Goal: Task Accomplishment & Management: Use online tool/utility

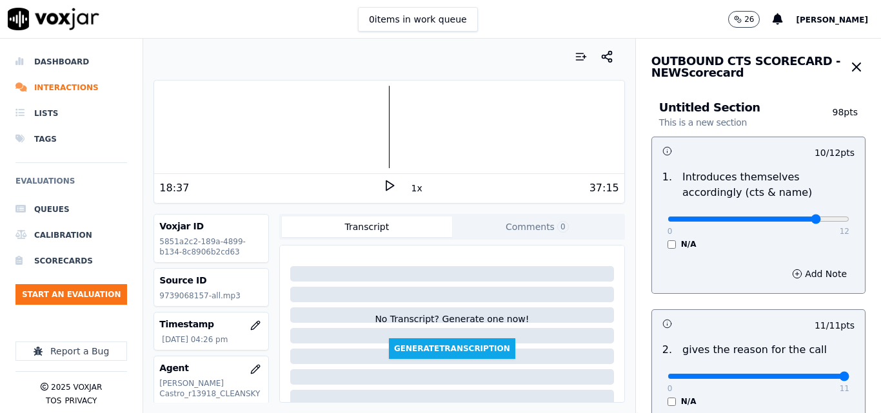
scroll to position [1096, 0]
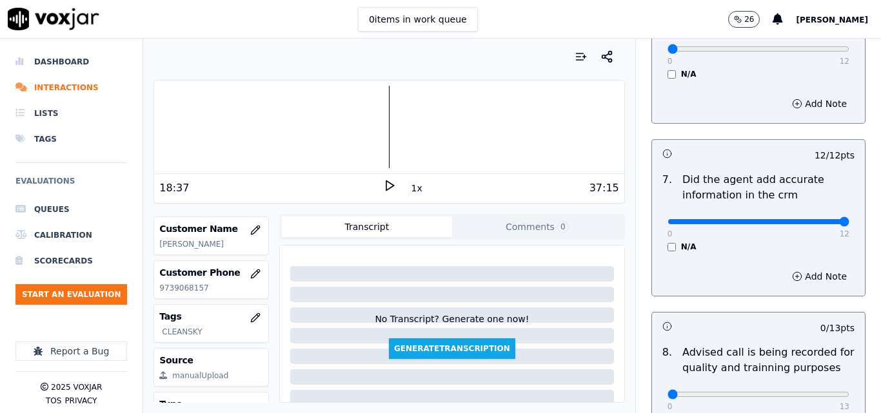
click at [383, 186] on icon at bounding box center [389, 185] width 13 height 13
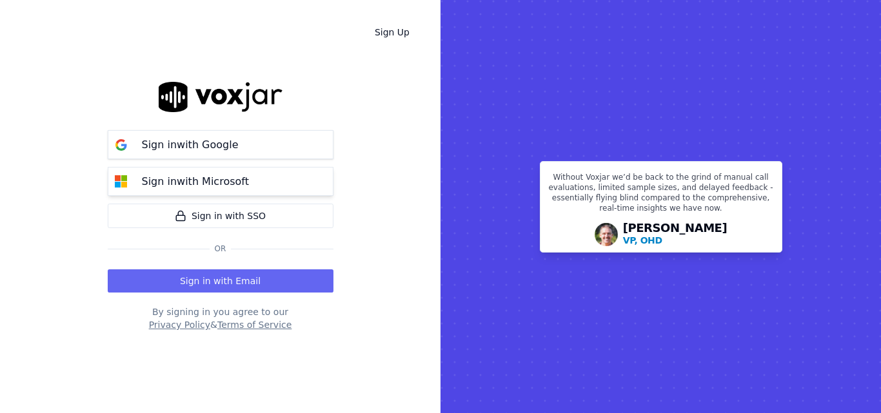
click at [271, 176] on button "Sign in with Microsoft" at bounding box center [221, 181] width 226 height 29
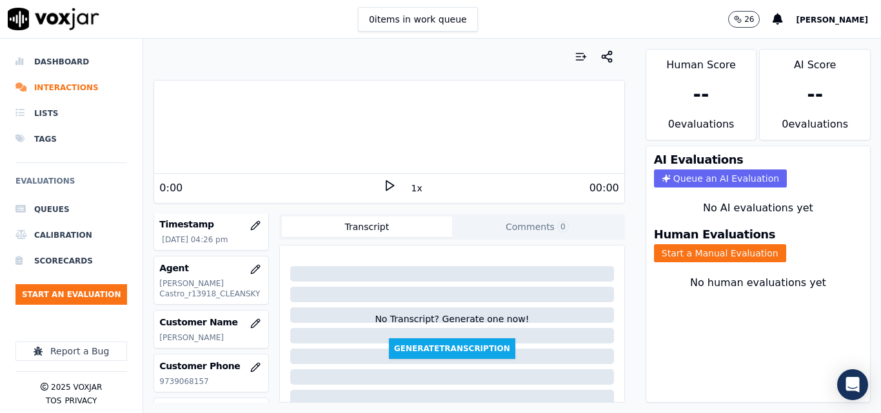
scroll to position [129, 0]
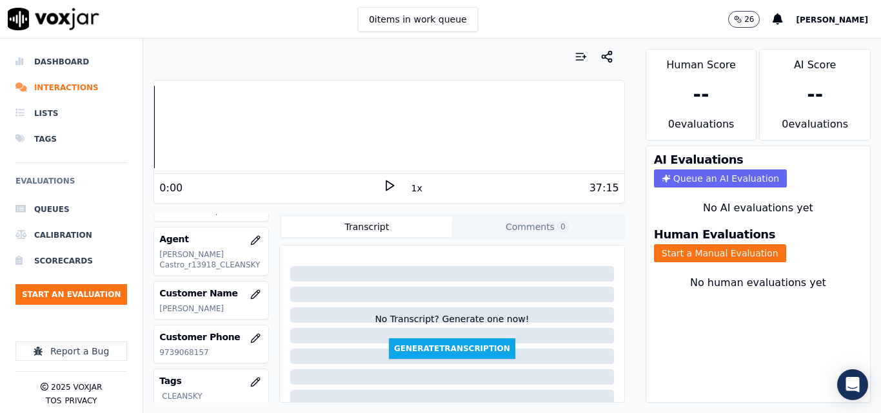
click at [383, 187] on icon at bounding box center [389, 185] width 13 height 13
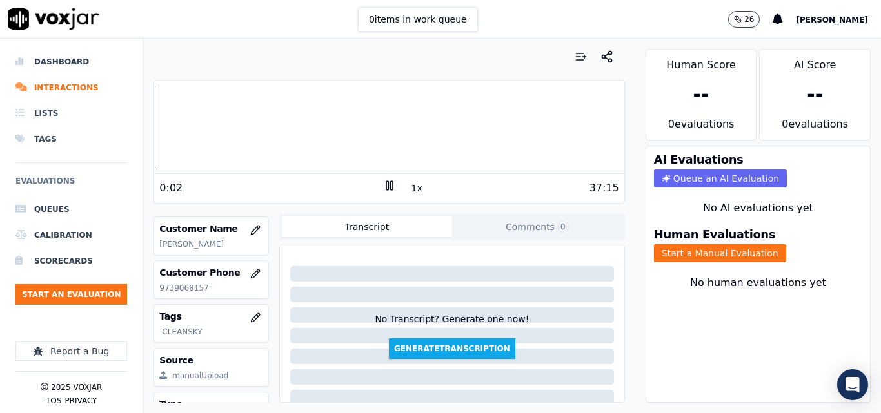
click at [175, 291] on p "9739068157" at bounding box center [211, 288] width 104 height 10
copy p "9739068157"
click at [411, 190] on button "1x" at bounding box center [417, 188] width 16 height 18
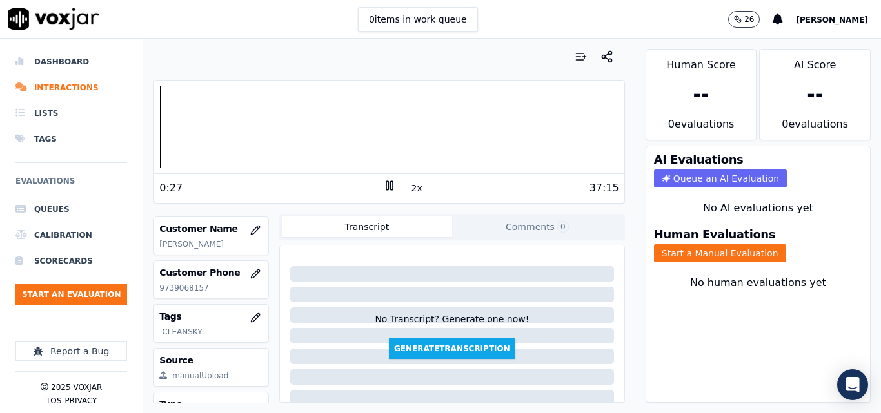
click at [748, 266] on div "Human Evaluations Start a Manual Evaluation" at bounding box center [758, 245] width 224 height 49
click at [737, 257] on button "Start a Manual Evaluation" at bounding box center [720, 253] width 132 height 18
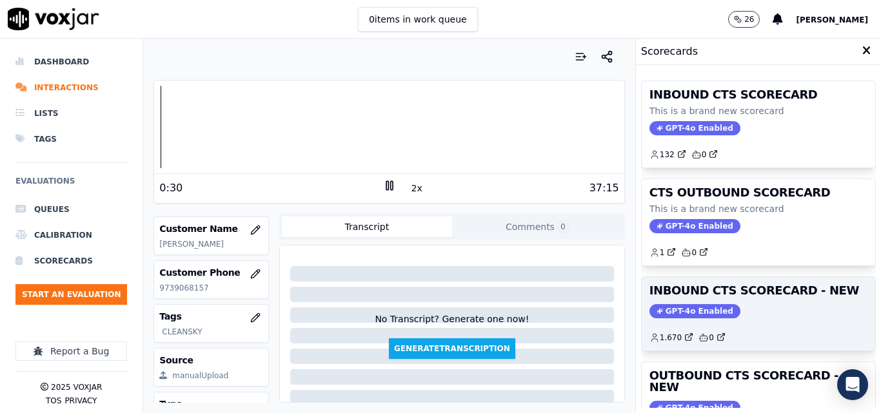
click at [744, 316] on div "GPT-4o Enabled" at bounding box center [758, 311] width 218 height 14
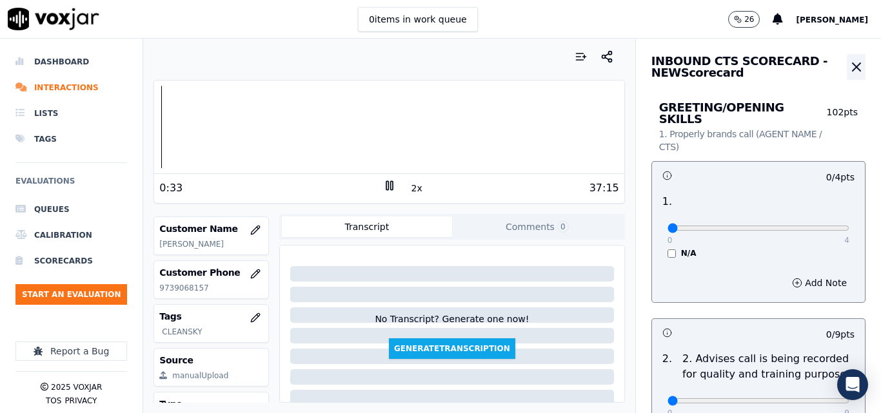
click at [848, 64] on icon "button" at bounding box center [855, 66] width 15 height 15
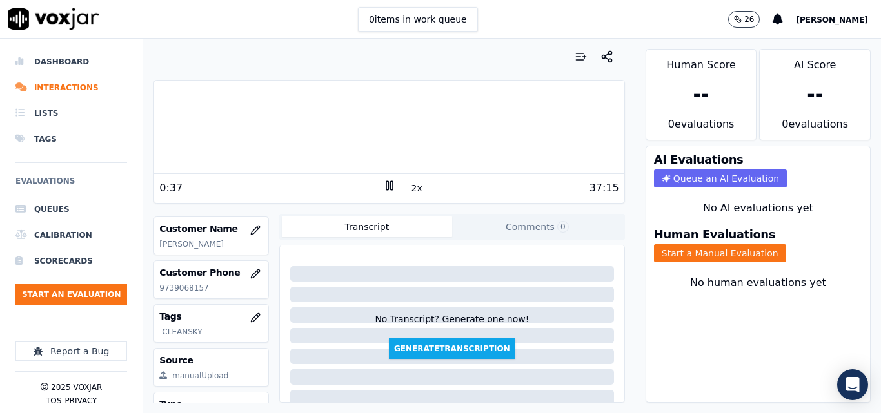
click at [712, 263] on div "Human Evaluations Start a Manual Evaluation" at bounding box center [758, 245] width 224 height 49
click at [723, 244] on button "Start a Manual Evaluation" at bounding box center [720, 253] width 132 height 18
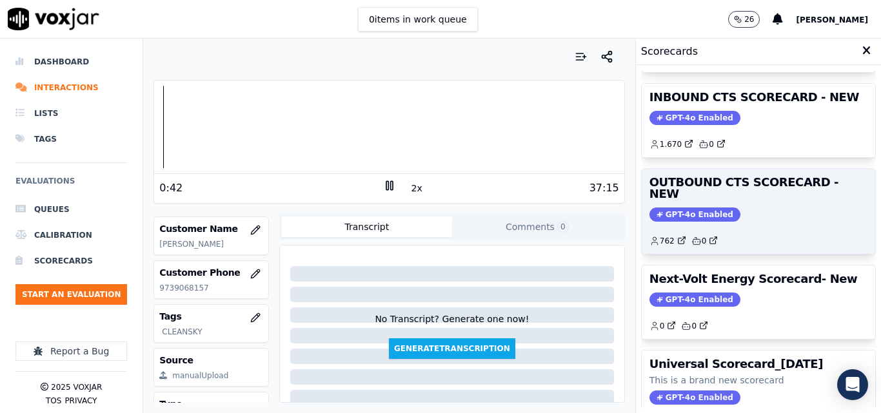
click at [737, 208] on div "GPT-4o Enabled" at bounding box center [758, 215] width 218 height 14
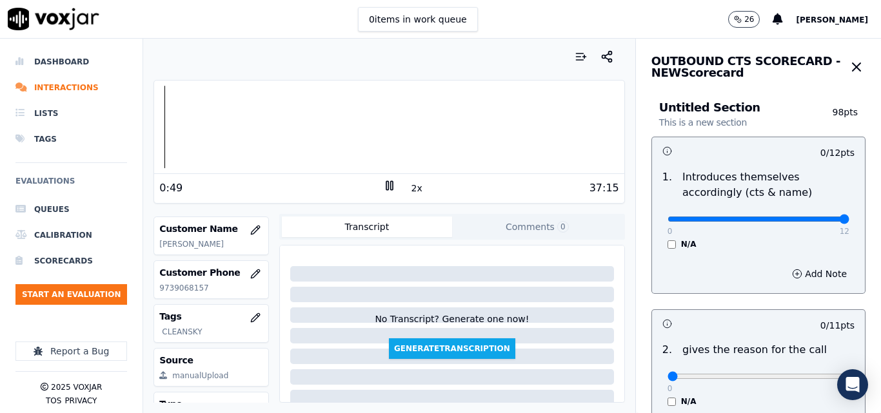
type input "12"
click at [812, 217] on input "range" at bounding box center [758, 219] width 182 height 5
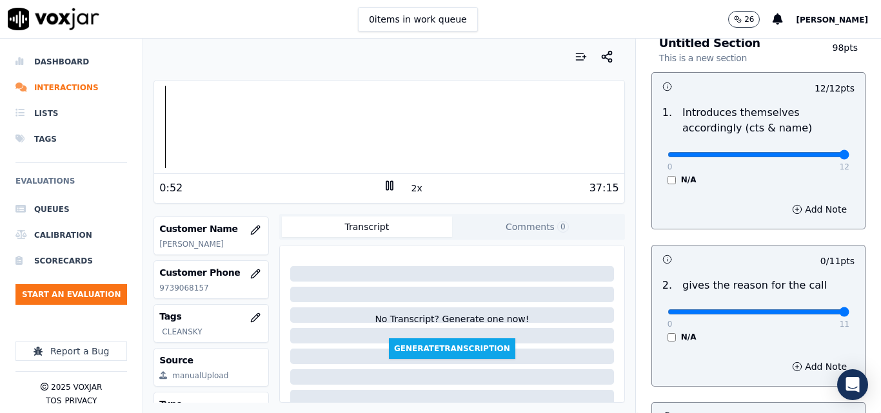
type input "11"
click at [811, 157] on input "range" at bounding box center [758, 154] width 182 height 5
click at [780, 154] on input "range" at bounding box center [758, 154] width 182 height 5
type input "10"
click at [786, 155] on input "range" at bounding box center [758, 154] width 182 height 5
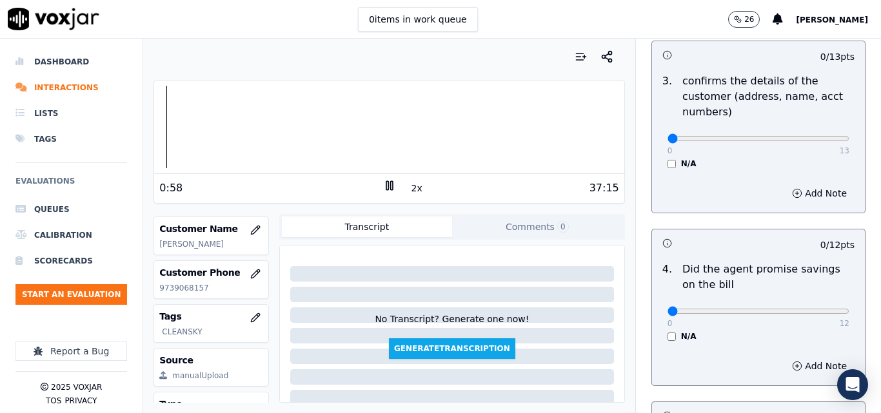
scroll to position [451, 0]
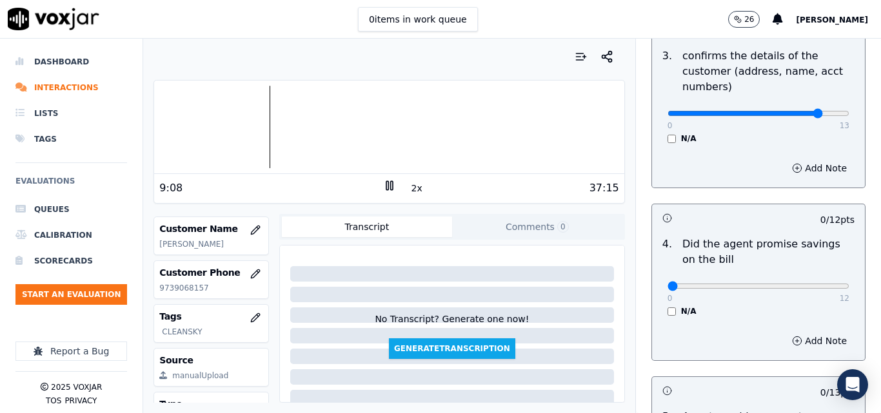
type input "11"
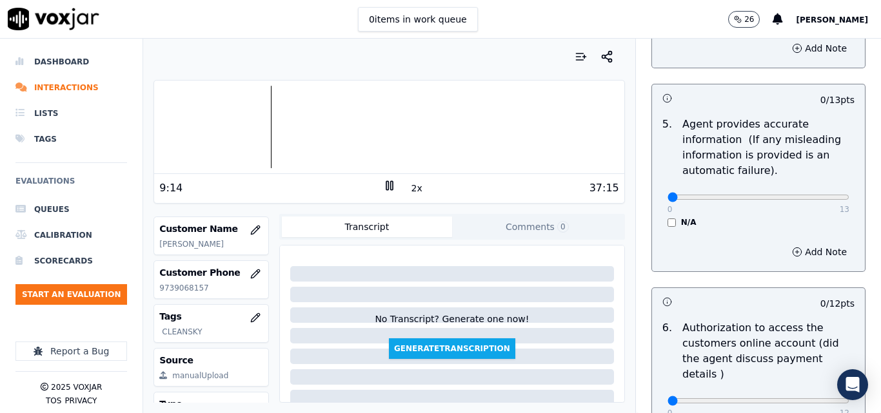
scroll to position [774, 0]
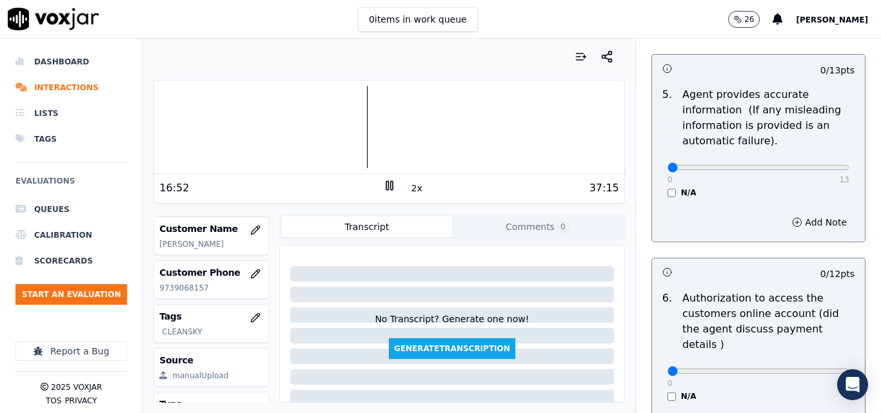
click at [345, 106] on div at bounding box center [388, 127] width 469 height 83
click at [340, 108] on div at bounding box center [388, 127] width 469 height 83
click at [337, 112] on div at bounding box center [388, 127] width 469 height 83
click at [332, 112] on div at bounding box center [388, 127] width 469 height 83
click at [328, 117] on div at bounding box center [388, 127] width 469 height 83
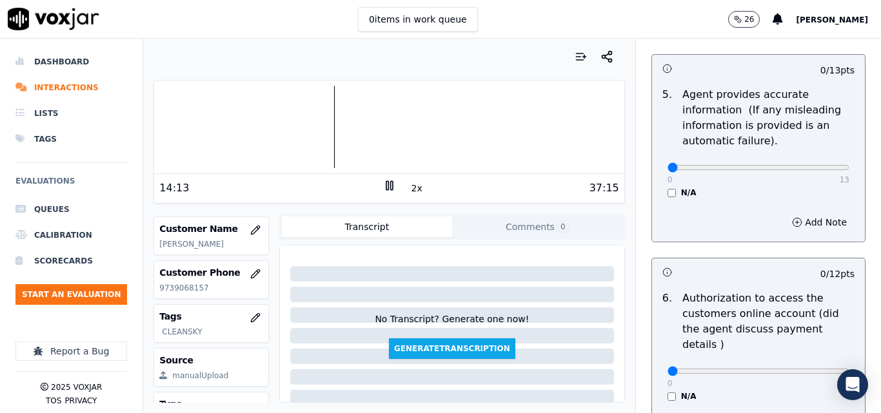
click at [324, 107] on div at bounding box center [388, 127] width 469 height 83
click at [319, 103] on div at bounding box center [388, 127] width 469 height 83
click at [315, 106] on div at bounding box center [388, 127] width 469 height 83
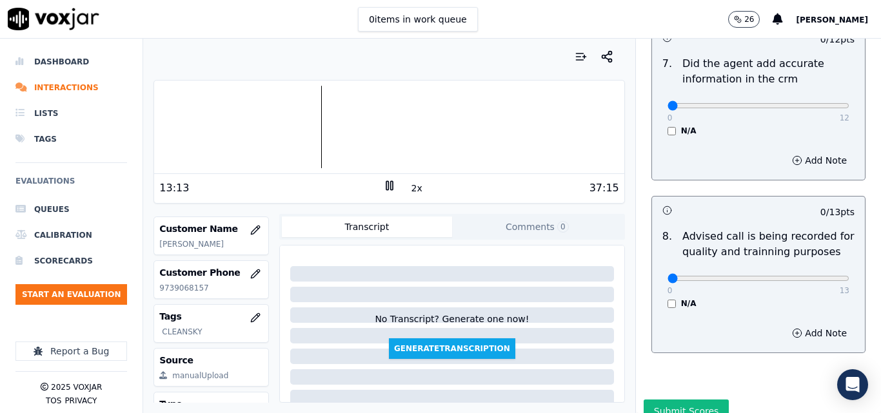
scroll to position [1243, 0]
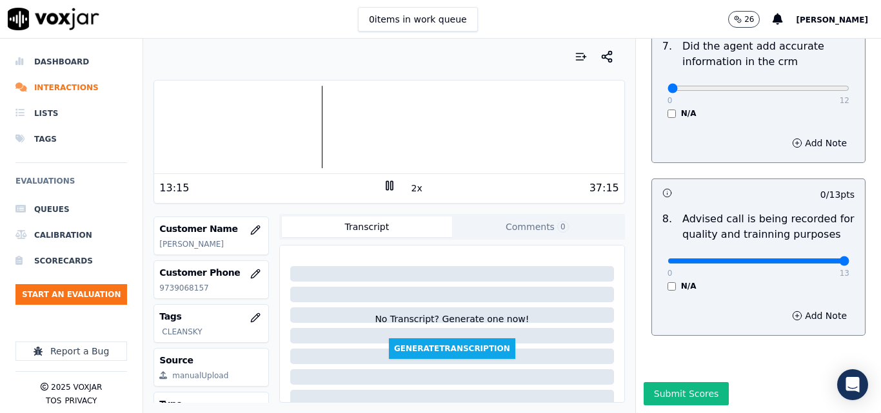
drag, startPoint x: 817, startPoint y: 235, endPoint x: 779, endPoint y: 190, distance: 58.5
type input "13"
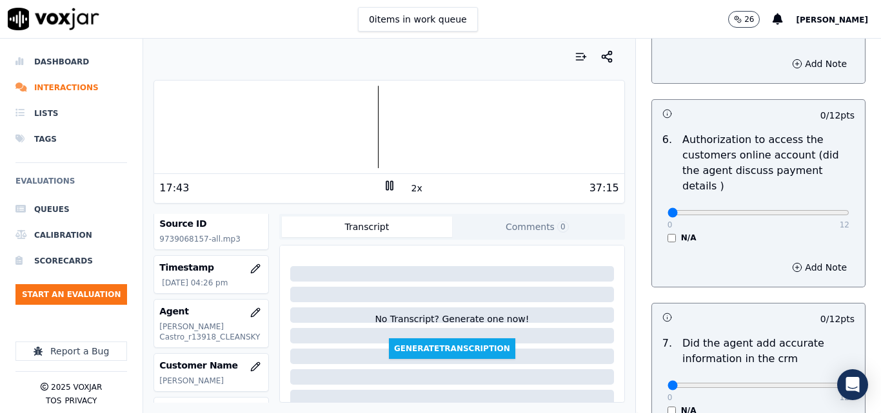
scroll to position [920, 0]
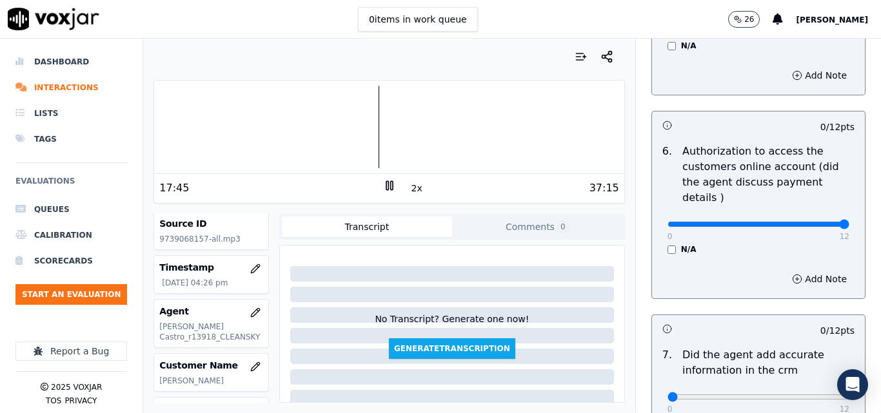
drag, startPoint x: 790, startPoint y: 208, endPoint x: 857, endPoint y: 208, distance: 67.0
type input "12"
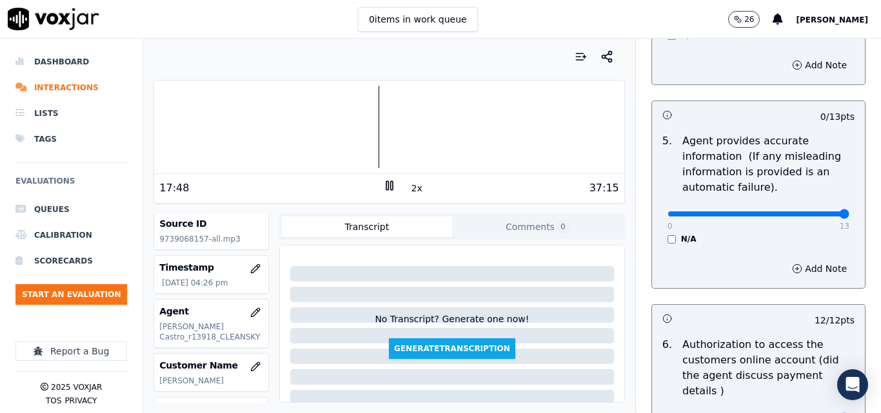
type input "13"
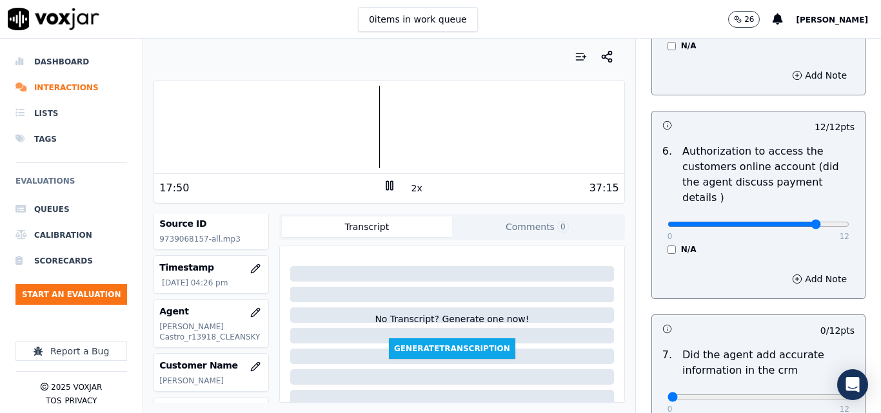
type input "10"
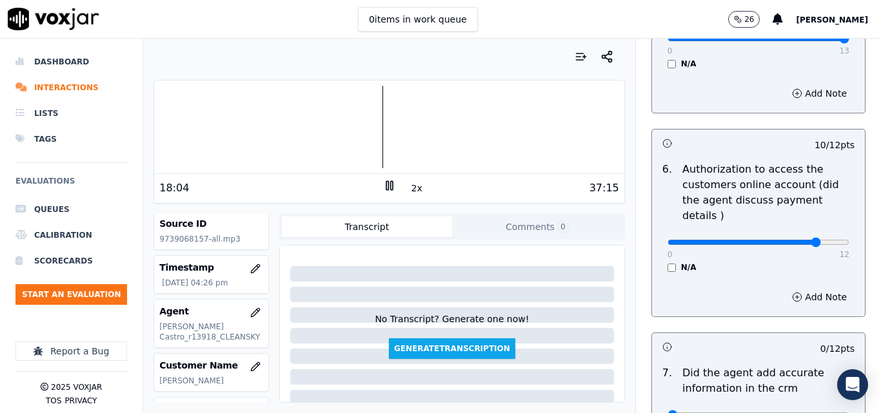
scroll to position [1096, 0]
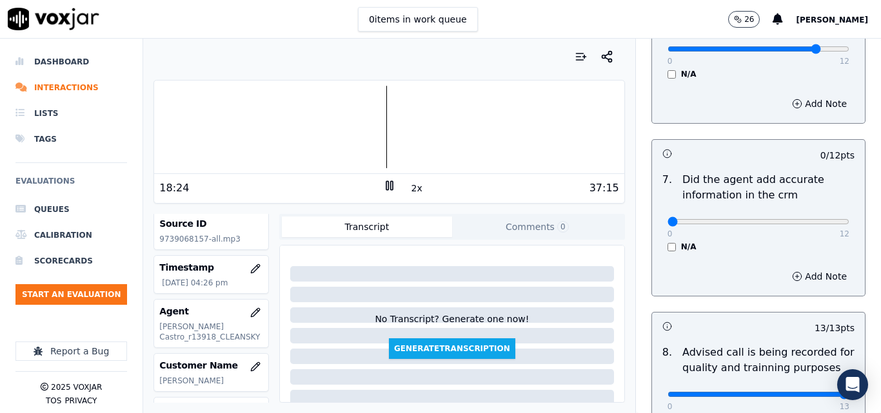
click at [409, 191] on button "2x" at bounding box center [417, 188] width 16 height 18
type input "12"
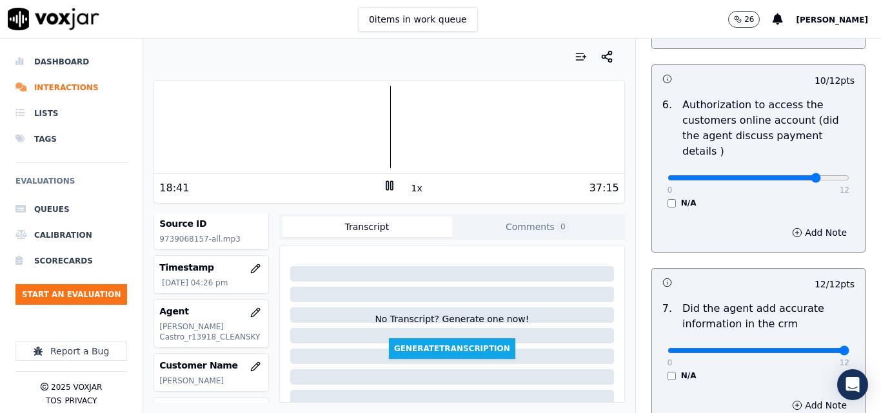
scroll to position [1243, 0]
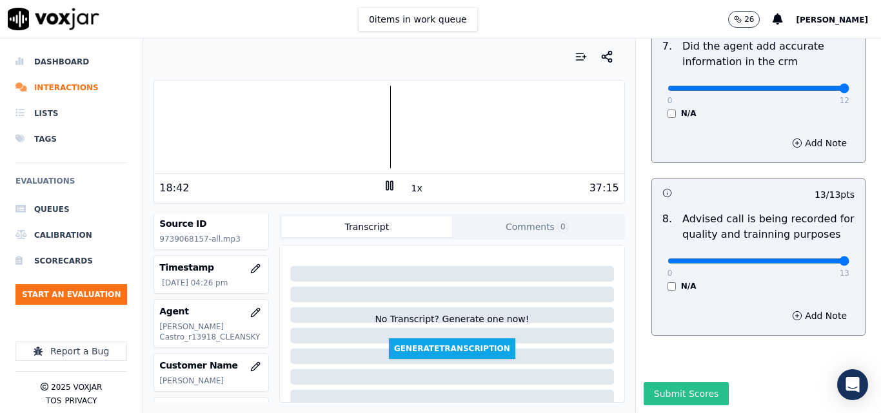
click at [668, 382] on button "Submit Scores" at bounding box center [686, 393] width 86 height 23
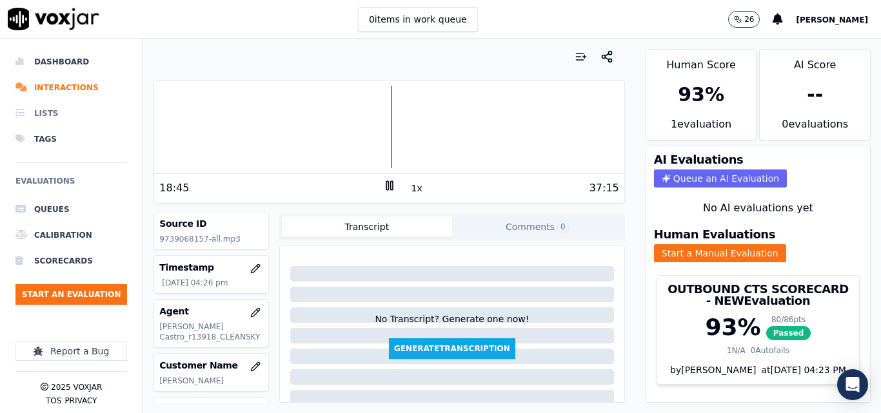
click at [61, 101] on li "Lists" at bounding box center [71, 114] width 112 height 26
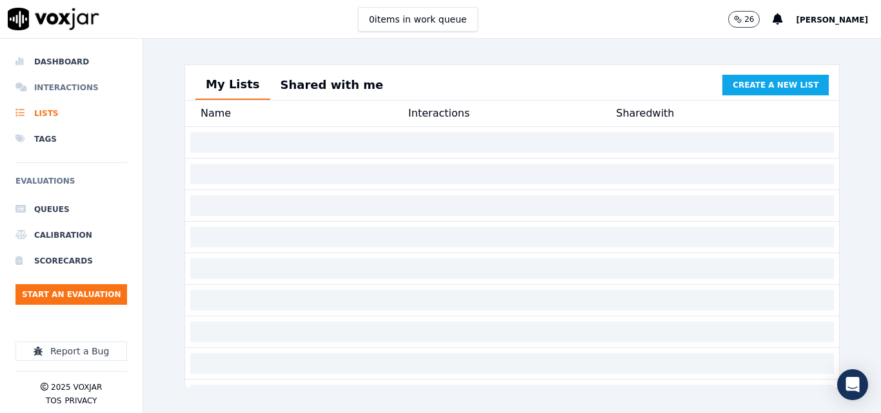
click at [60, 86] on li "Interactions" at bounding box center [71, 88] width 112 height 26
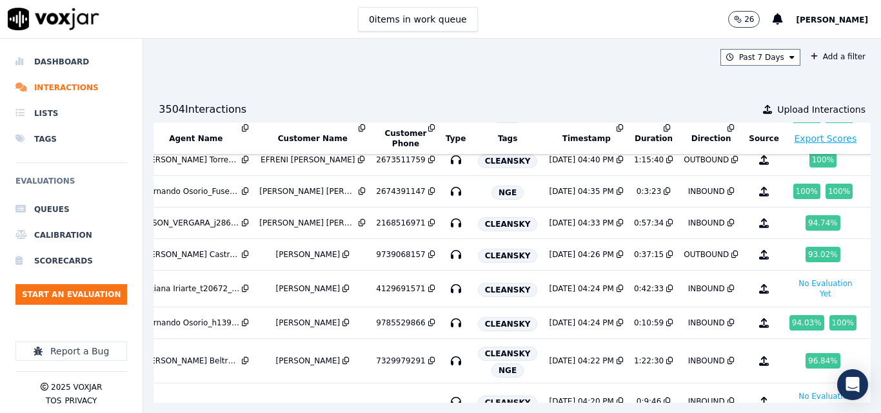
scroll to position [193, 250]
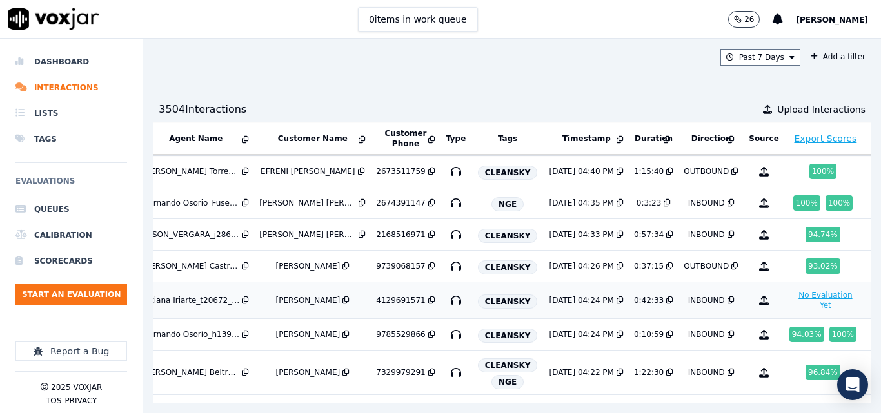
click at [798, 307] on button "No Evaluation Yet" at bounding box center [825, 300] width 72 height 26
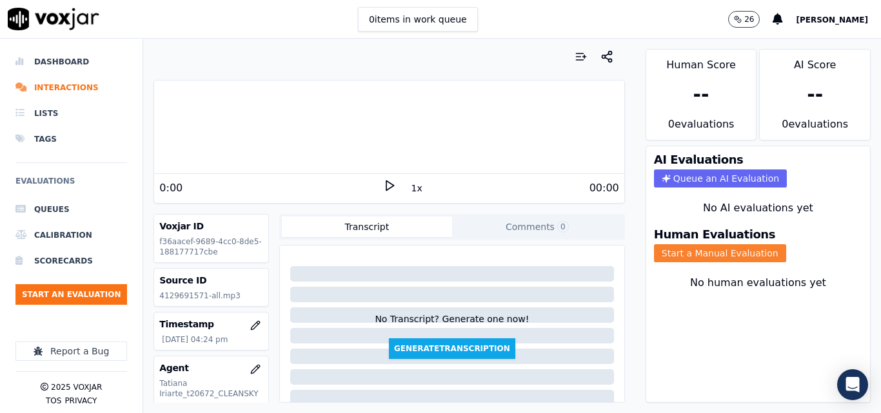
click at [697, 253] on button "Start a Manual Evaluation" at bounding box center [720, 253] width 132 height 18
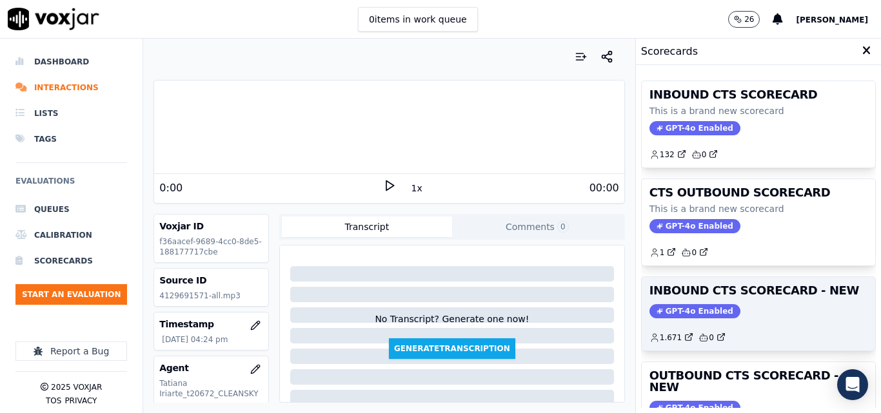
click at [717, 314] on div "GPT-4o Enabled" at bounding box center [758, 311] width 218 height 14
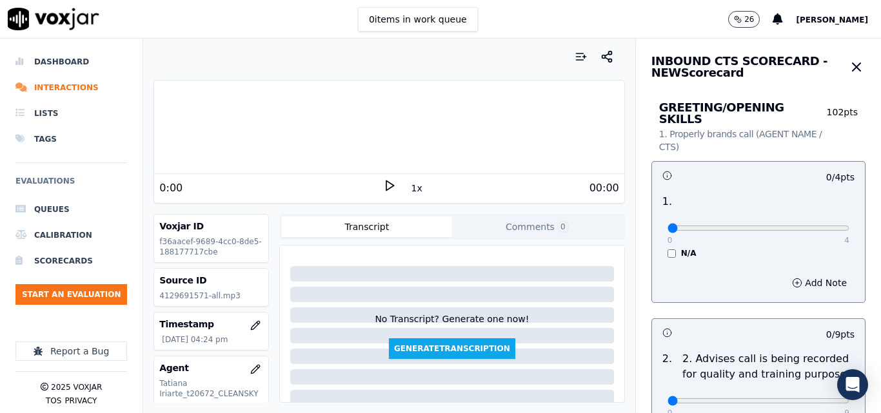
click at [386, 190] on icon at bounding box center [389, 185] width 13 height 13
click at [409, 187] on button "1x" at bounding box center [417, 188] width 16 height 18
click at [409, 187] on button "1.5x" at bounding box center [421, 188] width 25 height 18
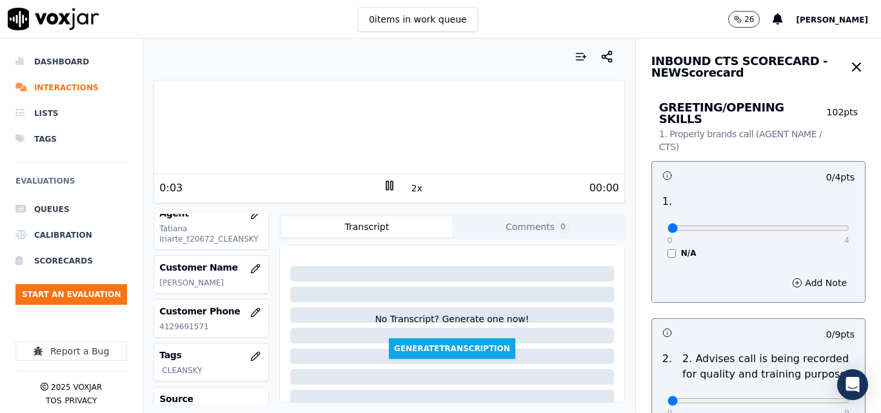
scroll to position [193, 0]
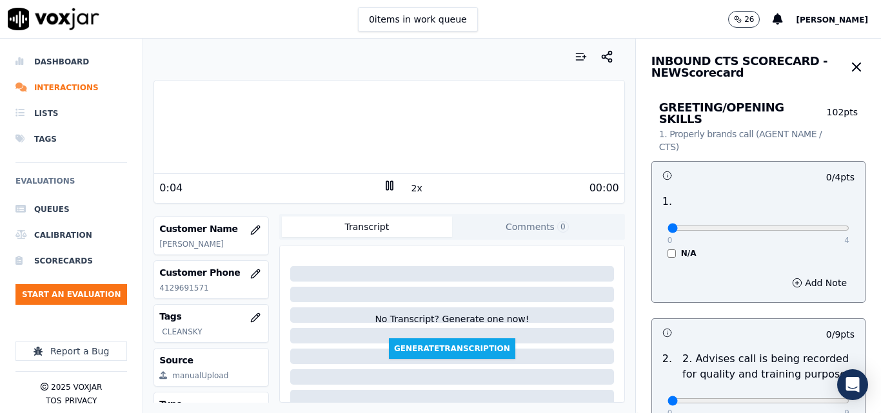
click at [184, 285] on p "4129691571" at bounding box center [211, 288] width 104 height 10
copy p "4129691571"
click at [173, 144] on div at bounding box center [388, 127] width 469 height 83
type input "3"
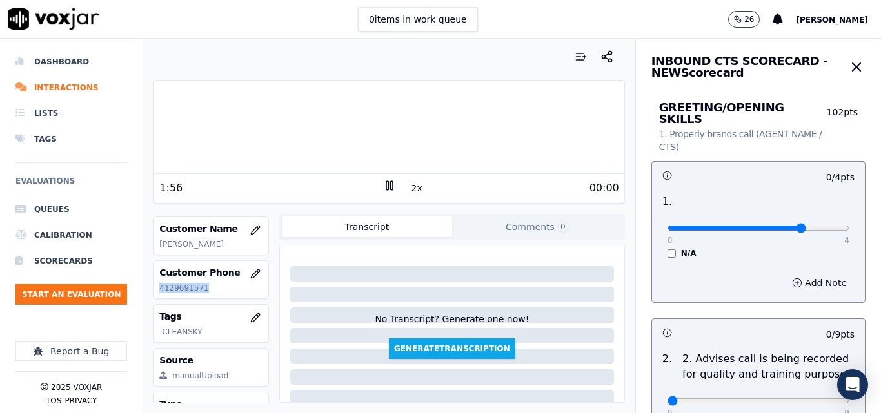
click at [784, 226] on input "range" at bounding box center [758, 228] width 182 height 5
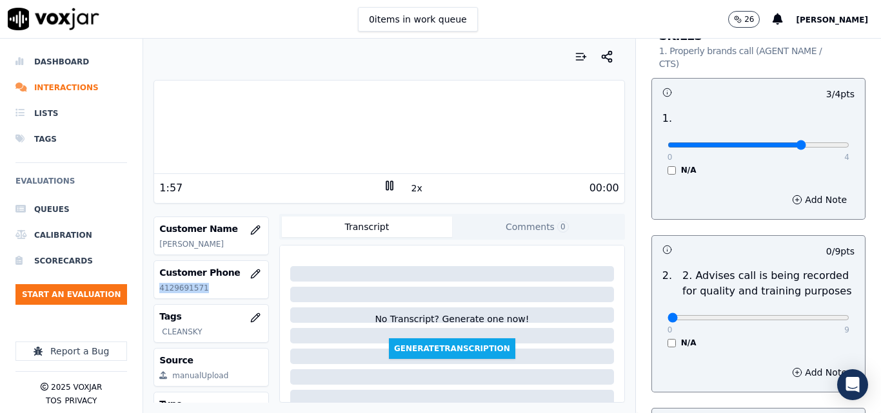
scroll to position [258, 0]
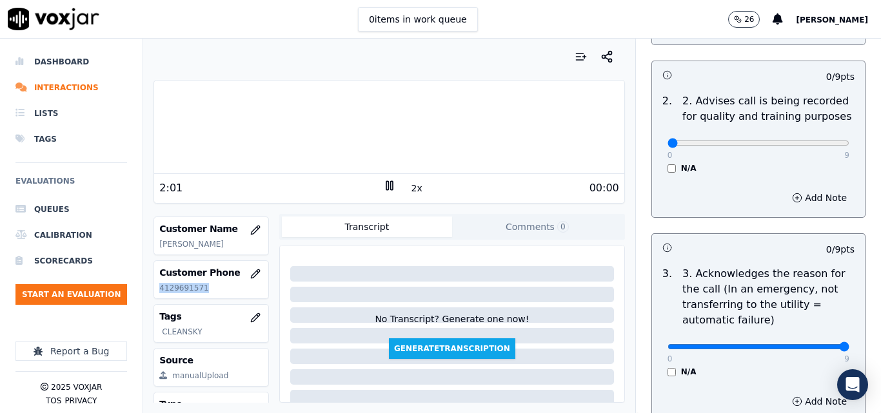
type input "9"
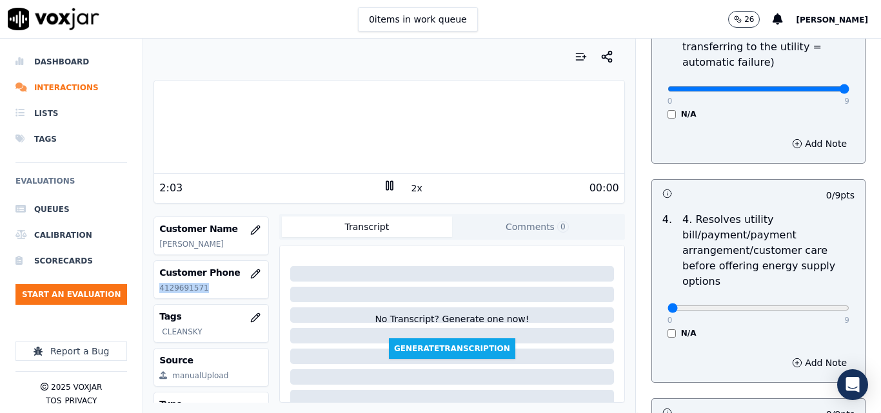
scroll to position [709, 0]
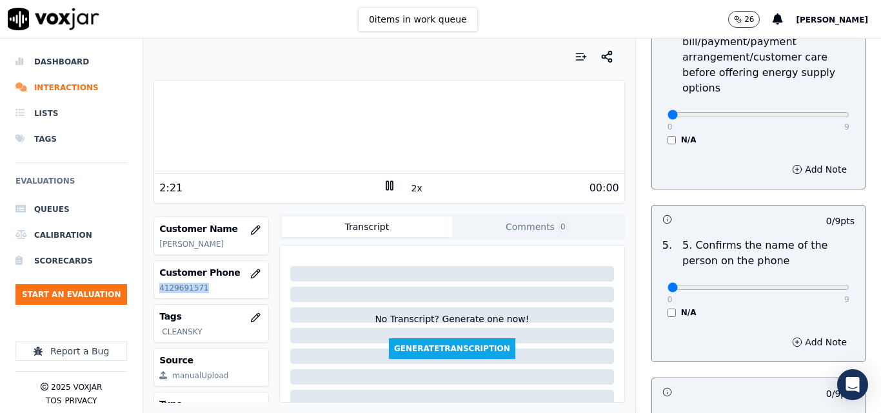
click at [195, 284] on p "4129691571" at bounding box center [211, 288] width 104 height 10
type input "9"
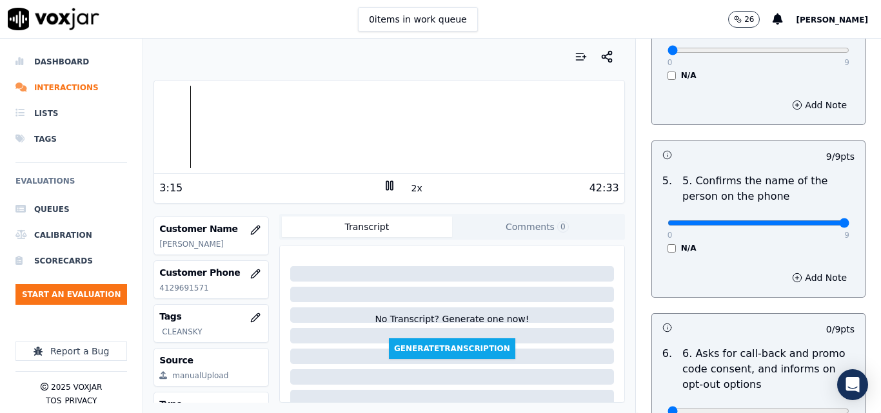
scroll to position [1031, 0]
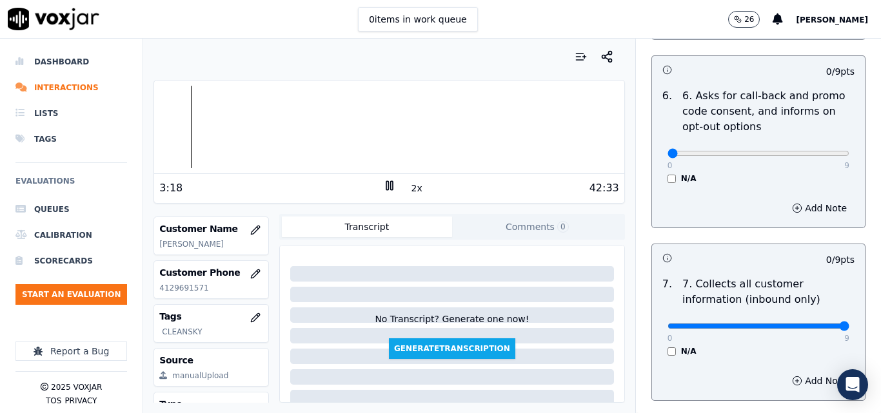
type input "9"
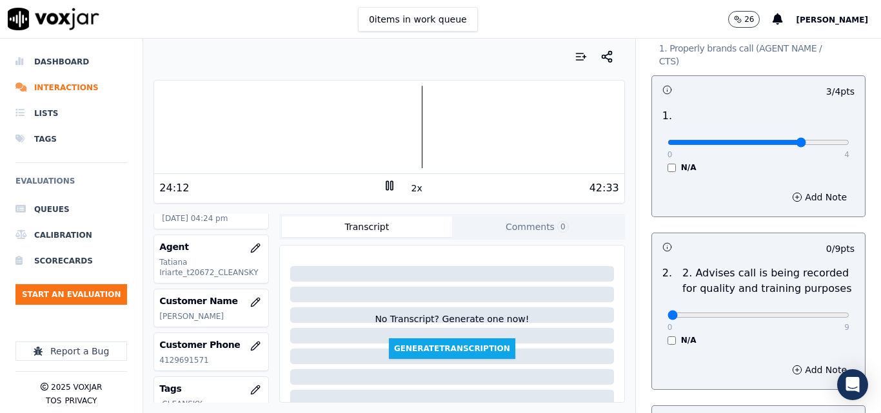
scroll to position [106, 0]
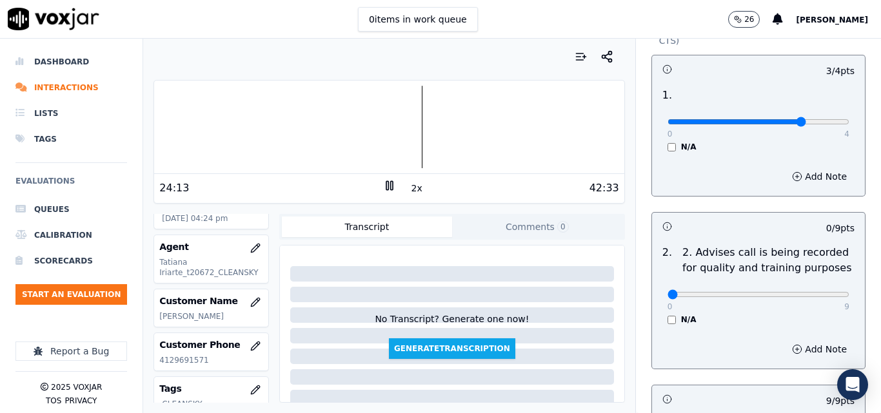
click at [822, 282] on div "0 9 N/A" at bounding box center [758, 300] width 202 height 49
type input "9"
click at [815, 124] on input "range" at bounding box center [758, 121] width 182 height 5
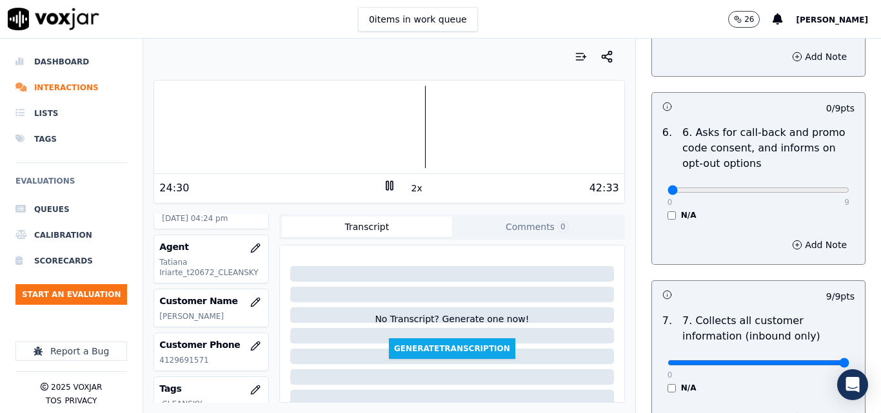
scroll to position [1009, 0]
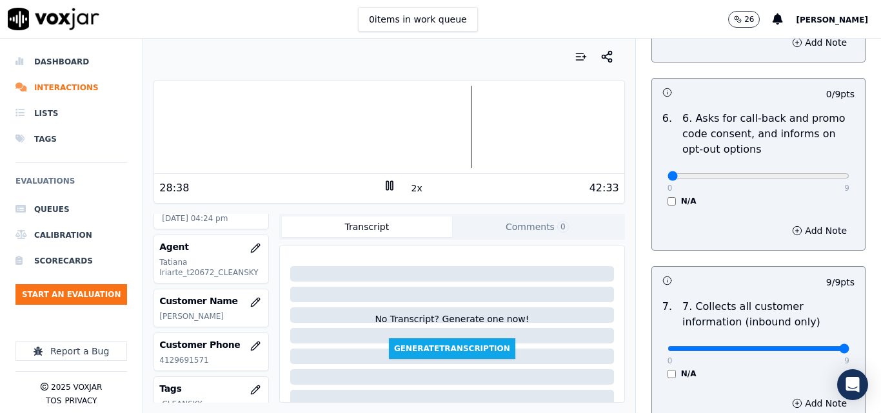
click at [375, 186] on div "28:38" at bounding box center [270, 187] width 223 height 15
click at [386, 189] on rect at bounding box center [387, 185] width 2 height 8
click at [386, 189] on polygon at bounding box center [390, 186] width 8 height 10
click at [438, 130] on div at bounding box center [388, 127] width 469 height 83
click at [429, 121] on div at bounding box center [388, 127] width 469 height 83
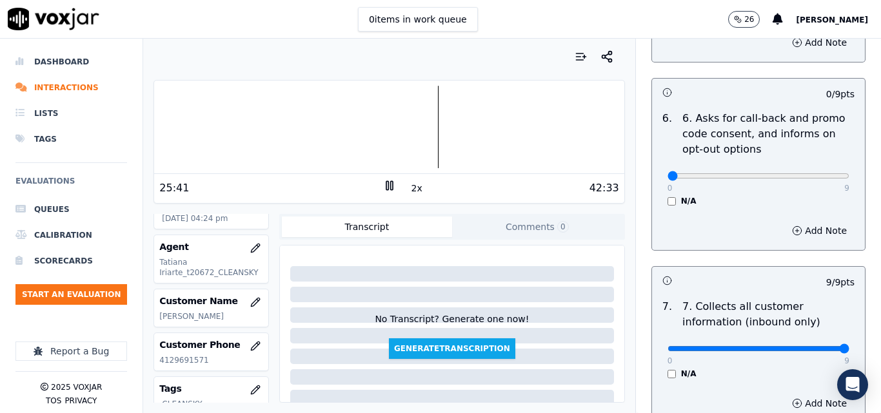
click at [421, 122] on div at bounding box center [388, 127] width 469 height 83
drag, startPoint x: 805, startPoint y: 166, endPoint x: 824, endPoint y: 167, distance: 19.4
type input "9"
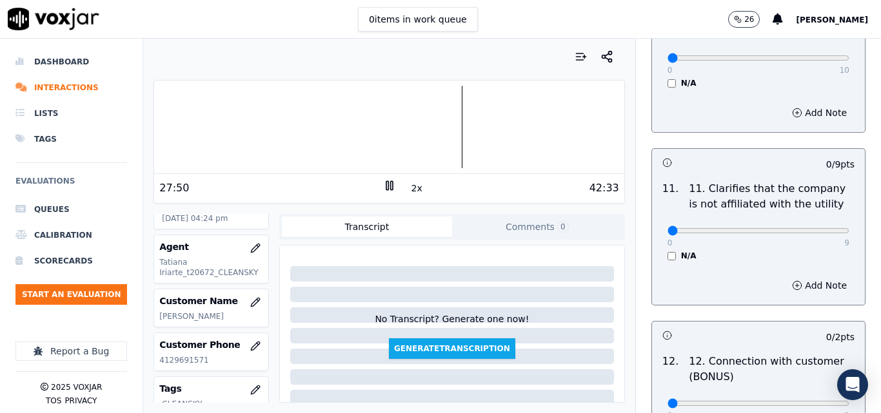
scroll to position [1838, 0]
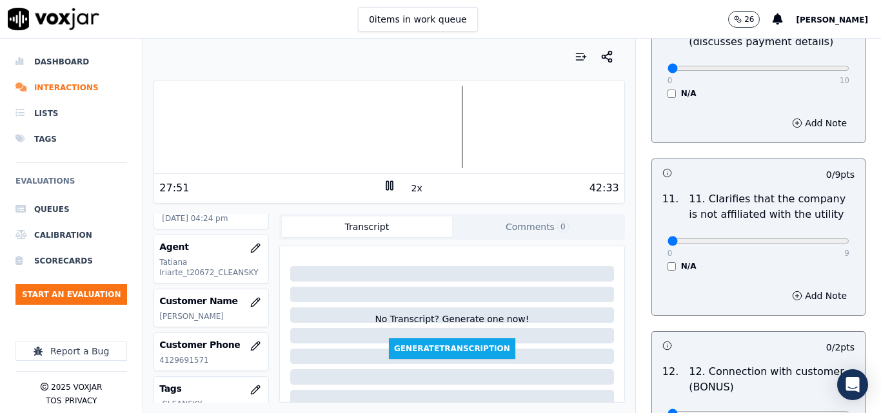
click at [814, 233] on div "0 9" at bounding box center [758, 240] width 182 height 15
type input "9"
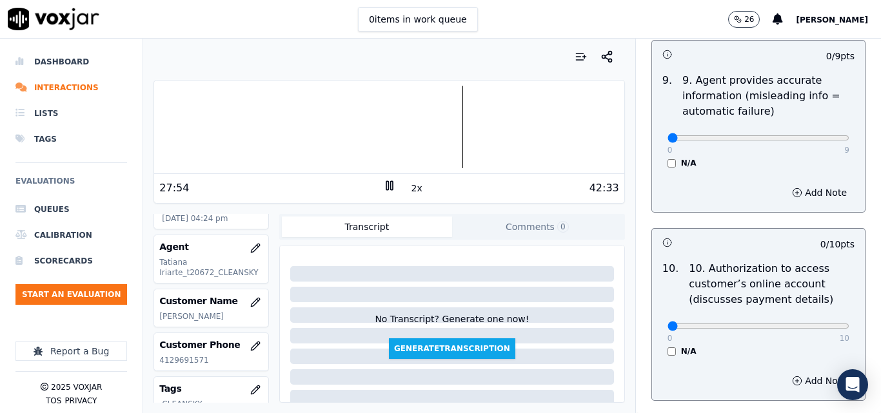
scroll to position [1516, 0]
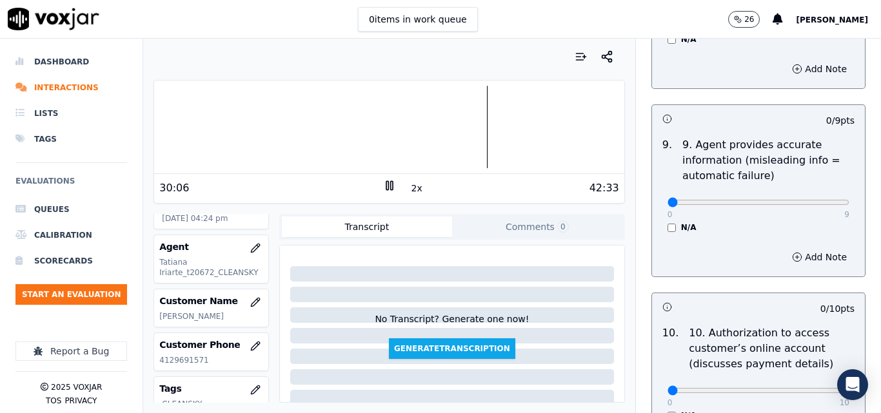
click at [409, 189] on button "2x" at bounding box center [417, 188] width 16 height 18
click at [474, 104] on div at bounding box center [388, 127] width 469 height 83
drag, startPoint x: 800, startPoint y: 193, endPoint x: 805, endPoint y: 211, distance: 18.8
type input "9"
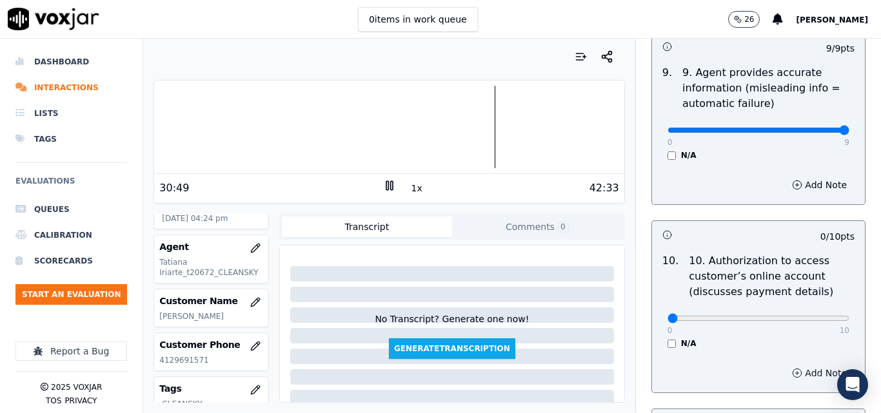
scroll to position [1709, 0]
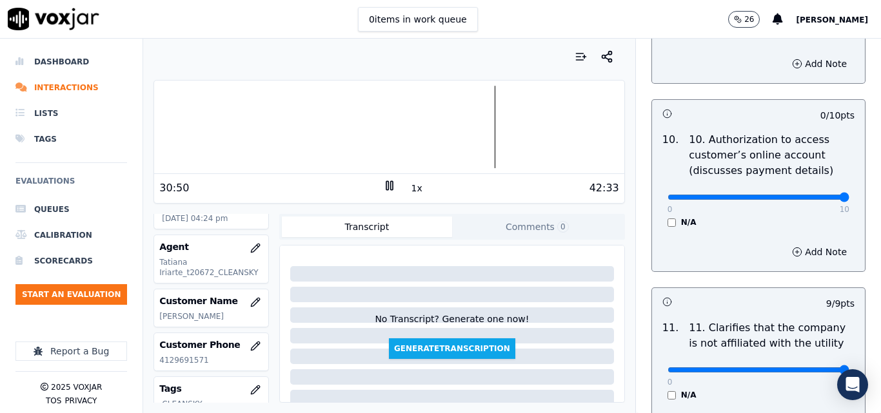
type input "10"
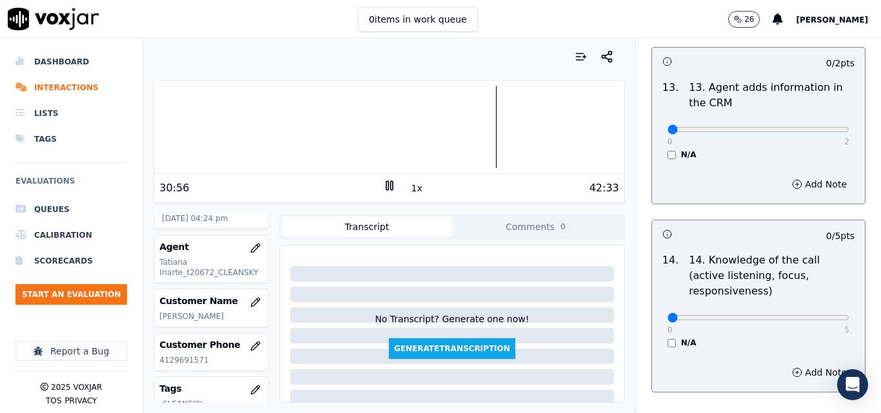
scroll to position [2354, 0]
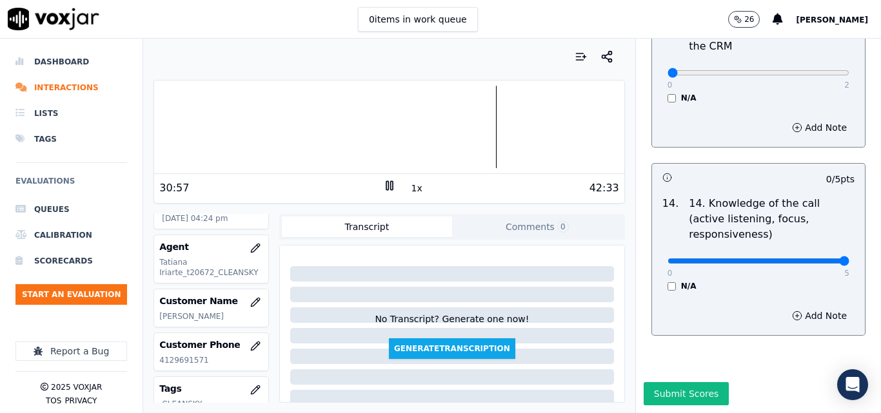
type input "5"
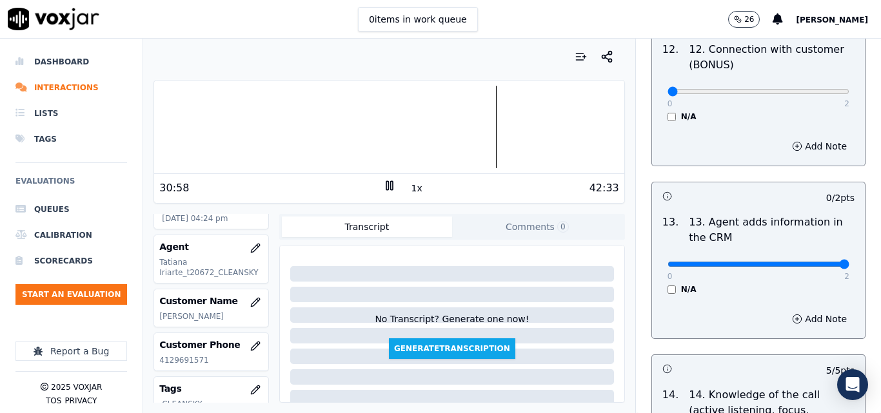
type input "2"
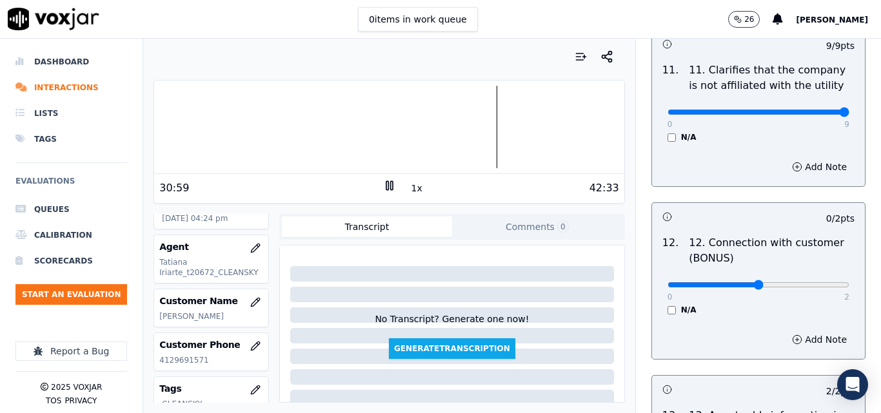
type input "1"
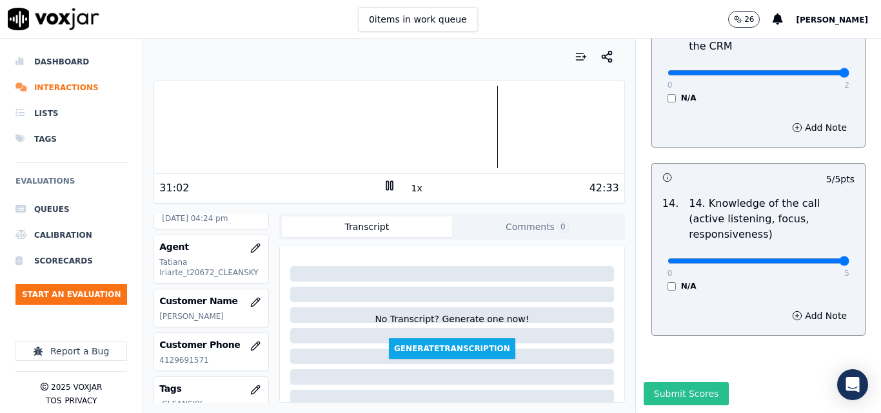
click at [663, 382] on button "Submit Scores" at bounding box center [686, 393] width 86 height 23
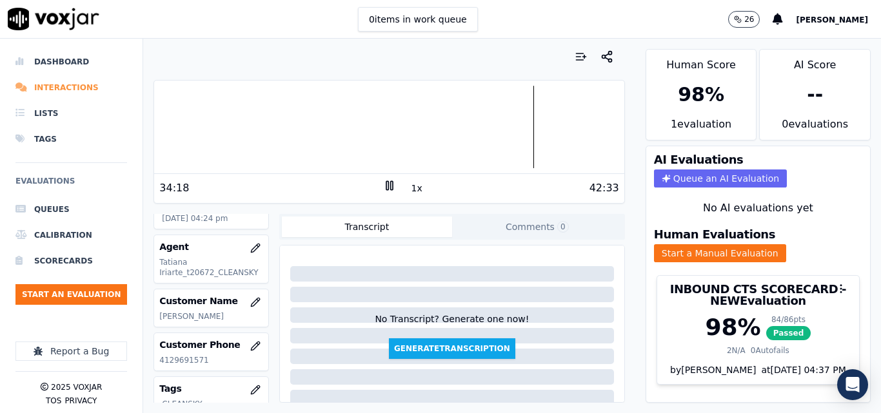
click at [76, 88] on li "Interactions" at bounding box center [71, 88] width 112 height 26
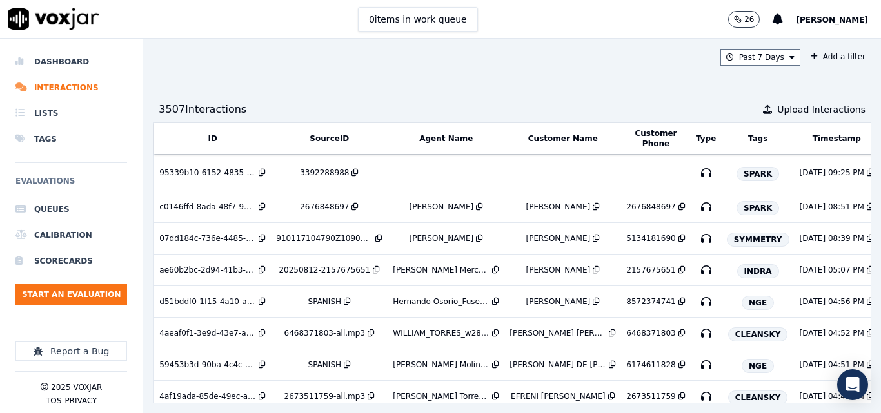
scroll to position [0, 250]
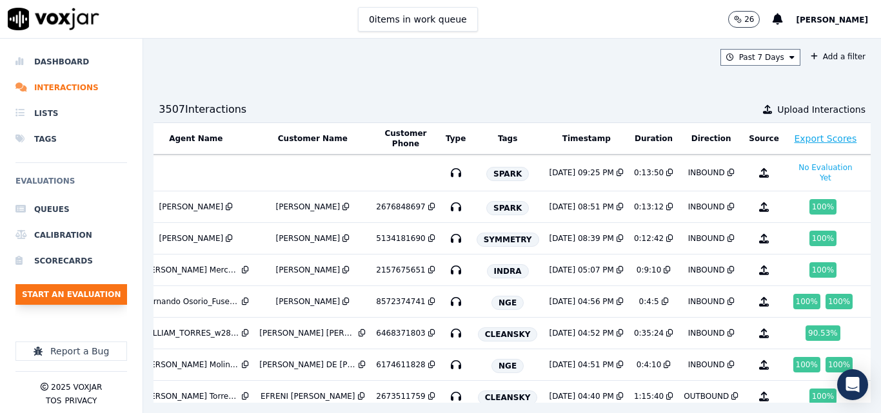
click at [99, 293] on button "Start an Evaluation" at bounding box center [71, 294] width 112 height 21
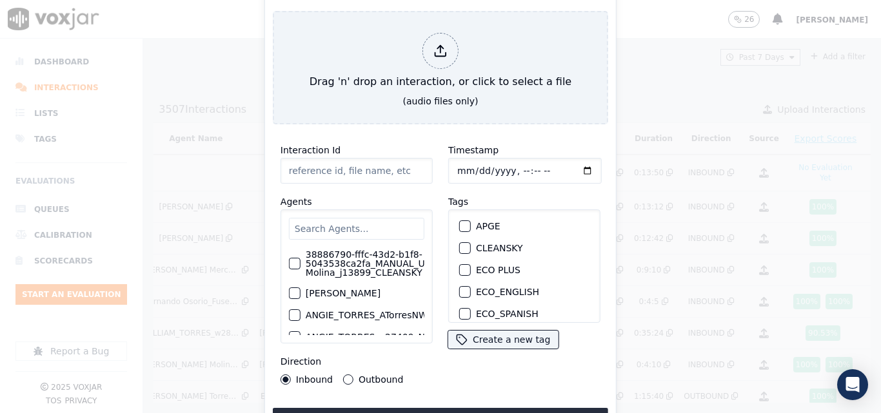
click at [331, 220] on input "text" at bounding box center [356, 229] width 135 height 22
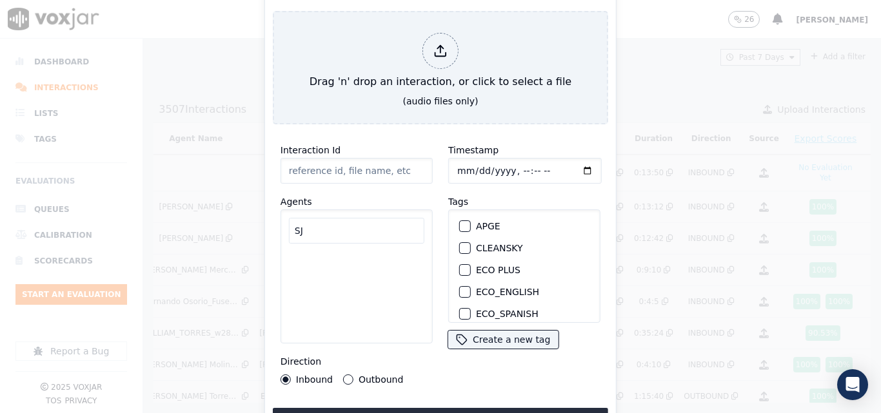
type input "S"
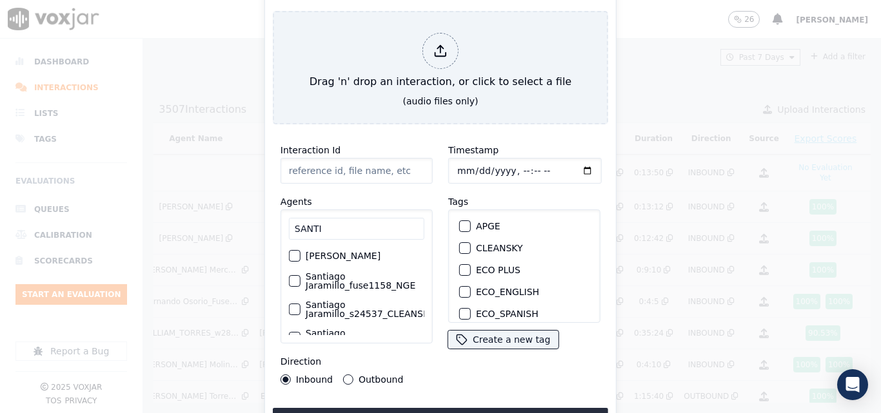
type input "SANTI"
click at [351, 308] on label "Santiago Jaramillo_s24537_CLEANSKY" at bounding box center [370, 309] width 128 height 18
click at [300, 308] on button "Santiago Jaramillo_s24537_CLEANSKY" at bounding box center [295, 310] width 12 height 12
drag, startPoint x: 344, startPoint y: 374, endPoint x: 350, endPoint y: 364, distance: 12.2
click at [344, 375] on button "Outbound" at bounding box center [348, 380] width 10 height 10
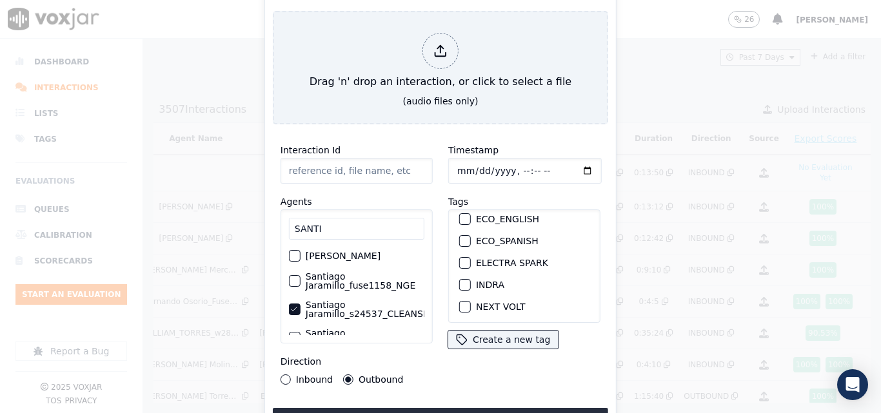
scroll to position [258, 0]
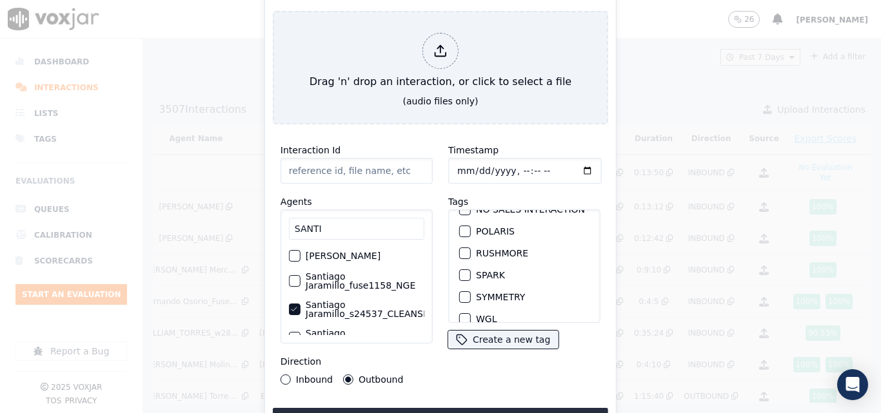
click at [460, 277] on div "button" at bounding box center [464, 275] width 9 height 9
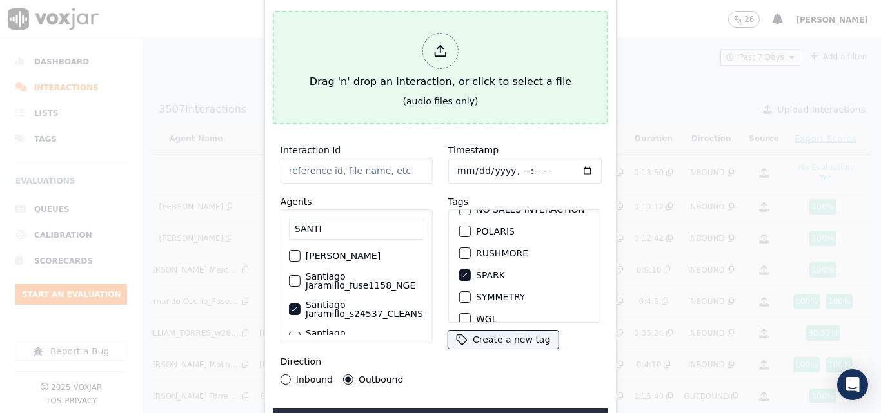
click at [476, 43] on div "Drag 'n' drop an interaction, or click to select a file" at bounding box center [440, 61] width 272 height 67
type input "20250812-182450_3475043140-all.mp3"
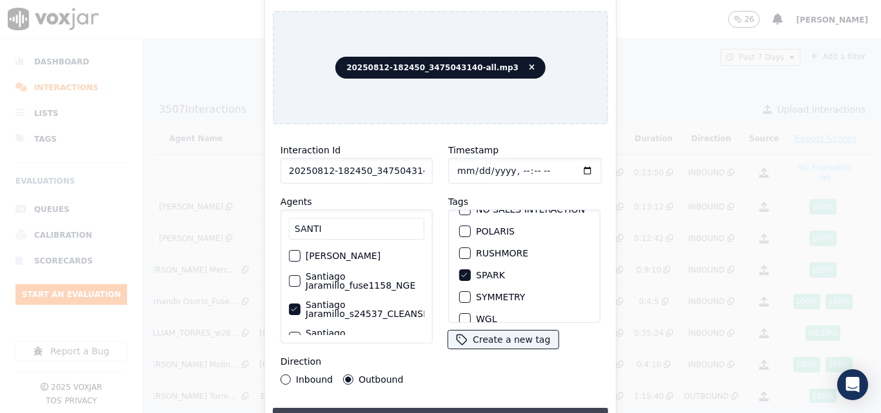
click at [413, 411] on button "Upload interaction to start evaluation" at bounding box center [440, 419] width 335 height 23
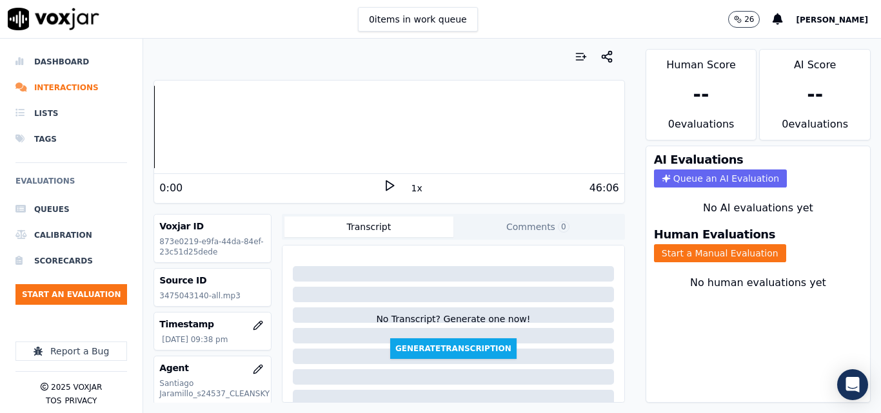
click at [240, 290] on div "Source ID 3475043140-all.mp3" at bounding box center [212, 287] width 117 height 37
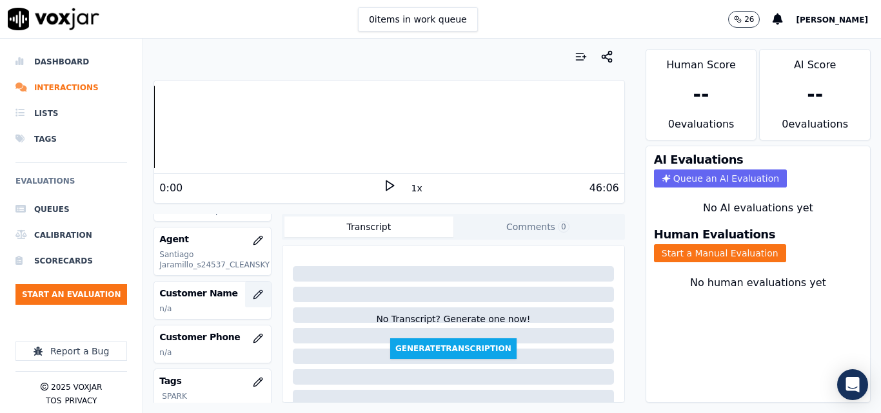
click at [253, 294] on icon "button" at bounding box center [258, 294] width 10 height 10
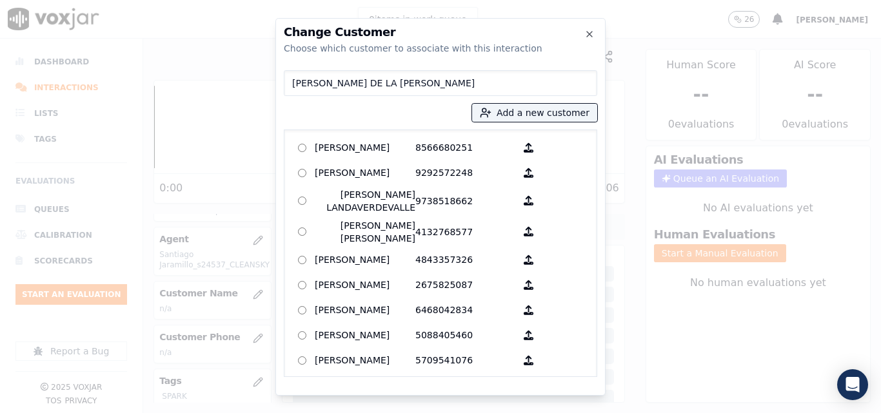
type input "ROBERTO DE LA CRUZ"
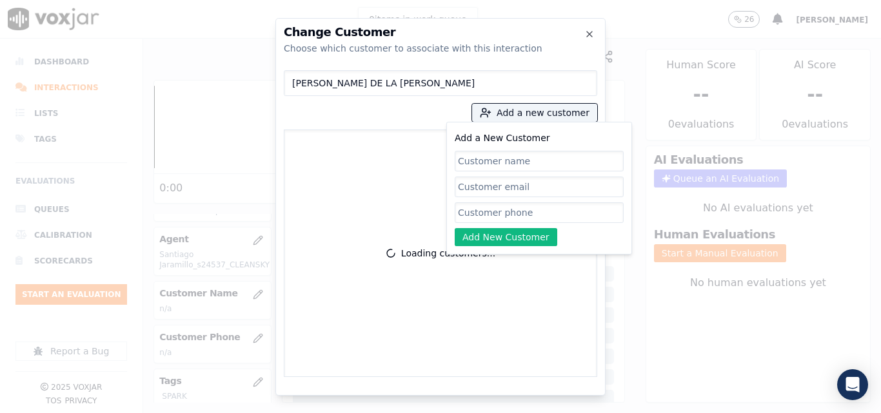
type input "O"
type input "ROBERTO DE LA CRUZ"
paste input "3475043140"
type input "3475043140"
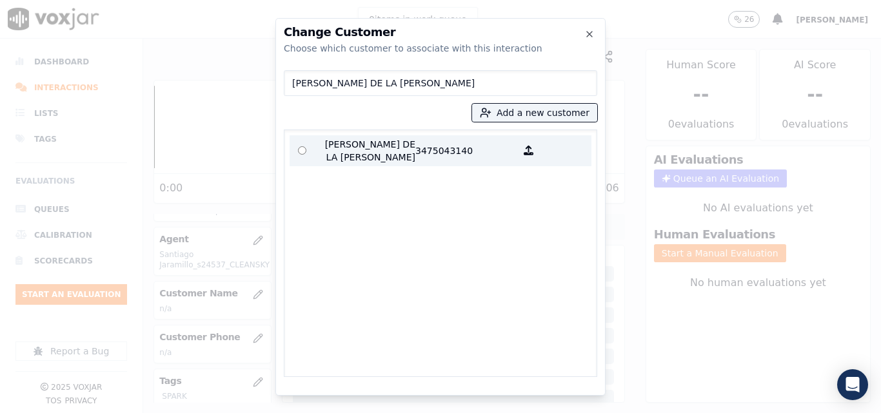
click at [376, 143] on p "ROBERTO DE LA CRUZ" at bounding box center [365, 151] width 101 height 26
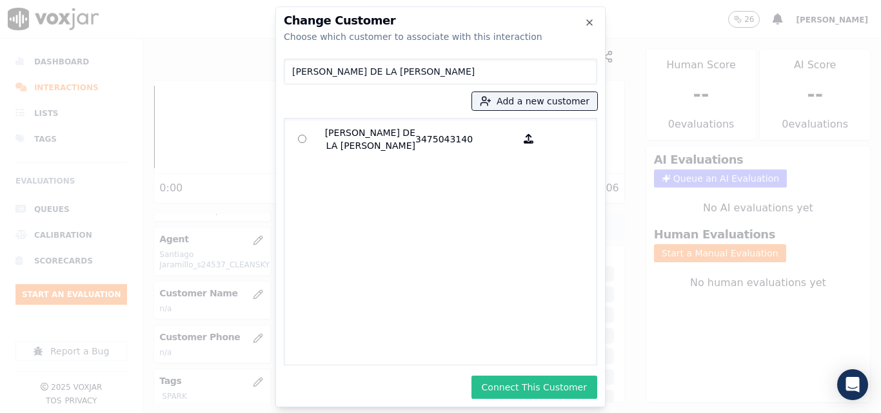
click at [548, 389] on button "Connect This Customer" at bounding box center [534, 387] width 126 height 23
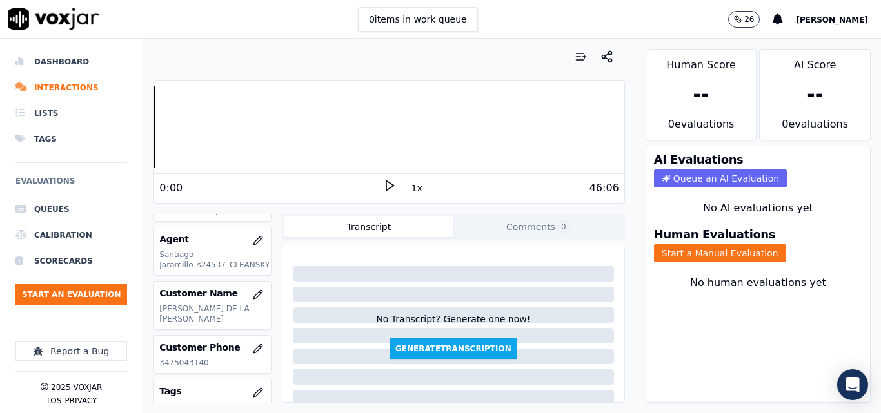
click at [532, 233] on button "Comments 0" at bounding box center [537, 227] width 169 height 21
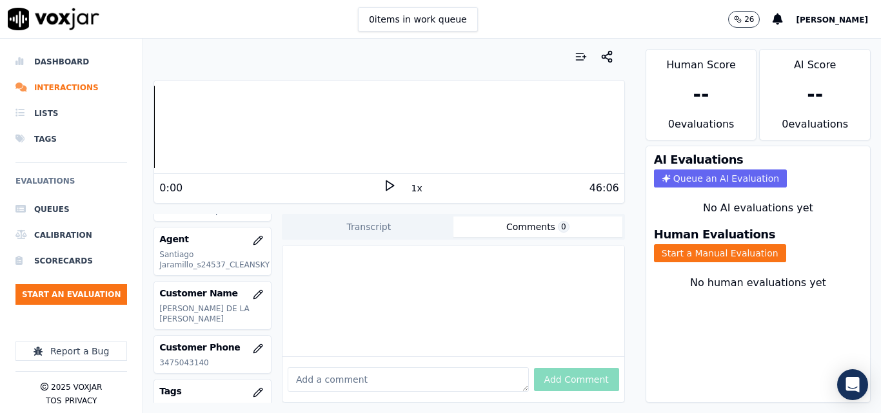
click at [375, 369] on textarea at bounding box center [407, 379] width 241 height 24
type textarea "SALE MADE BY JEISON VERGARA"
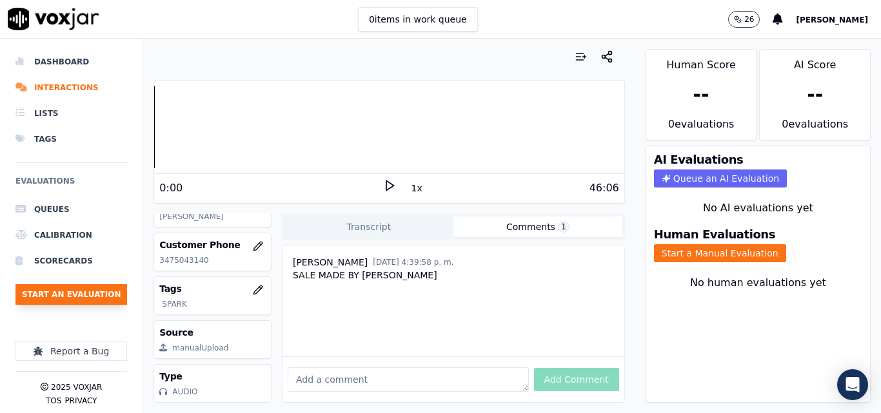
click at [104, 292] on button "Start an Evaluation" at bounding box center [71, 294] width 112 height 21
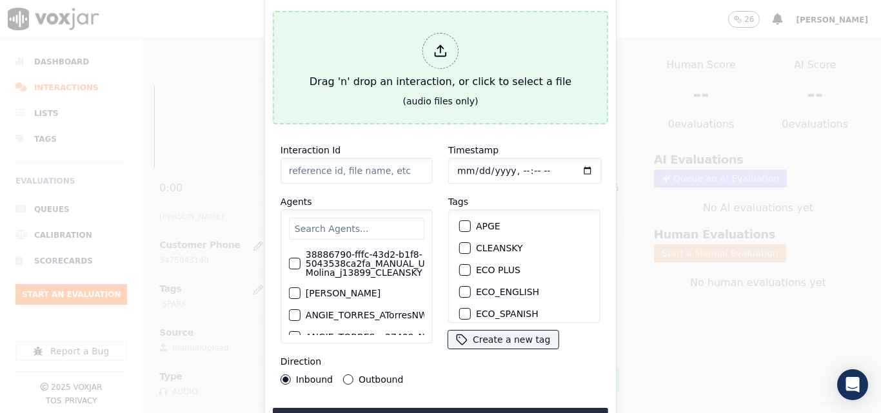
click at [414, 88] on div "Drag 'n' drop an interaction, or click to select a file" at bounding box center [440, 61] width 272 height 67
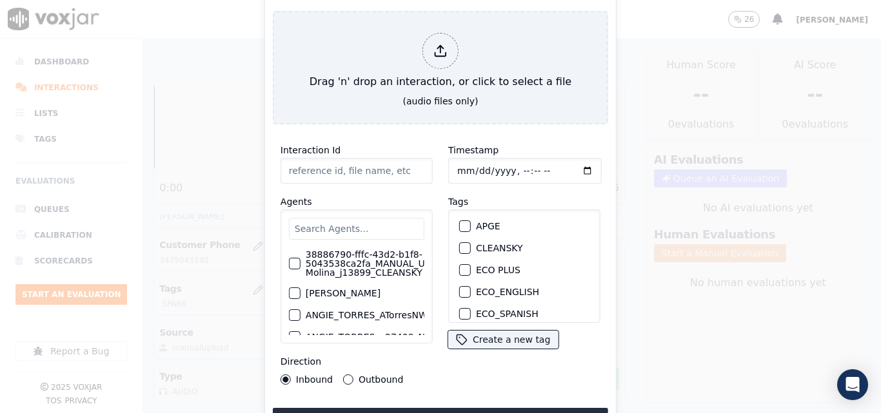
type input "20250812-160229_8572661978-all.mp3"
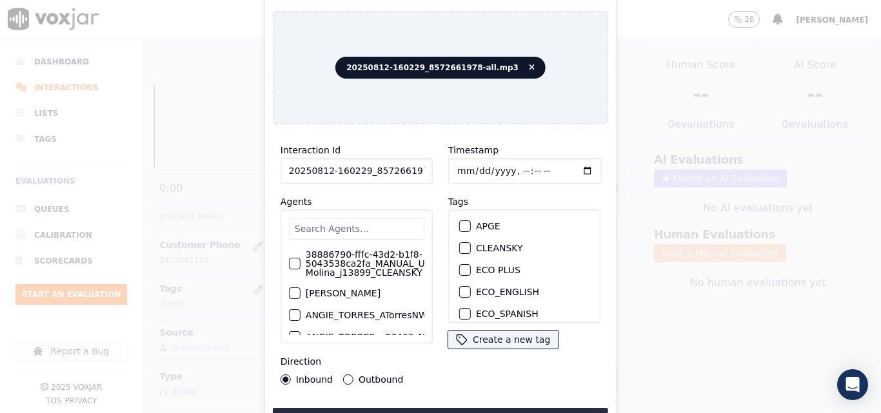
click at [351, 223] on input "text" at bounding box center [356, 229] width 135 height 22
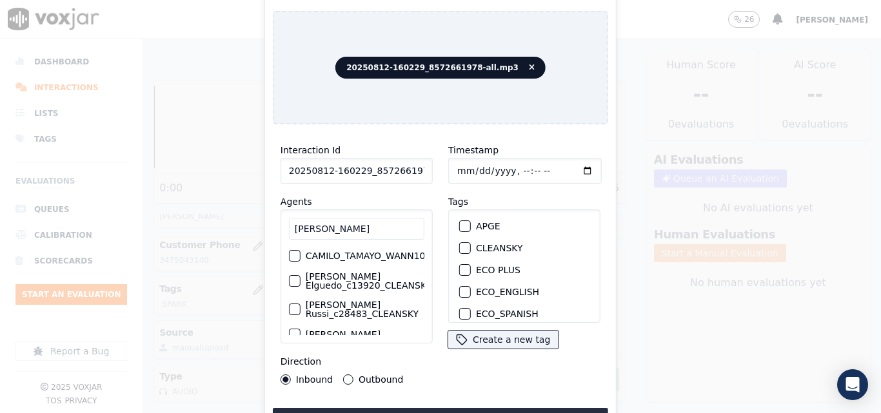
type input "CAMILO"
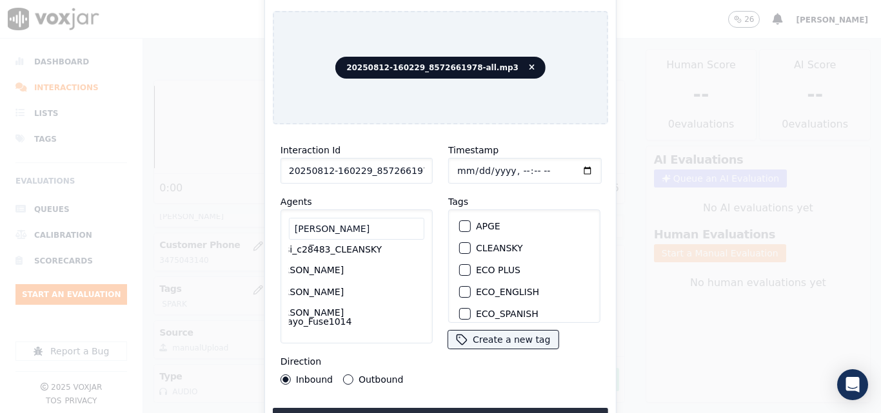
click at [333, 275] on label "[PERSON_NAME]" at bounding box center [306, 270] width 75 height 9
click at [264, 276] on button "[PERSON_NAME]" at bounding box center [258, 270] width 12 height 12
drag, startPoint x: 347, startPoint y: 374, endPoint x: 449, endPoint y: 264, distance: 150.1
click at [347, 375] on button "Outbound" at bounding box center [348, 380] width 10 height 10
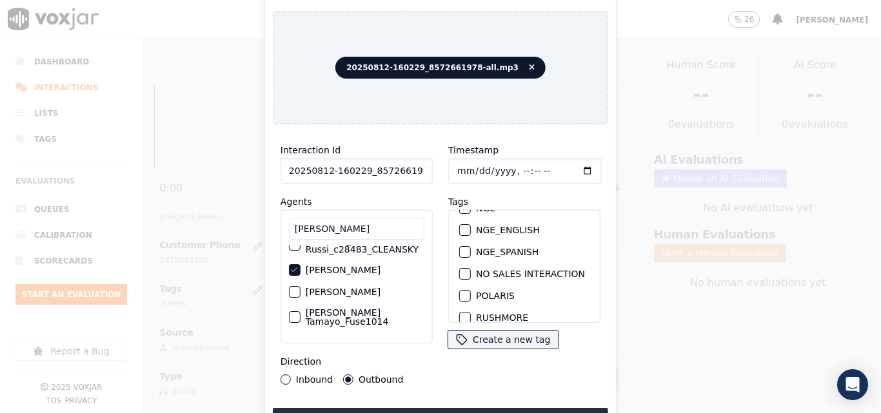
scroll to position [287, 0]
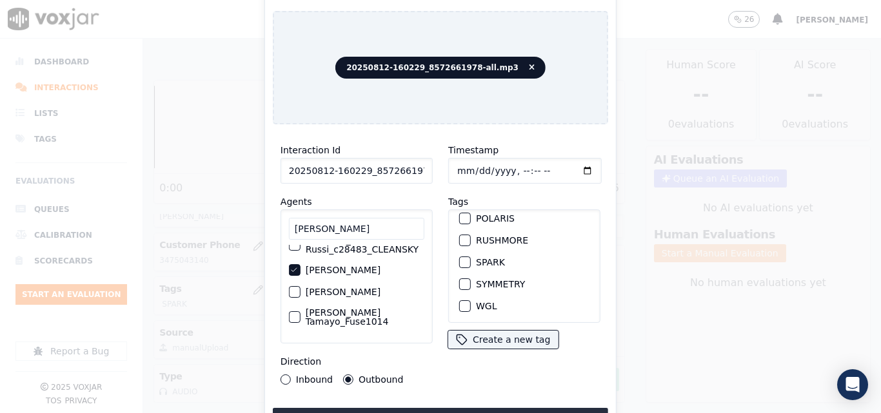
click at [460, 258] on div "button" at bounding box center [464, 262] width 9 height 9
click at [418, 408] on button "Upload interaction to start evaluation" at bounding box center [440, 419] width 335 height 23
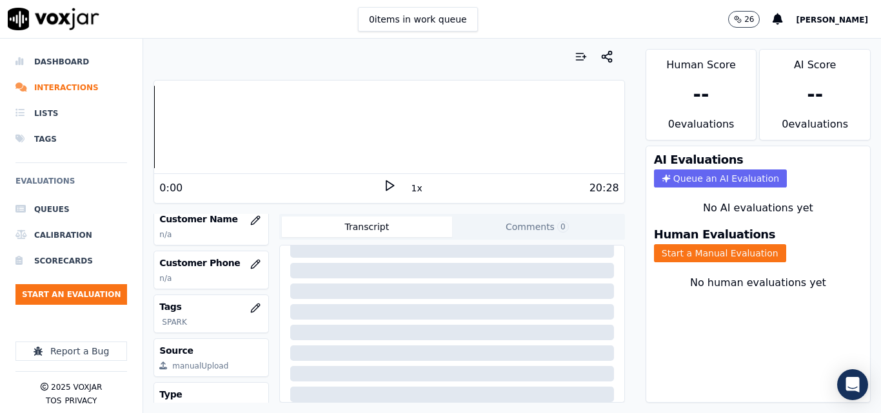
scroll to position [193, 0]
click at [250, 225] on icon "button" at bounding box center [255, 220] width 10 height 10
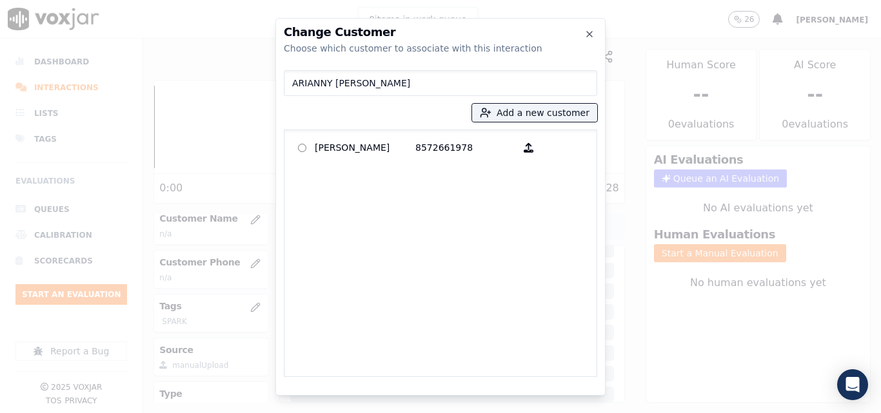
type input "ARIANNY CUELLO"
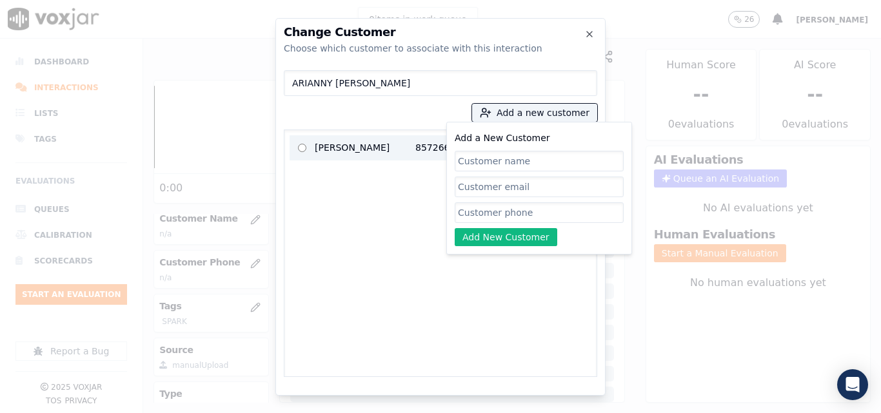
click at [384, 146] on p "Arianny Cuello" at bounding box center [365, 148] width 101 height 20
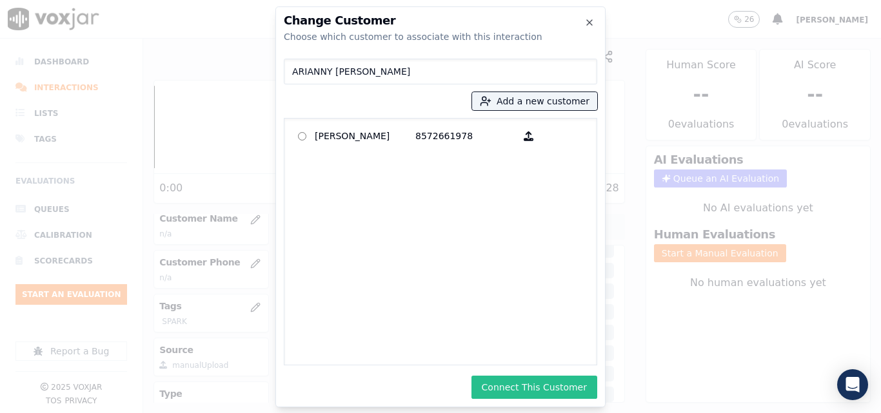
click at [512, 380] on button "Connect This Customer" at bounding box center [534, 387] width 126 height 23
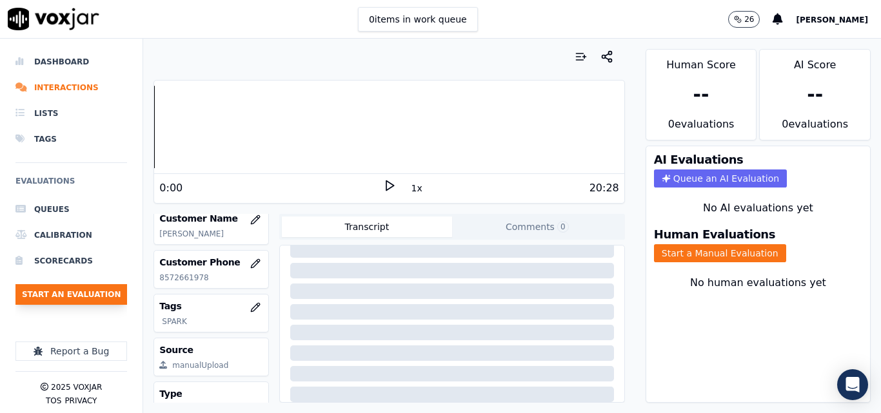
click at [85, 303] on button "Start an Evaluation" at bounding box center [71, 294] width 112 height 21
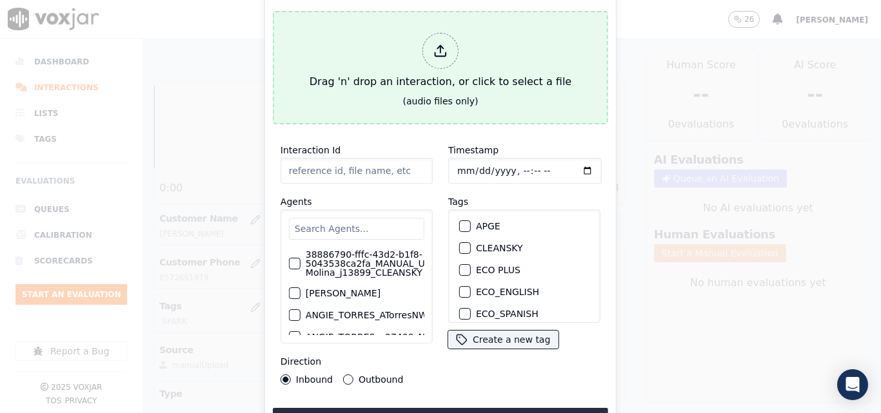
click at [423, 55] on div "Drag 'n' drop an interaction, or click to select a file" at bounding box center [440, 61] width 272 height 67
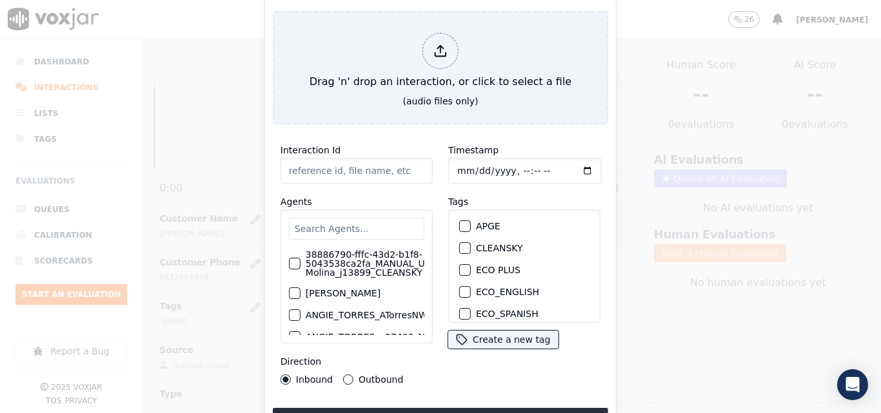
type input "20250812-145504_6094700020-all.mp3"
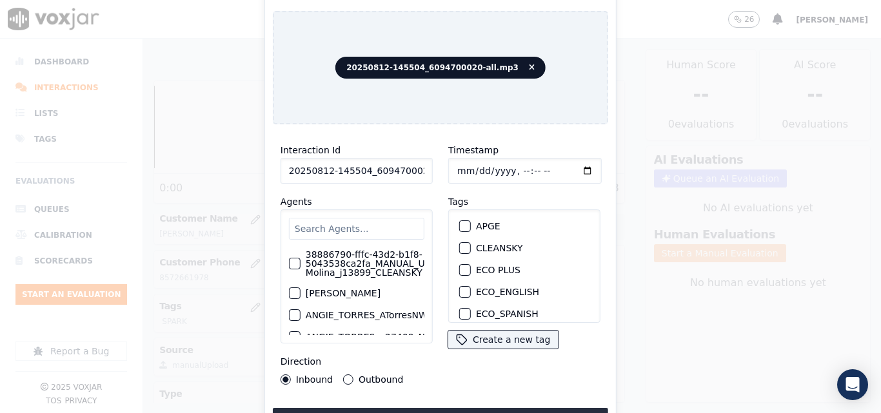
click at [345, 225] on input "text" at bounding box center [356, 229] width 135 height 22
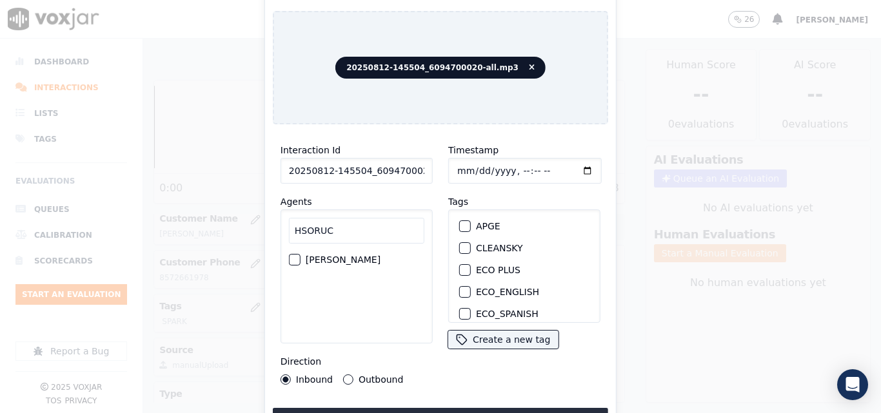
type input "HSORUC"
click at [369, 258] on label "[PERSON_NAME]" at bounding box center [343, 259] width 75 height 9
click at [300, 258] on button "[PERSON_NAME]" at bounding box center [295, 260] width 12 height 12
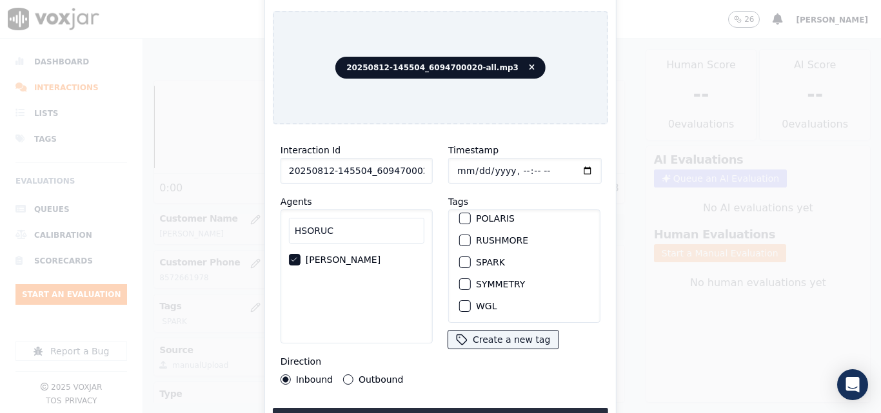
click at [460, 255] on div "SPARK" at bounding box center [524, 262] width 141 height 22
click at [460, 257] on button "SPARK" at bounding box center [465, 263] width 12 height 12
click at [456, 408] on button "Upload interaction to start evaluation" at bounding box center [440, 419] width 335 height 23
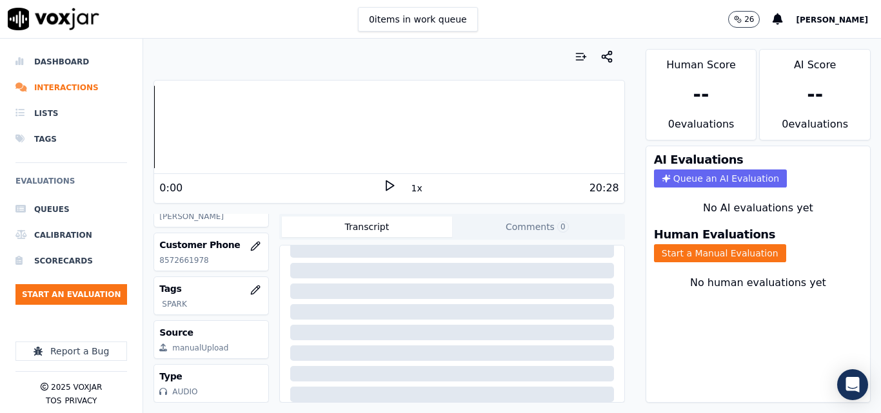
scroll to position [250, 0]
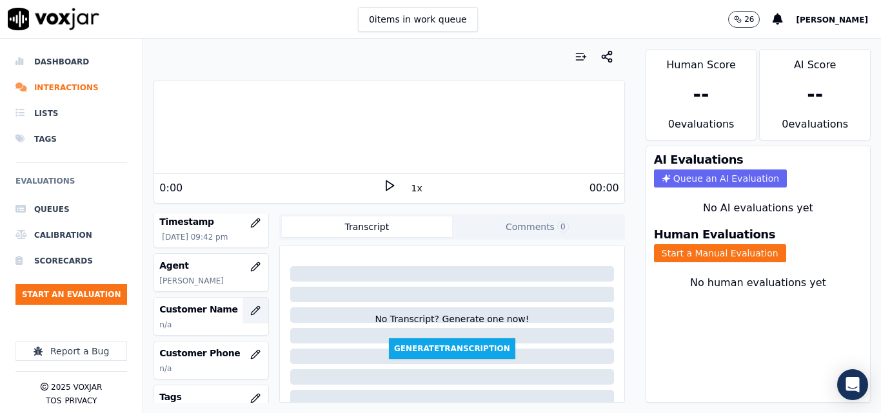
scroll to position [129, 0]
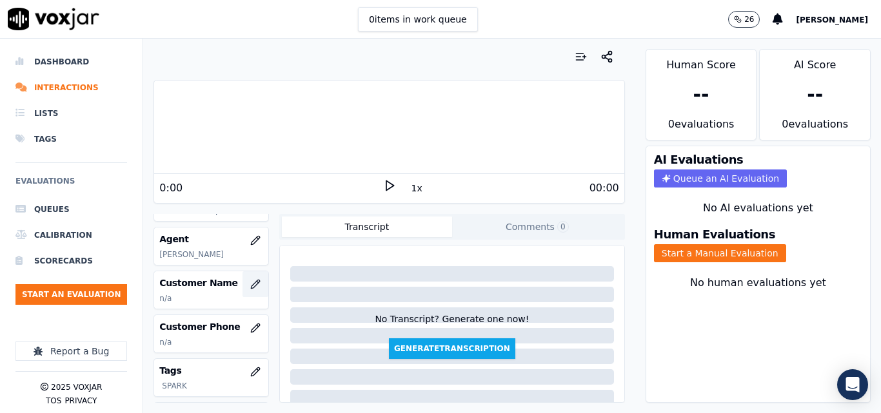
click at [250, 289] on icon "button" at bounding box center [255, 284] width 10 height 10
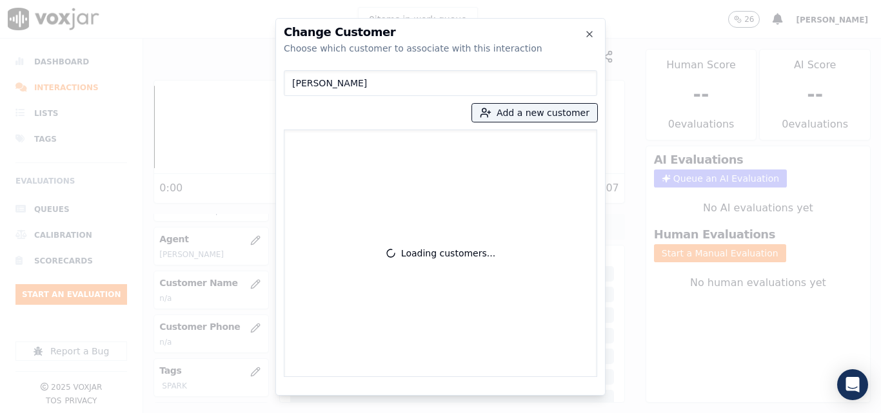
type input "MYZAC RYTHER"
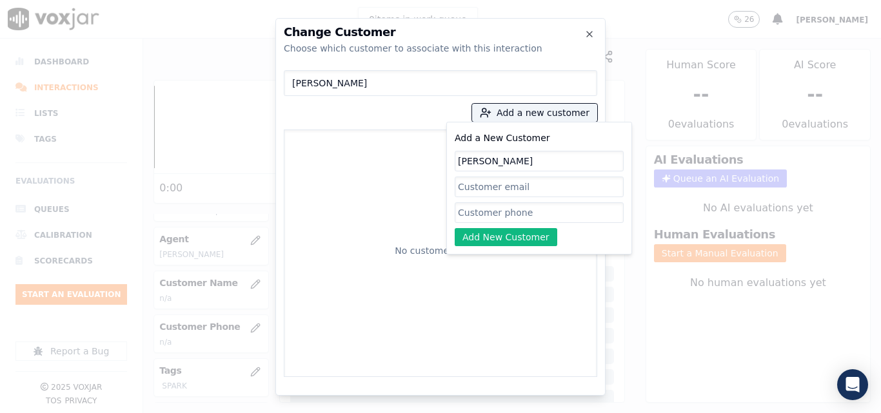
type input "MYZAC RYTHER"
paste input "6094700020"
type input "6094700020"
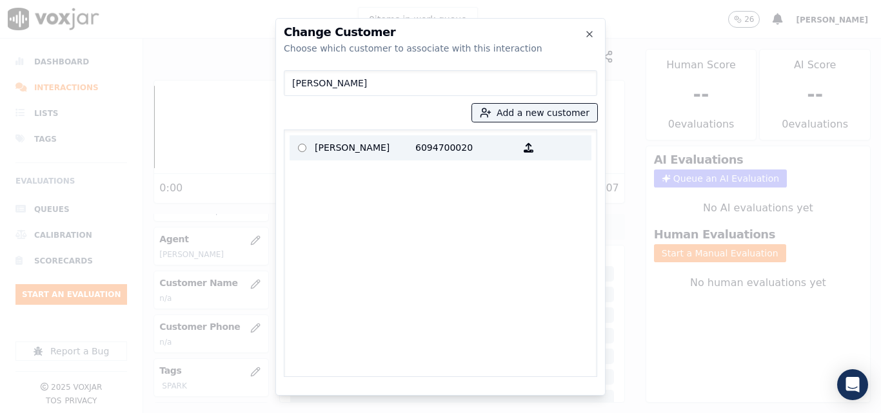
click at [407, 151] on p "MYZAC RYTHER" at bounding box center [365, 148] width 101 height 20
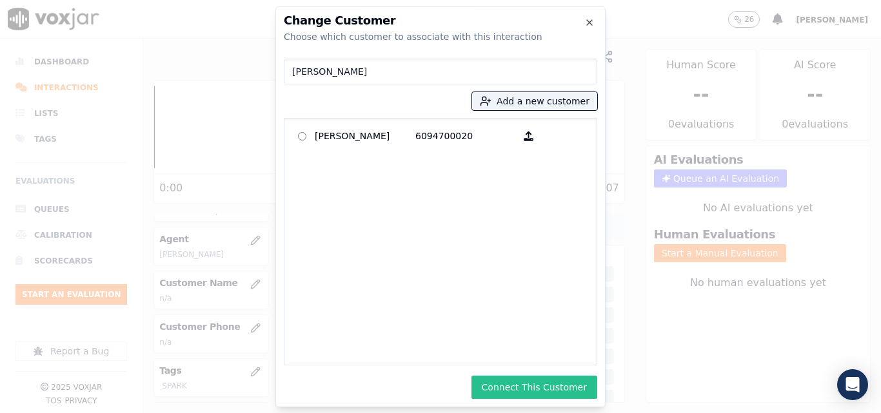
click at [538, 382] on button "Connect This Customer" at bounding box center [534, 387] width 126 height 23
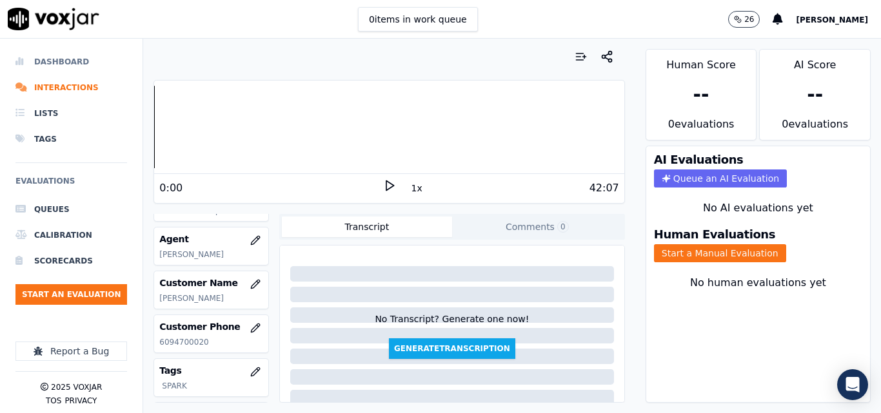
click at [60, 55] on li "Dashboard" at bounding box center [71, 62] width 112 height 26
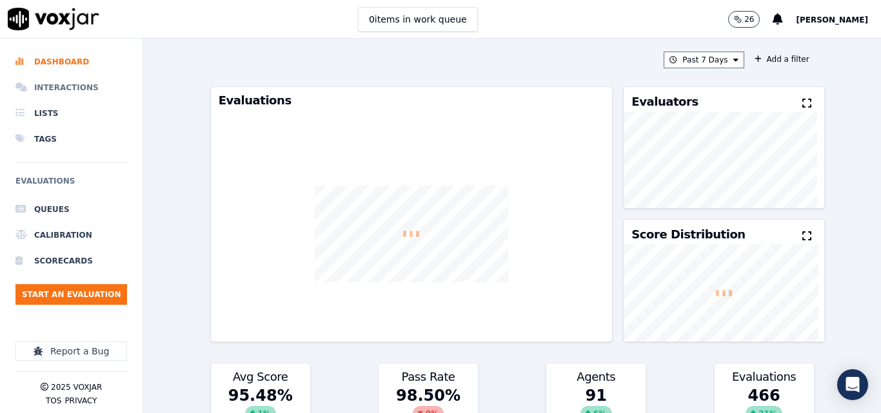
click at [59, 82] on li "Interactions" at bounding box center [71, 88] width 112 height 26
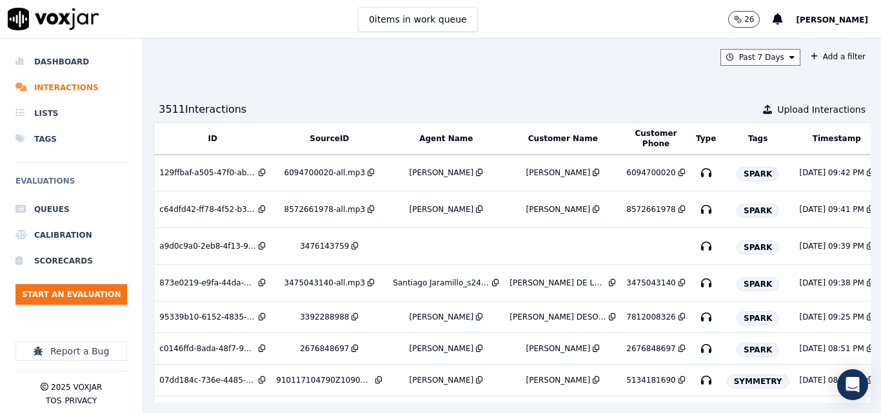
scroll to position [0, 250]
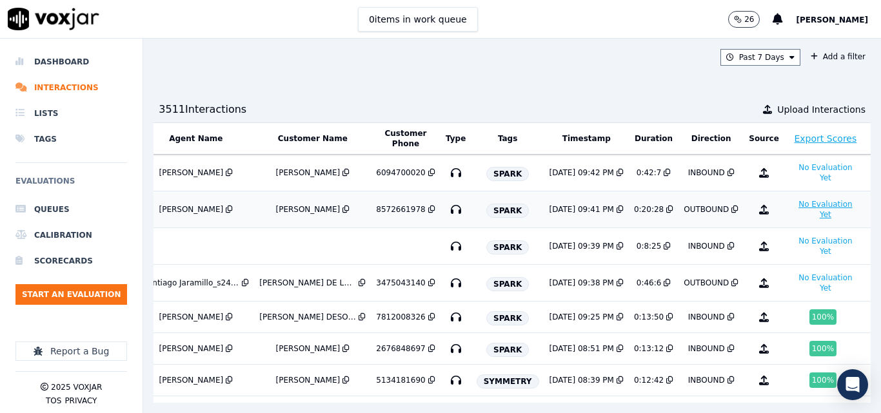
click at [789, 217] on button "No Evaluation Yet" at bounding box center [825, 210] width 72 height 26
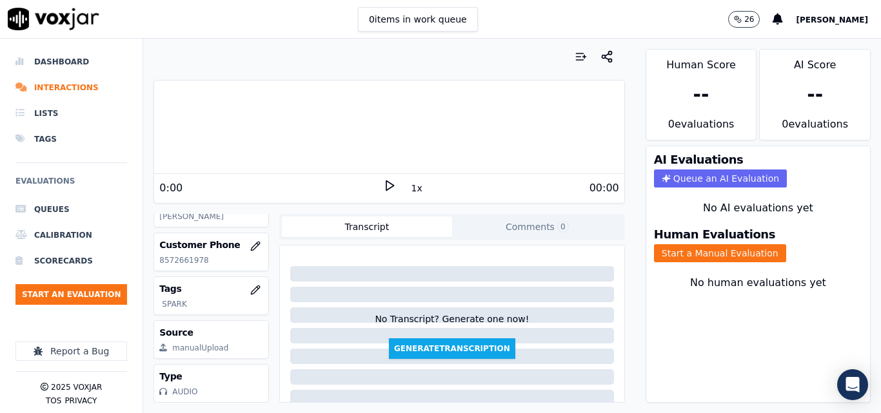
scroll to position [250, 0]
click at [180, 255] on p "8572661978" at bounding box center [211, 260] width 104 height 10
copy p "8572661978"
click at [180, 233] on div "Customer Phone 8572661978" at bounding box center [211, 251] width 114 height 37
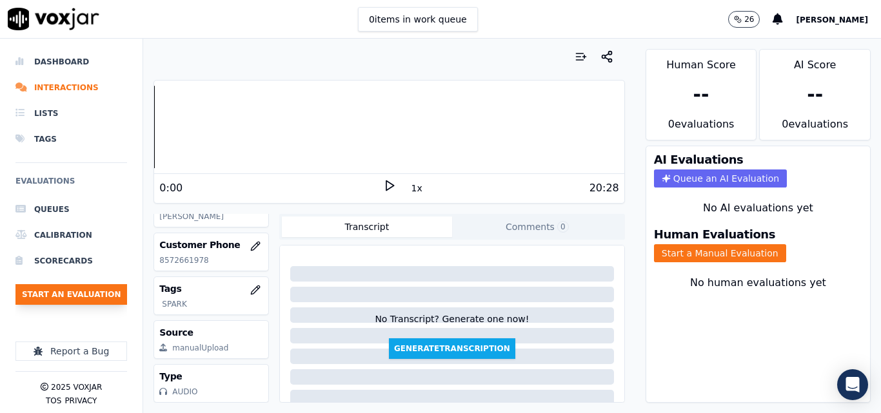
click at [97, 290] on button "Start an Evaluation" at bounding box center [71, 294] width 112 height 21
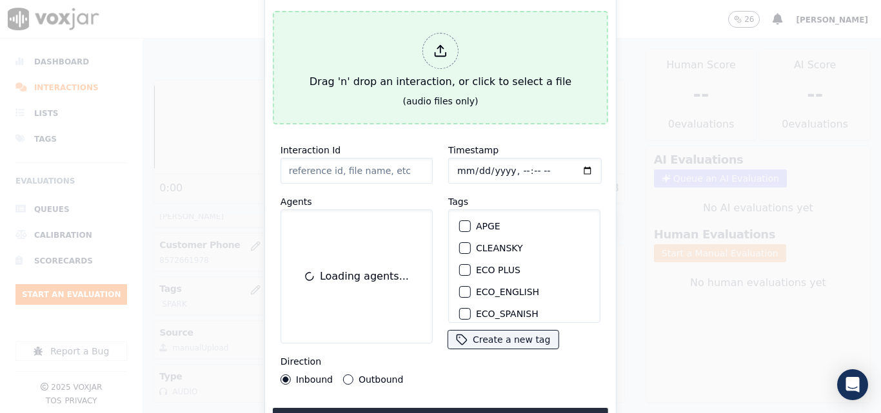
click at [352, 77] on div "Drag 'n' drop an interaction, or click to select a file" at bounding box center [440, 61] width 272 height 67
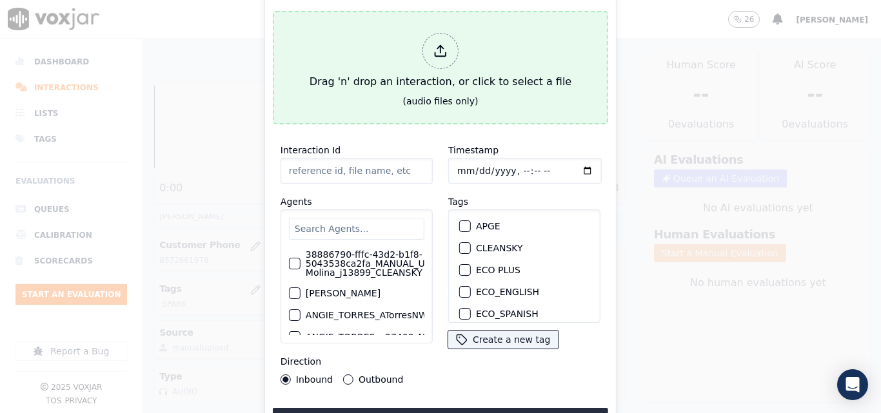
type input "20250812-170359_9788858752-all.mp3"
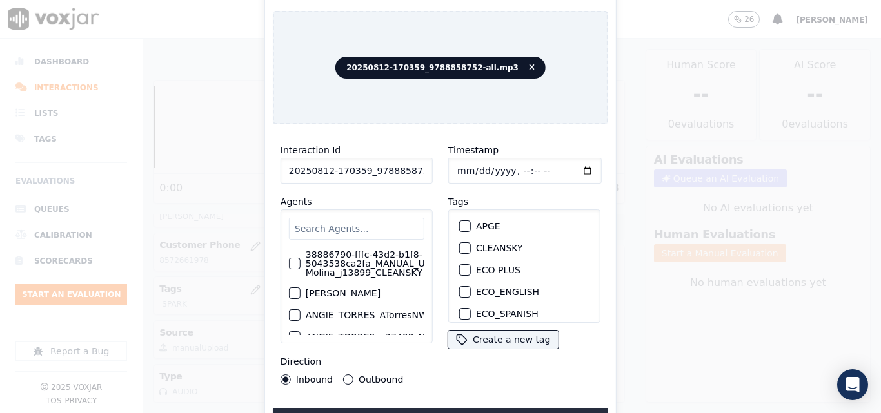
click at [366, 228] on input "text" at bounding box center [356, 229] width 135 height 22
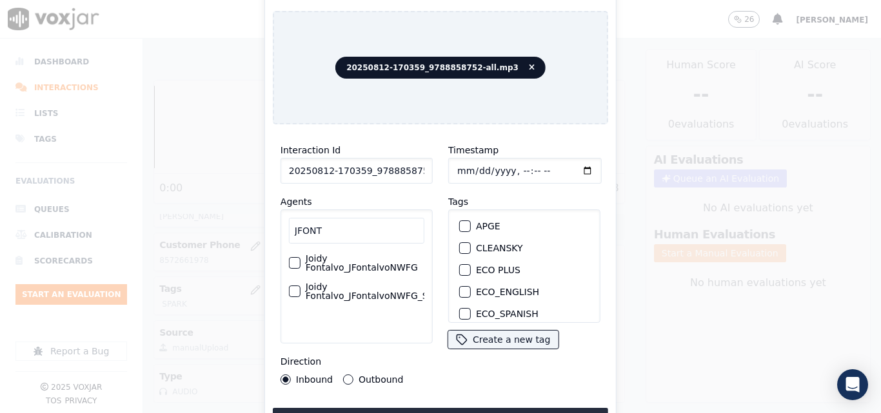
type input "JFONT"
click at [356, 293] on label "Joidy Fontalvo_JFontalvoNWFG_SPARK" at bounding box center [351, 291] width 146 height 18
click at [273, 293] on button "Joidy Fontalvo_JFontalvoNWFG_SPARK" at bounding box center [268, 292] width 12 height 12
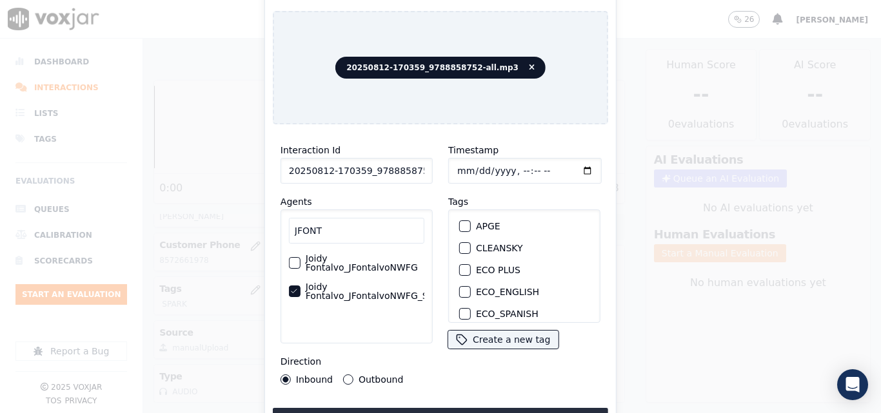
click at [345, 376] on button "Outbound" at bounding box center [348, 380] width 10 height 10
click at [286, 378] on button "Inbound" at bounding box center [285, 380] width 10 height 10
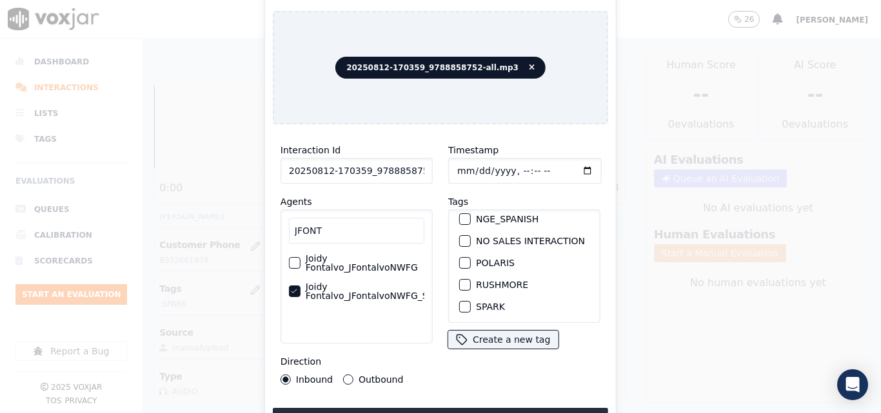
scroll to position [258, 0]
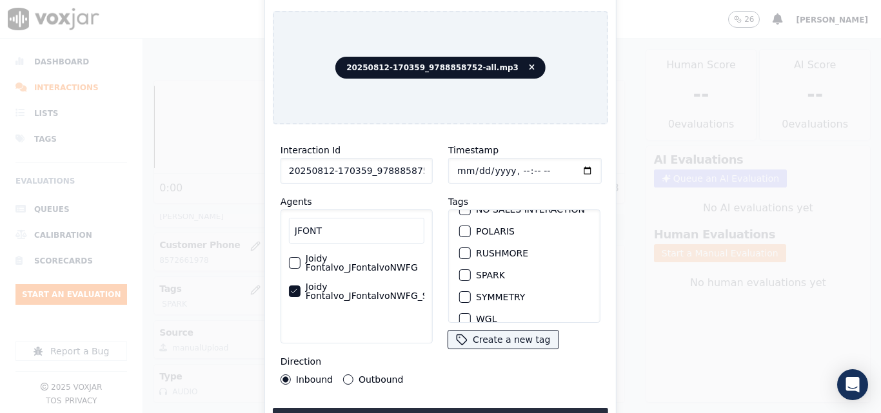
click at [462, 272] on div "button" at bounding box center [464, 275] width 9 height 9
click at [467, 408] on button "Upload interaction to start evaluation" at bounding box center [440, 419] width 335 height 23
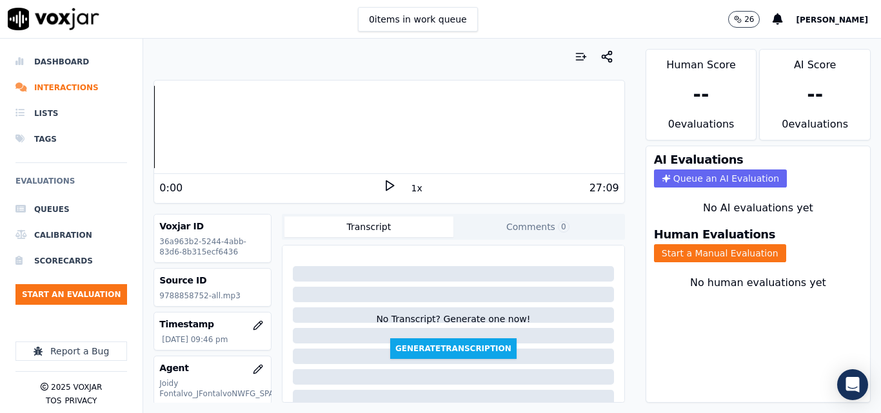
scroll to position [129, 0]
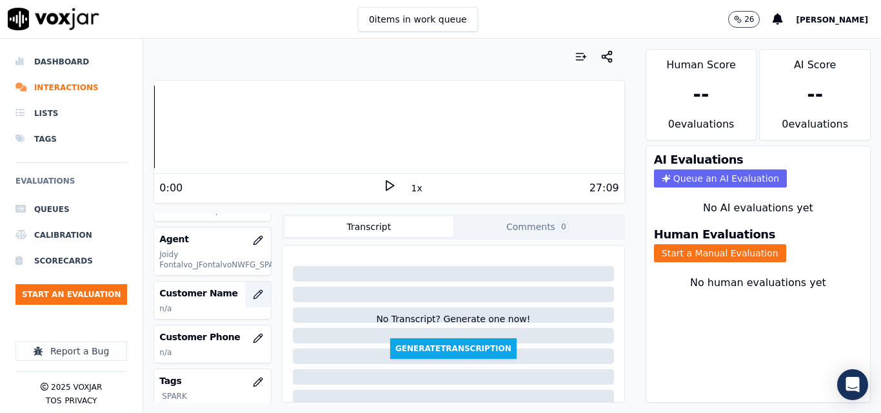
click at [253, 297] on icon "button" at bounding box center [258, 294] width 10 height 10
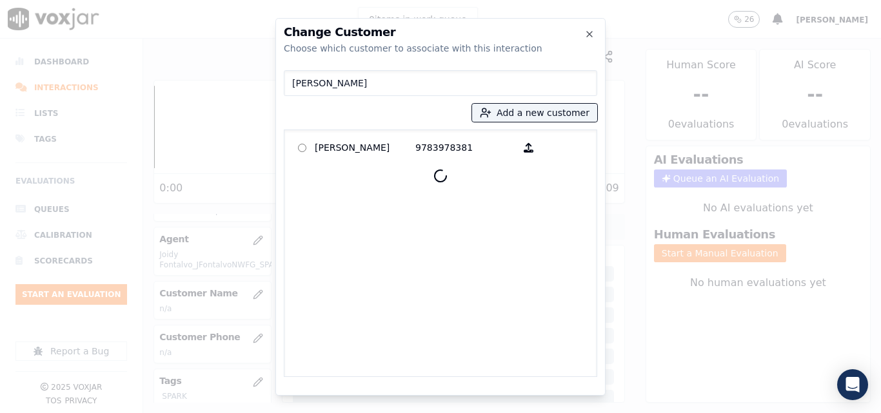
type input "MIREYA SANCHEZ"
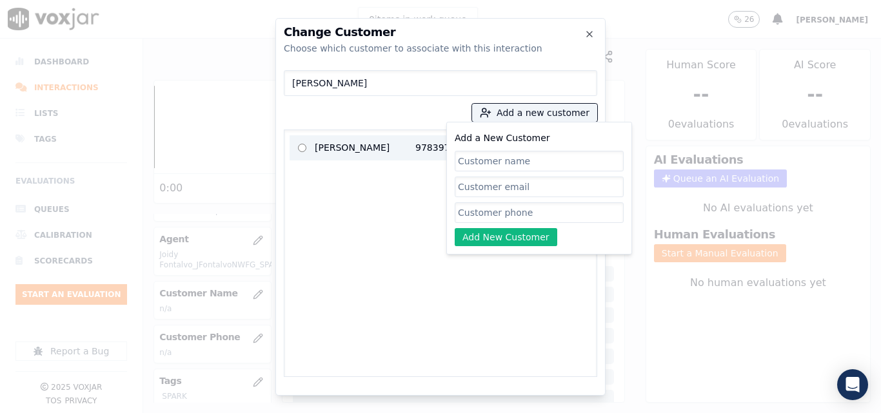
click at [400, 141] on p "Mireya Sanchez" at bounding box center [365, 148] width 101 height 20
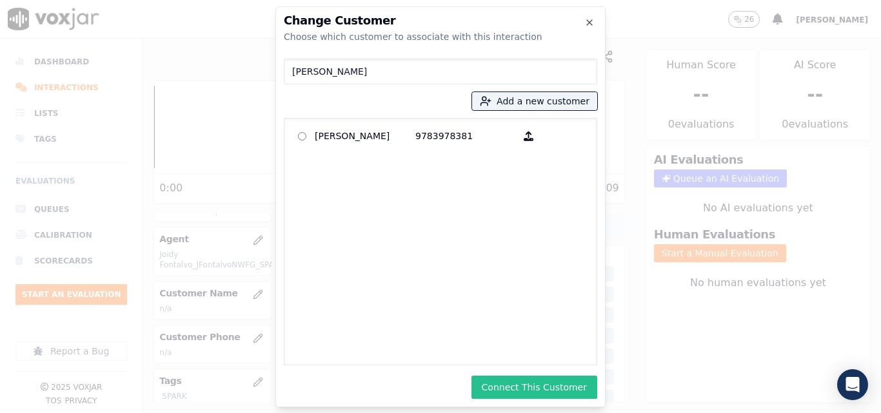
click at [533, 391] on button "Connect This Customer" at bounding box center [534, 387] width 126 height 23
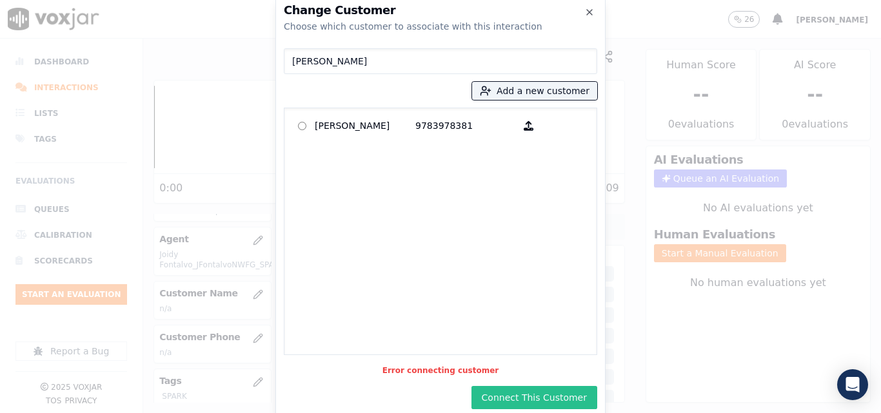
click at [549, 400] on button "Connect This Customer" at bounding box center [534, 397] width 126 height 23
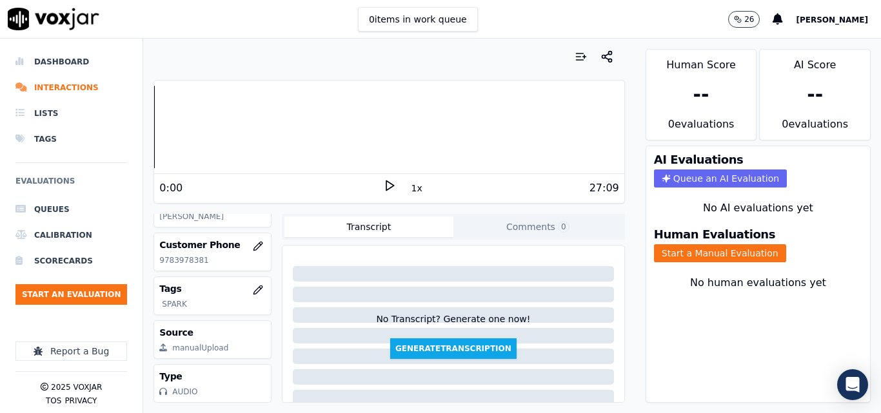
scroll to position [186, 0]
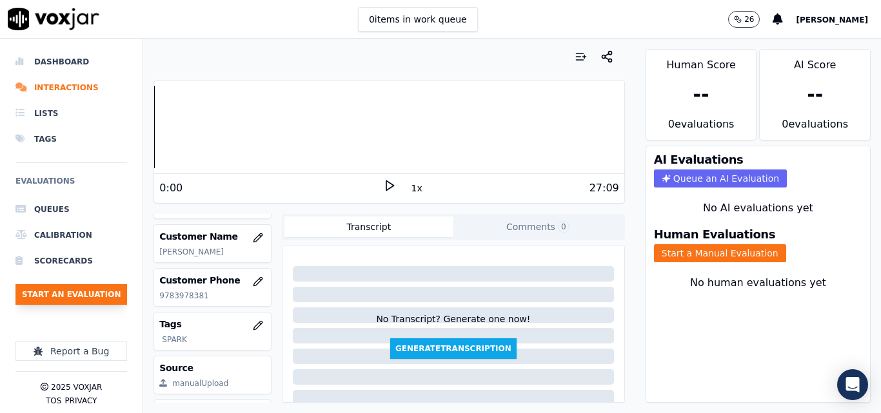
click at [97, 300] on button "Start an Evaluation" at bounding box center [71, 294] width 112 height 21
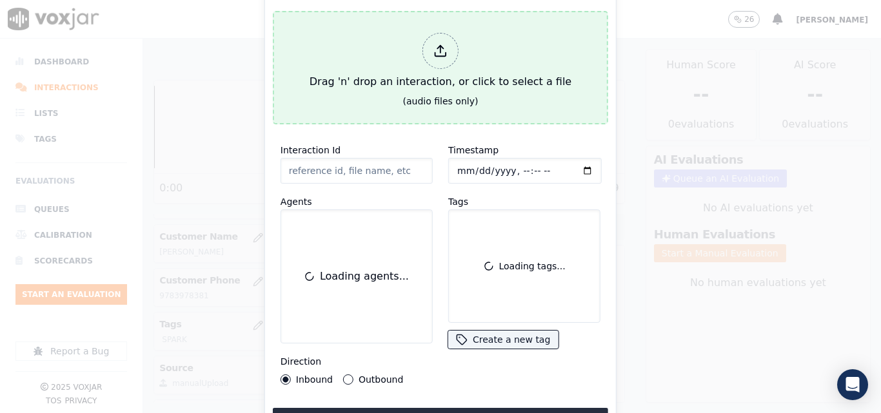
click at [384, 88] on div "Drag 'n' drop an interaction, or click to select a file" at bounding box center [440, 61] width 272 height 67
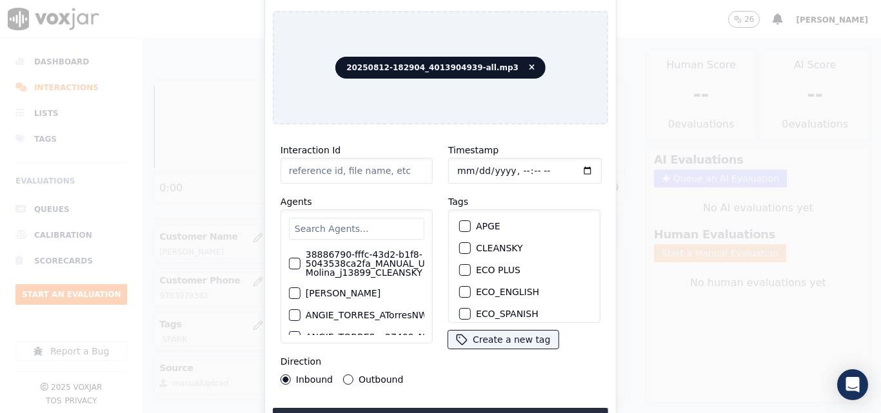
type input "20250812-182904_4013904939-all.mp3"
click at [353, 226] on input "text" at bounding box center [356, 229] width 135 height 22
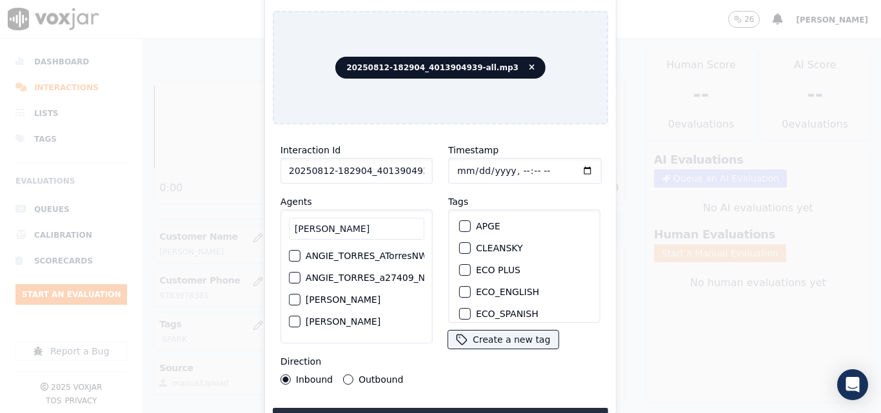
type input "ANGIE"
click at [344, 256] on label "ANGIE_TORRES_ATorresNWFG_SPARK" at bounding box center [341, 255] width 168 height 9
click at [251, 256] on button "ANGIE_TORRES_ATorresNWFG_SPARK" at bounding box center [246, 256] width 12 height 12
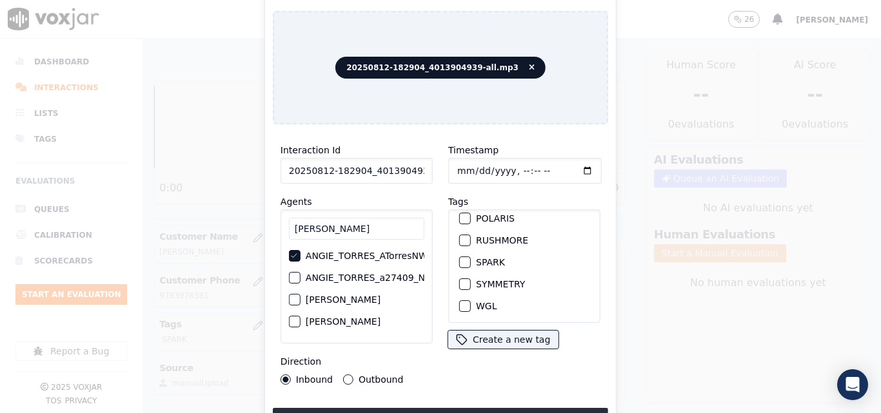
click at [461, 258] on div "button" at bounding box center [464, 262] width 9 height 9
click at [459, 408] on button "Upload interaction to start evaluation" at bounding box center [440, 419] width 335 height 23
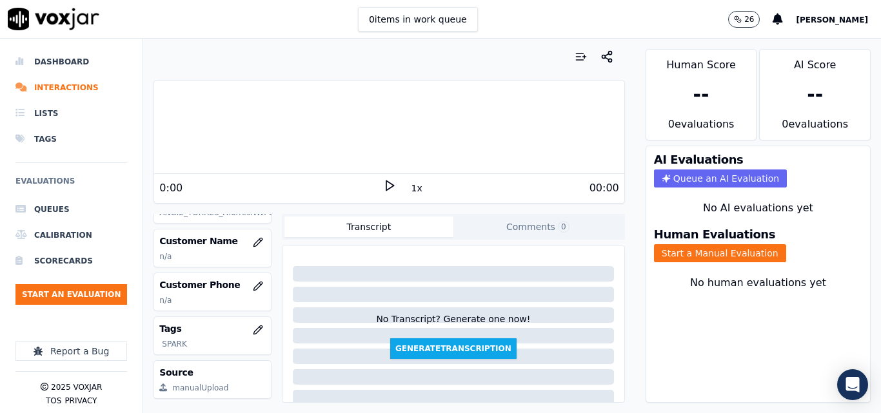
scroll to position [193, 0]
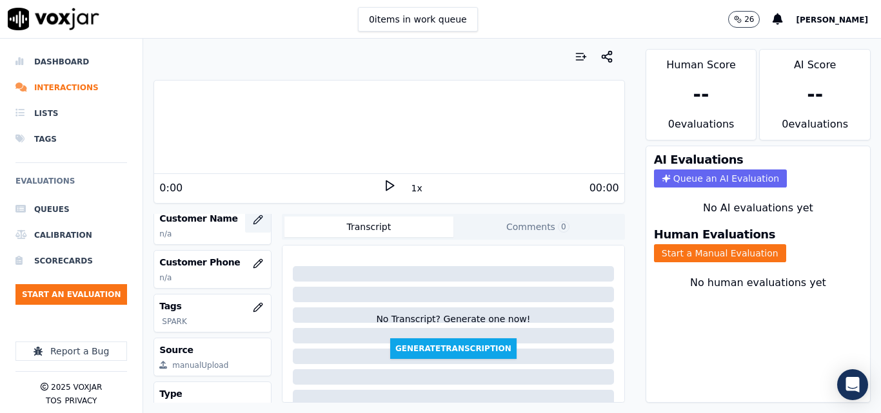
click at [253, 218] on icon "button" at bounding box center [258, 220] width 10 height 10
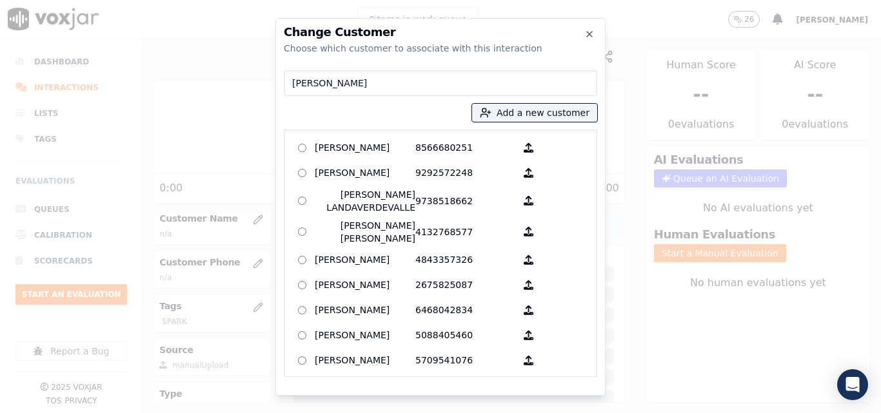
type input "LYDIA RIVERA"
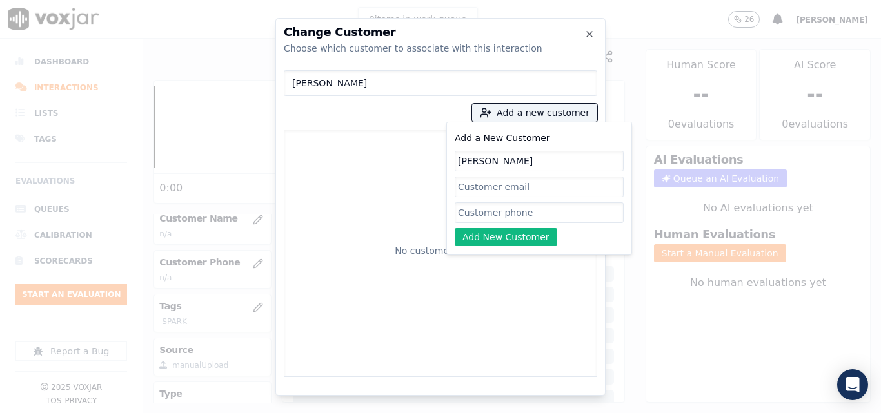
type input "LYDIA RIVERA"
paste input "4013904939"
type input "4013904939"
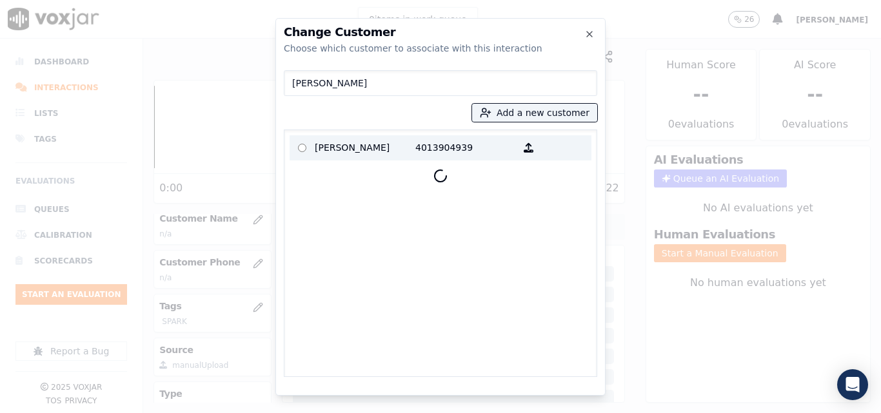
click at [396, 157] on p "LYDIA RIVERA" at bounding box center [365, 148] width 101 height 20
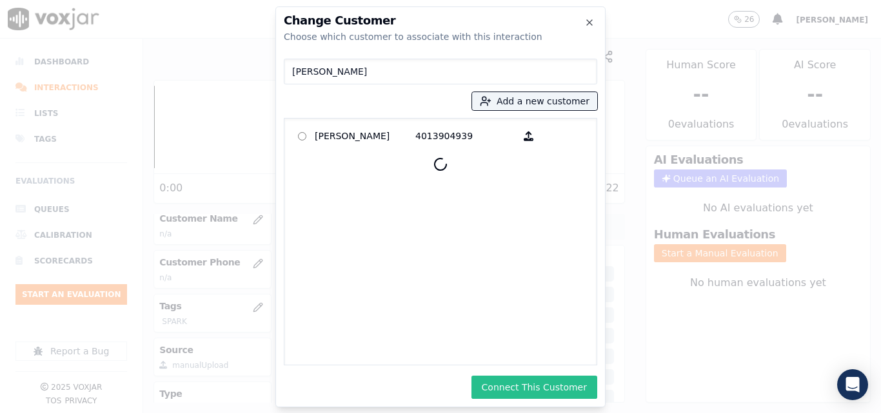
click at [532, 393] on button "Connect This Customer" at bounding box center [534, 387] width 126 height 23
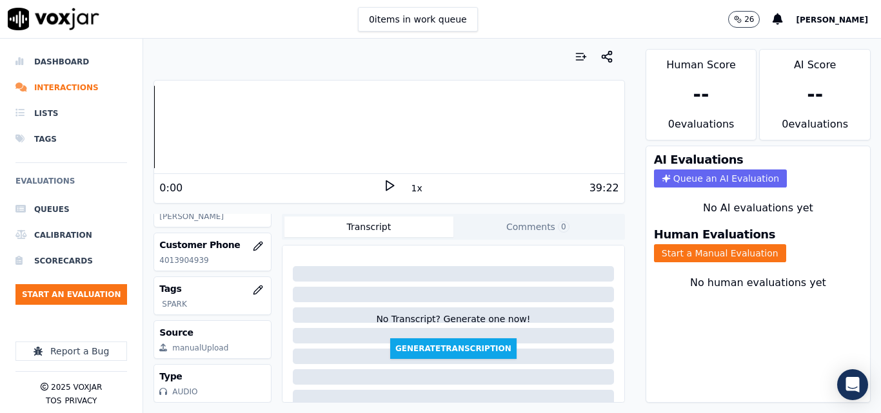
scroll to position [175, 0]
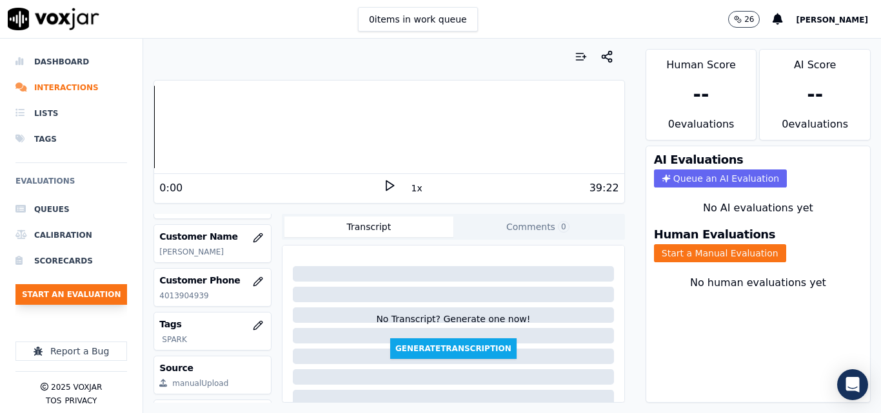
click at [124, 293] on button "Start an Evaluation" at bounding box center [71, 294] width 112 height 21
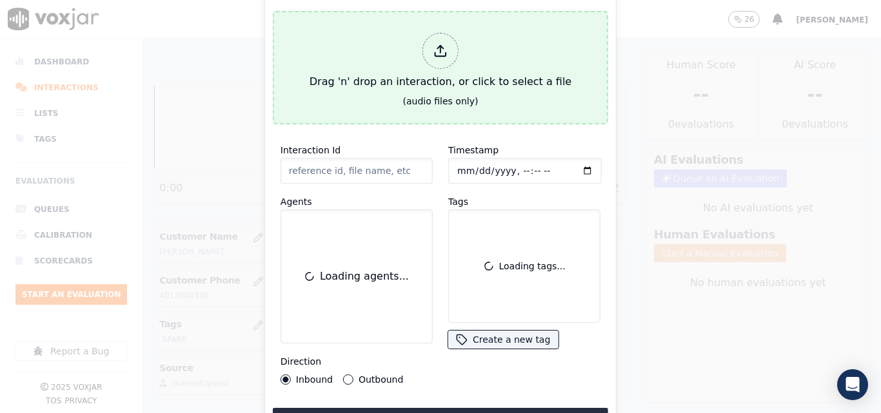
click at [457, 47] on div at bounding box center [440, 51] width 36 height 36
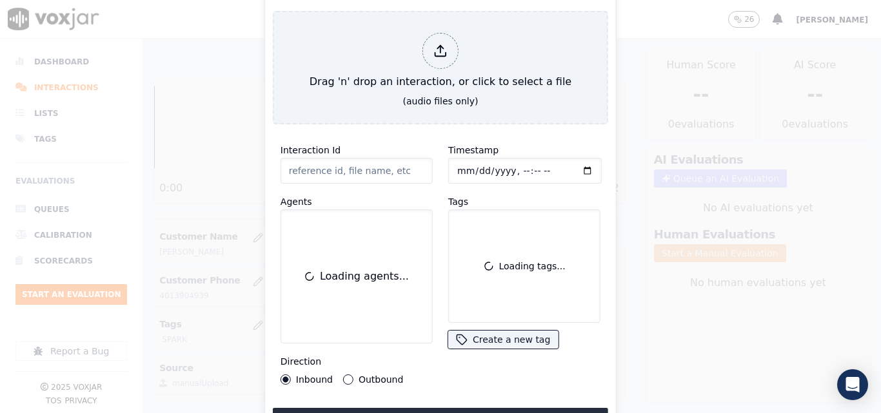
type input "20250812-175955_8578917370-all.mp3"
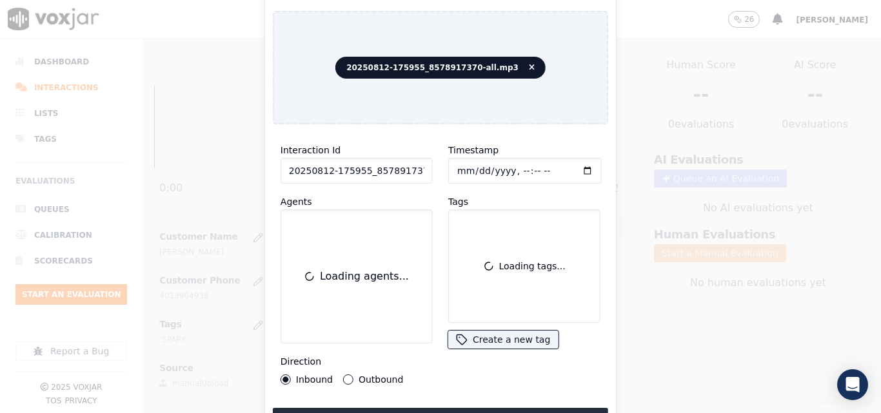
click at [349, 375] on button "Outbound" at bounding box center [348, 380] width 10 height 10
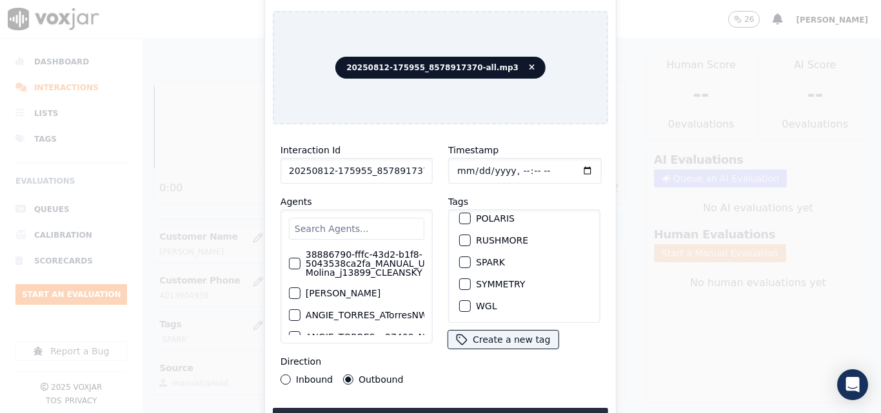
scroll to position [287, 0]
click at [460, 258] on div "button" at bounding box center [464, 262] width 9 height 9
click at [356, 228] on input "text" at bounding box center [356, 229] width 135 height 22
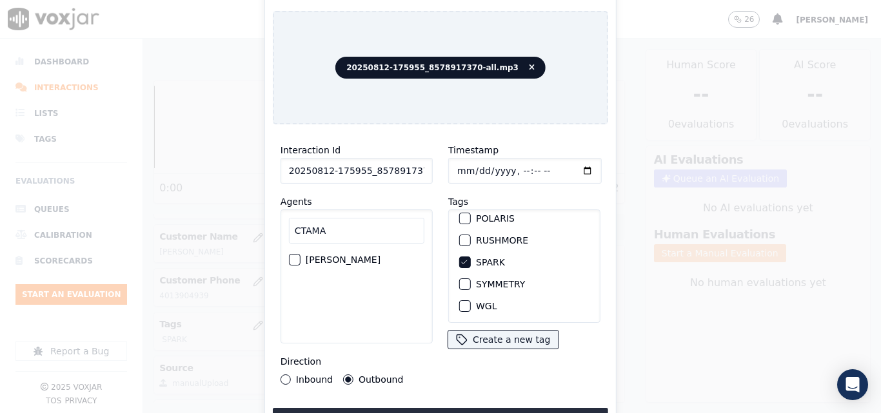
type input "CTAMA"
click at [352, 261] on label "[PERSON_NAME]" at bounding box center [343, 259] width 75 height 9
click at [300, 261] on button "[PERSON_NAME]" at bounding box center [295, 260] width 12 height 12
click at [333, 401] on div "Interaction Id 20250812-175955_8578917370-all.mp3 Agents CTAMA Camilo Tamayo_CT…" at bounding box center [440, 283] width 335 height 297
drag, startPoint x: 335, startPoint y: 407, endPoint x: 287, endPoint y: 277, distance: 138.9
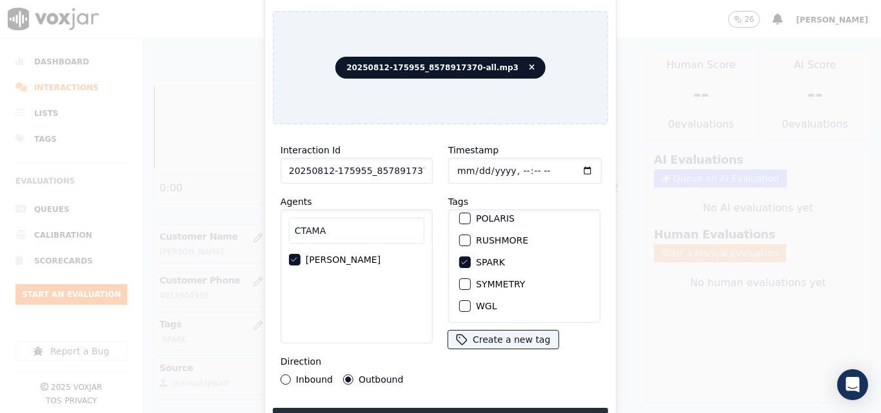
click at [336, 408] on button "Upload interaction to start evaluation" at bounding box center [440, 419] width 335 height 23
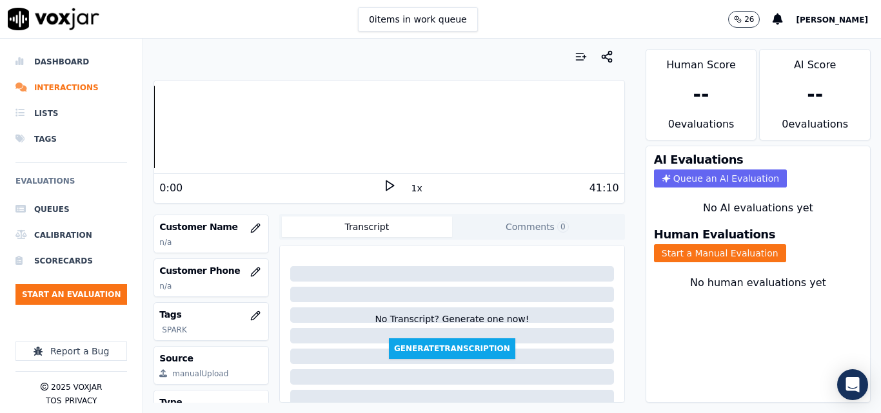
scroll to position [193, 0]
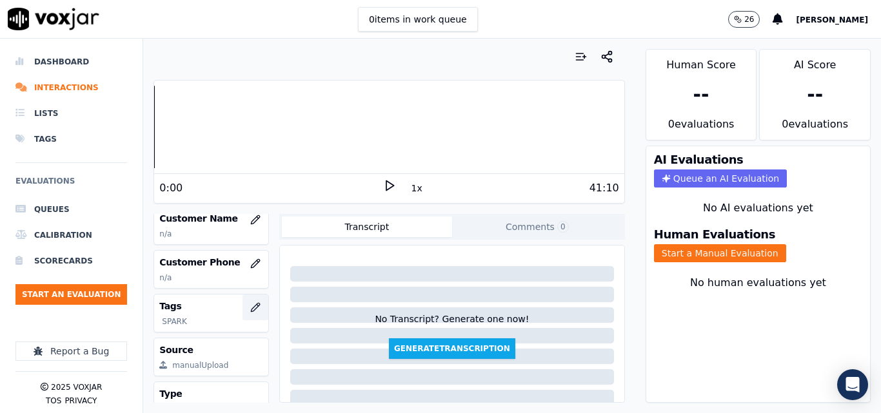
click at [245, 312] on button "button" at bounding box center [255, 308] width 26 height 26
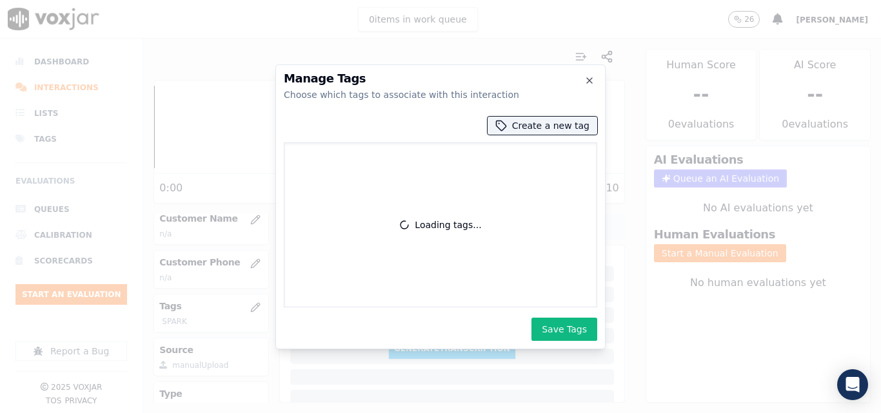
click at [88, 219] on div at bounding box center [440, 206] width 881 height 413
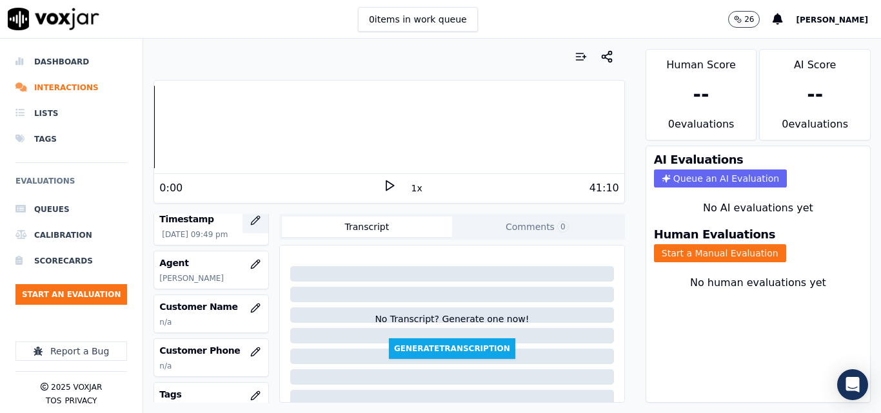
scroll to position [129, 0]
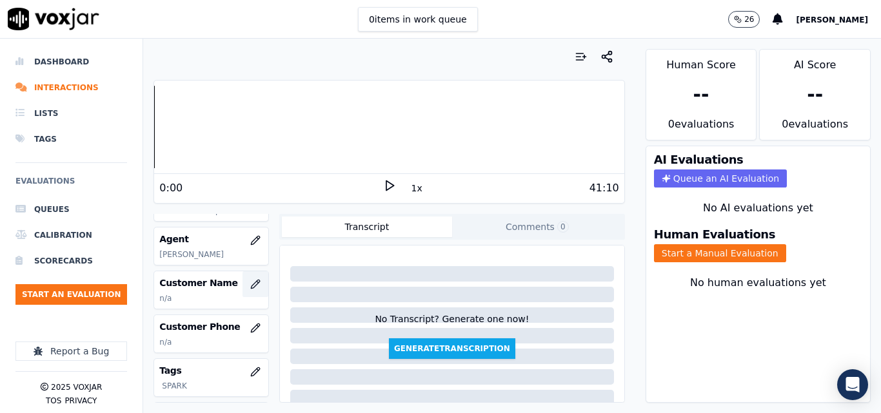
click at [242, 289] on button "button" at bounding box center [255, 284] width 26 height 26
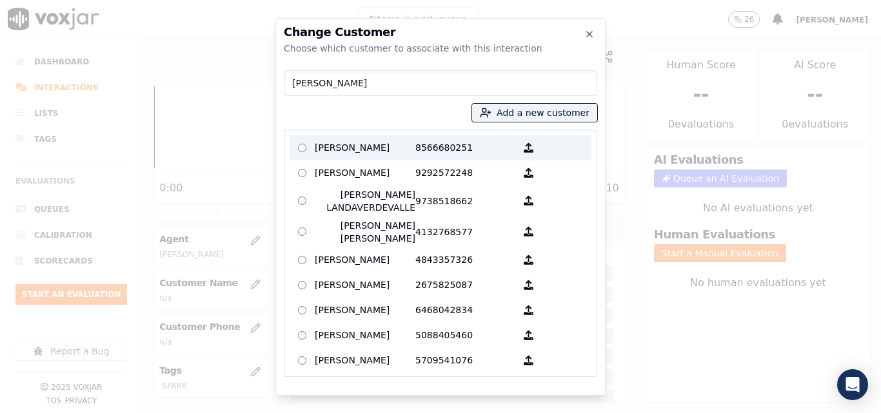
type input "JHON BALLESTERO"
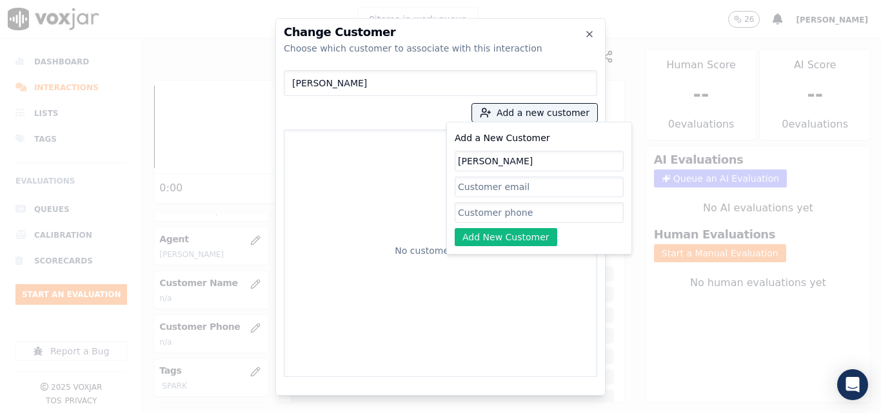
type input "JHON BALLESTEROS"
paste input "8578917370"
type input "8578917370"
click at [512, 237] on button "Add New Customer" at bounding box center [505, 237] width 102 height 18
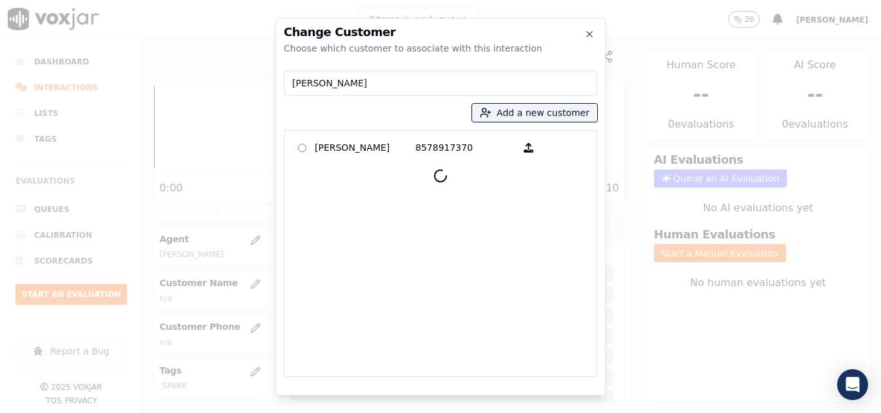
click at [406, 146] on p "JHON BALLESTEROS" at bounding box center [365, 148] width 101 height 20
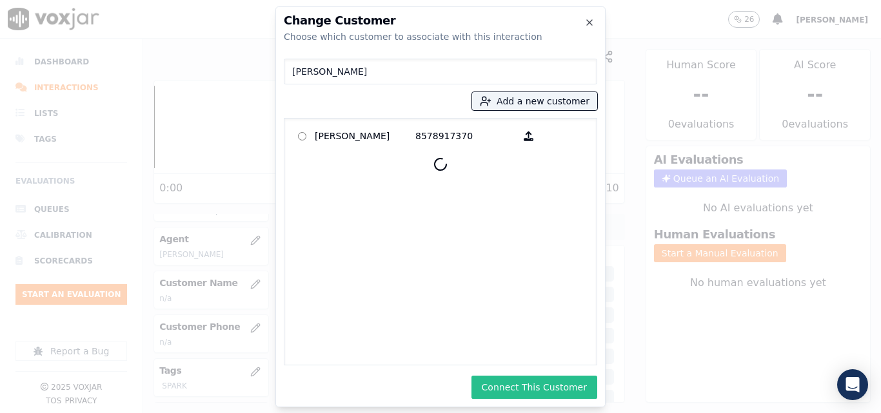
click at [498, 389] on button "Connect This Customer" at bounding box center [534, 387] width 126 height 23
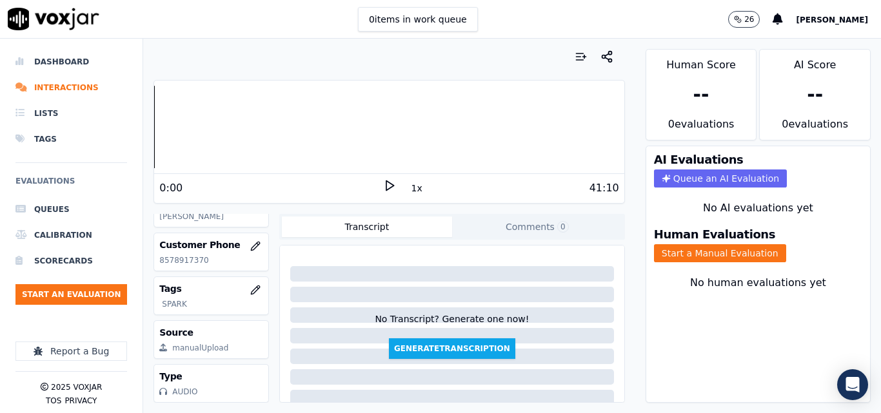
scroll to position [250, 0]
click at [81, 88] on li "Interactions" at bounding box center [71, 88] width 112 height 26
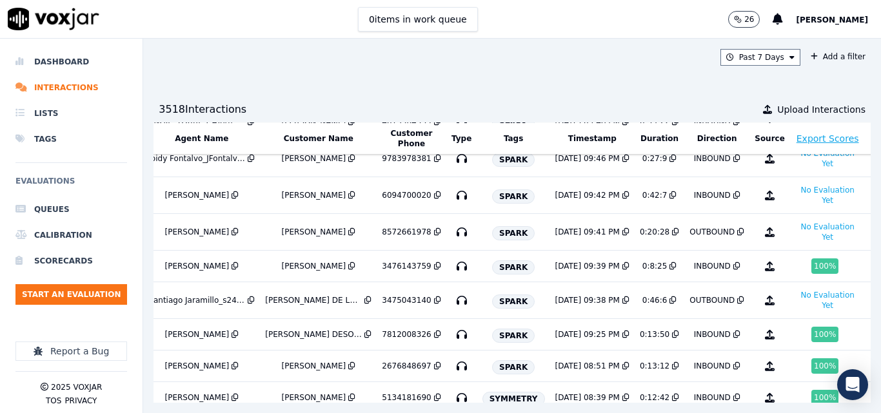
scroll to position [63, 244]
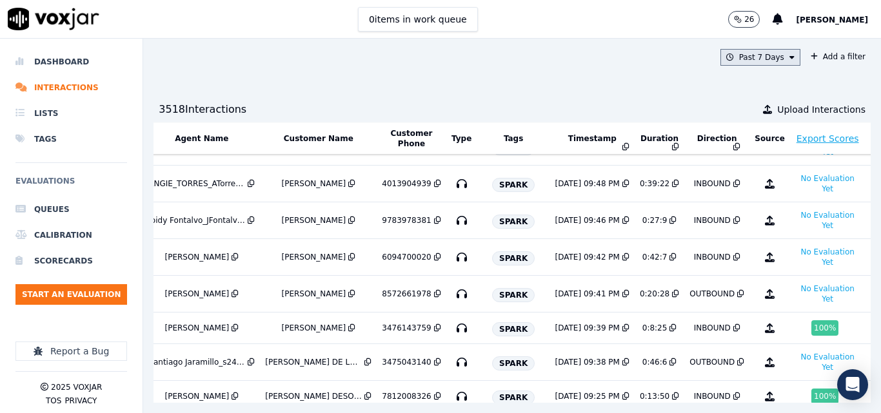
click at [720, 61] on button "Past 7 Days" at bounding box center [760, 57] width 80 height 17
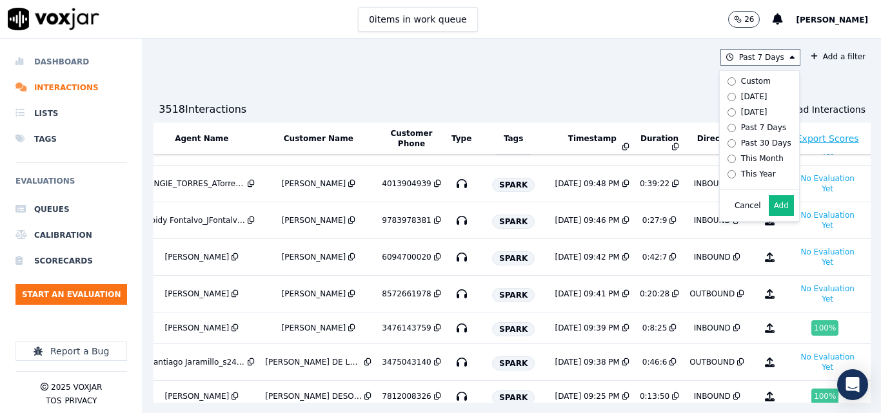
click at [70, 63] on li "Dashboard" at bounding box center [71, 62] width 112 height 26
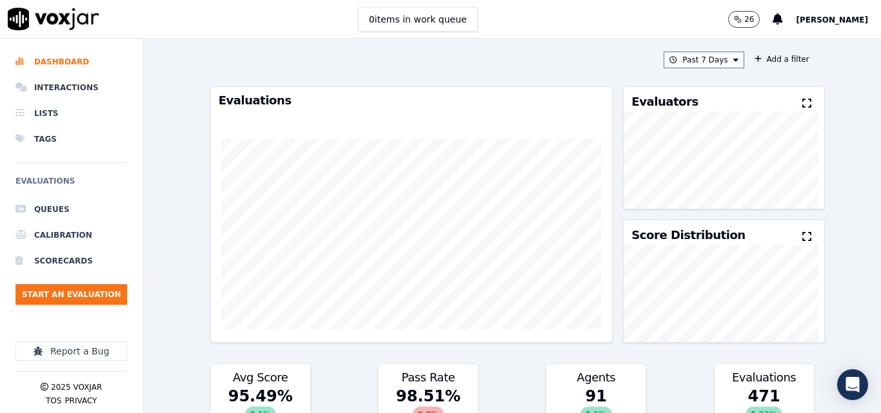
click at [659, 69] on div "Past 7 Days Add a filter Evaluations Evaluators Score Distribution Avg Score 95…" at bounding box center [512, 226] width 614 height 375
click at [691, 48] on div "Past 7 Days Add a filter Evaluations Evaluators Score Distribution Avg Score 95…" at bounding box center [512, 226] width 614 height 375
click at [690, 57] on button "Past 7 Days" at bounding box center [703, 60] width 80 height 17
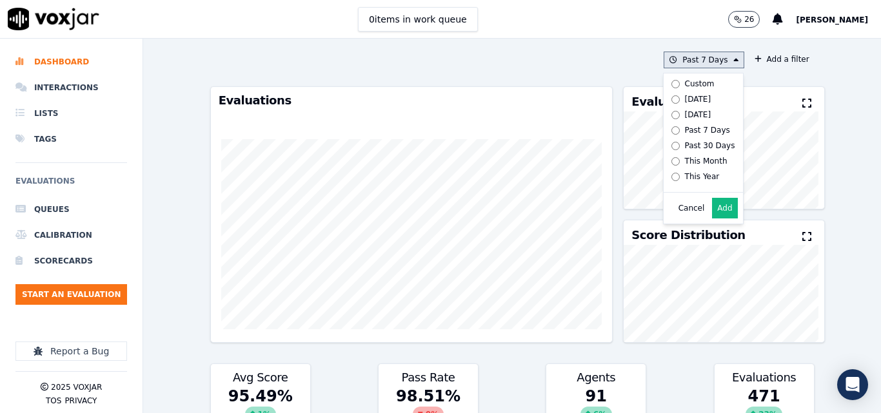
click at [685, 99] on div "[DATE]" at bounding box center [698, 99] width 26 height 10
click at [715, 210] on button "Add" at bounding box center [724, 208] width 25 height 21
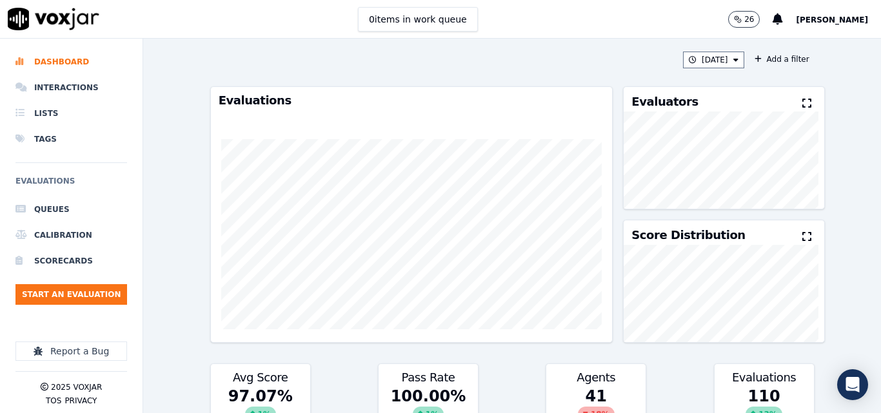
click at [802, 98] on button at bounding box center [809, 103] width 14 height 15
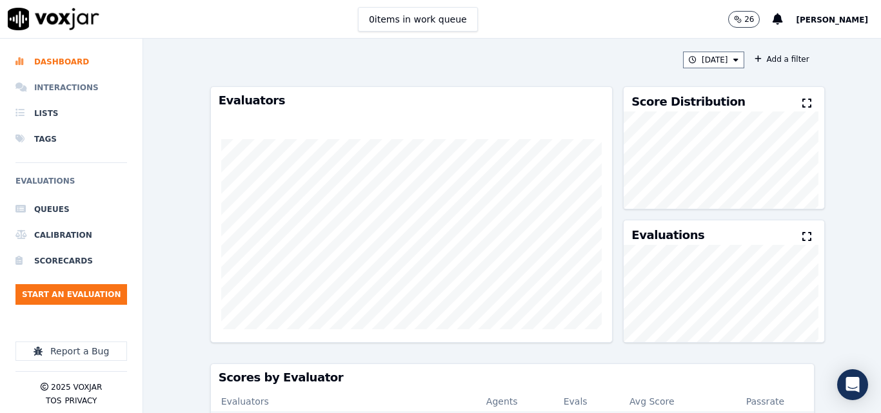
click at [58, 91] on li "Interactions" at bounding box center [71, 88] width 112 height 26
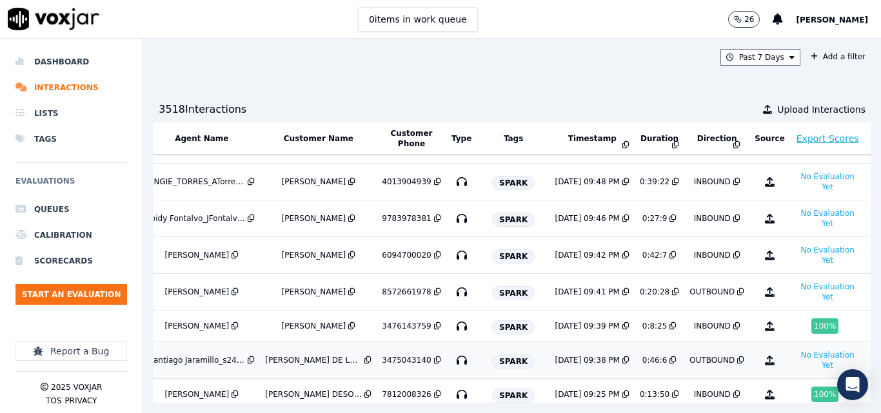
scroll to position [0, 244]
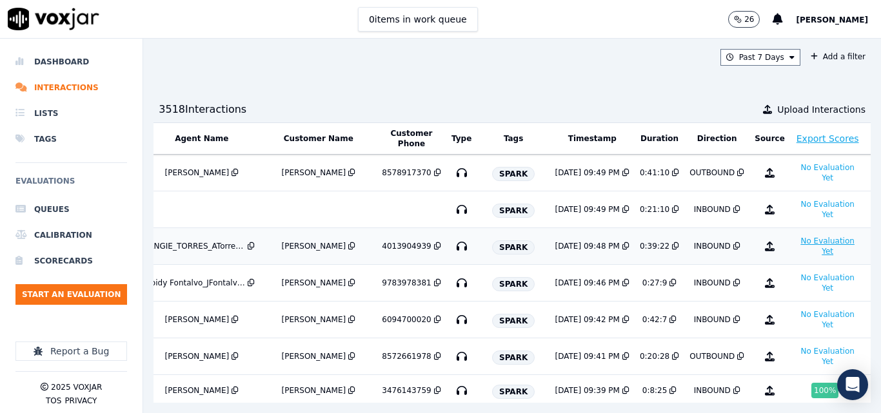
click at [795, 246] on button "No Evaluation Yet" at bounding box center [827, 246] width 65 height 26
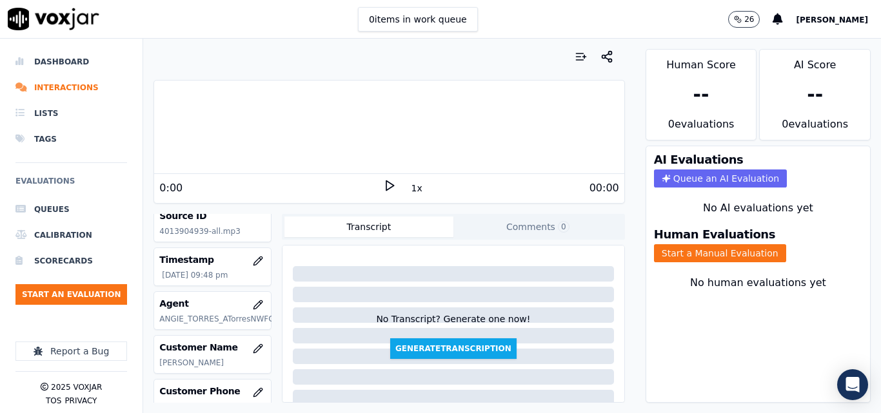
scroll to position [129, 0]
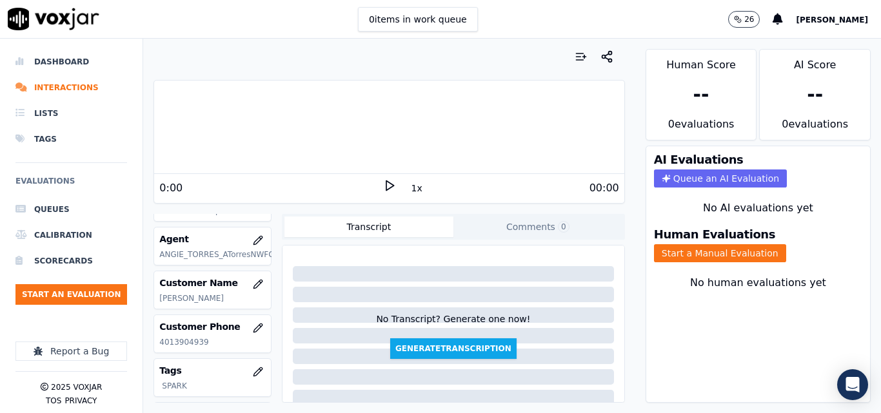
click at [191, 342] on p "4013904939" at bounding box center [212, 342] width 106 height 10
copy p "4013904939"
click at [388, 186] on icon at bounding box center [389, 185] width 13 height 13
click at [699, 248] on button "Start a Manual Evaluation" at bounding box center [720, 253] width 132 height 18
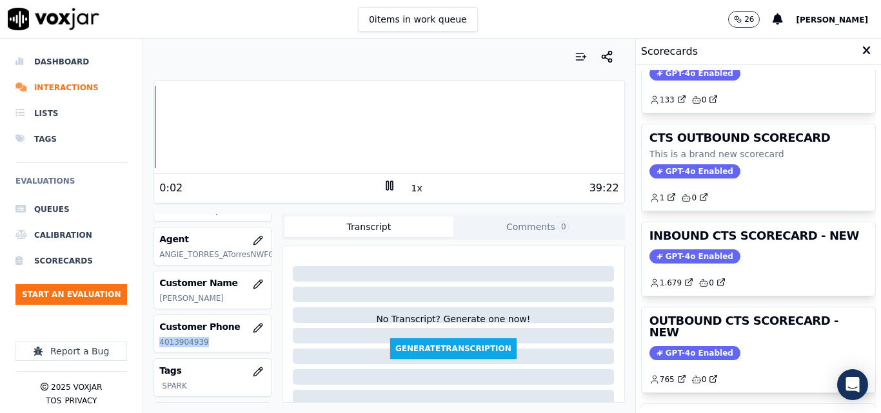
scroll to position [193, 0]
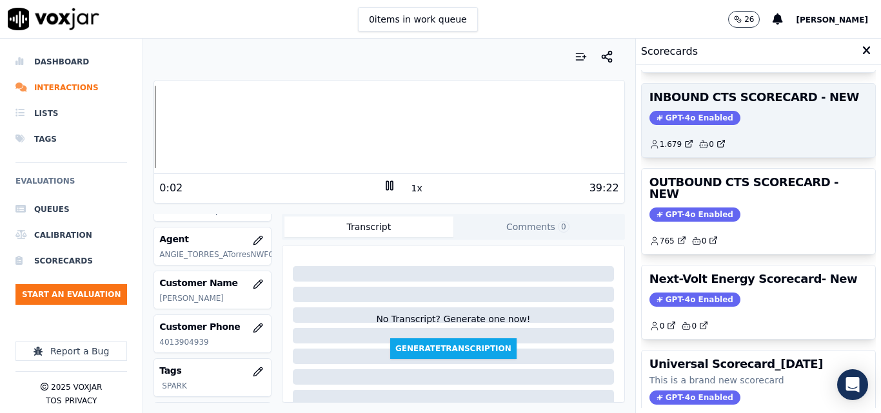
click at [739, 124] on div "GPT-4o Enabled" at bounding box center [758, 118] width 218 height 14
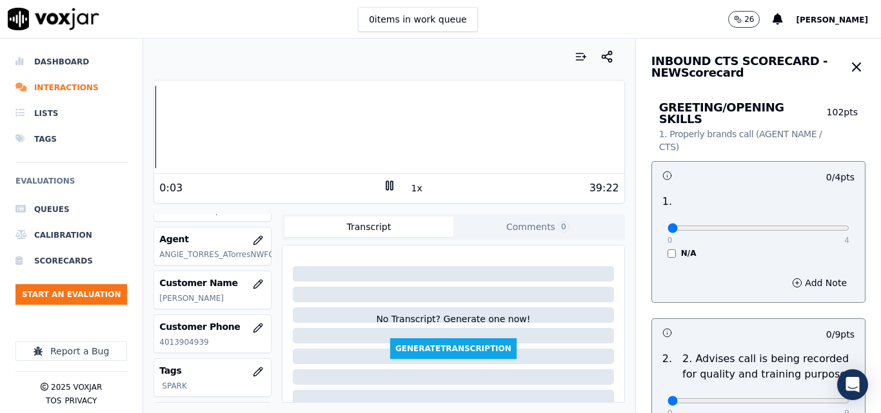
click at [412, 190] on button "1x" at bounding box center [417, 188] width 16 height 18
click at [412, 190] on button "1.5x" at bounding box center [421, 188] width 25 height 18
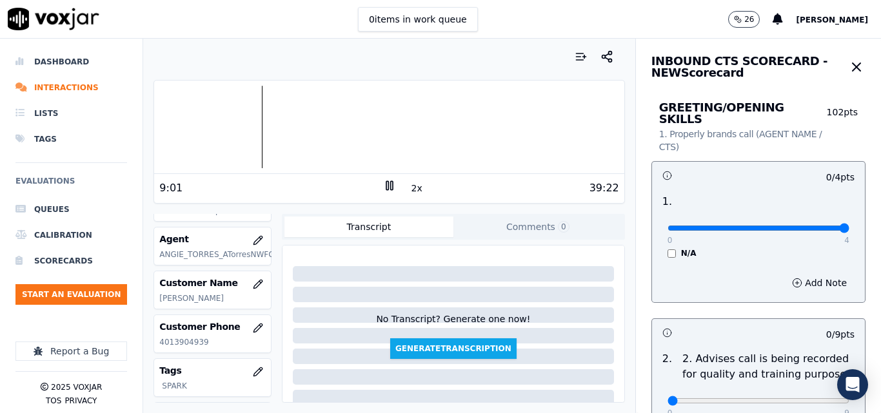
type input "4"
click at [798, 226] on input "range" at bounding box center [758, 228] width 182 height 5
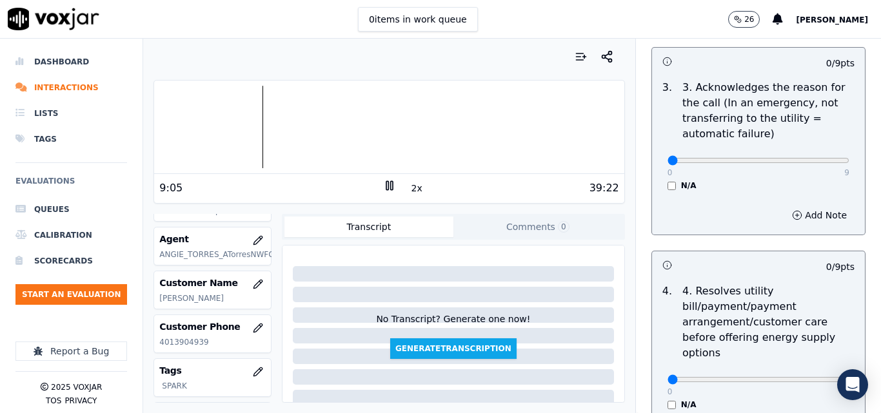
scroll to position [451, 0]
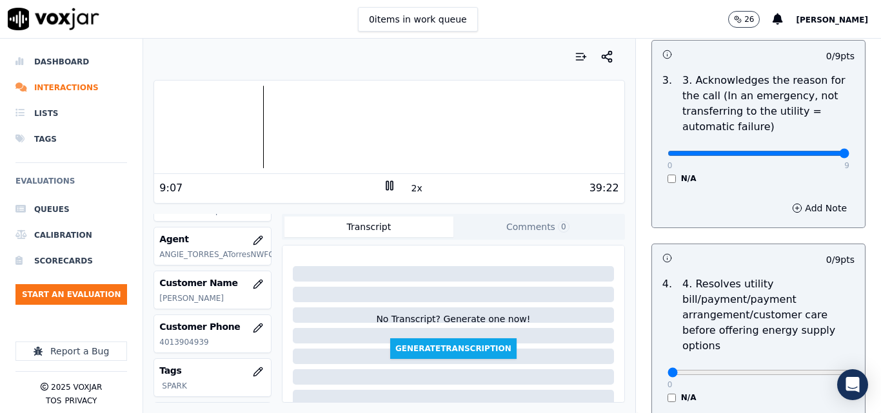
type input "9"
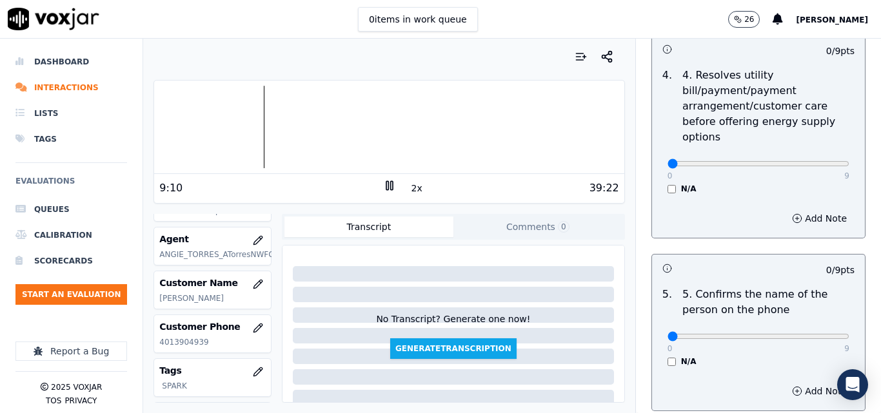
scroll to position [774, 0]
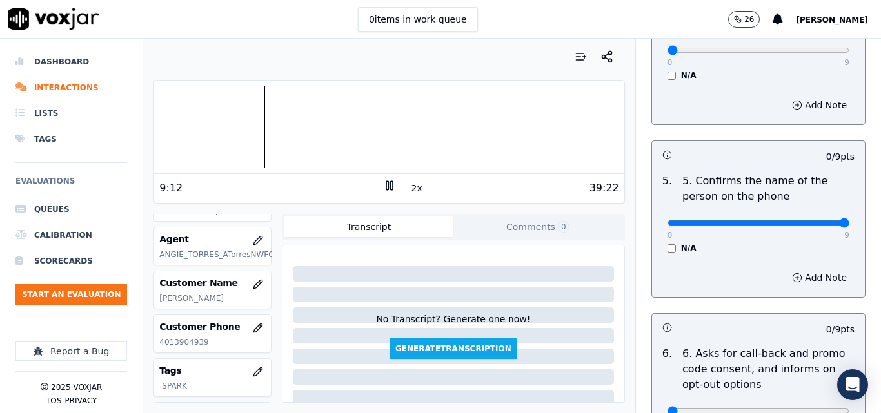
type input "9"
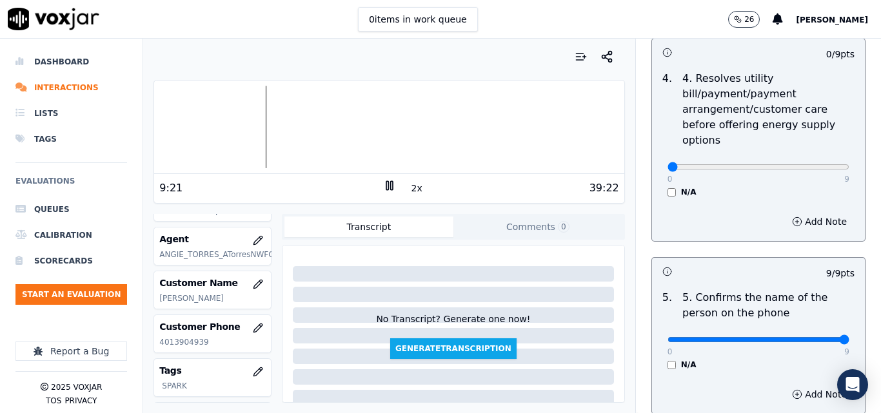
scroll to position [645, 0]
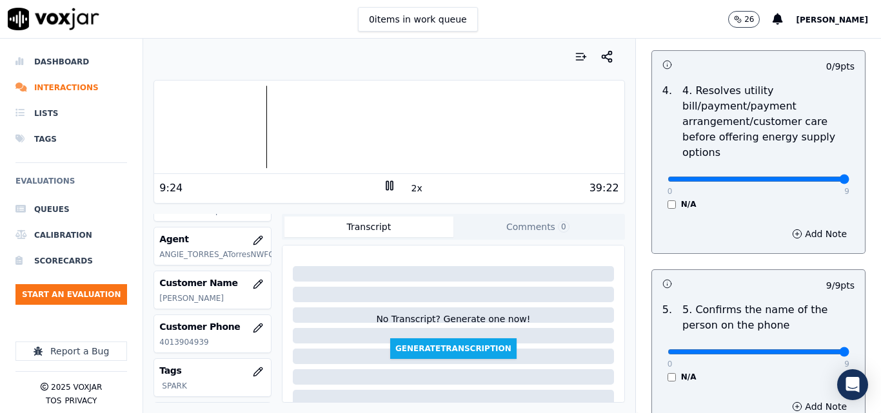
type input "9"
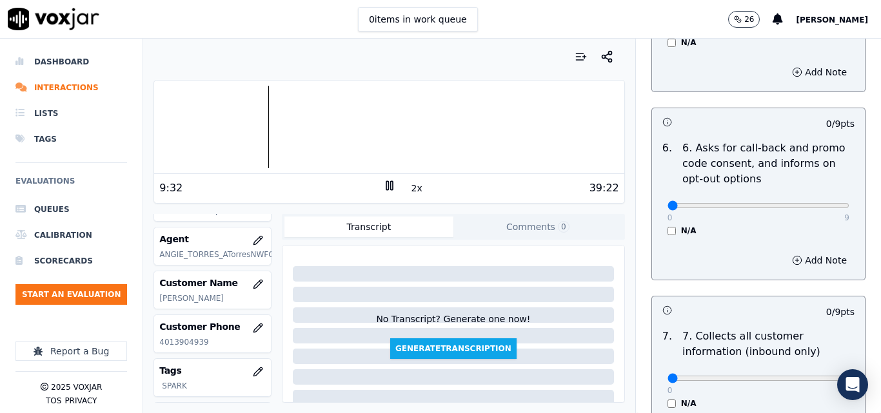
scroll to position [1096, 0]
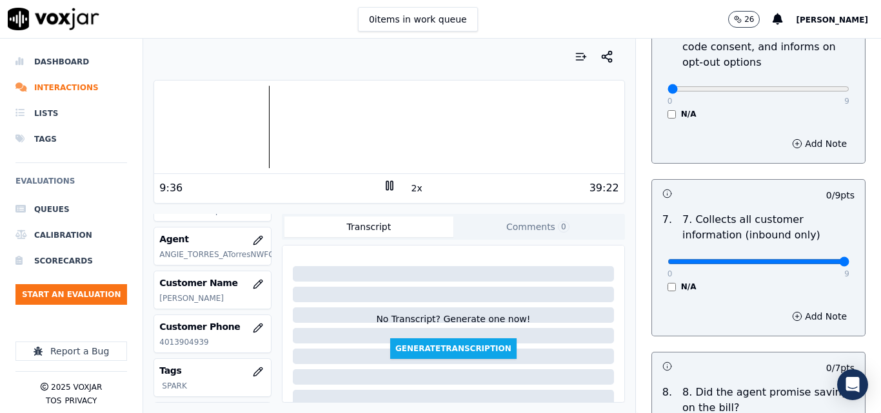
type input "9"
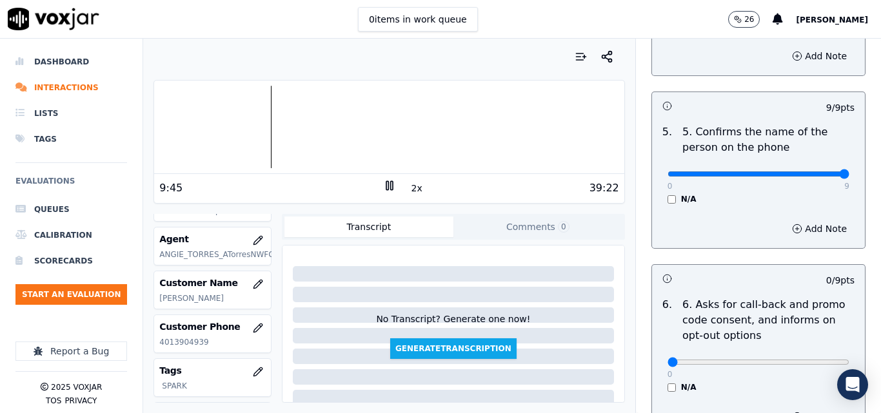
scroll to position [902, 0]
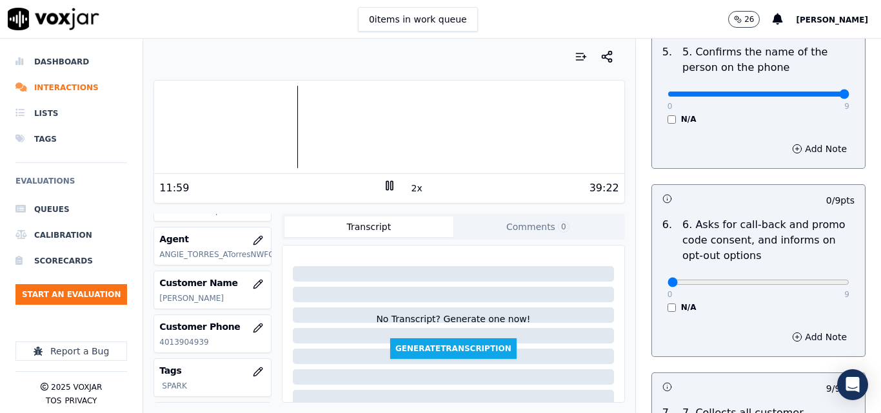
click at [409, 191] on button "2x" at bounding box center [417, 188] width 16 height 18
click at [409, 182] on button "1x" at bounding box center [417, 188] width 16 height 18
click at [409, 182] on button "1.5x" at bounding box center [421, 188] width 25 height 18
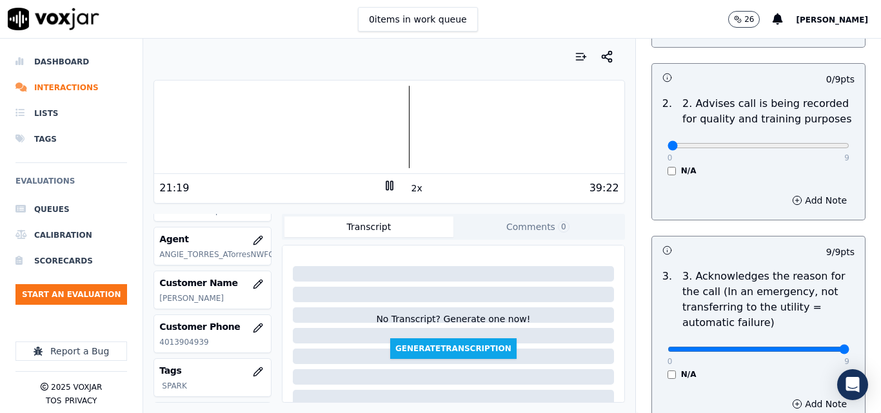
scroll to position [241, 0]
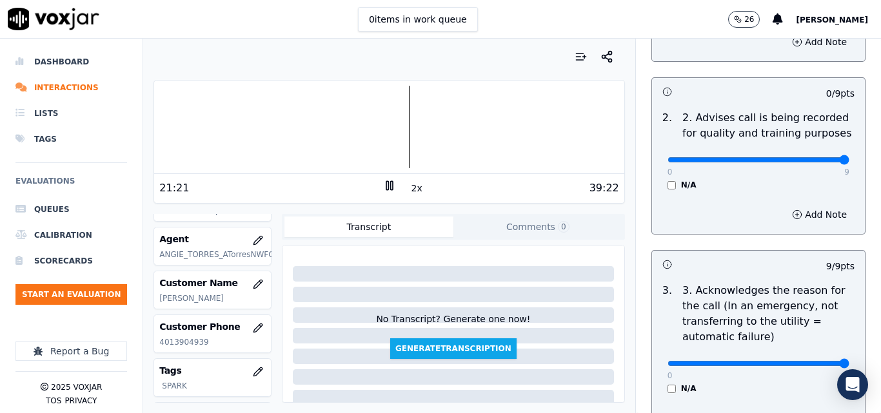
drag, startPoint x: 821, startPoint y: 145, endPoint x: 844, endPoint y: 133, distance: 26.2
type input "9"
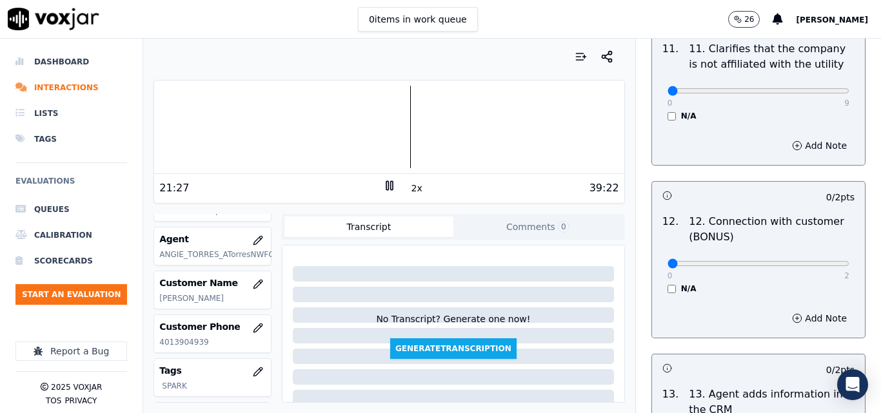
scroll to position [1807, 0]
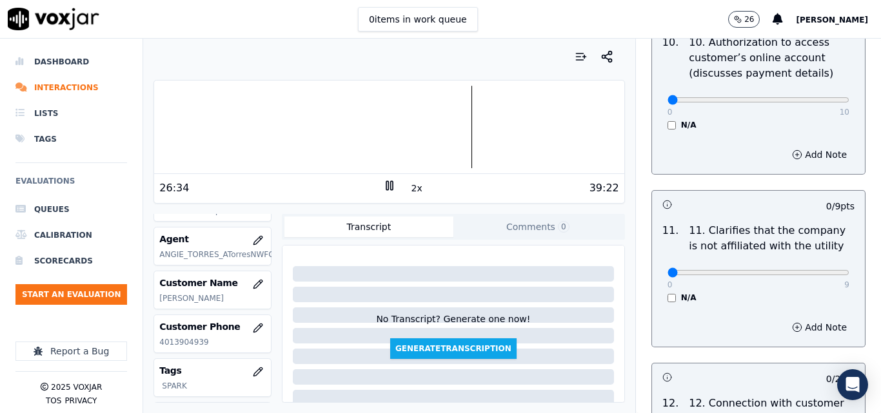
click at [434, 115] on div at bounding box center [388, 127] width 469 height 83
drag, startPoint x: 796, startPoint y: 261, endPoint x: 808, endPoint y: 259, distance: 12.4
type input "9"
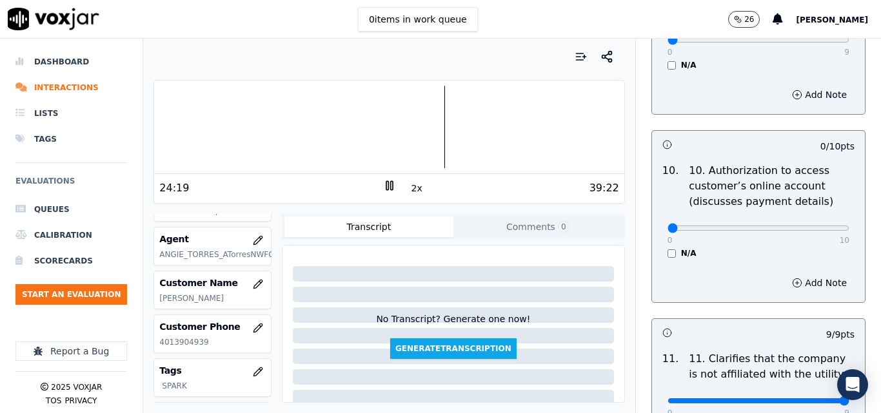
scroll to position [1678, 0]
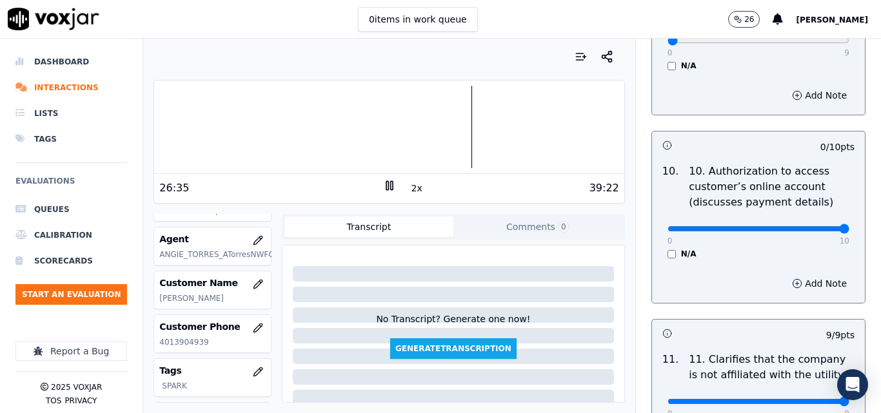
type input "10"
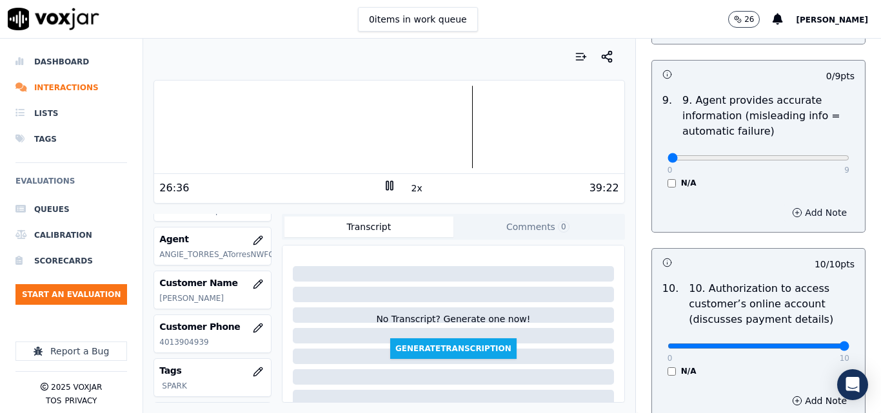
scroll to position [1549, 0]
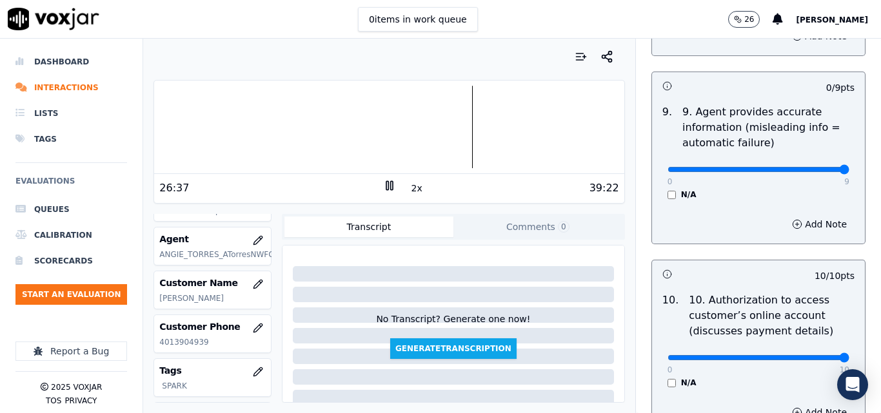
type input "9"
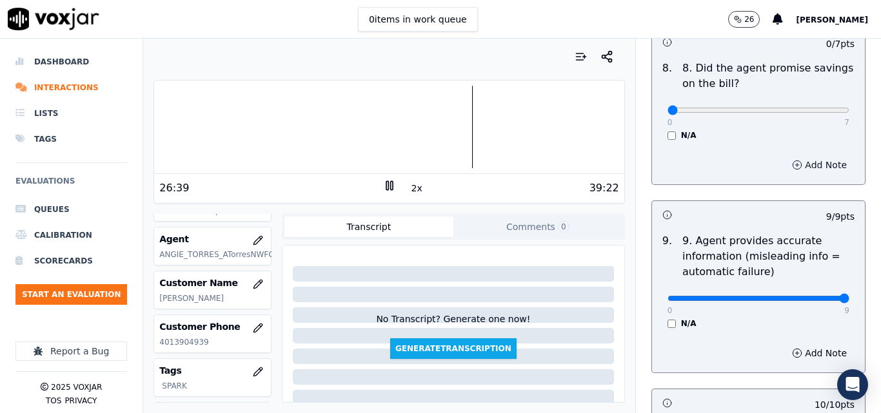
scroll to position [1291, 0]
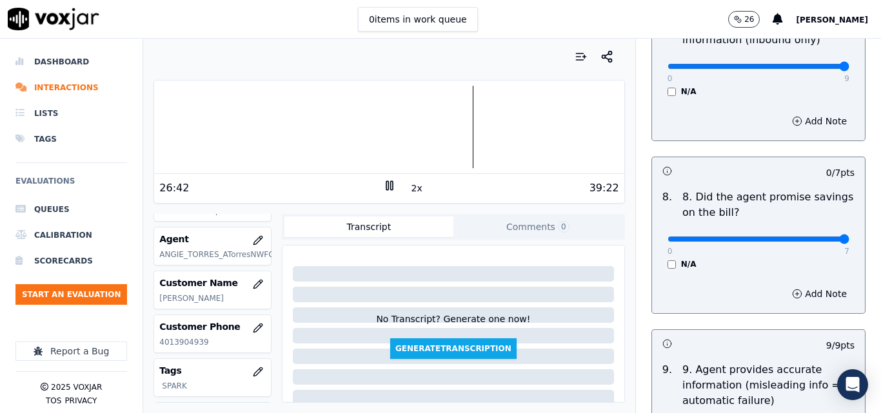
type input "7"
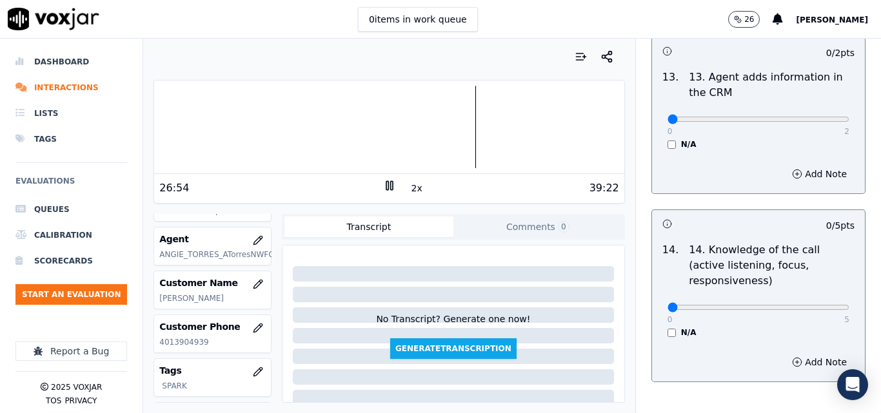
scroll to position [2306, 0]
click at [813, 116] on div "0 2 N/A" at bounding box center [758, 124] width 202 height 49
drag, startPoint x: 813, startPoint y: 111, endPoint x: 800, endPoint y: 248, distance: 137.3
type input "2"
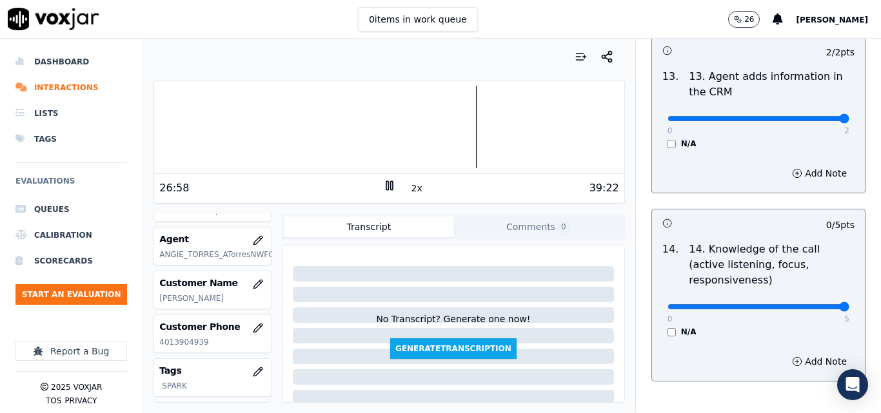
type input "5"
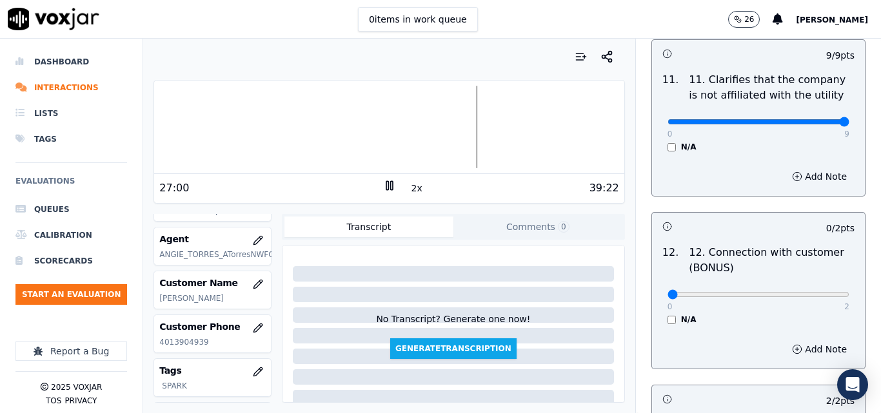
scroll to position [1920, 0]
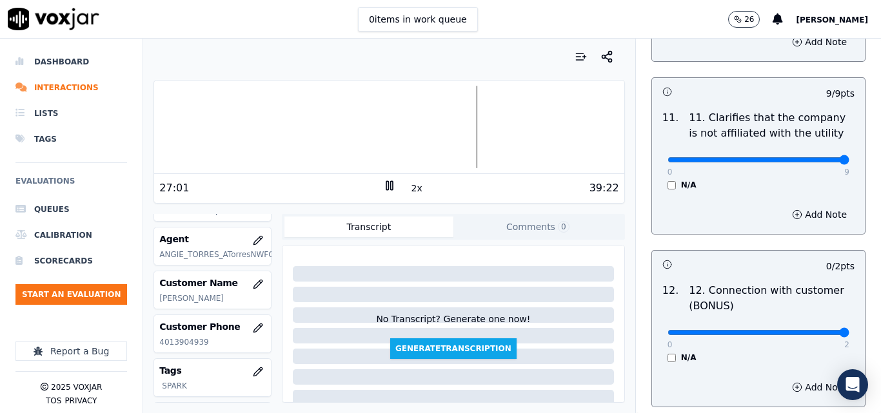
type input "2"
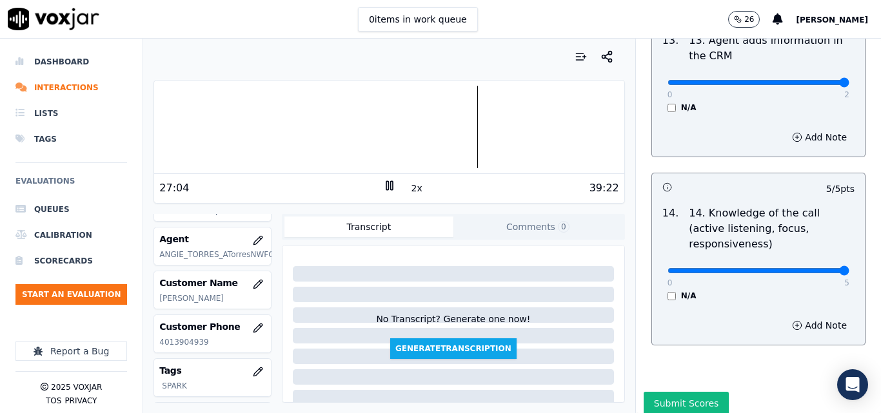
scroll to position [2354, 0]
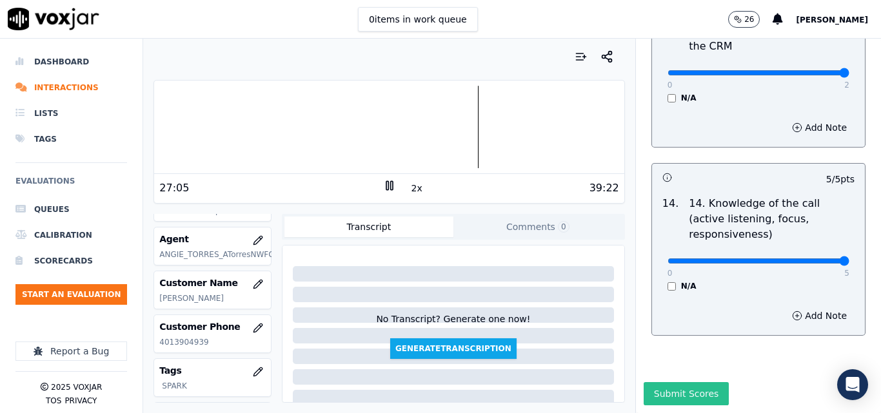
click at [681, 382] on button "Submit Scores" at bounding box center [686, 393] width 86 height 23
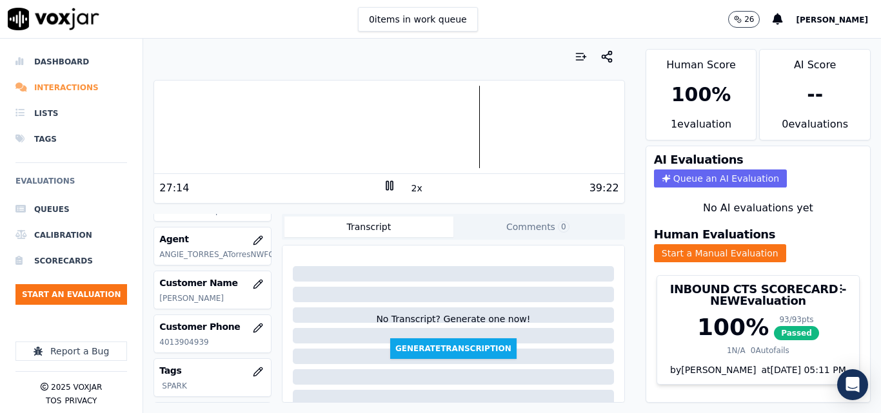
click at [61, 100] on li "Interactions" at bounding box center [71, 88] width 112 height 26
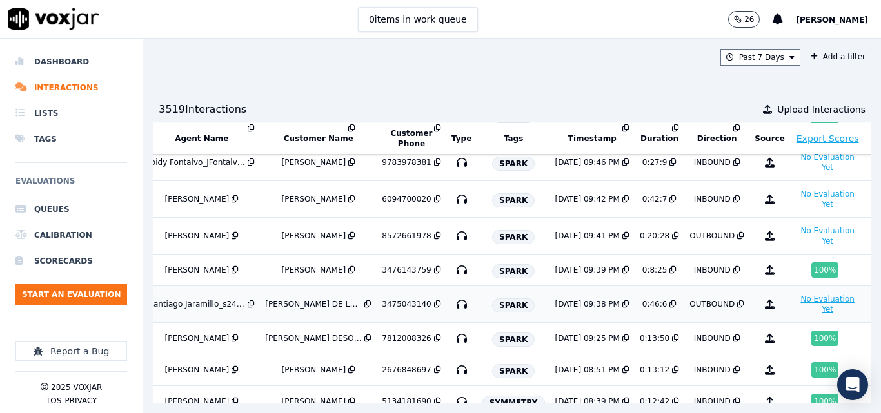
scroll to position [129, 244]
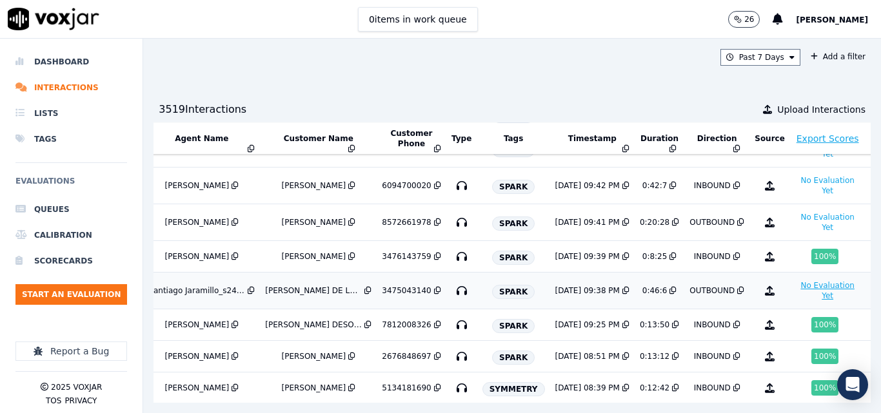
click at [795, 288] on button "No Evaluation Yet" at bounding box center [827, 291] width 65 height 26
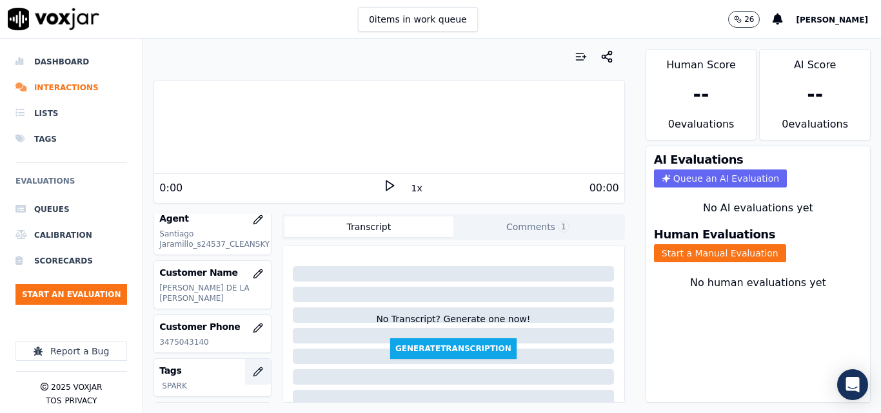
scroll to position [121, 0]
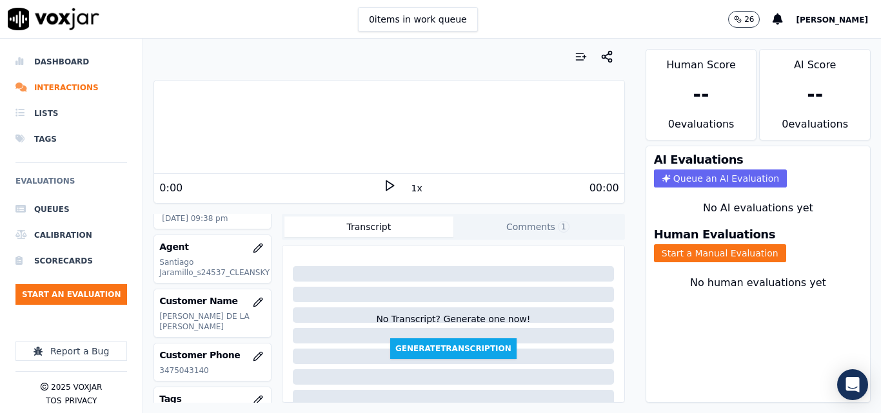
click at [383, 184] on icon at bounding box center [389, 185] width 13 height 13
click at [409, 190] on button "1x" at bounding box center [417, 188] width 16 height 18
click at [409, 190] on button "1.5x" at bounding box center [421, 188] width 25 height 18
click at [701, 248] on button "Start a Manual Evaluation" at bounding box center [720, 253] width 132 height 18
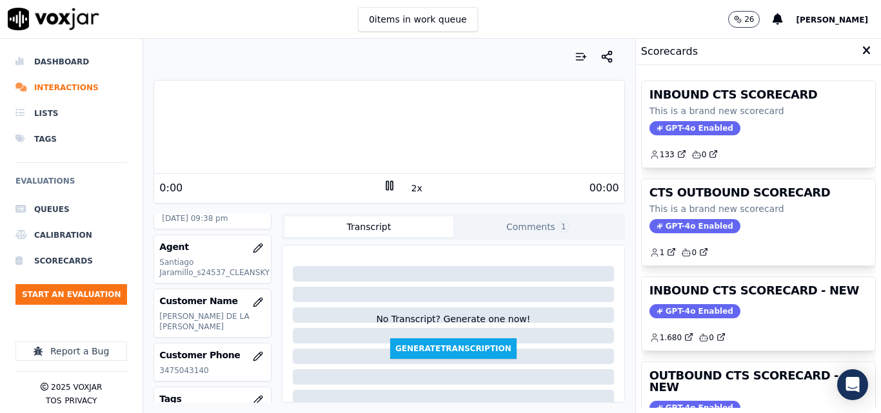
click at [772, 267] on div "INBOUND CTS SCORECARD This is a brand new scorecard GPT-4o Enabled 133 0 CTS OU…" at bounding box center [758, 239] width 235 height 338
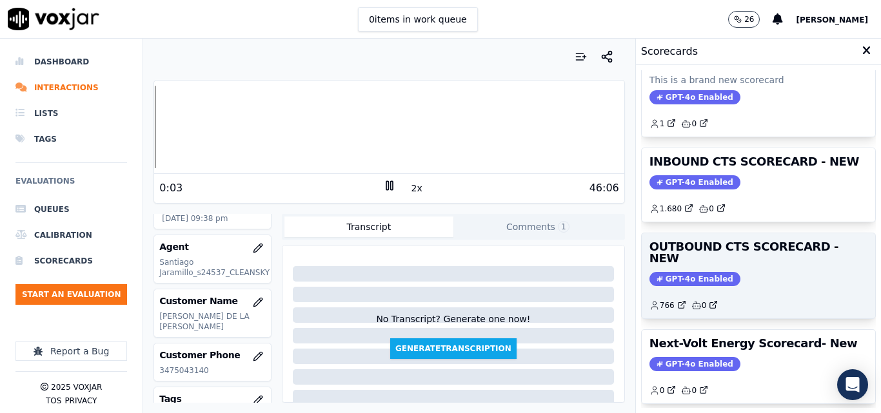
click at [792, 272] on div "GPT-4o Enabled" at bounding box center [758, 279] width 218 height 14
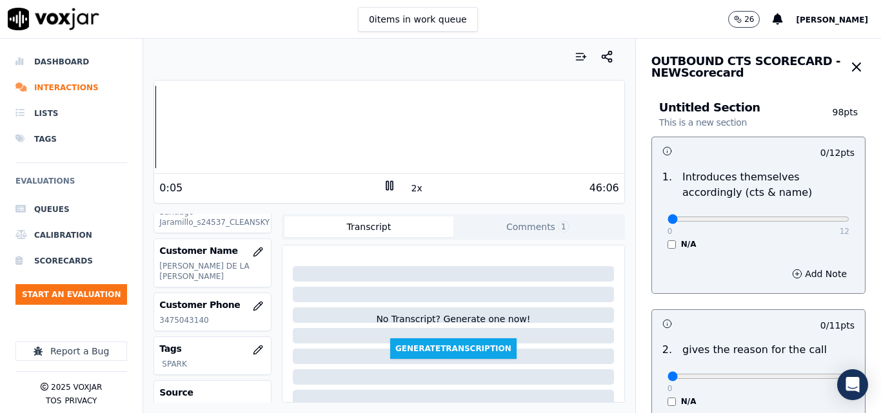
scroll to position [186, 0]
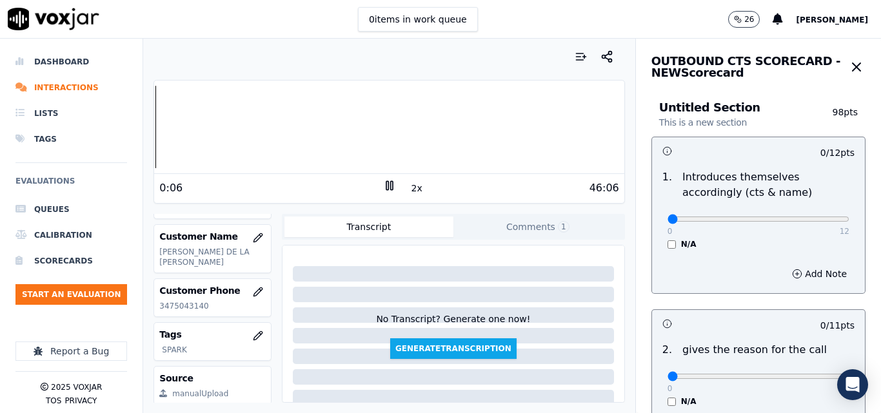
click at [189, 301] on p "3475043140" at bounding box center [212, 306] width 106 height 10
copy p "3475043140"
drag, startPoint x: 766, startPoint y: 219, endPoint x: 790, endPoint y: 215, distance: 23.6
type input "10"
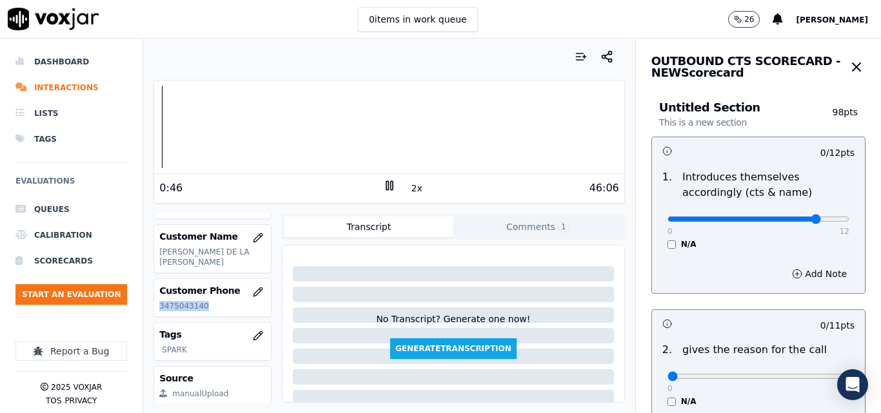
click at [790, 217] on input "range" at bounding box center [758, 219] width 182 height 5
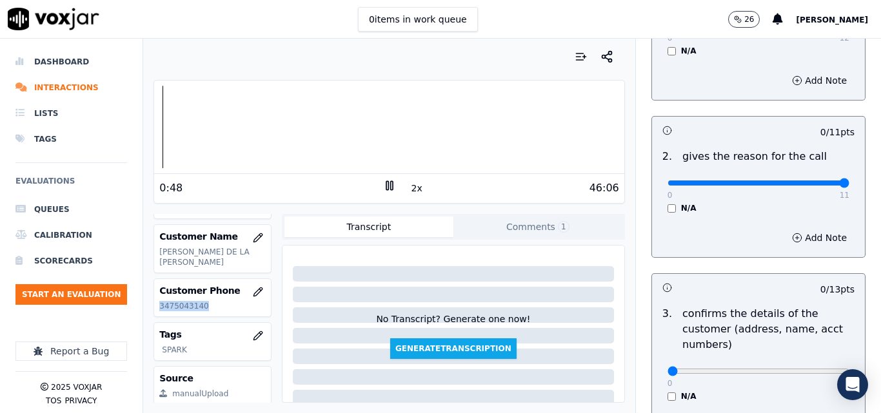
type input "11"
click at [811, 28] on input "range" at bounding box center [758, 25] width 182 height 5
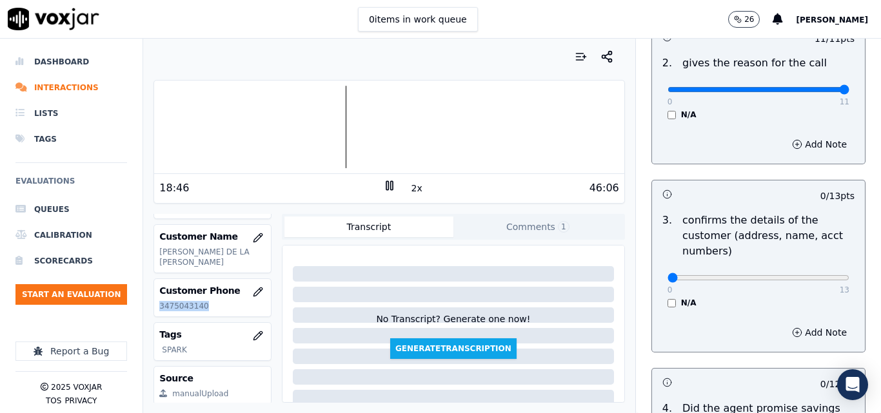
scroll to position [258, 0]
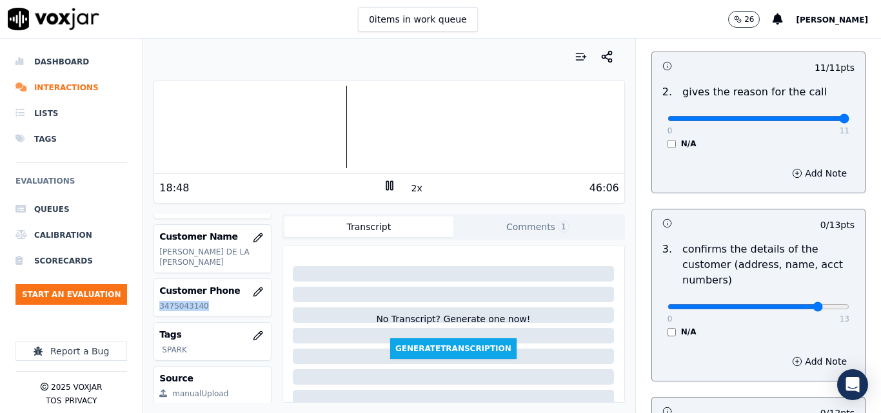
type input "9"
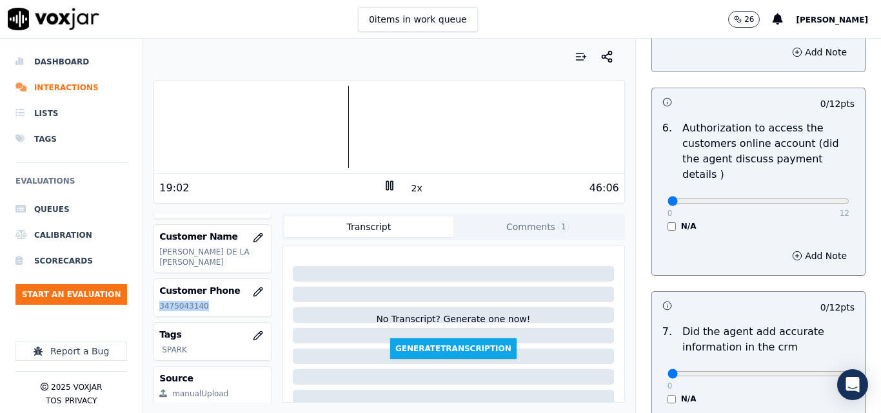
scroll to position [1243, 0]
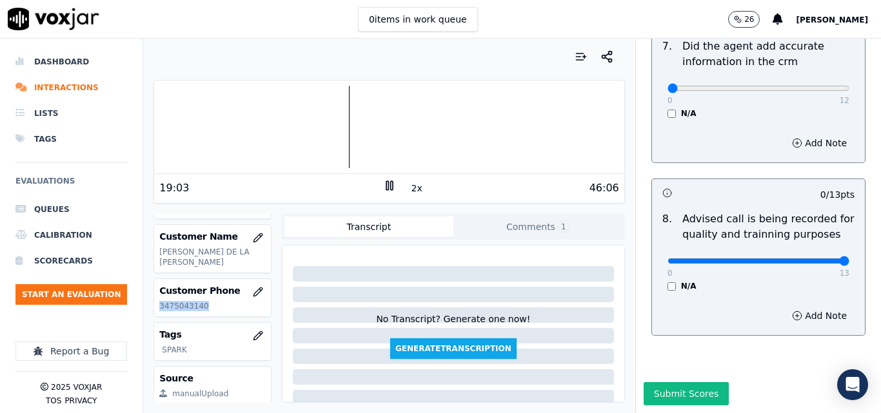
drag, startPoint x: 780, startPoint y: 233, endPoint x: 831, endPoint y: 228, distance: 51.2
type input "13"
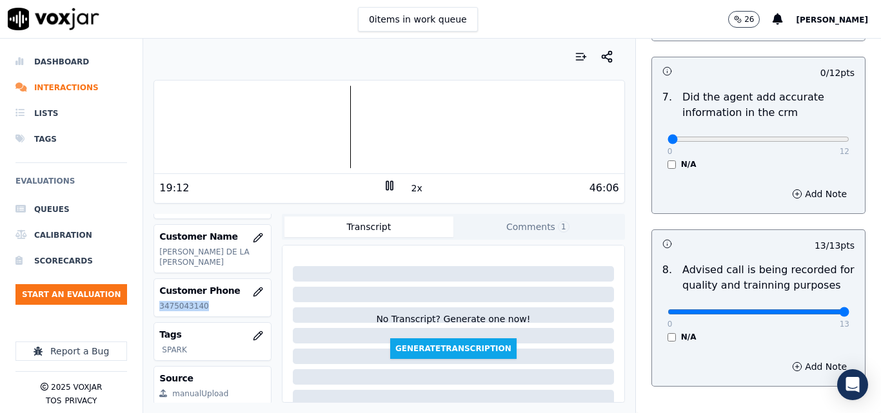
scroll to position [250, 0]
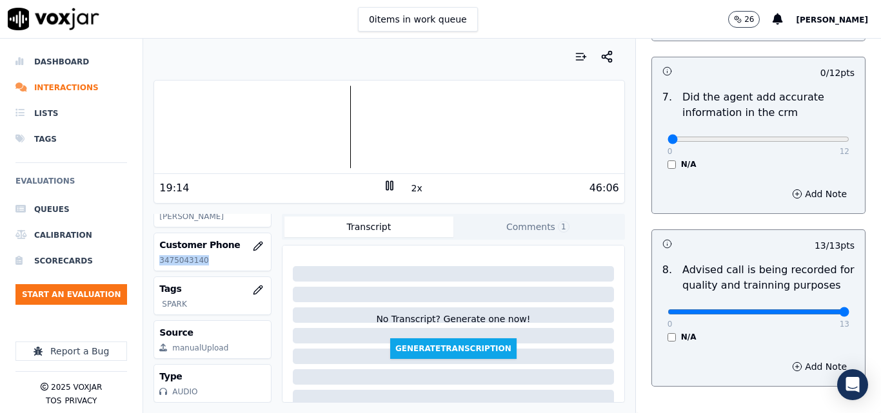
click at [184, 238] on div "Customer Phone 3475043140" at bounding box center [212, 251] width 117 height 37
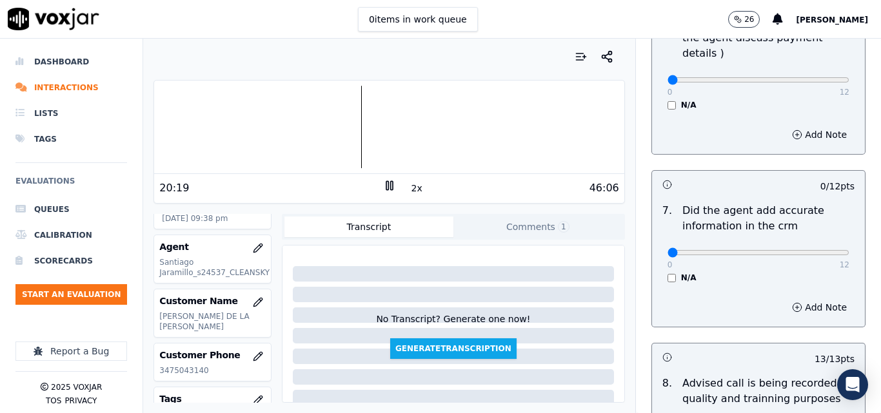
scroll to position [1049, 0]
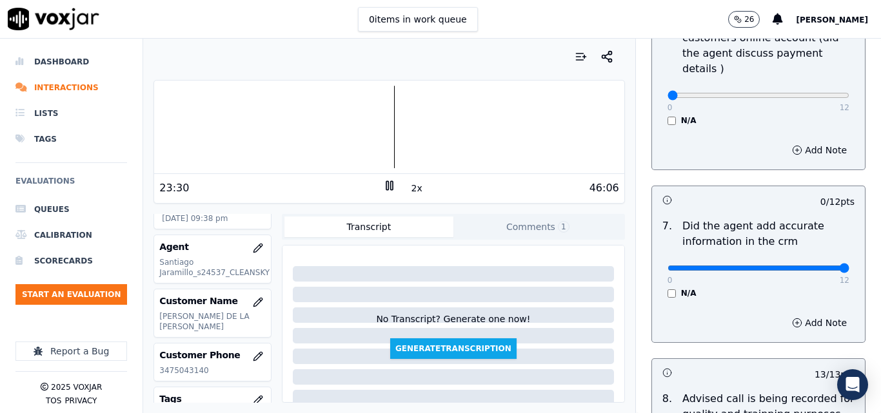
type input "12"
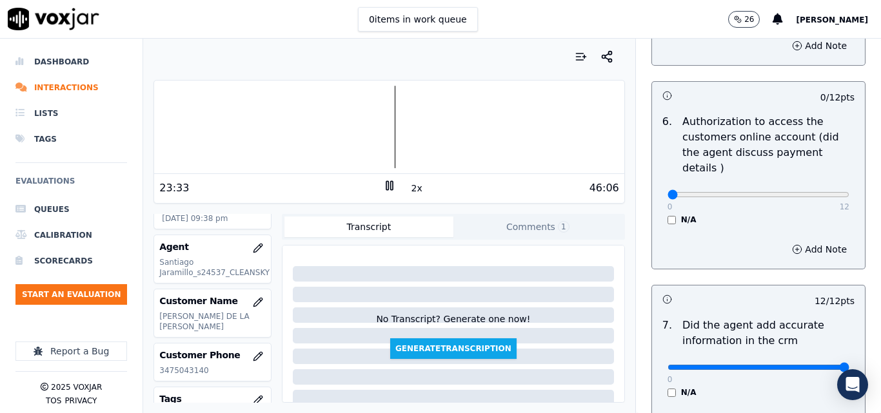
scroll to position [920, 0]
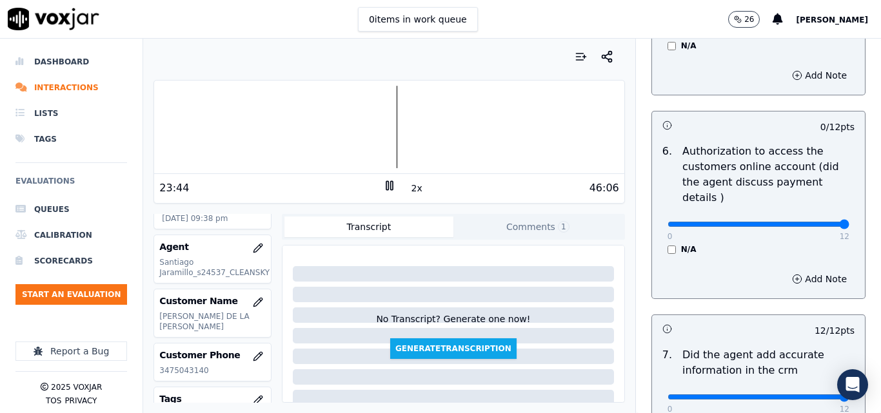
drag, startPoint x: 795, startPoint y: 210, endPoint x: 812, endPoint y: 207, distance: 17.1
type input "12"
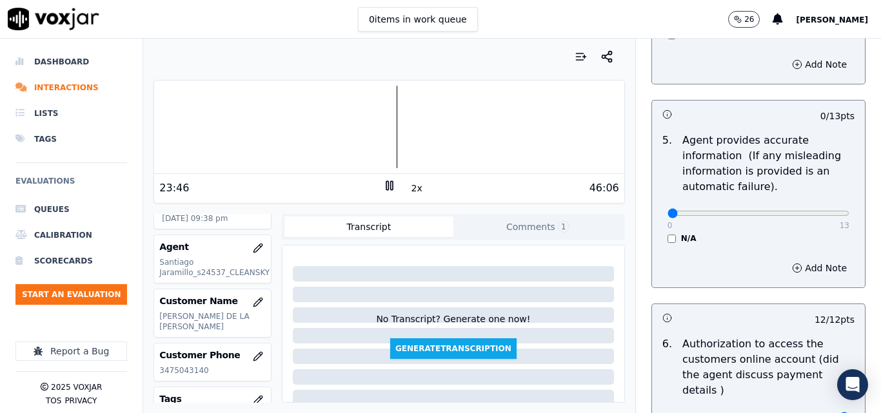
scroll to position [727, 0]
drag, startPoint x: 796, startPoint y: 213, endPoint x: 816, endPoint y: 213, distance: 20.0
type input "13"
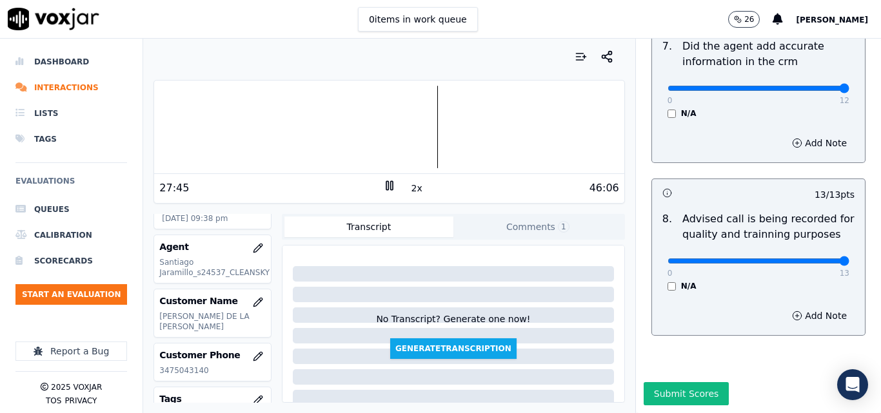
scroll to position [1243, 0]
click at [681, 382] on button "Submit Scores" at bounding box center [686, 393] width 86 height 23
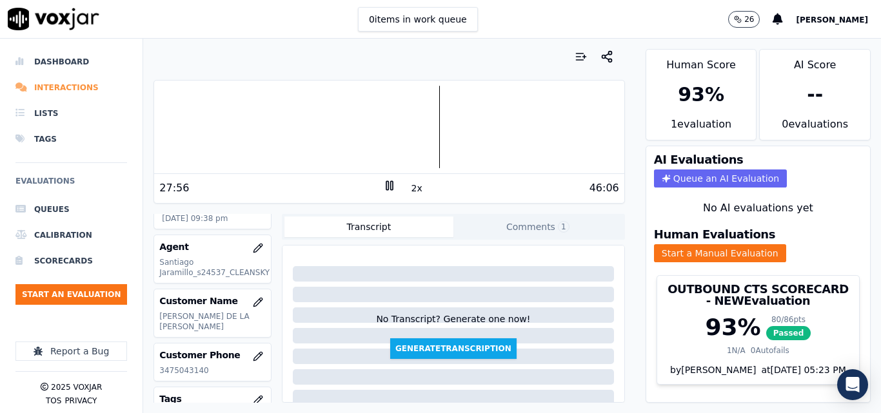
click at [57, 80] on li "Interactions" at bounding box center [71, 88] width 112 height 26
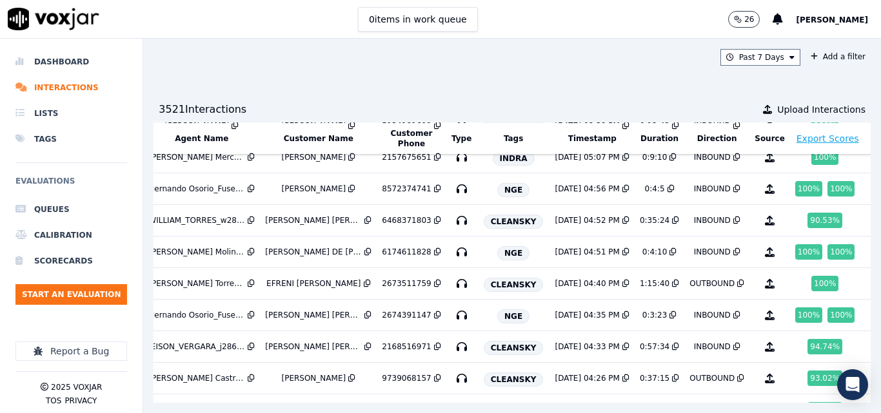
scroll to position [64, 244]
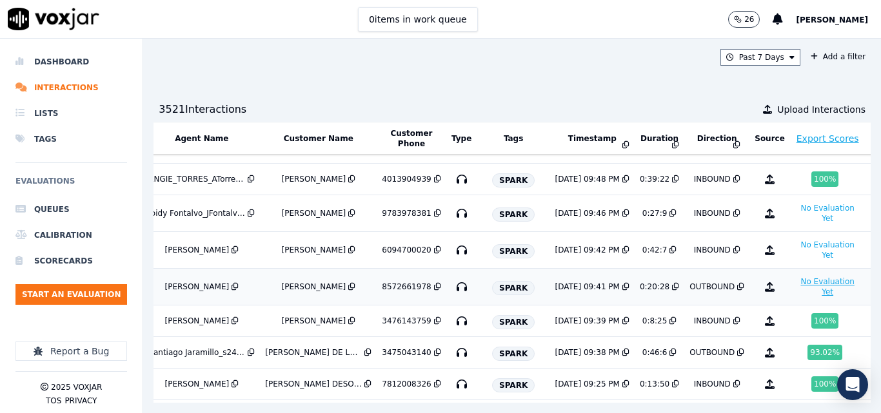
click at [795, 278] on button "No Evaluation Yet" at bounding box center [827, 287] width 65 height 26
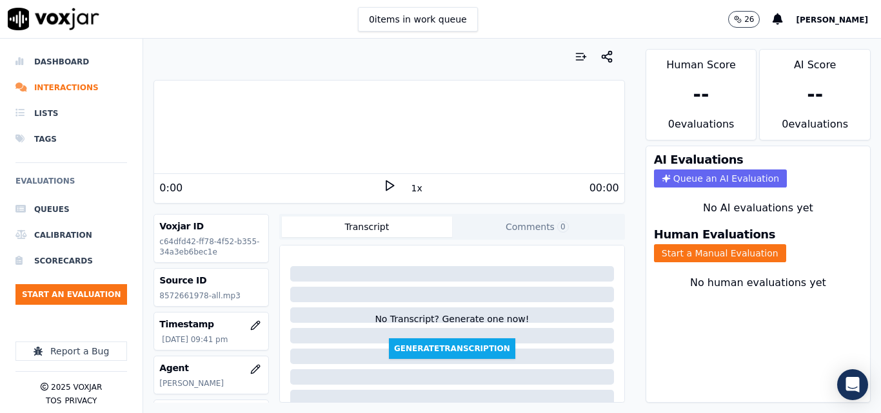
click at [383, 186] on icon at bounding box center [389, 185] width 13 height 13
click at [409, 191] on button "1x" at bounding box center [417, 188] width 16 height 18
click at [409, 191] on button "1.5x" at bounding box center [421, 188] width 25 height 18
click at [681, 255] on button "Start a Manual Evaluation" at bounding box center [720, 253] width 132 height 18
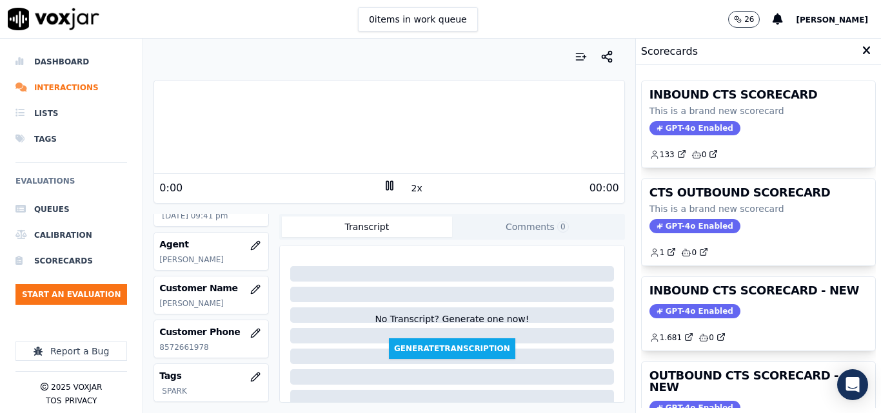
scroll to position [129, 0]
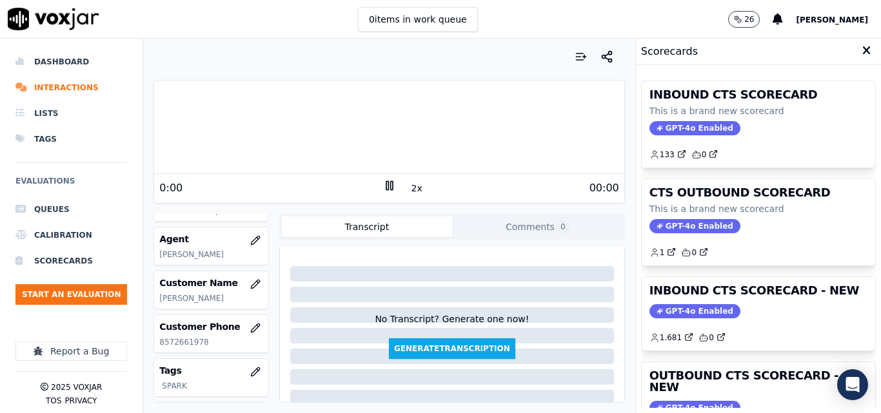
click at [197, 347] on p "8572661978" at bounding box center [211, 342] width 104 height 10
copy p "8572661978"
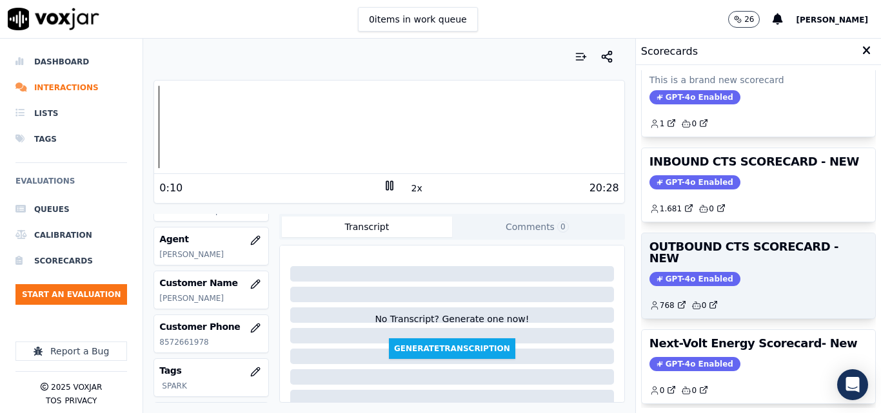
click at [730, 273] on div "GPT-4o Enabled" at bounding box center [758, 279] width 218 height 14
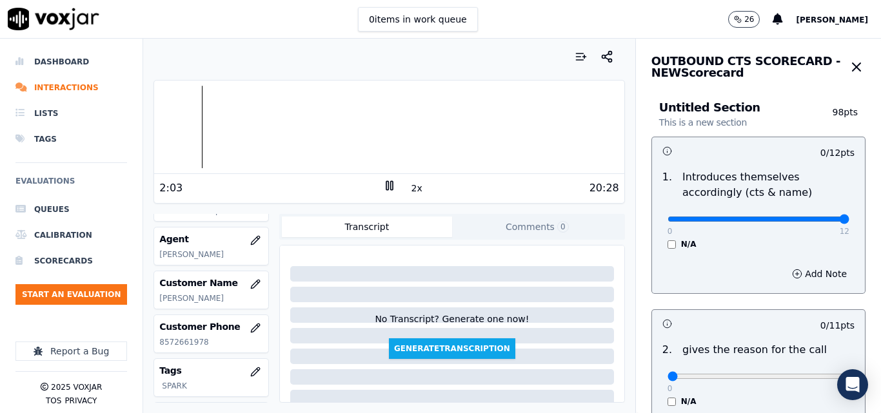
drag, startPoint x: 797, startPoint y: 216, endPoint x: 828, endPoint y: 215, distance: 30.3
type input "12"
click at [828, 217] on input "range" at bounding box center [758, 219] width 182 height 5
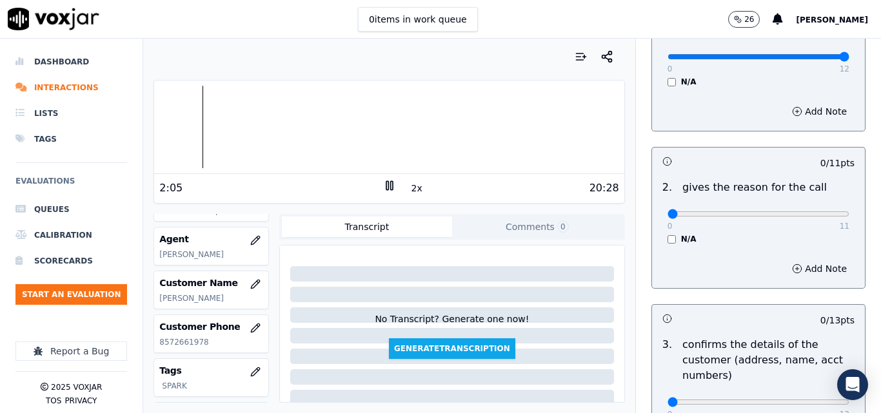
scroll to position [193, 0]
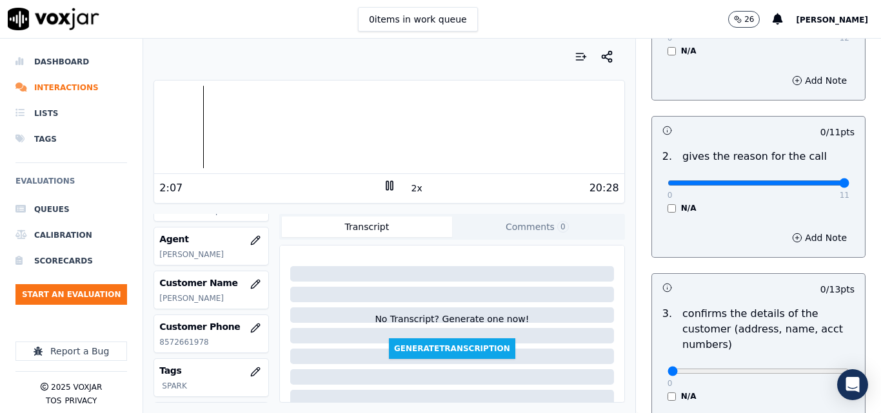
drag, startPoint x: 787, startPoint y: 182, endPoint x: 810, endPoint y: 182, distance: 23.2
type input "11"
click at [810, 28] on input "range" at bounding box center [758, 25] width 182 height 5
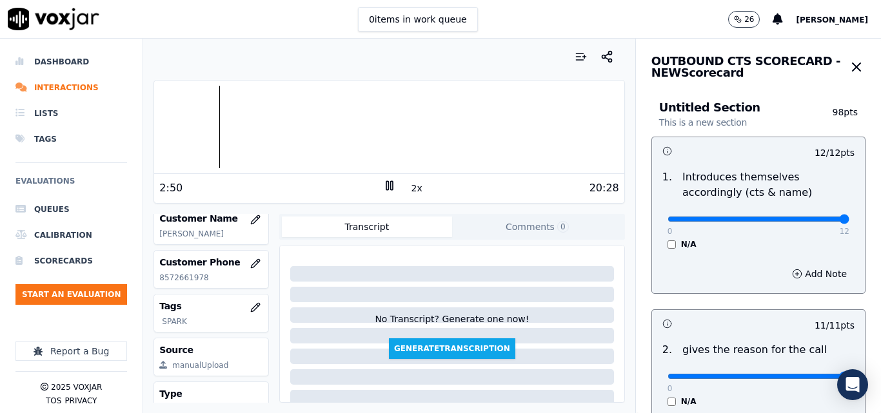
click at [190, 283] on p "8572661978" at bounding box center [211, 278] width 104 height 10
click at [188, 283] on p "8572661978" at bounding box center [211, 278] width 104 height 10
click at [186, 283] on p "8572661978" at bounding box center [211, 278] width 104 height 10
copy p "8572661978"
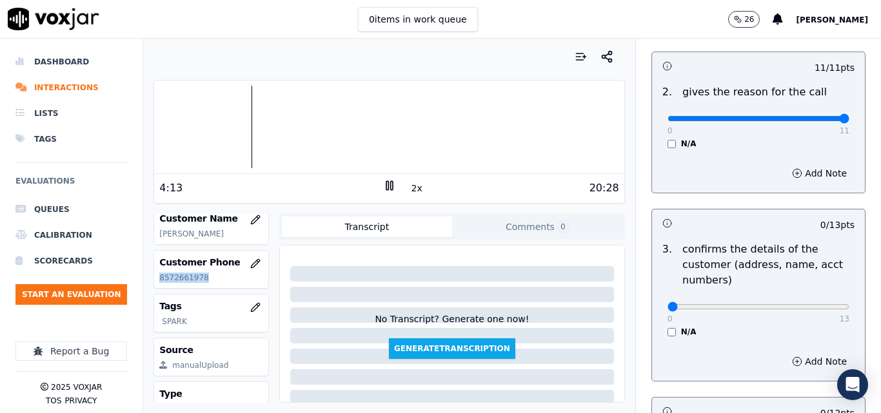
scroll to position [322, 0]
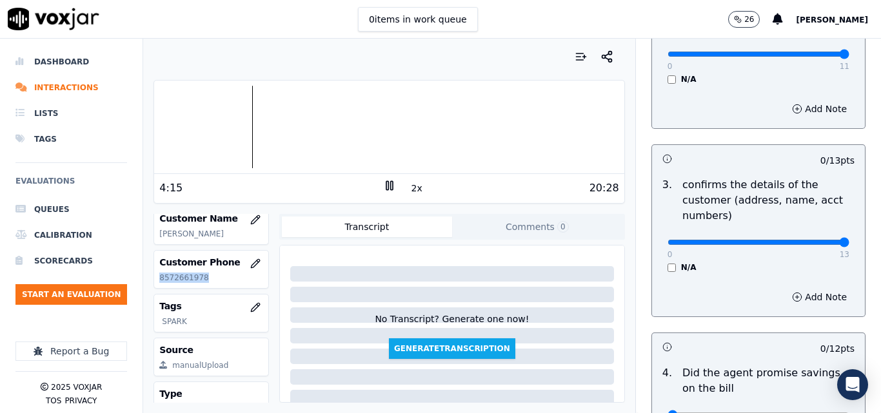
type input "13"
click at [288, 32] on main "0 items in work queue 26 carlos barrios Dashboard Interactions Lists Tags Evalu…" at bounding box center [440, 206] width 881 height 413
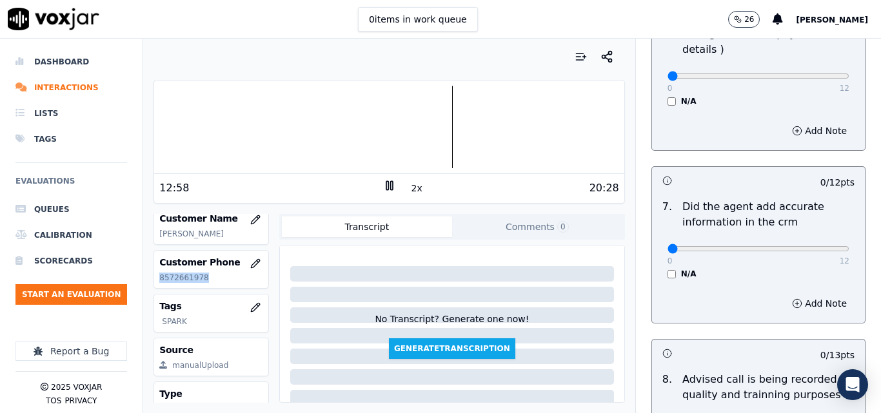
scroll to position [1096, 0]
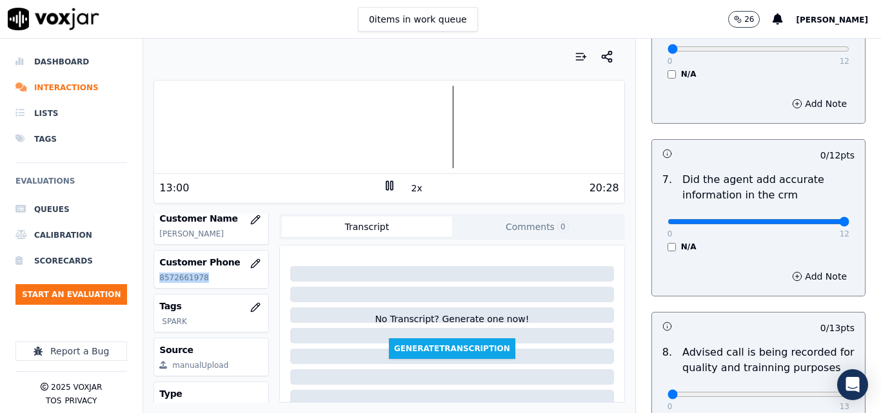
drag, startPoint x: 800, startPoint y: 209, endPoint x: 822, endPoint y: 211, distance: 22.6
type input "12"
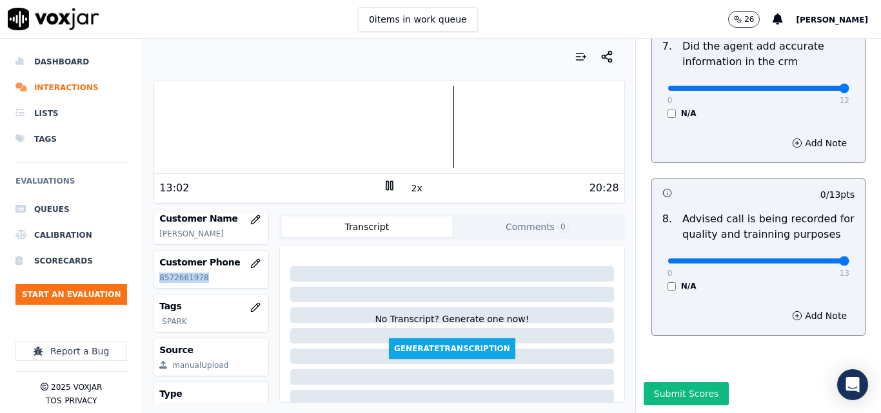
type input "13"
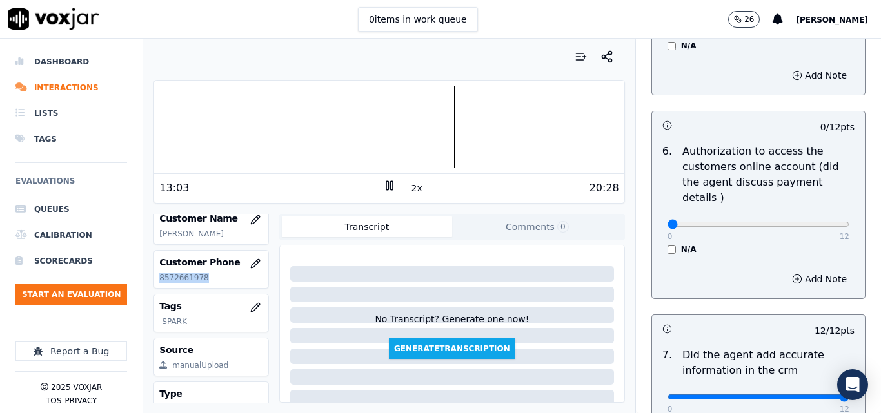
scroll to position [856, 0]
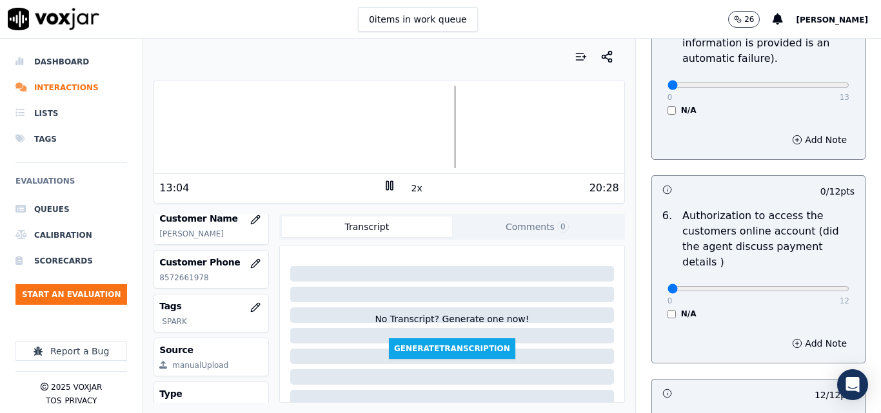
click at [812, 270] on div "0 12 N/A" at bounding box center [758, 294] width 202 height 49
type input "12"
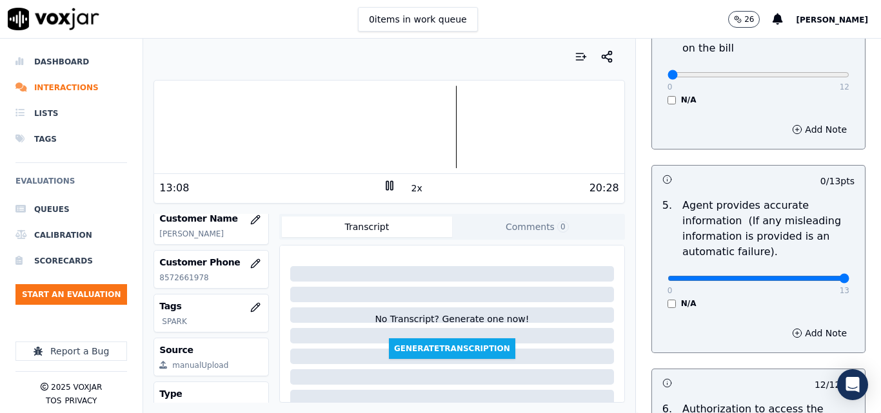
type input "13"
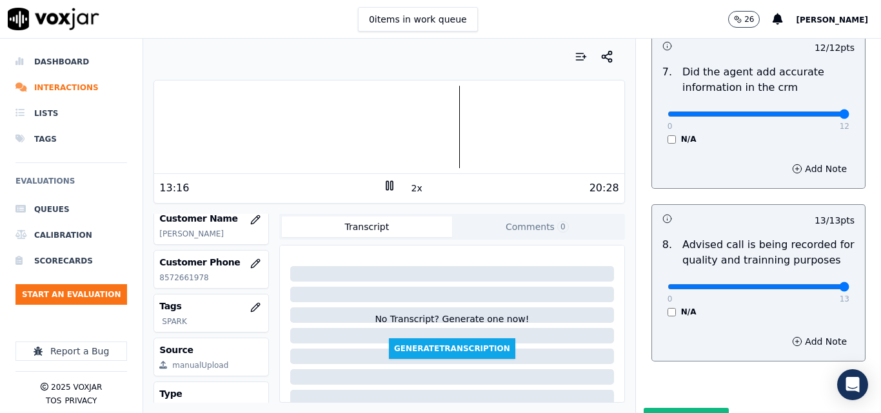
scroll to position [1243, 0]
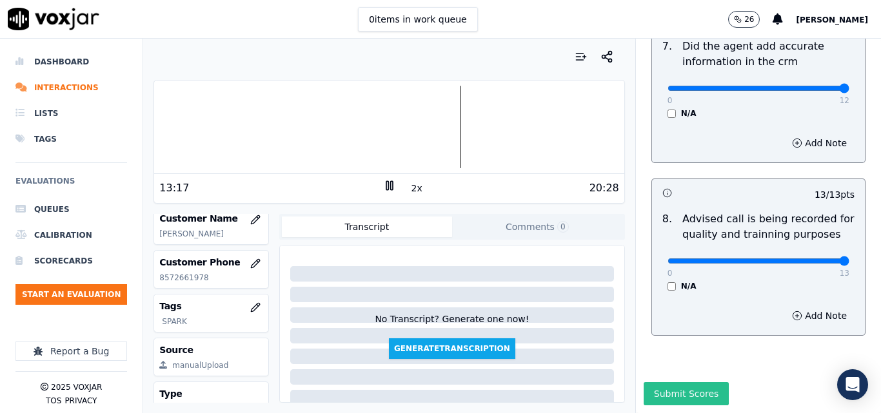
click at [681, 382] on button "Submit Scores" at bounding box center [686, 393] width 86 height 23
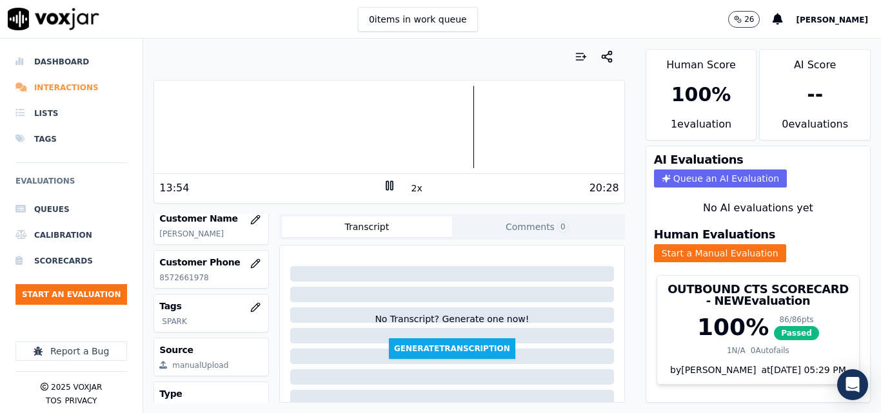
click at [51, 92] on li "Interactions" at bounding box center [71, 88] width 112 height 26
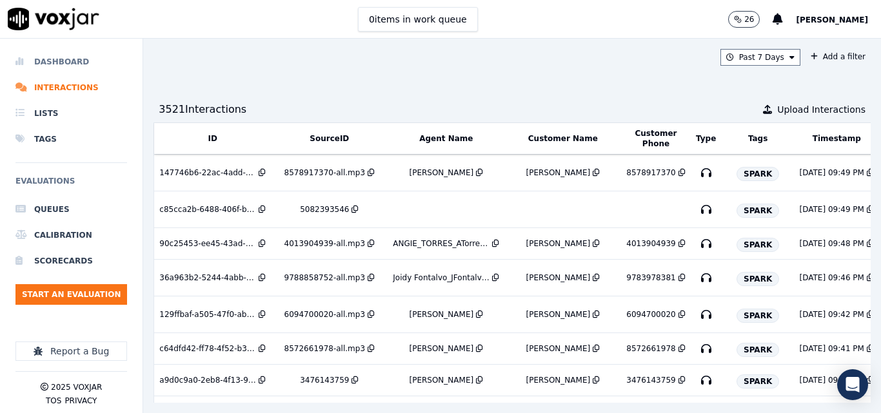
click at [64, 57] on li "Dashboard" at bounding box center [71, 62] width 112 height 26
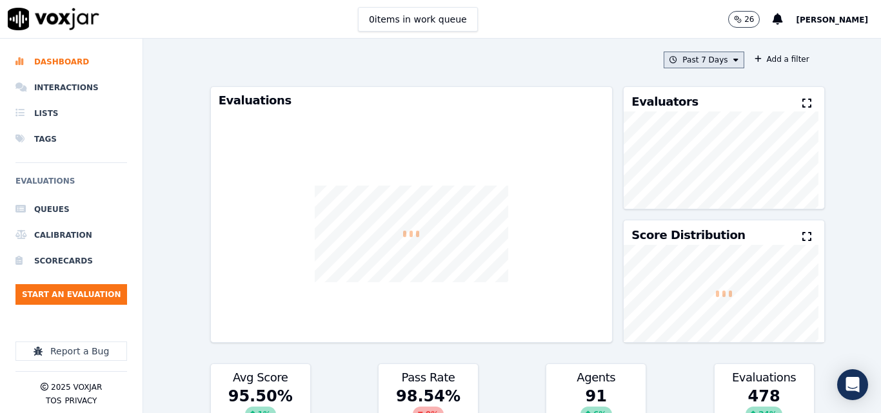
click at [688, 57] on button "Past 7 Days" at bounding box center [703, 60] width 80 height 17
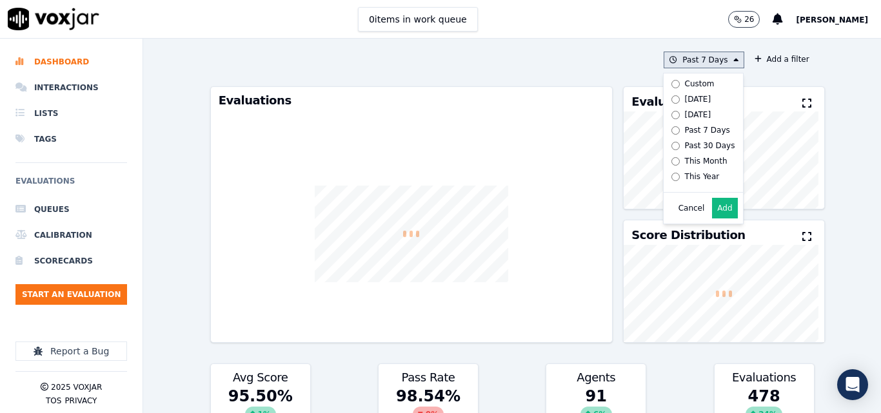
click at [685, 93] on label "[DATE]" at bounding box center [700, 99] width 69 height 15
click at [712, 213] on button "Add" at bounding box center [724, 208] width 25 height 21
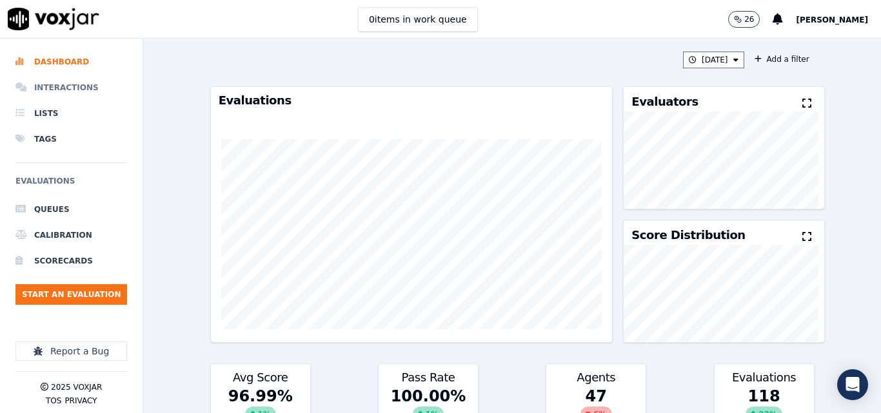
click at [51, 87] on li "Interactions" at bounding box center [71, 88] width 112 height 26
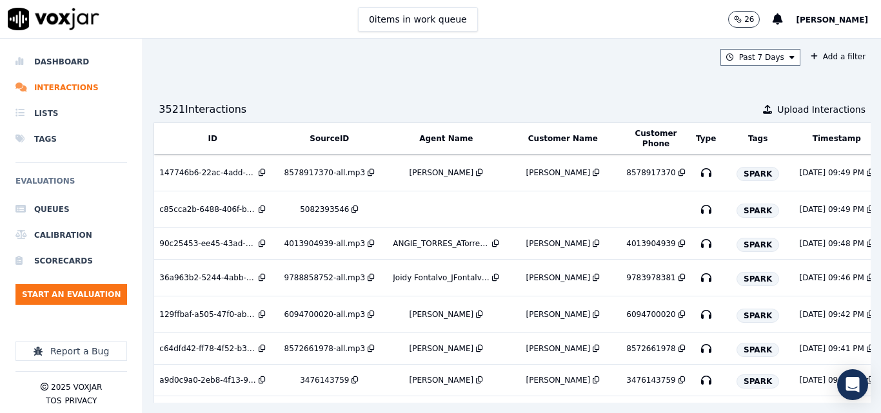
scroll to position [0, 244]
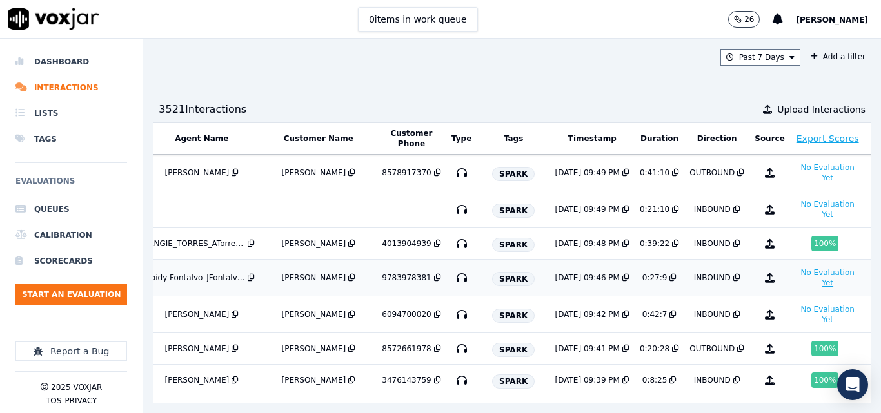
click at [795, 277] on button "No Evaluation Yet" at bounding box center [827, 278] width 65 height 26
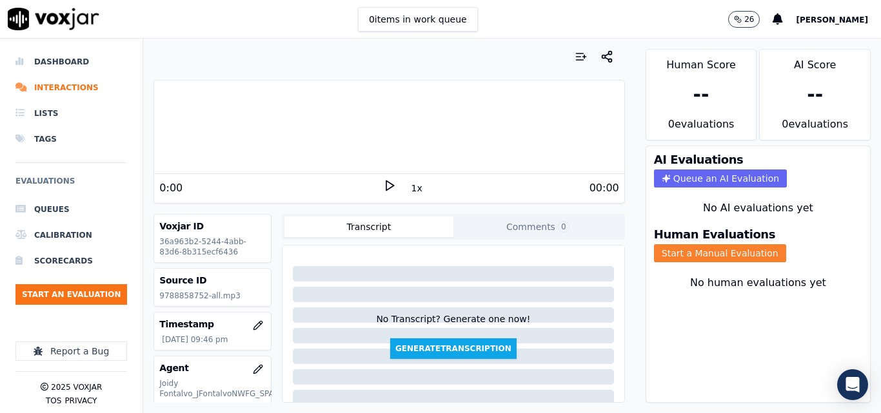
click at [701, 252] on button "Start a Manual Evaluation" at bounding box center [720, 253] width 132 height 18
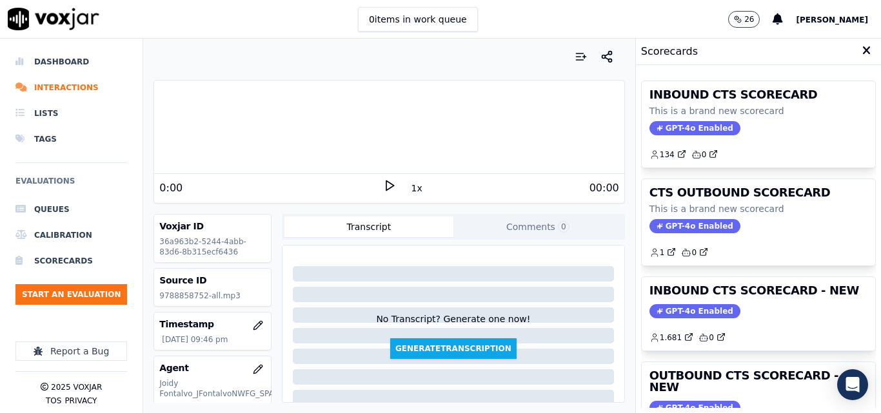
click at [398, 184] on div "00:00" at bounding box center [507, 187] width 223 height 15
click at [409, 186] on button "1x" at bounding box center [417, 188] width 16 height 18
click at [386, 184] on polygon at bounding box center [390, 186] width 8 height 10
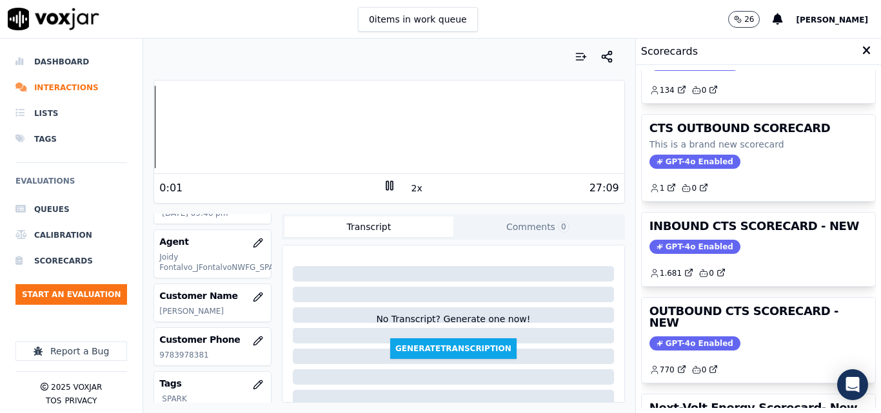
scroll to position [129, 0]
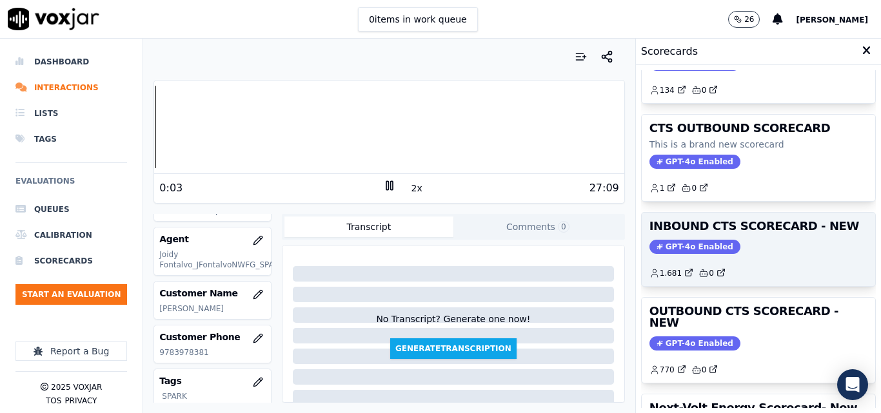
click at [744, 266] on div "1.681 0" at bounding box center [758, 268] width 218 height 21
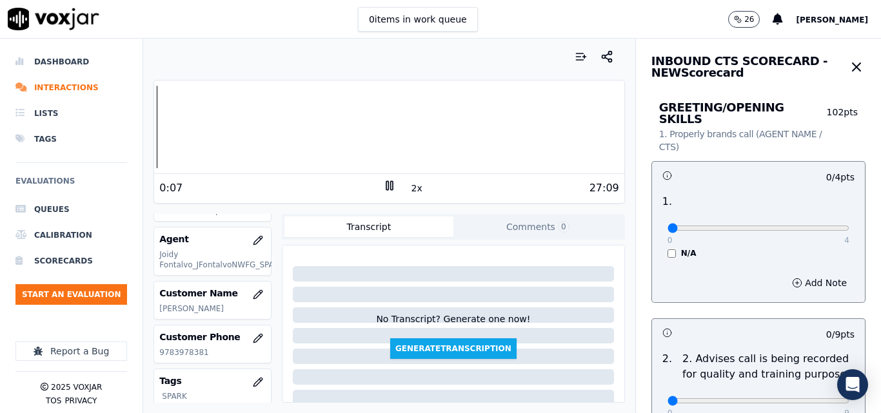
click at [184, 352] on p "9783978381" at bounding box center [212, 352] width 106 height 10
copy p "9783978381"
click at [493, 45] on div at bounding box center [388, 57] width 471 height 26
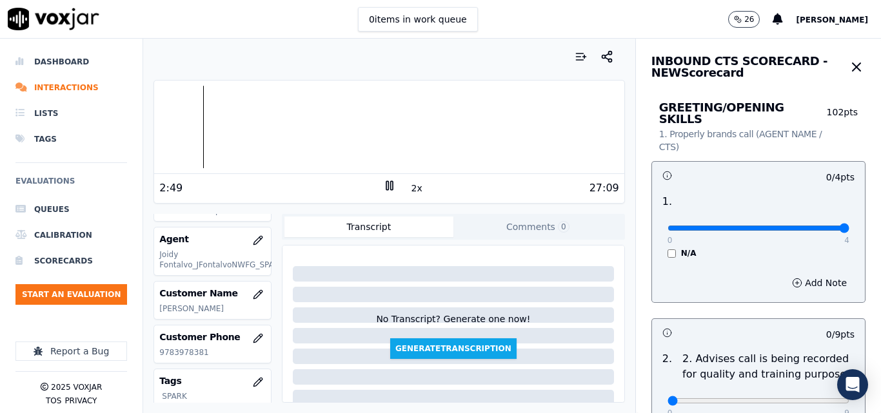
drag, startPoint x: 752, startPoint y: 220, endPoint x: 823, endPoint y: 213, distance: 71.3
type input "4"
click at [823, 226] on input "range" at bounding box center [758, 228] width 182 height 5
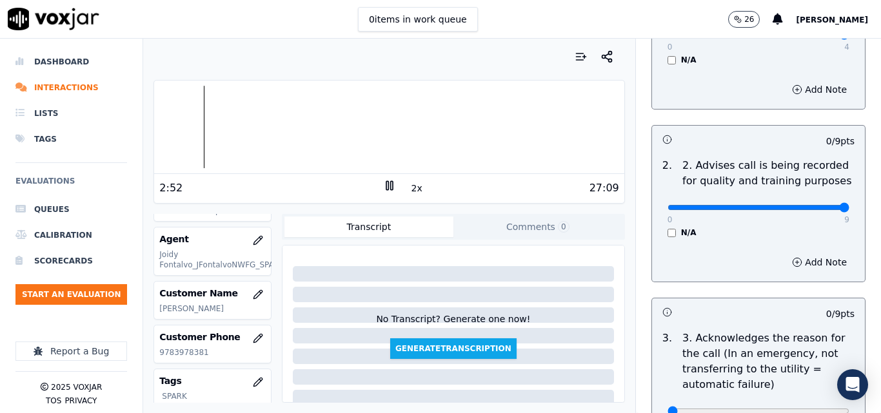
type input "9"
click at [814, 37] on input "range" at bounding box center [758, 34] width 182 height 5
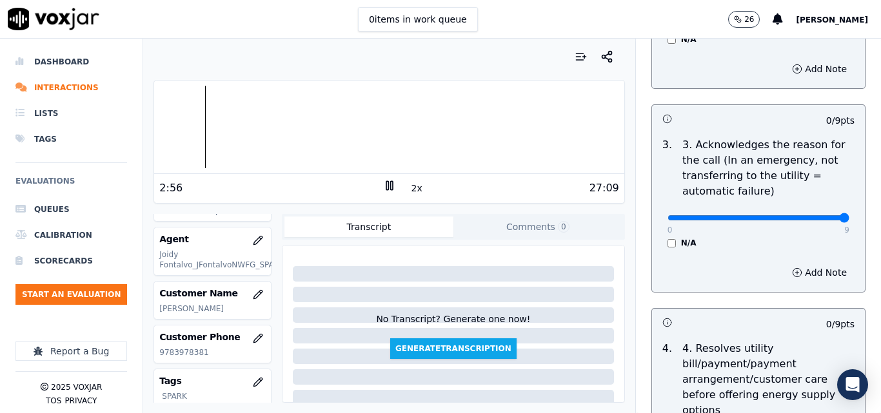
type input "9"
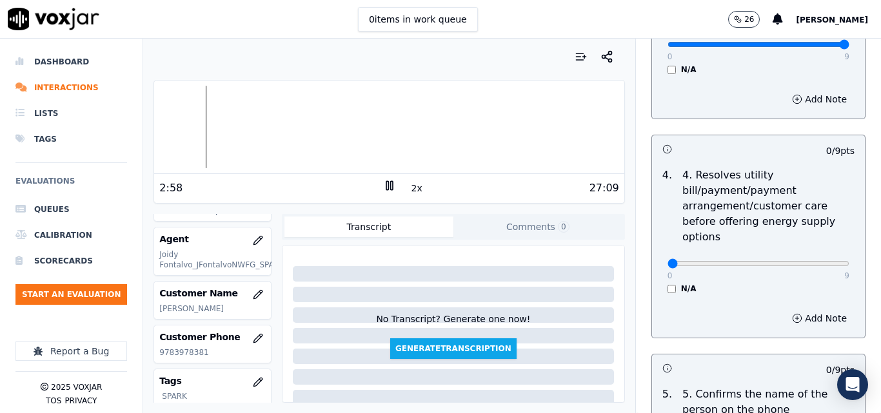
scroll to position [580, 0]
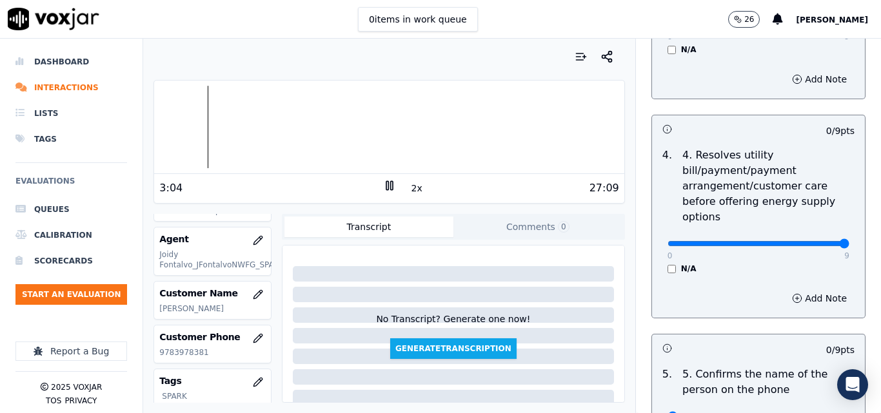
drag, startPoint x: 797, startPoint y: 233, endPoint x: 822, endPoint y: 235, distance: 25.3
type input "9"
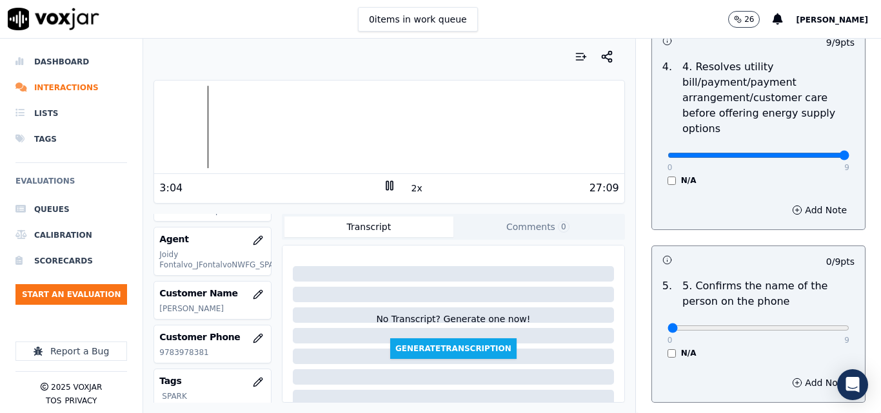
scroll to position [774, 0]
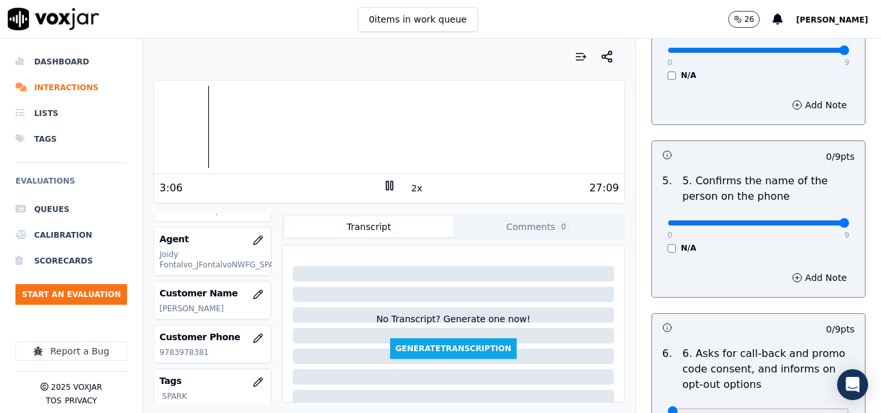
type input "9"
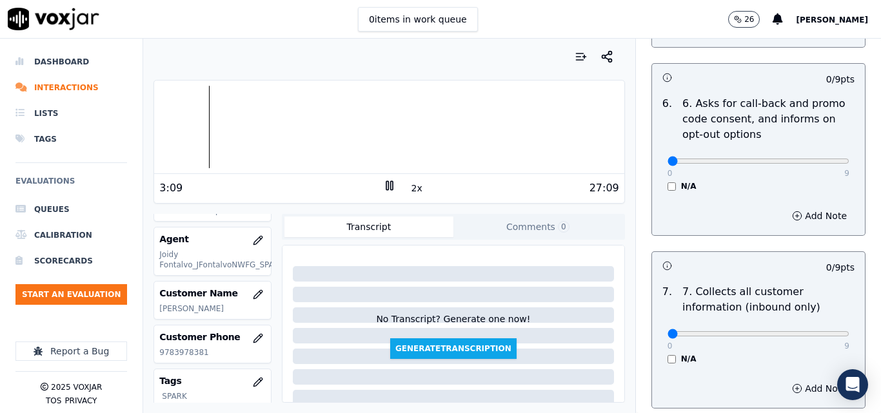
scroll to position [1160, 0]
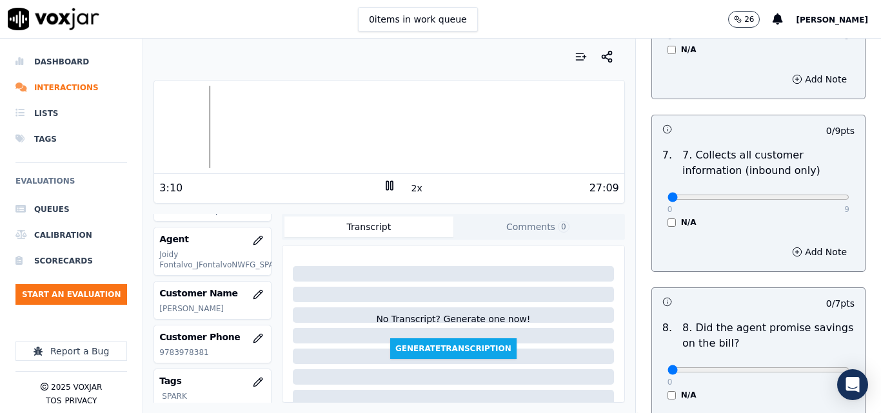
click at [814, 189] on div "0 9" at bounding box center [758, 196] width 182 height 15
type input "9"
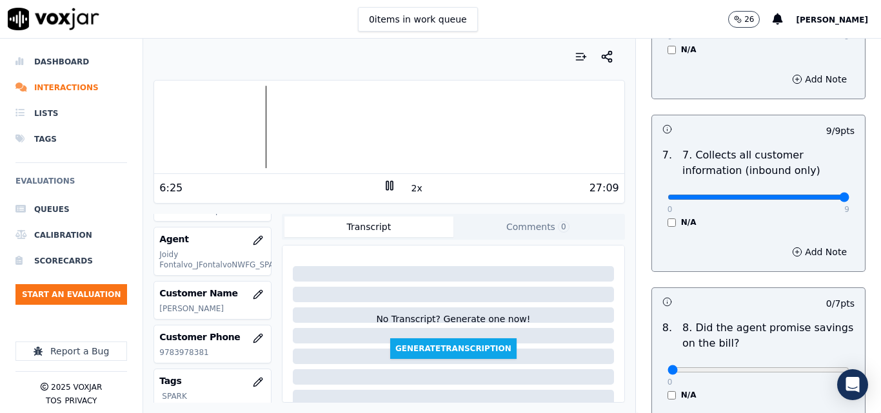
click at [372, 64] on div at bounding box center [388, 57] width 471 height 26
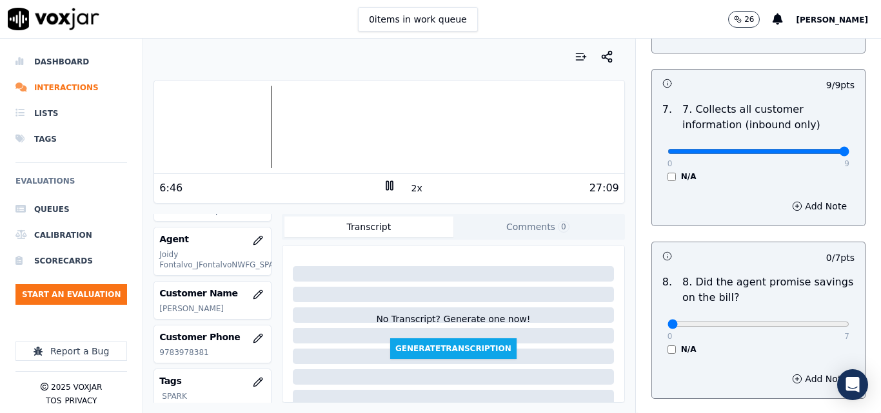
scroll to position [1225, 0]
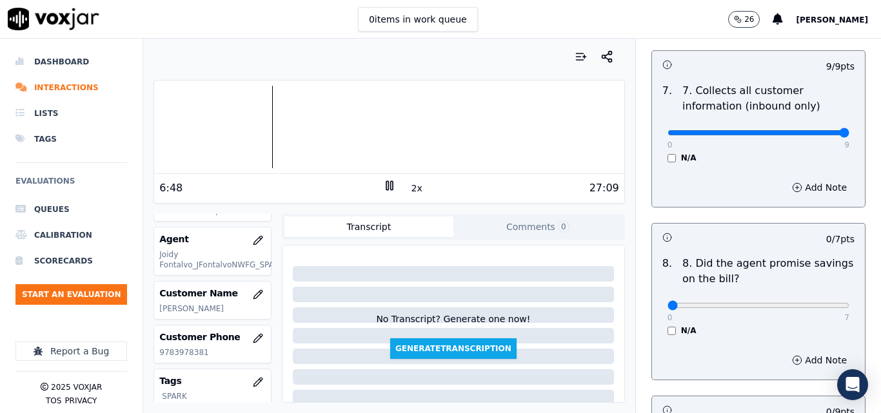
click at [667, 326] on div "N/A" at bounding box center [758, 331] width 182 height 10
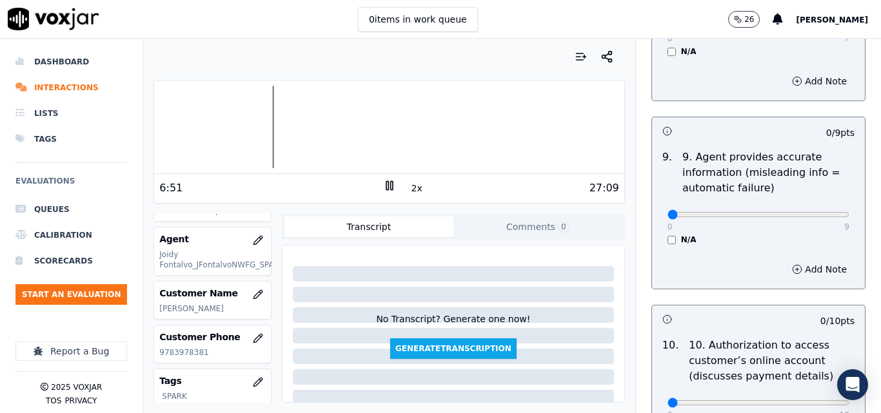
scroll to position [1611, 0]
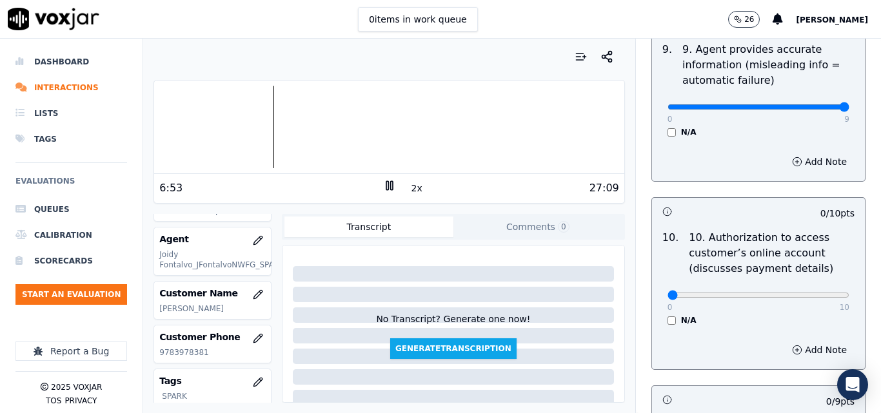
drag, startPoint x: 796, startPoint y: 97, endPoint x: 813, endPoint y: 95, distance: 17.0
type input "9"
type input "8"
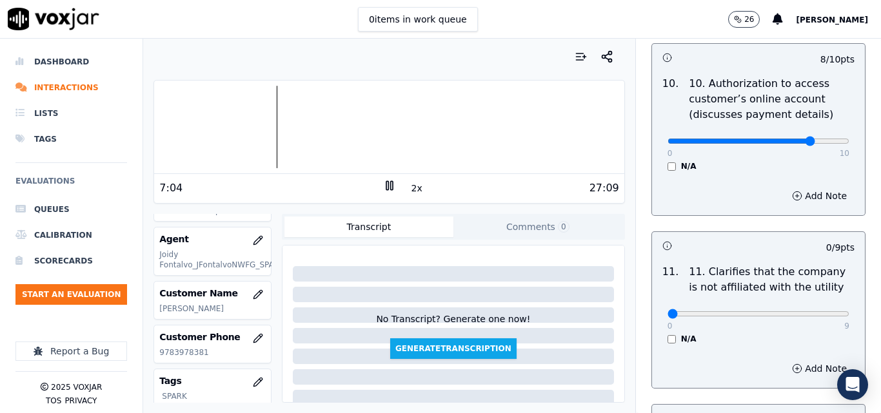
scroll to position [1805, 0]
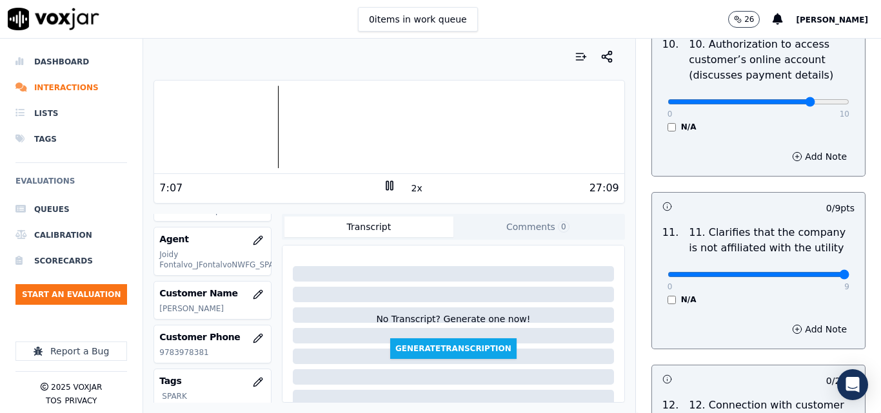
drag, startPoint x: 781, startPoint y: 266, endPoint x: 810, endPoint y: 261, distance: 29.4
type input "9"
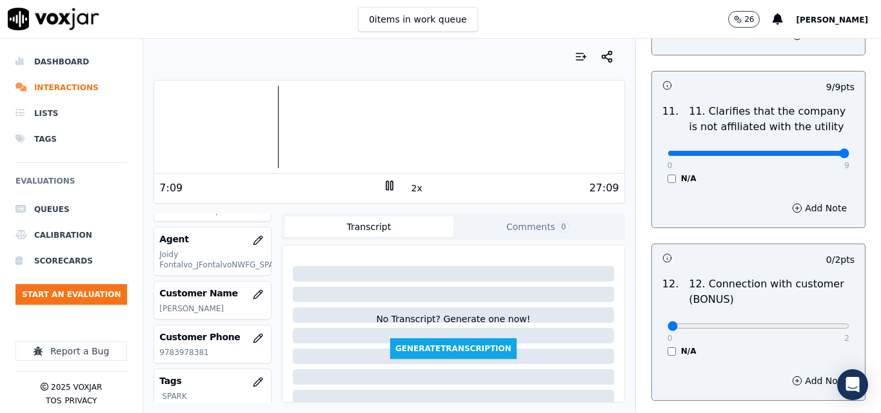
scroll to position [1934, 0]
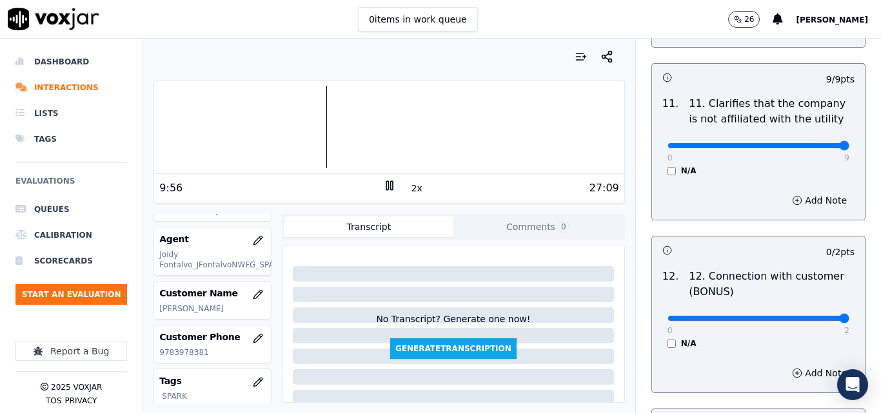
drag, startPoint x: 800, startPoint y: 307, endPoint x: 818, endPoint y: 304, distance: 18.3
type input "2"
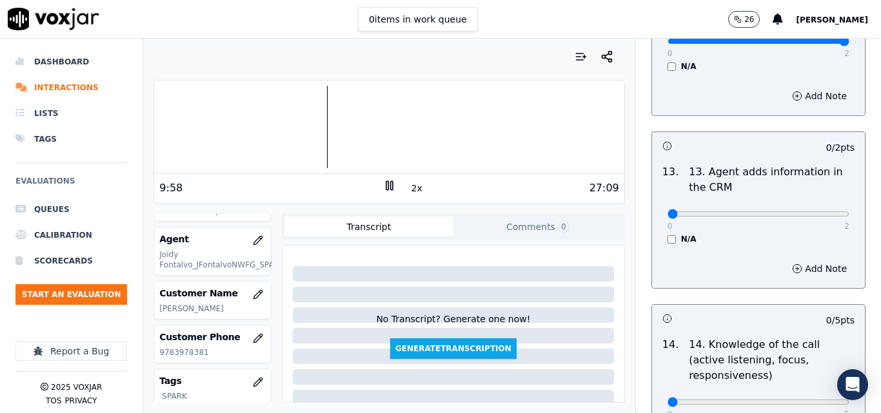
scroll to position [2256, 0]
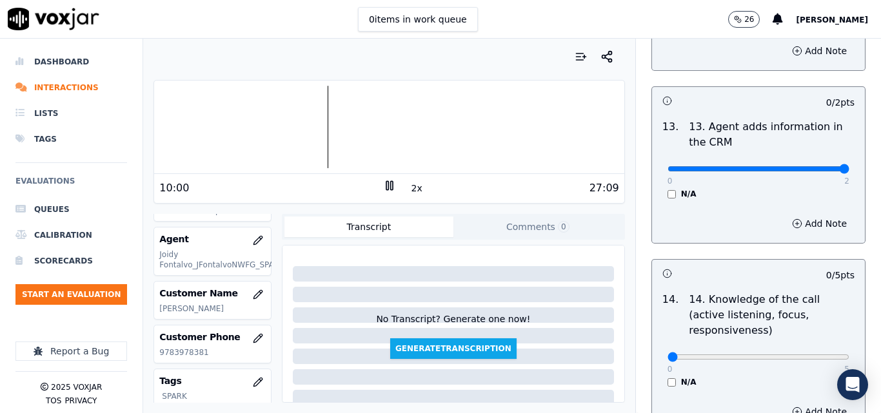
type input "2"
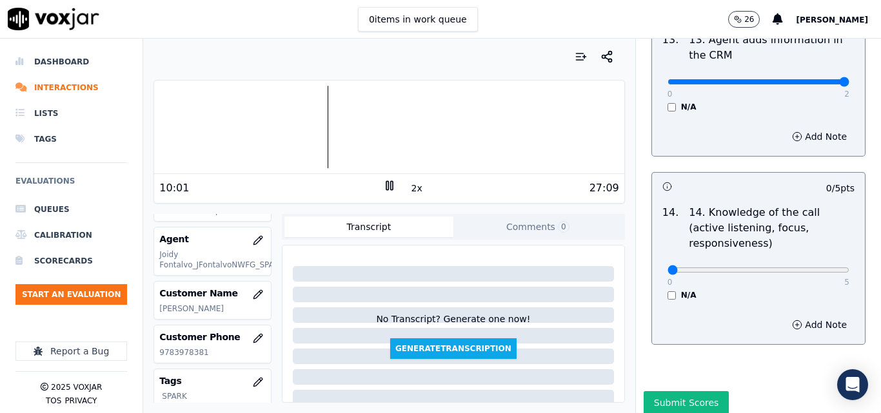
scroll to position [2354, 0]
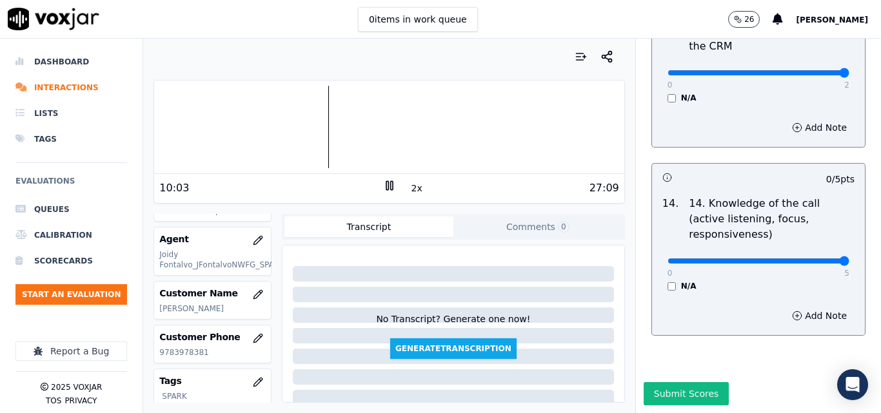
type input "5"
click at [652, 382] on button "Submit Scores" at bounding box center [686, 393] width 86 height 23
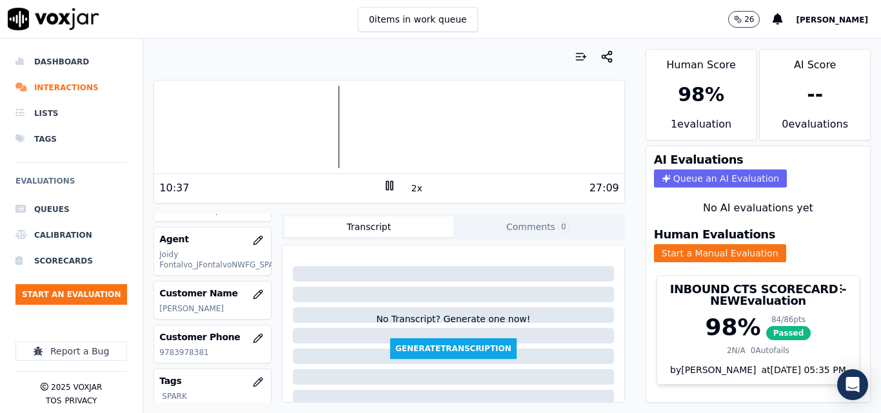
click at [494, 47] on div at bounding box center [388, 57] width 471 height 26
click at [65, 81] on li "Interactions" at bounding box center [71, 88] width 112 height 26
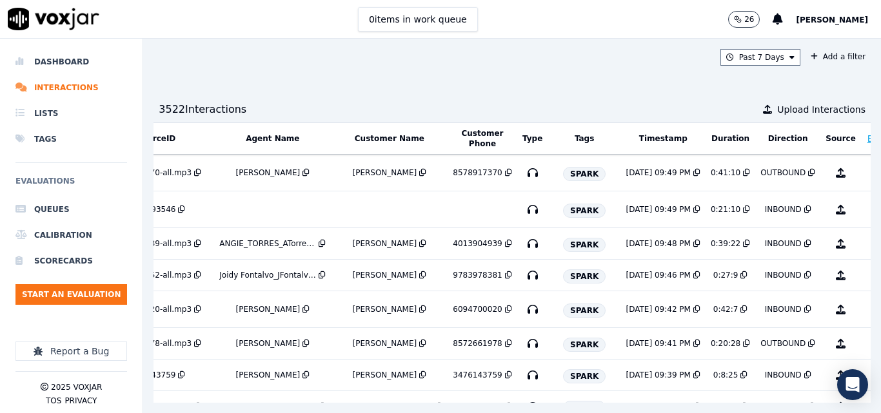
scroll to position [0, 244]
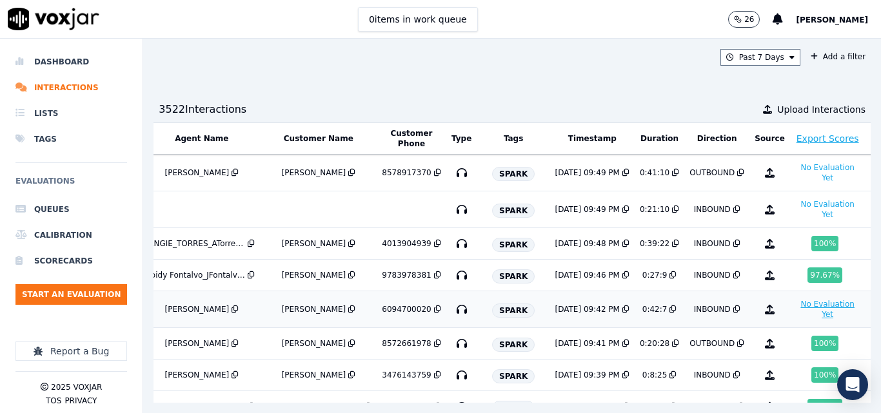
click at [795, 317] on button "No Evaluation Yet" at bounding box center [827, 310] width 65 height 26
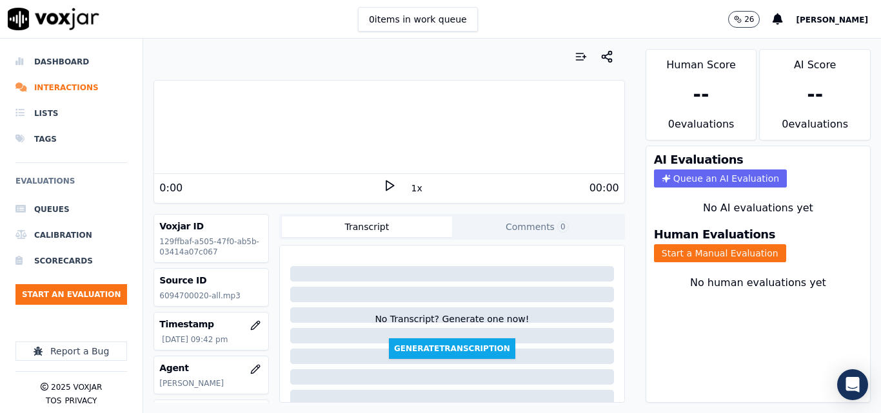
click at [383, 187] on icon at bounding box center [389, 185] width 13 height 13
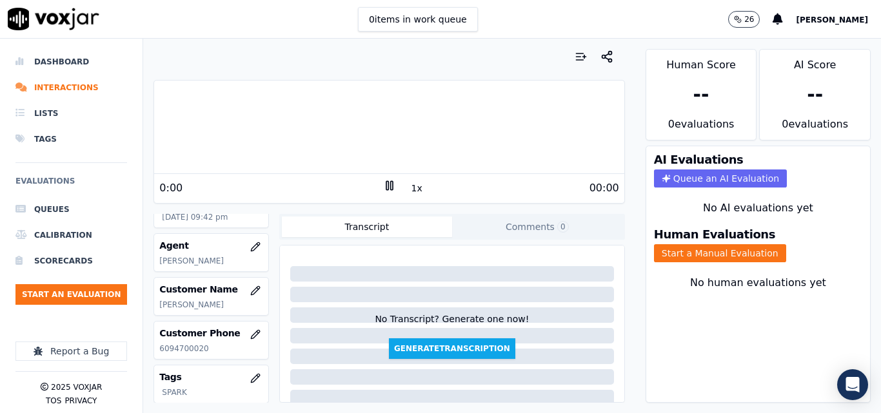
scroll to position [193, 0]
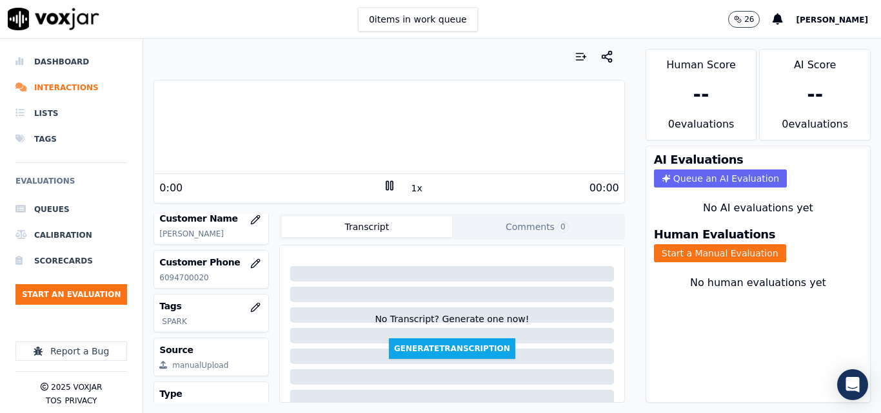
click at [409, 186] on button "1x" at bounding box center [417, 188] width 16 height 18
click at [409, 186] on button "1.5x" at bounding box center [421, 188] width 25 height 18
click at [672, 250] on button "Start a Manual Evaluation" at bounding box center [720, 253] width 132 height 18
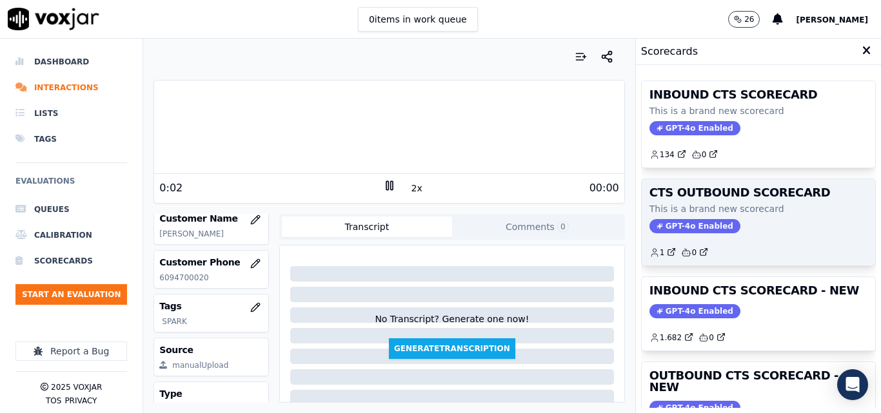
click at [692, 243] on div "1 0" at bounding box center [758, 247] width 218 height 21
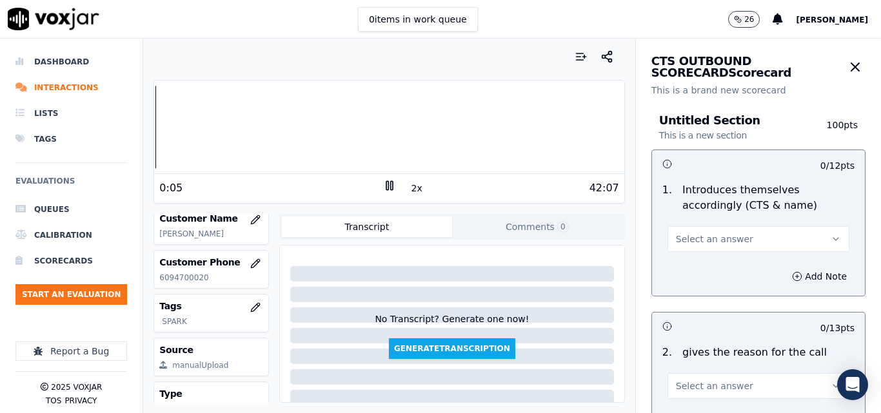
scroll to position [64, 0]
click at [847, 66] on icon "button" at bounding box center [854, 66] width 15 height 15
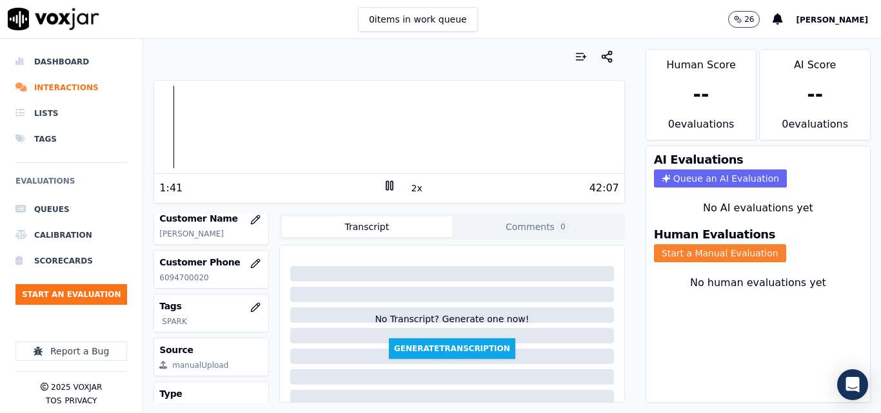
click at [659, 246] on button "Start a Manual Evaluation" at bounding box center [720, 253] width 132 height 18
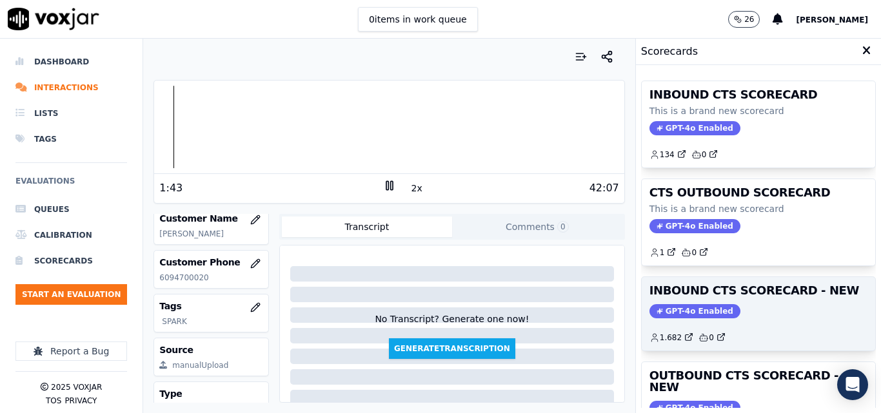
click at [757, 301] on div "INBOUND CTS SCORECARD - NEW GPT-4o Enabled 1.682 0" at bounding box center [757, 313] width 233 height 73
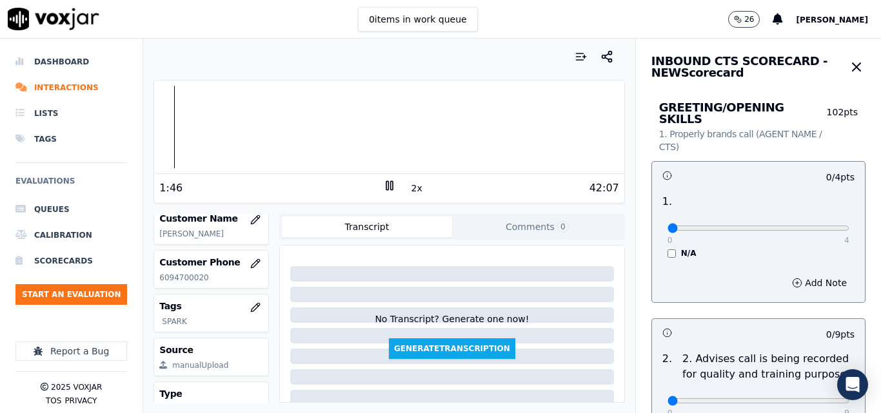
click at [185, 283] on p "6094700020" at bounding box center [211, 278] width 104 height 10
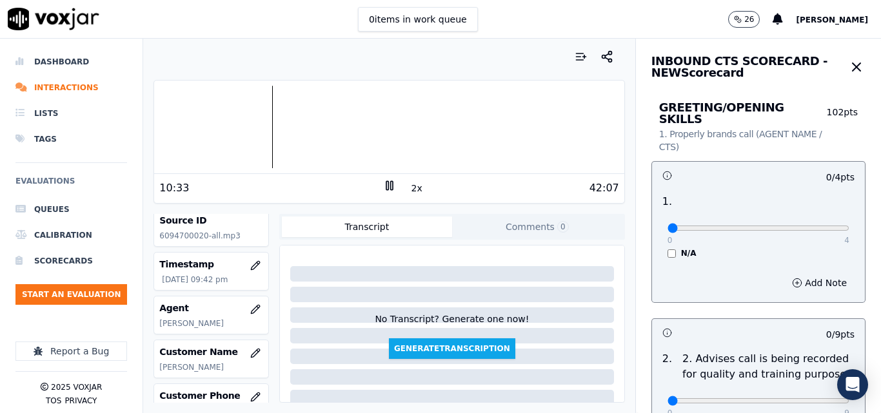
scroll to position [0, 0]
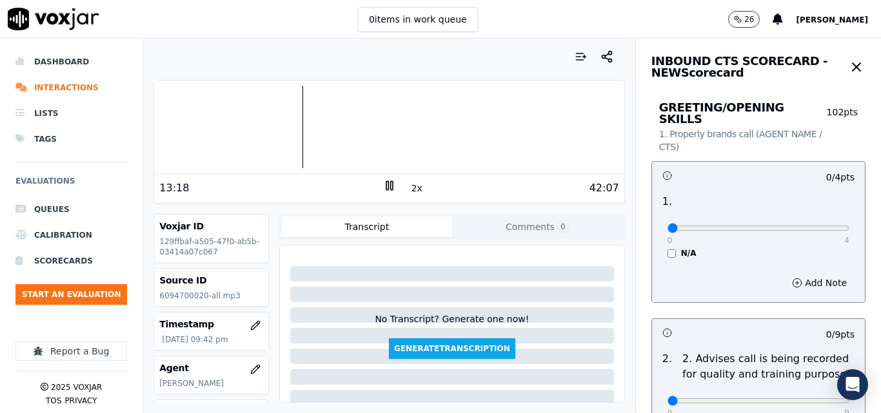
click at [345, 54] on div at bounding box center [388, 57] width 471 height 26
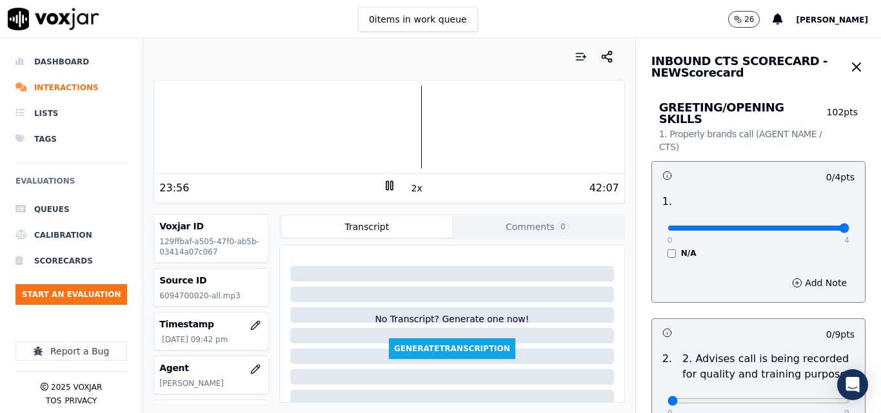
type input "4"
click at [819, 226] on input "range" at bounding box center [758, 228] width 182 height 5
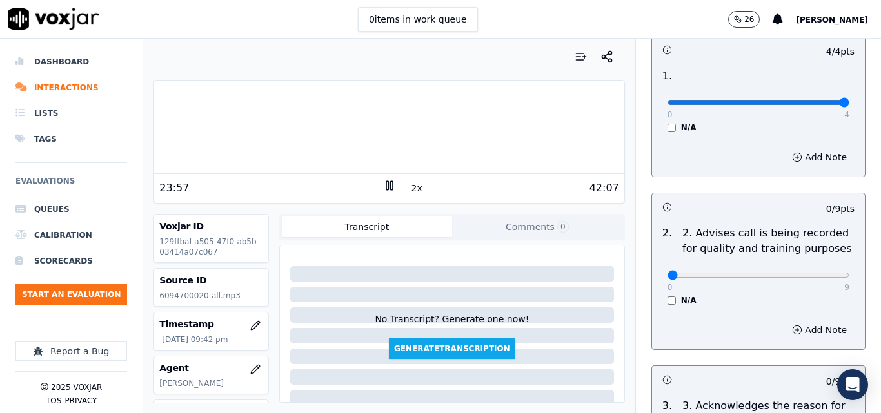
scroll to position [258, 0]
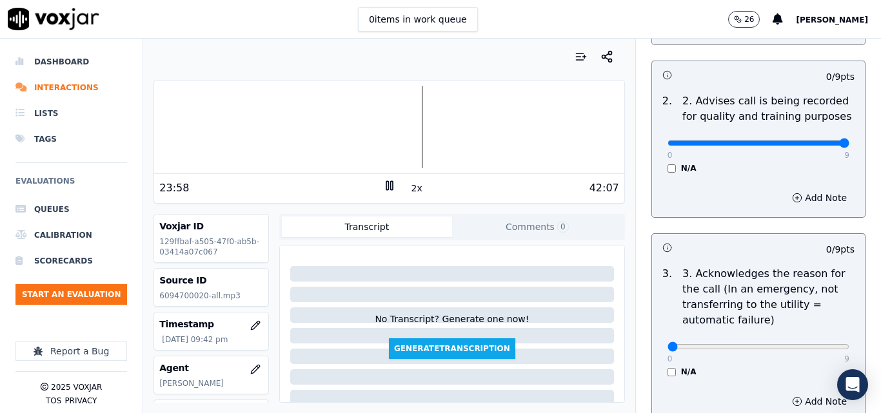
type input "9"
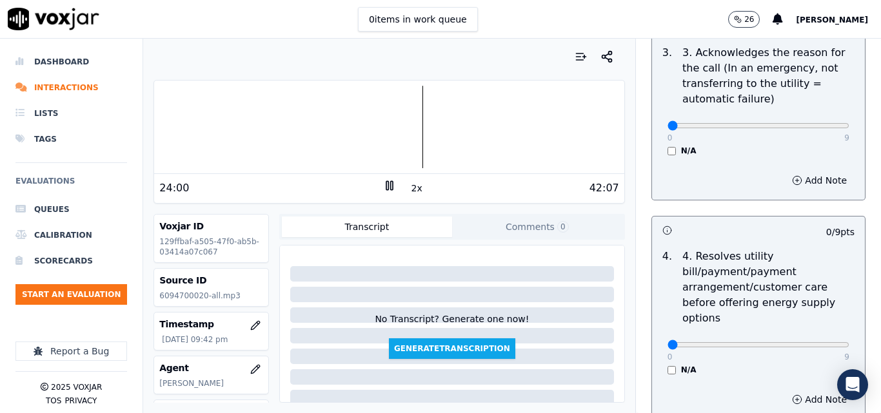
scroll to position [451, 0]
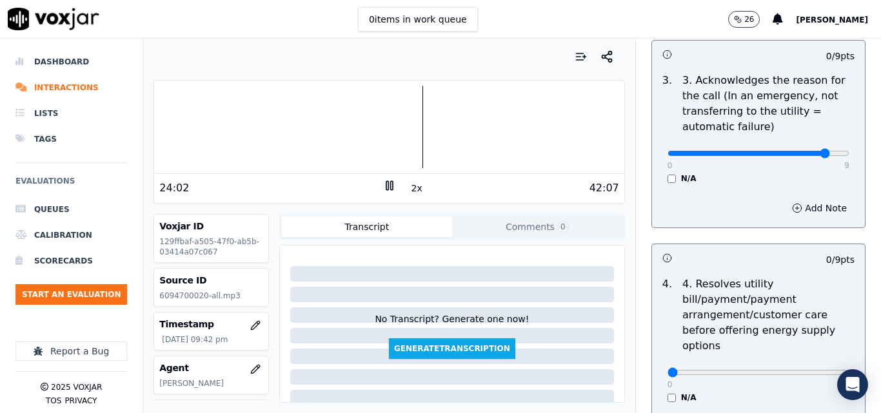
type input "8"
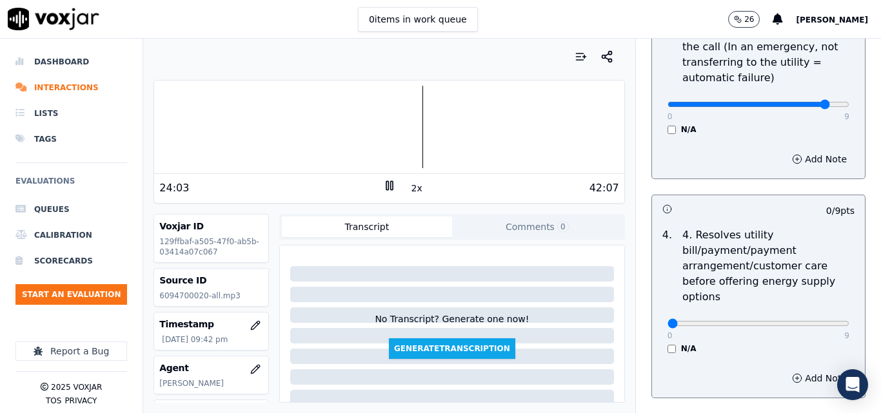
scroll to position [580, 0]
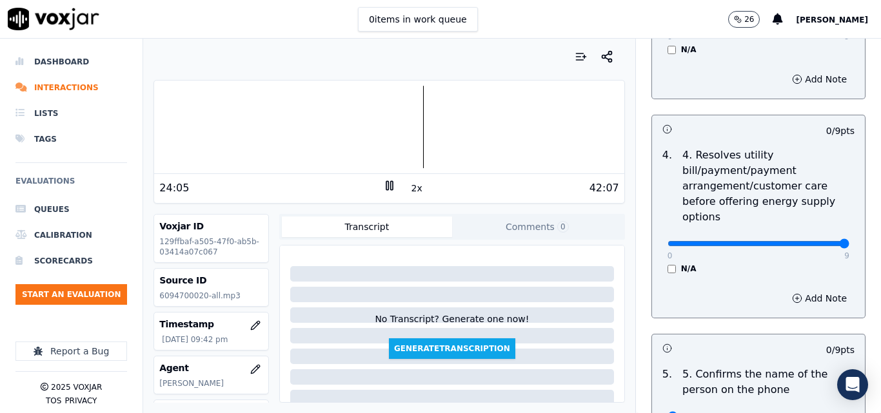
type input "9"
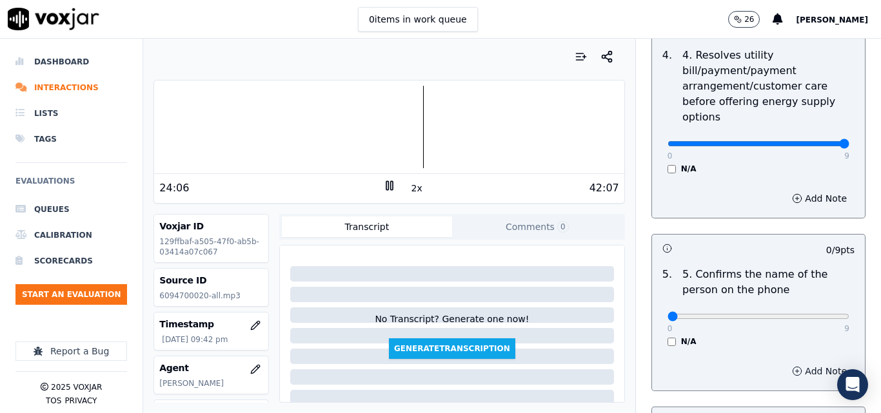
scroll to position [838, 0]
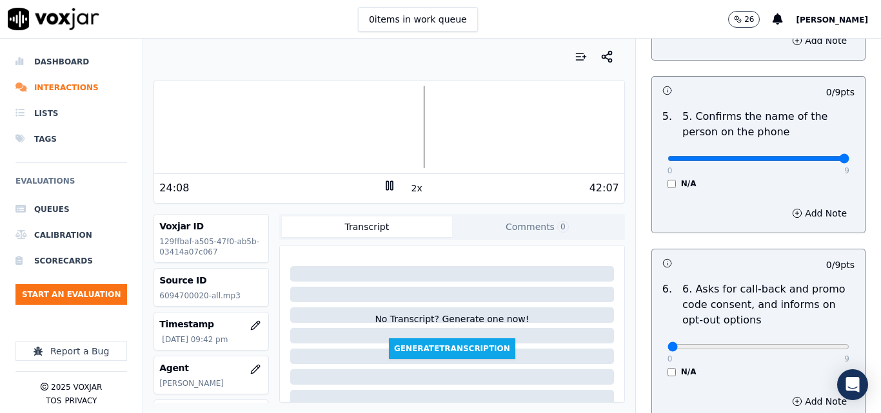
type input "9"
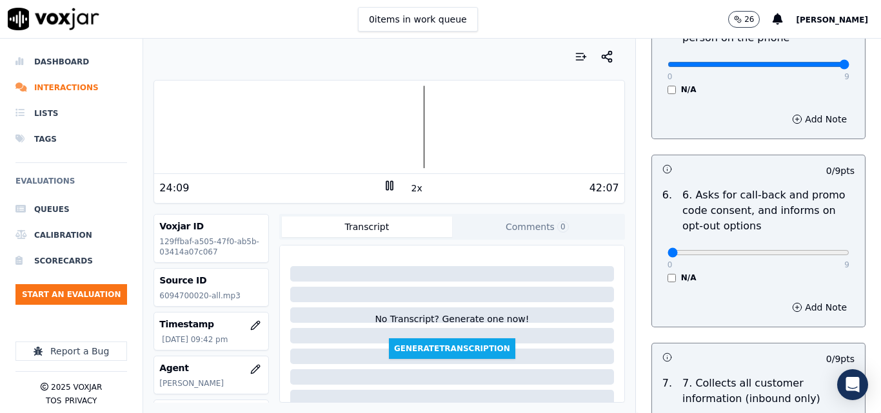
scroll to position [1031, 0]
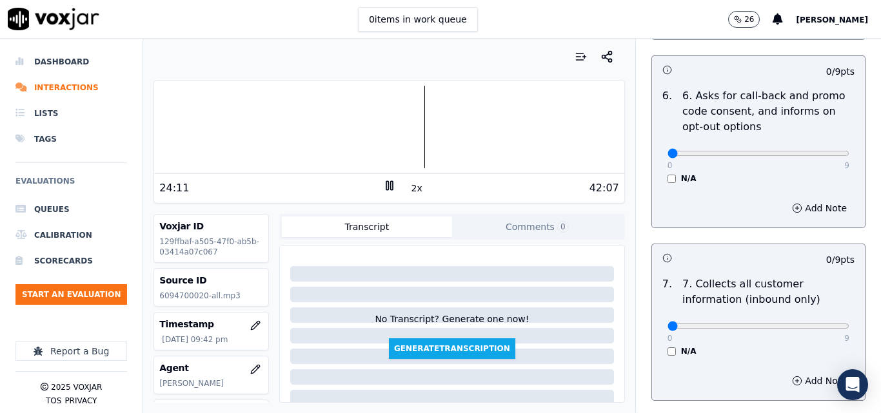
click at [667, 173] on div "N/A" at bounding box center [758, 178] width 182 height 10
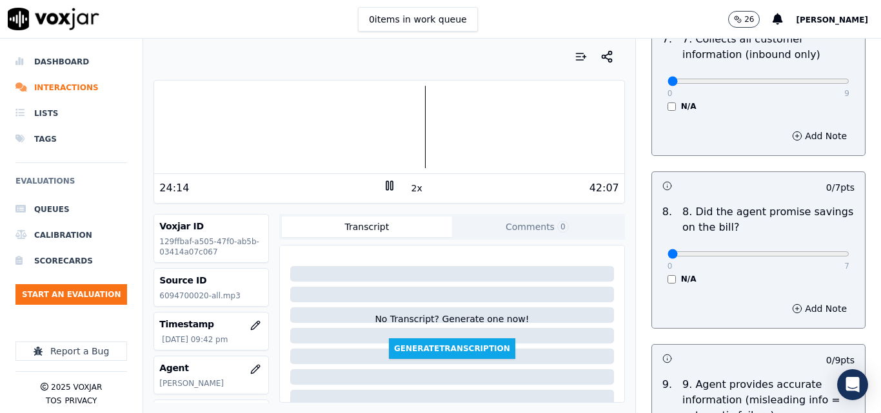
scroll to position [1289, 0]
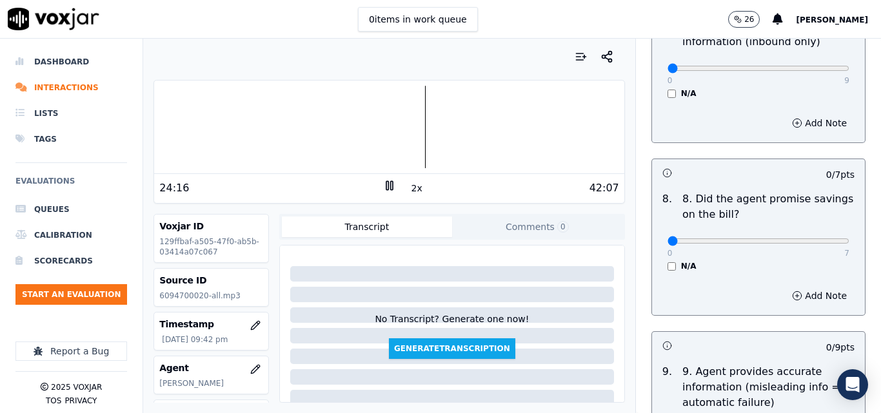
click at [816, 63] on div "0 9" at bounding box center [758, 67] width 182 height 15
type input "9"
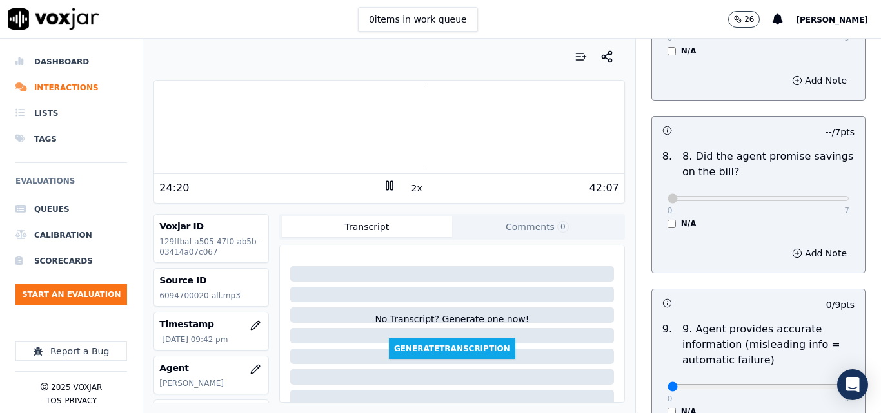
scroll to position [1483, 0]
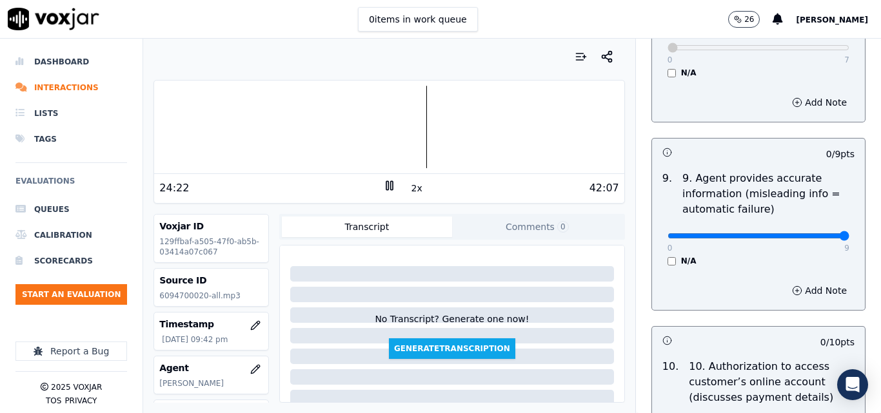
type input "9"
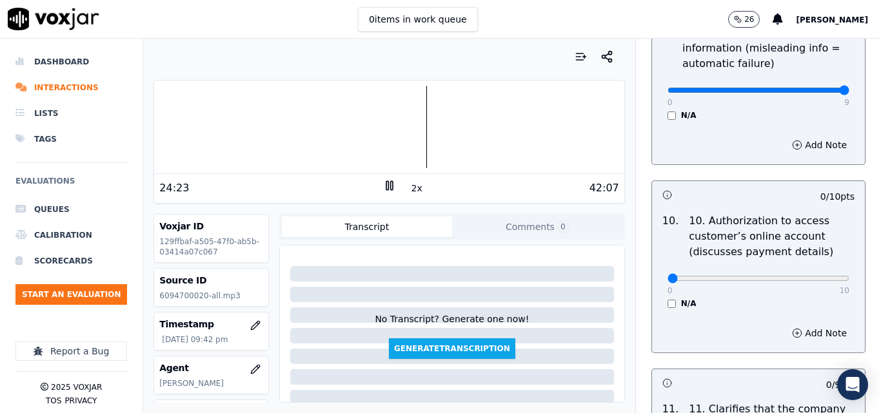
scroll to position [1676, 0]
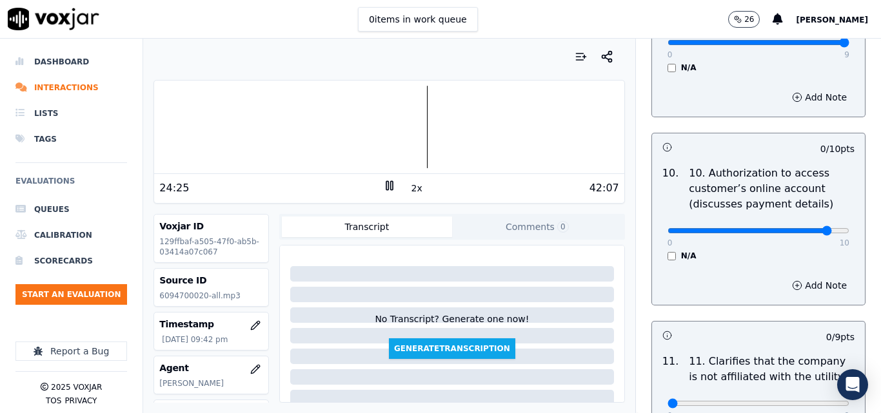
type input "10"
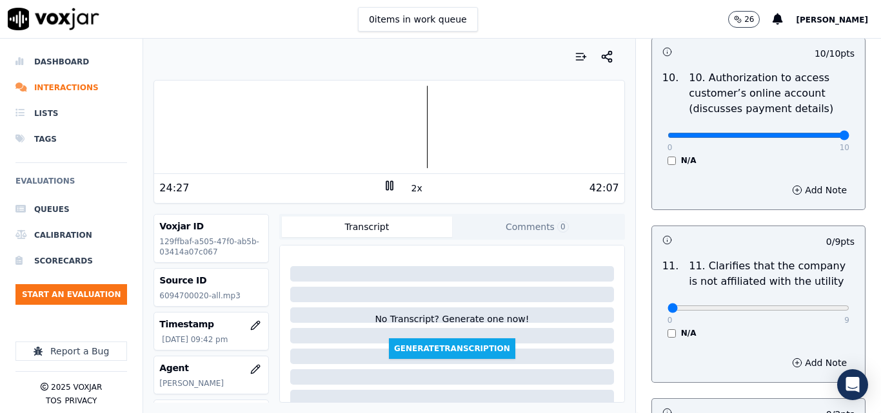
scroll to position [1869, 0]
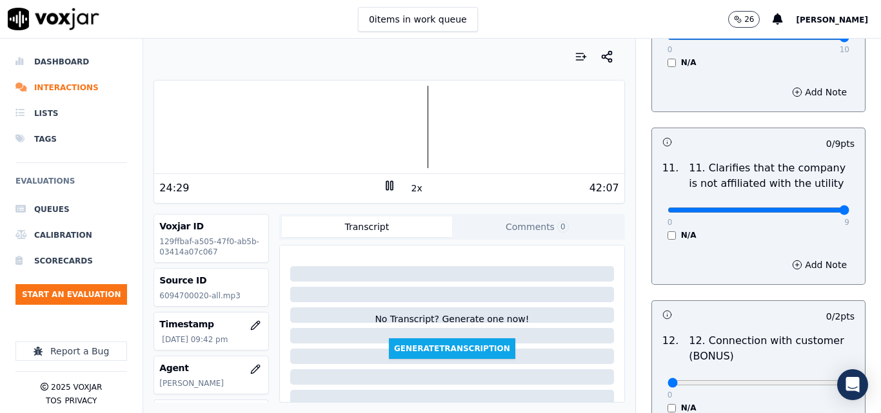
type input "9"
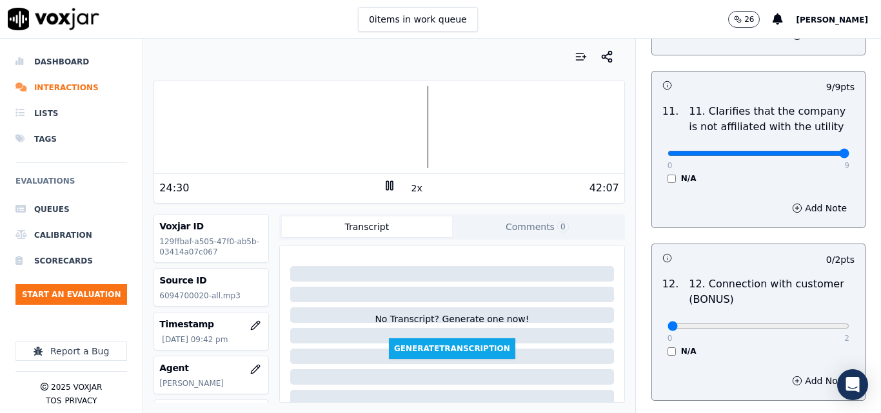
scroll to position [1998, 0]
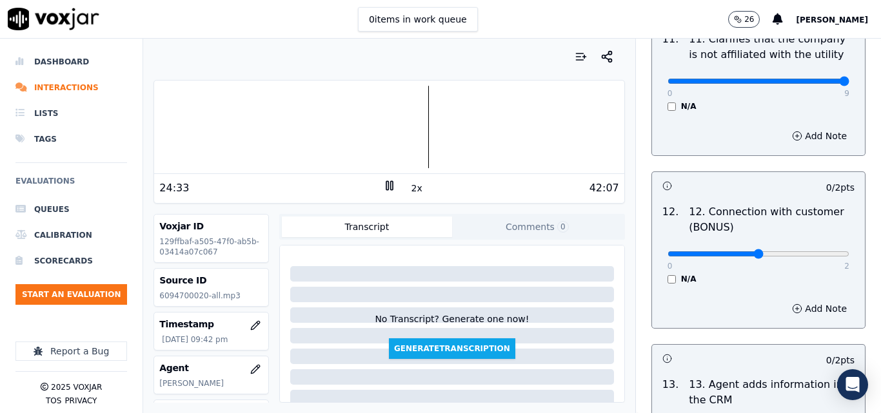
type input "1"
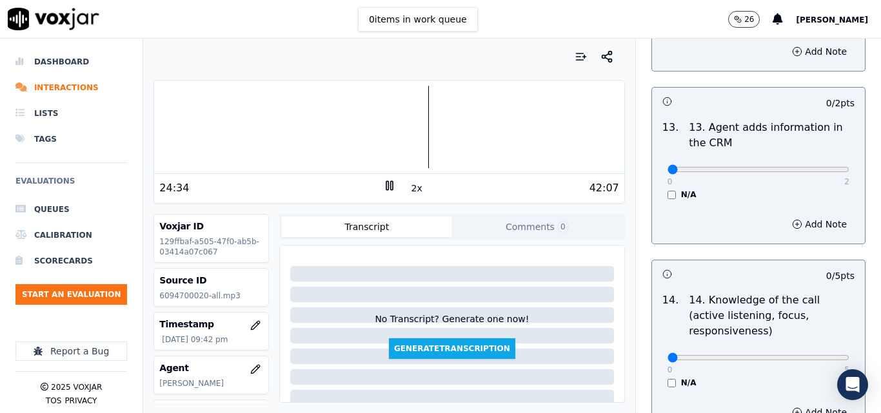
scroll to position [2256, 0]
type input "2"
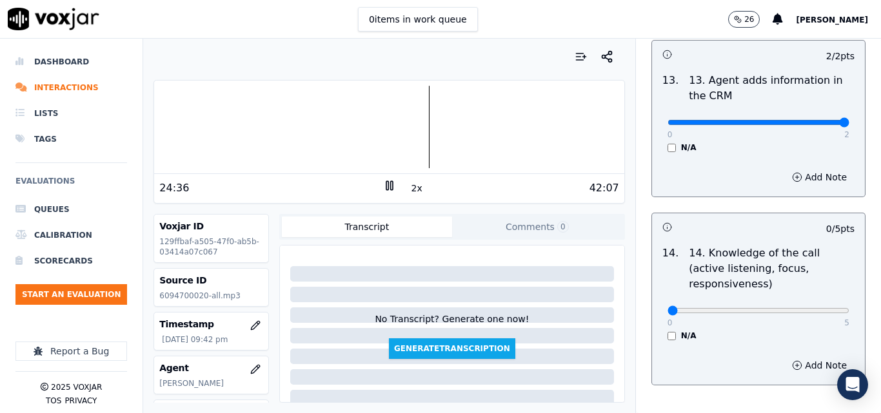
scroll to position [2354, 0]
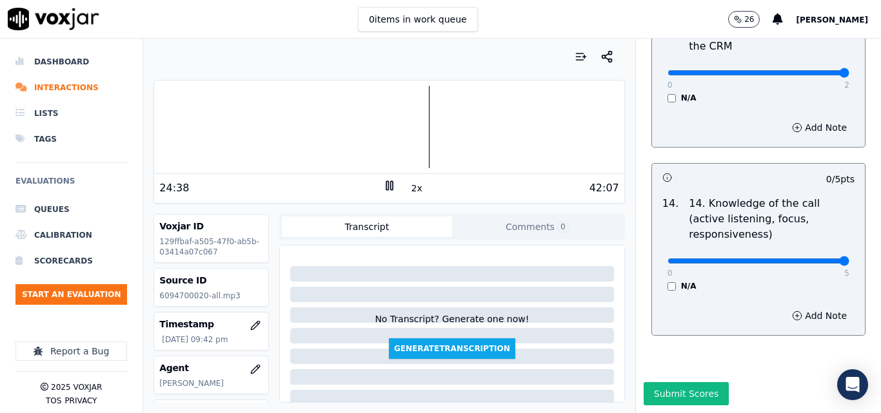
type input "5"
click at [692, 382] on button "Submit Scores" at bounding box center [686, 393] width 86 height 23
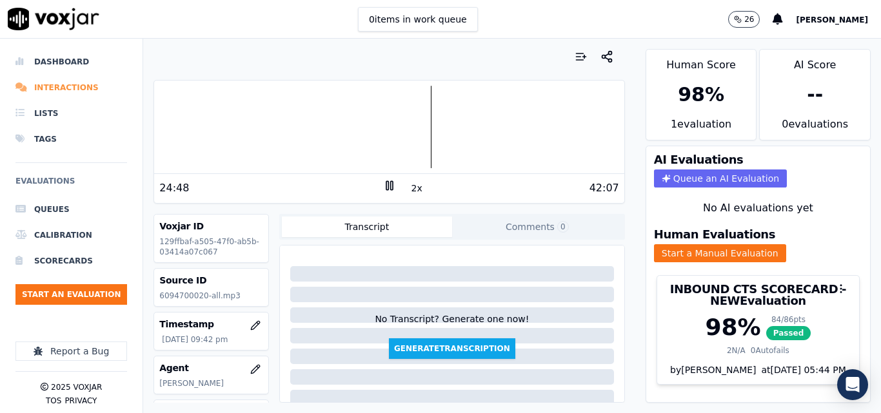
click at [64, 89] on li "Interactions" at bounding box center [71, 88] width 112 height 26
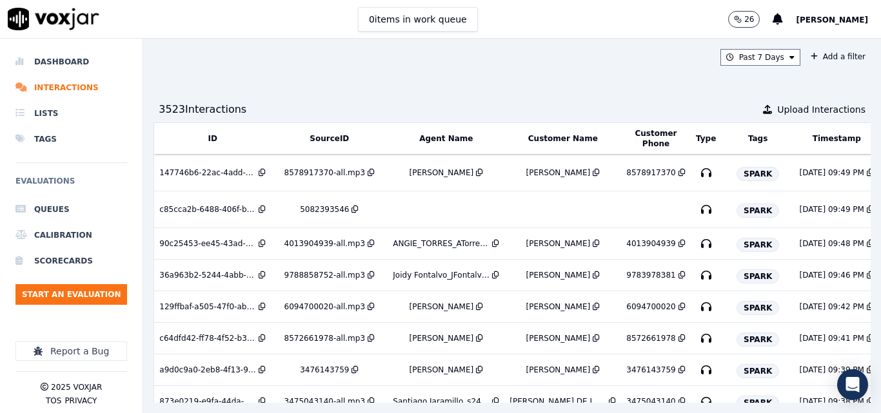
click at [391, 63] on div "Past 7 Days Add a filter" at bounding box center [511, 57] width 717 height 17
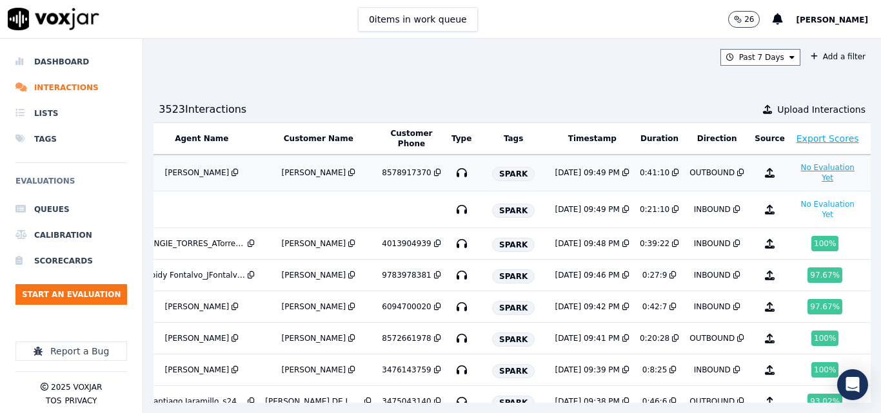
click at [795, 175] on button "No Evaluation Yet" at bounding box center [827, 173] width 65 height 26
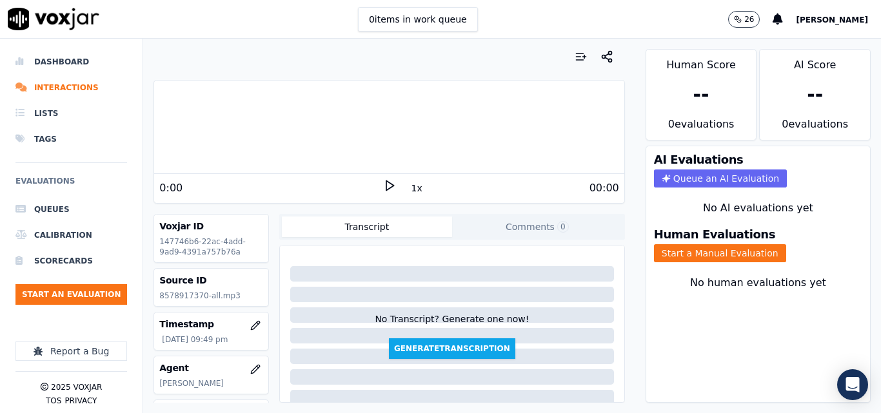
click at [386, 188] on polygon at bounding box center [390, 186] width 8 height 10
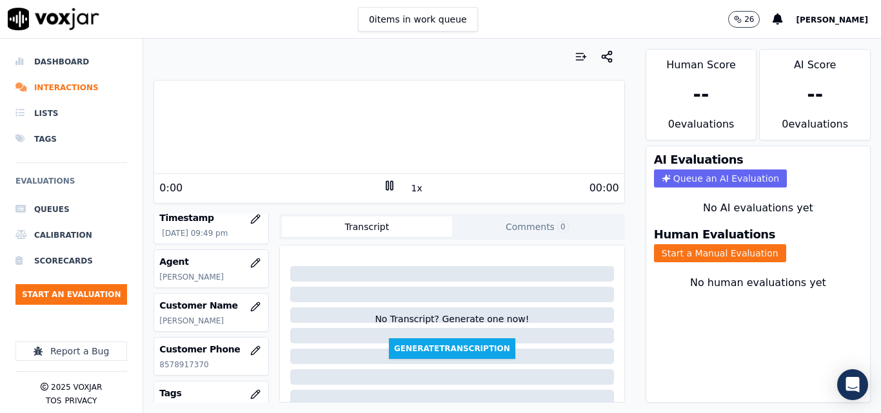
scroll to position [129, 0]
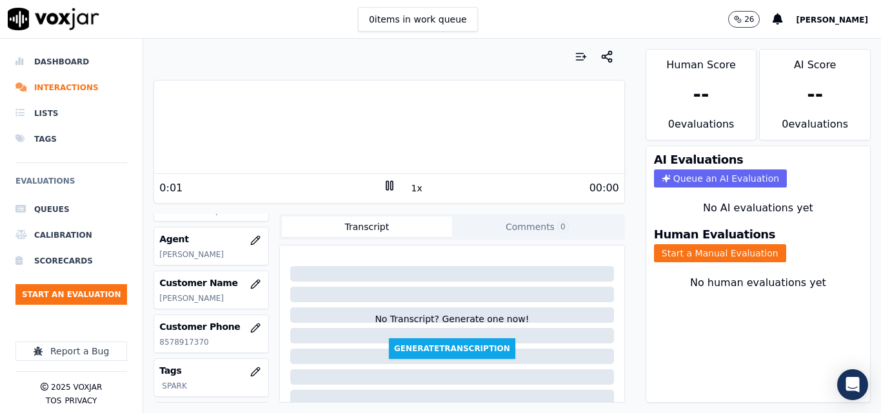
click at [190, 347] on p "8578917370" at bounding box center [211, 342] width 104 height 10
copy p "8578917370"
click at [413, 186] on button "1x" at bounding box center [417, 188] width 16 height 18
click at [413, 186] on button "1.5x" at bounding box center [421, 188] width 25 height 18
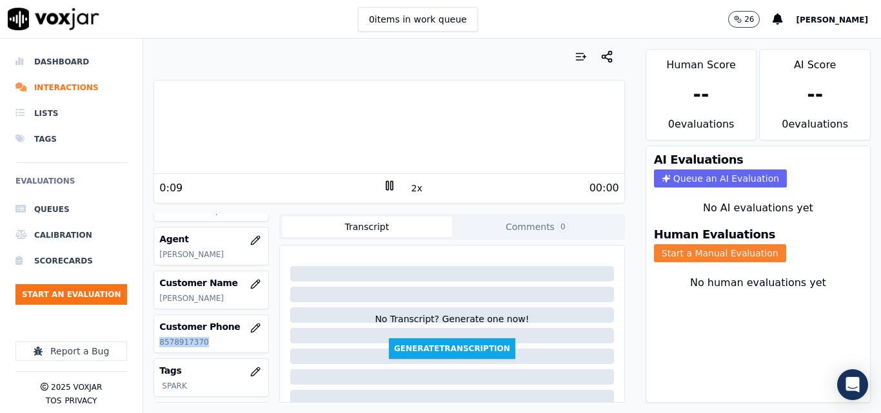
click at [668, 250] on button "Start a Manual Evaluation" at bounding box center [720, 253] width 132 height 18
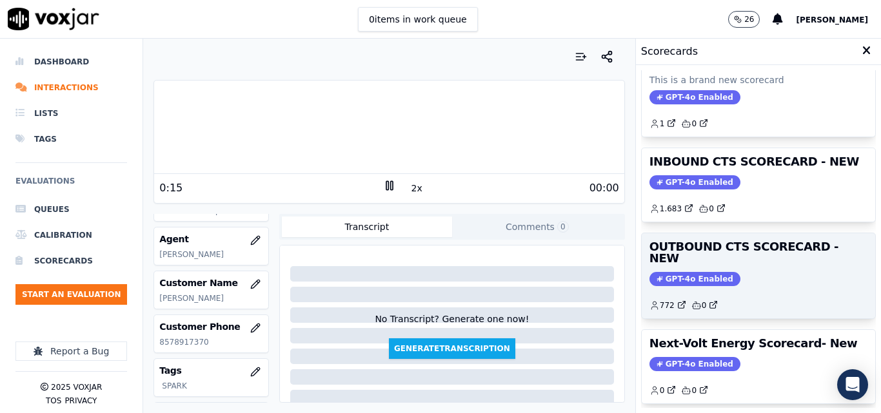
click at [725, 290] on div "772 0" at bounding box center [758, 300] width 218 height 21
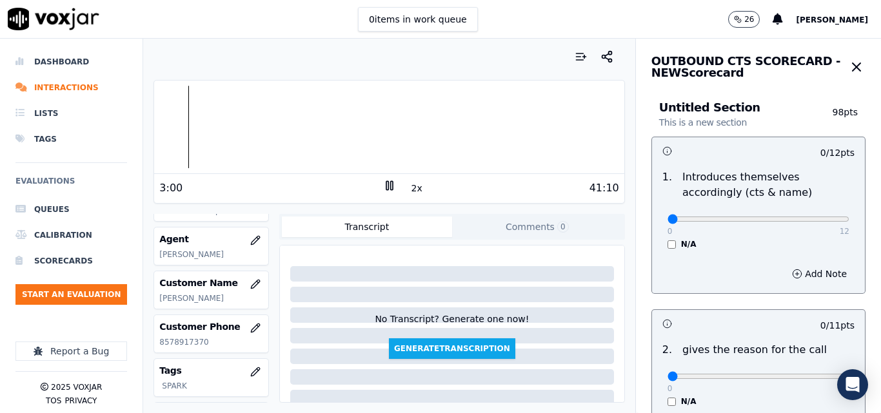
click at [190, 347] on p "8578917370" at bounding box center [211, 342] width 104 height 10
copy p "8578917370"
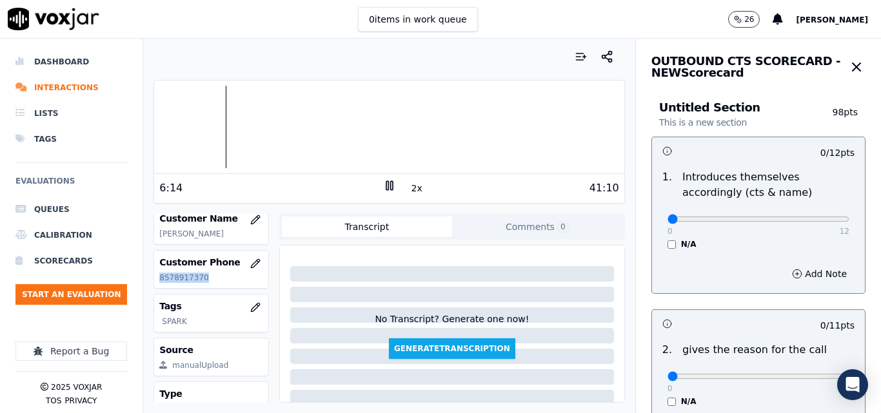
click at [181, 283] on p "8578917370" at bounding box center [211, 278] width 104 height 10
click at [242, 318] on button "button" at bounding box center [255, 308] width 26 height 26
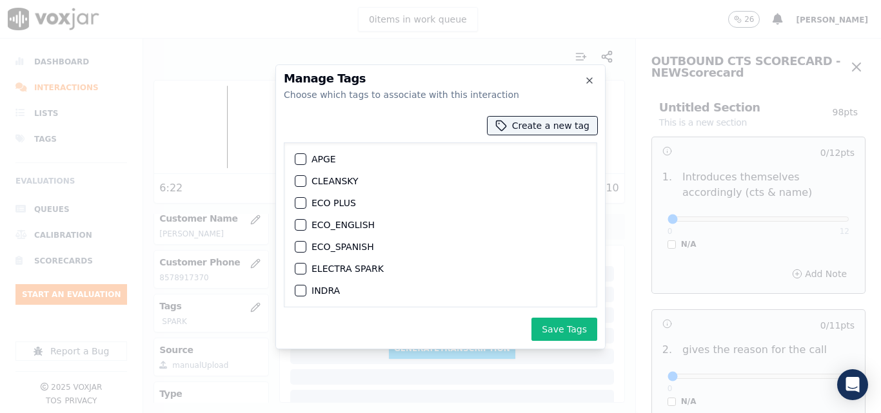
click at [298, 179] on div "button" at bounding box center [299, 181] width 9 height 9
click at [547, 329] on button "Save Tags" at bounding box center [564, 329] width 66 height 23
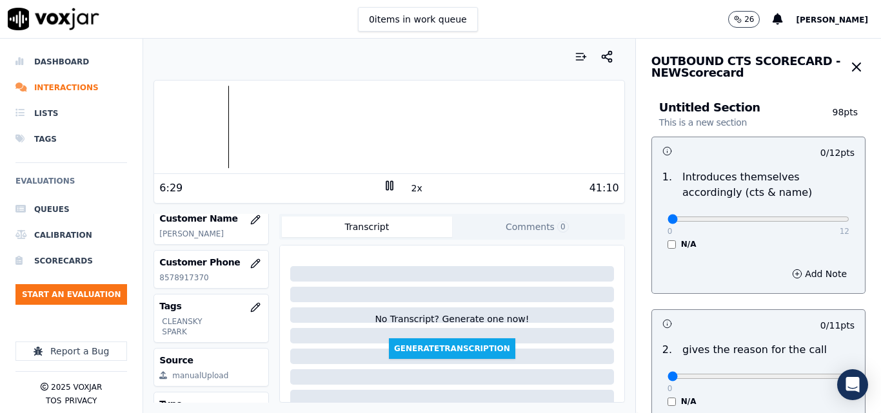
scroll to position [258, 0]
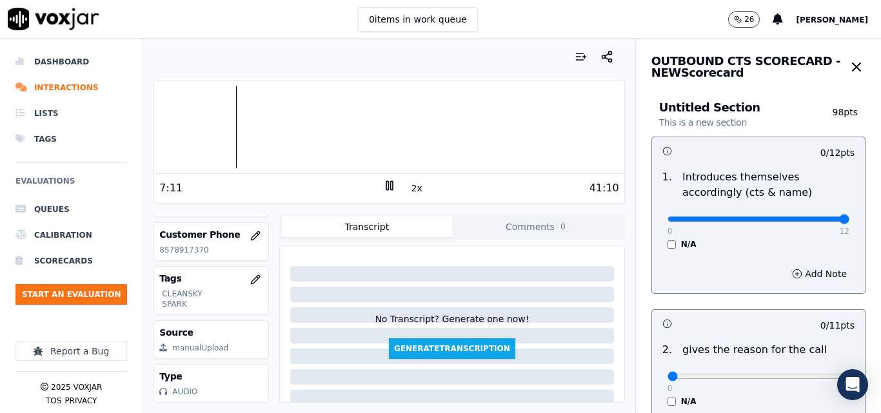
drag, startPoint x: 803, startPoint y: 219, endPoint x: 818, endPoint y: 220, distance: 15.5
type input "12"
click at [815, 220] on input "range" at bounding box center [758, 219] width 182 height 5
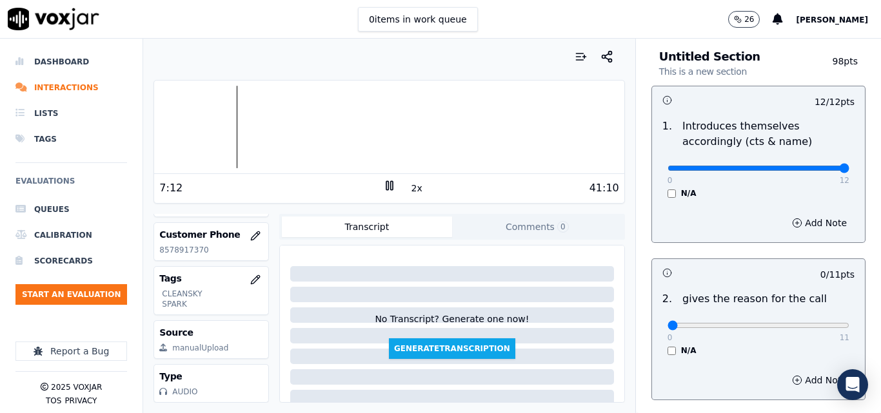
scroll to position [129, 0]
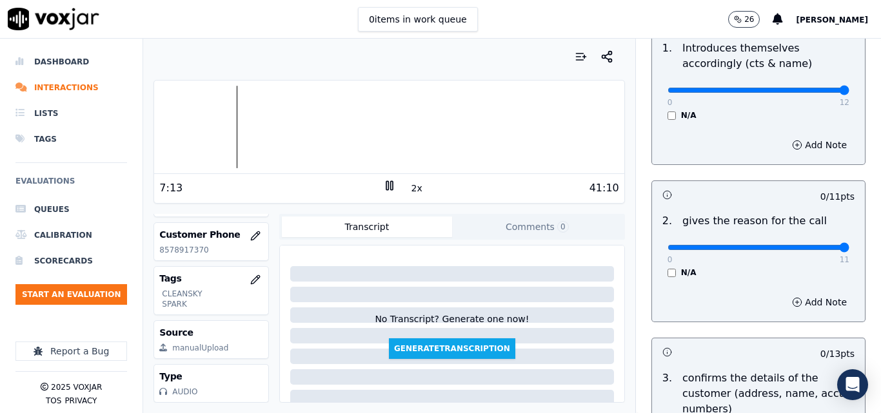
type input "11"
click at [813, 93] on input "range" at bounding box center [758, 90] width 182 height 5
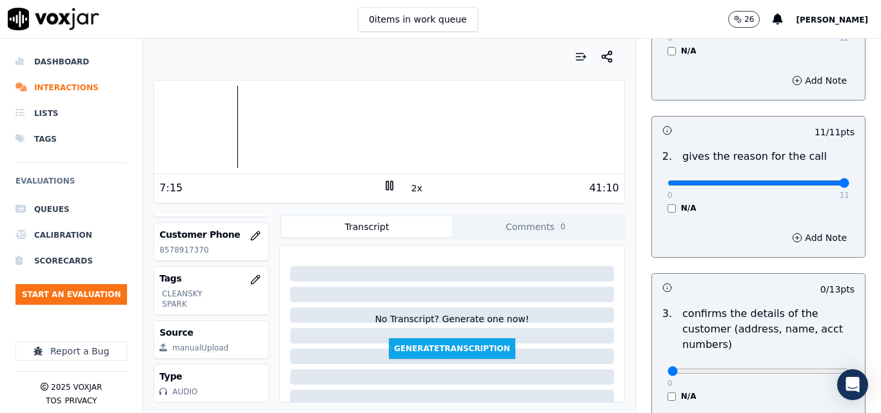
scroll to position [258, 0]
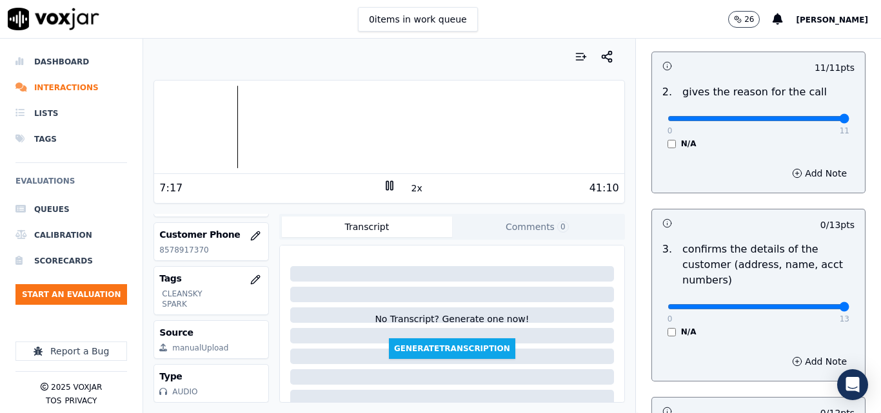
type input "13"
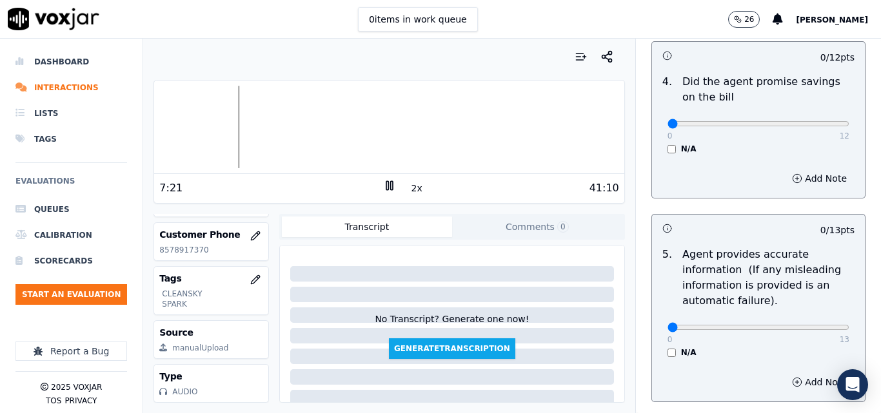
scroll to position [645, 0]
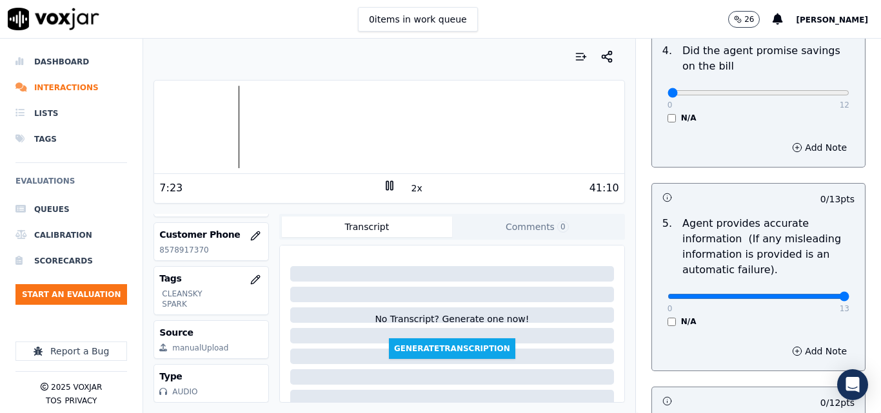
type input "13"
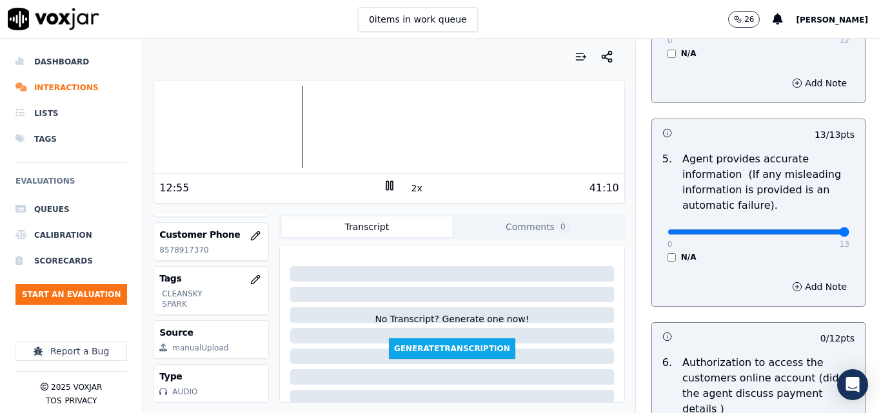
click at [420, 55] on div at bounding box center [388, 57] width 471 height 26
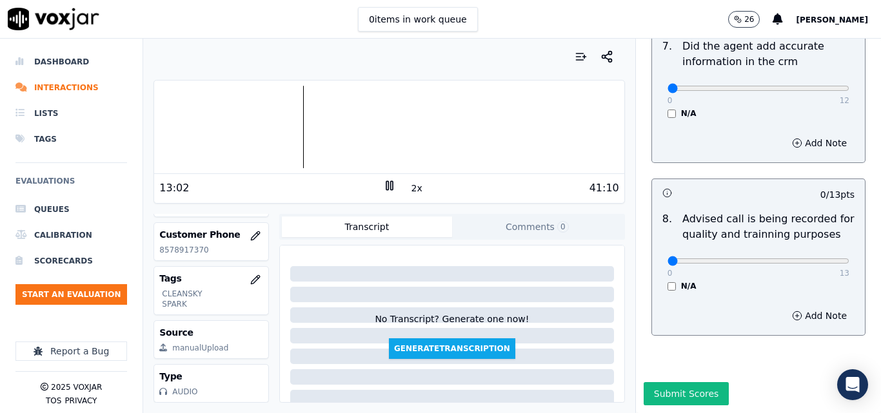
scroll to position [1243, 0]
type input "13"
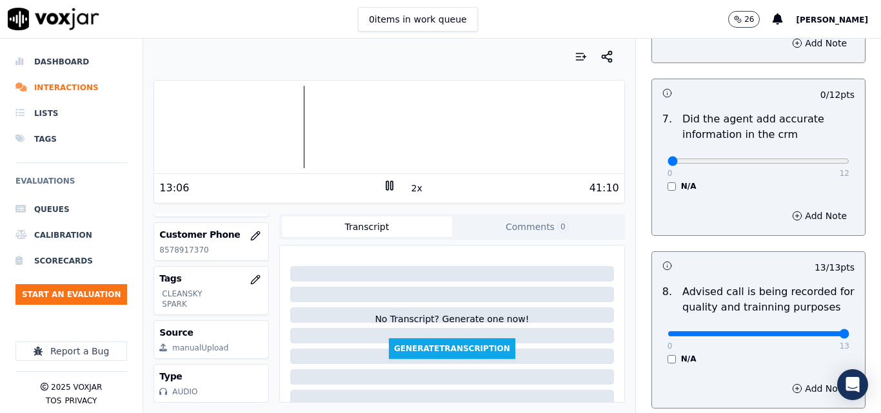
scroll to position [985, 0]
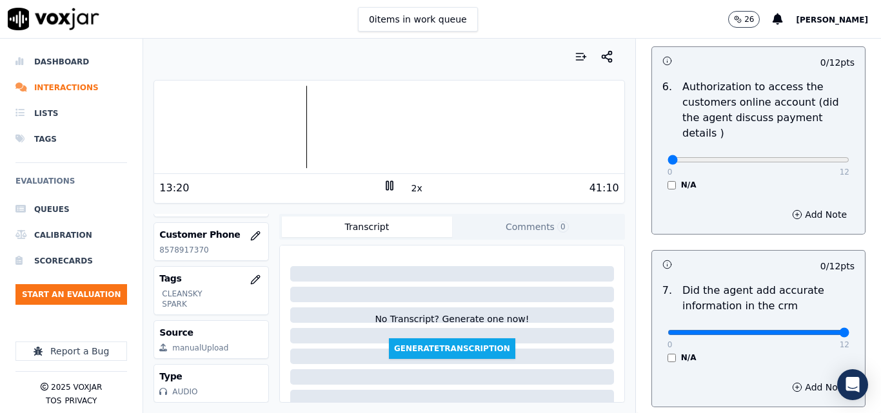
type input "12"
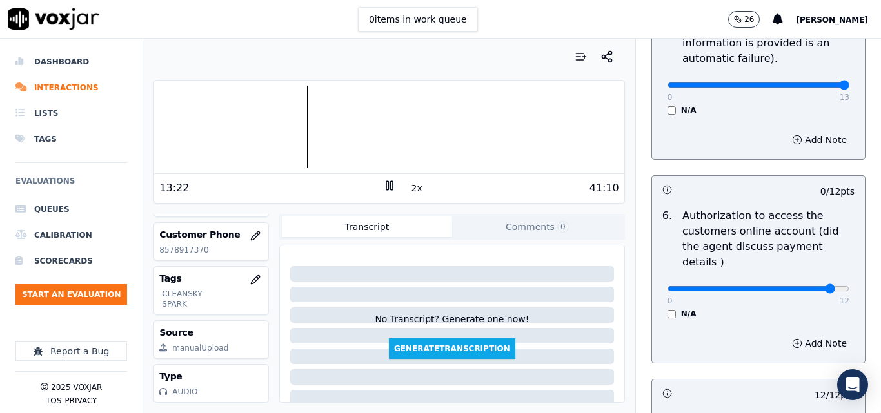
drag, startPoint x: 801, startPoint y: 277, endPoint x: 812, endPoint y: 277, distance: 11.0
type input "12"
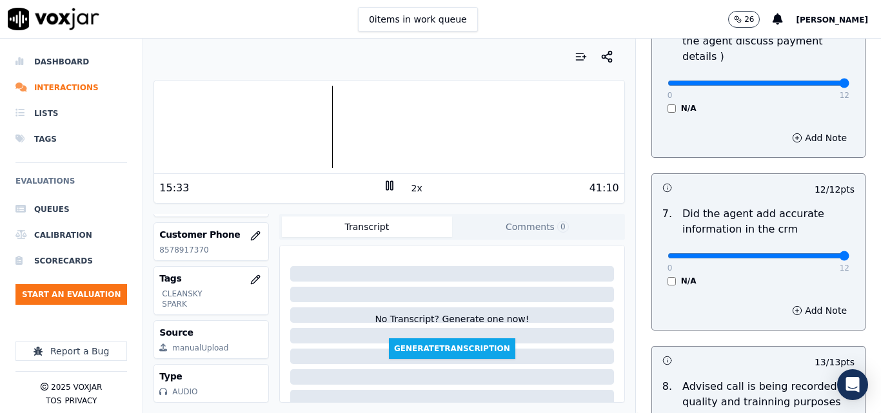
scroll to position [1243, 0]
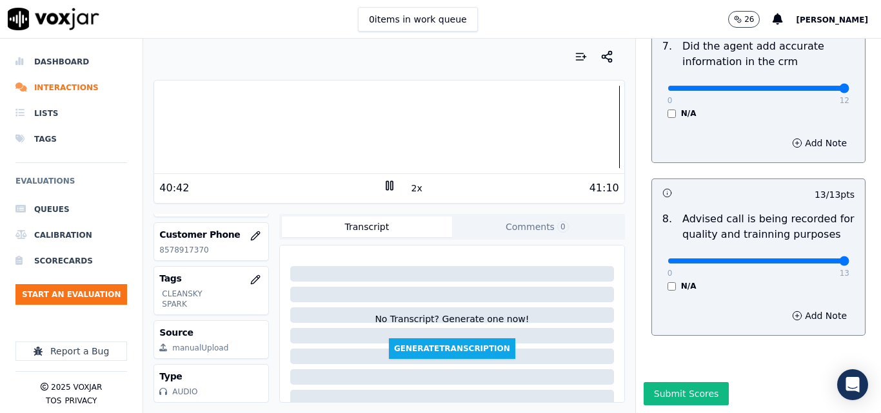
click at [461, 126] on div at bounding box center [388, 127] width 469 height 83
click at [433, 119] on div at bounding box center [388, 127] width 469 height 83
click at [643, 382] on button "Submit Scores" at bounding box center [686, 393] width 86 height 23
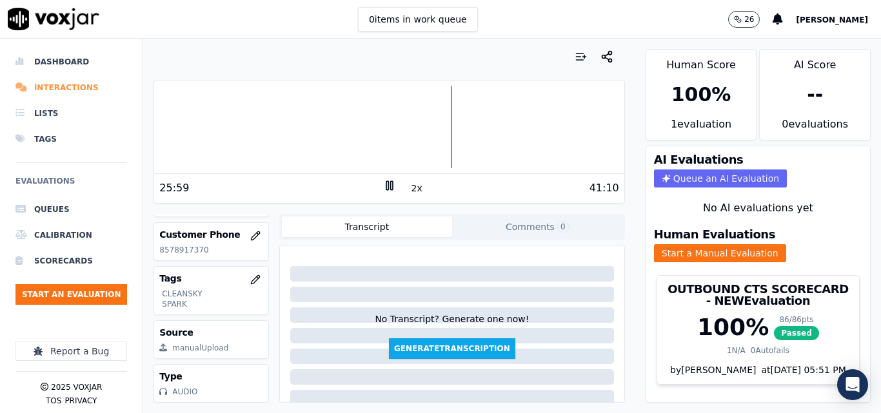
click at [54, 81] on li "Interactions" at bounding box center [71, 88] width 112 height 26
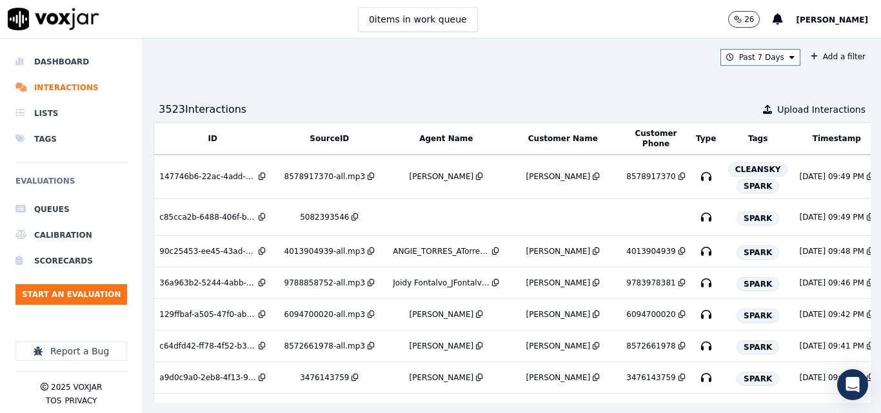
click at [282, 58] on div "Past 7 Days Add a filter" at bounding box center [511, 57] width 717 height 17
click at [70, 295] on button "Start an Evaluation" at bounding box center [71, 294] width 112 height 21
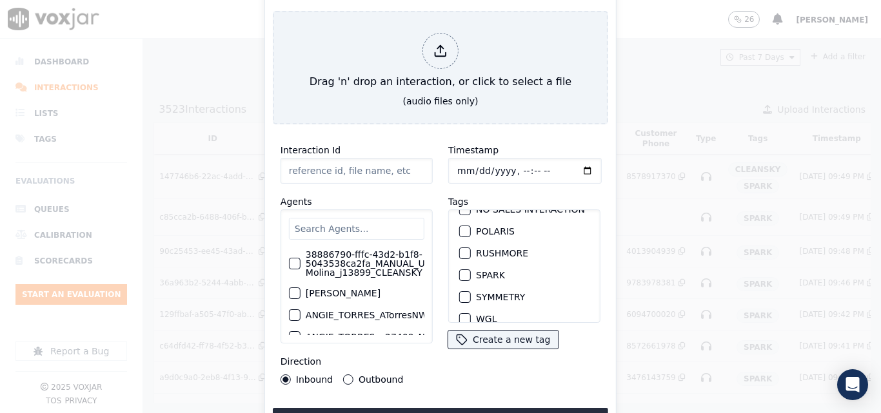
scroll to position [129, 0]
click at [460, 273] on div "NGE" at bounding box center [524, 273] width 141 height 22
click at [460, 268] on div "button" at bounding box center [464, 272] width 9 height 9
click at [369, 235] on input "text" at bounding box center [356, 229] width 135 height 22
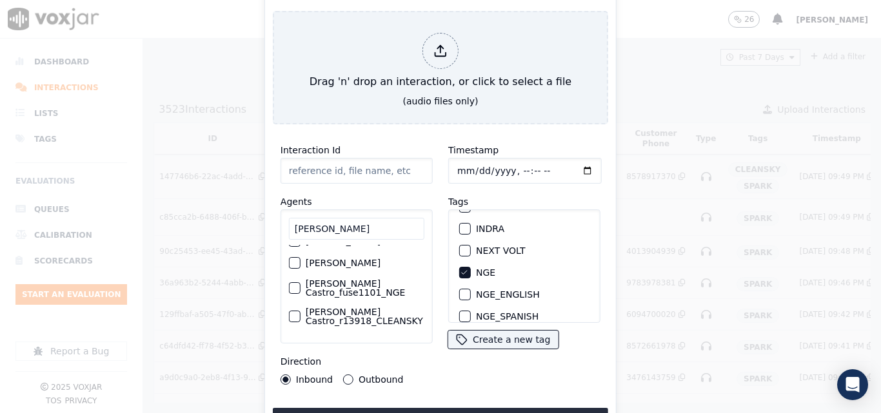
scroll to position [64, 0]
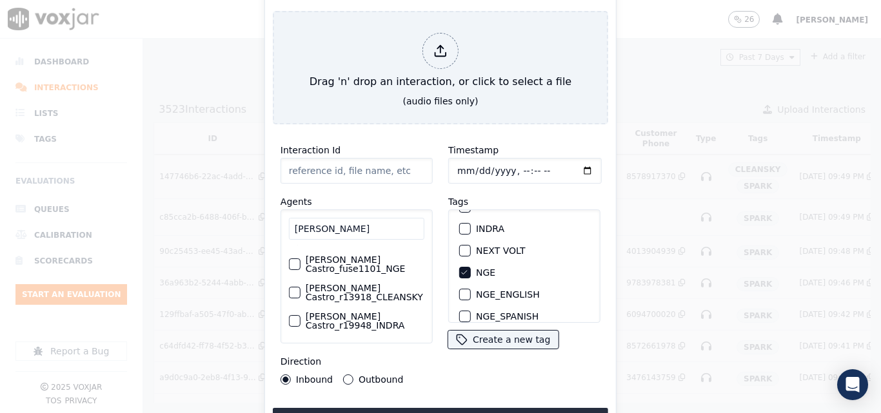
type input "RICARDO"
click at [344, 273] on label "[PERSON_NAME] Castro_fuse1101_NGE" at bounding box center [365, 264] width 119 height 18
click at [300, 270] on button "[PERSON_NAME] Castro_fuse1101_NGE" at bounding box center [295, 264] width 12 height 12
click at [347, 375] on button "Outbound" at bounding box center [348, 380] width 10 height 10
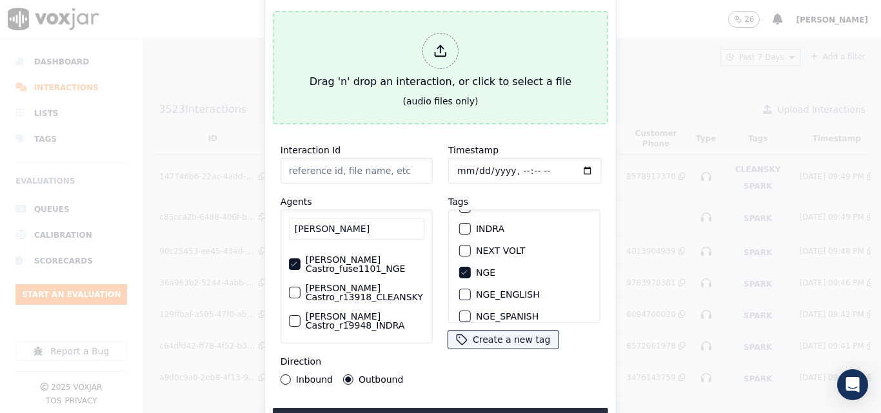
click at [483, 41] on div "Drag 'n' drop an interaction, or click to select a file" at bounding box center [440, 61] width 272 height 67
type input "20250812-104622_5082396584-all.mp3"
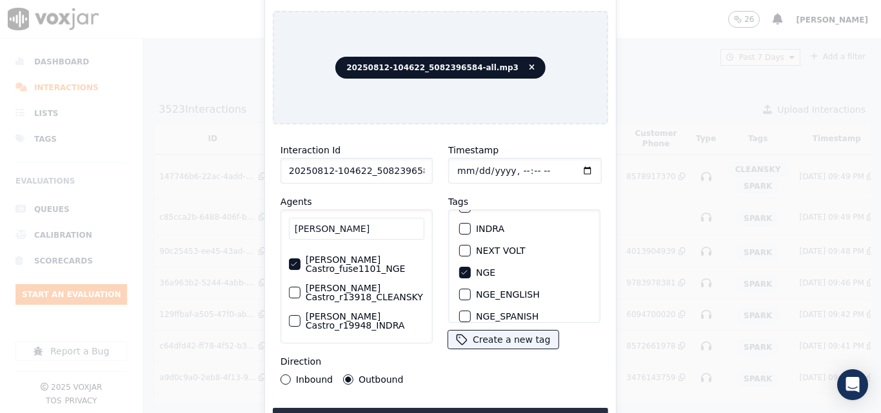
click at [414, 402] on div "Interaction Id 20250812-104622_5082396584-all.mp3 Agents RICARDO Ricardo Castro…" at bounding box center [440, 283] width 335 height 297
click at [424, 408] on button "Upload interaction to start evaluation" at bounding box center [440, 419] width 335 height 23
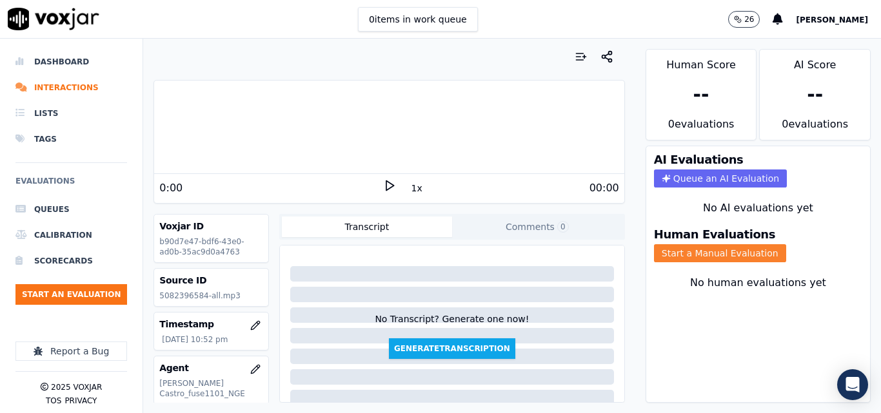
click at [694, 252] on button "Start a Manual Evaluation" at bounding box center [720, 253] width 132 height 18
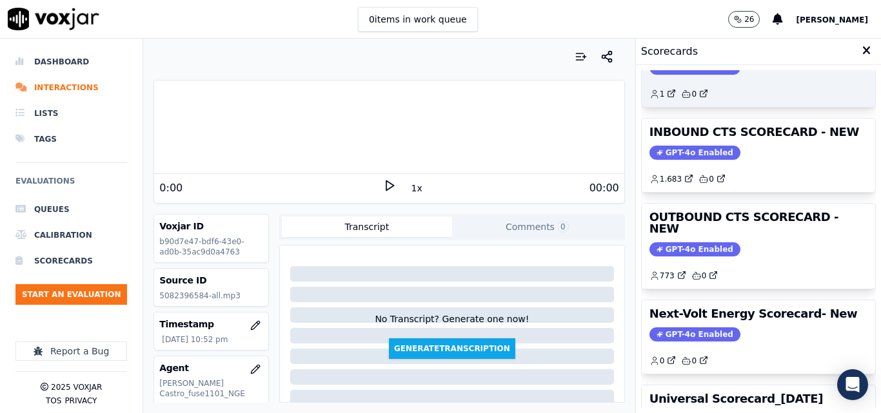
scroll to position [193, 0]
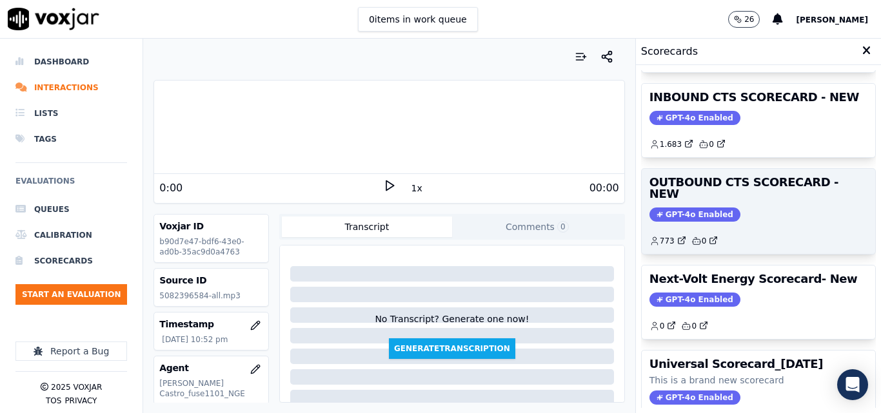
click at [703, 195] on div "OUTBOUND CTS SCORECARD - NEW GPT-4o Enabled 773 0" at bounding box center [757, 211] width 233 height 85
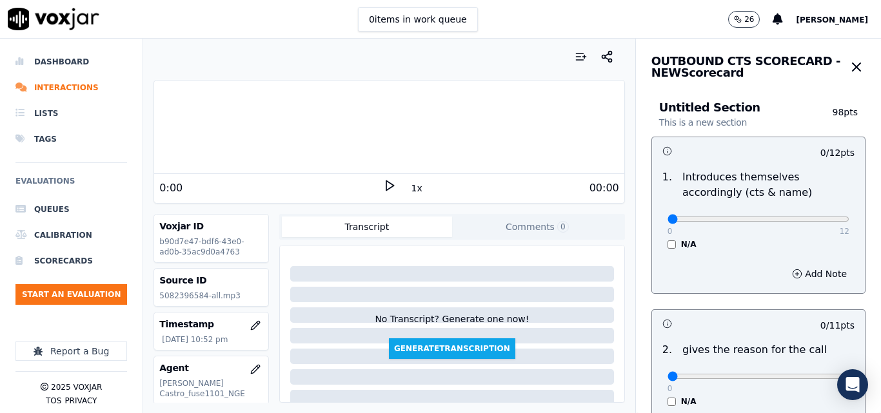
click at [384, 186] on icon at bounding box center [389, 185] width 13 height 13
click at [413, 184] on button "1x" at bounding box center [417, 188] width 16 height 18
click at [413, 184] on button "1.5x" at bounding box center [421, 188] width 25 height 18
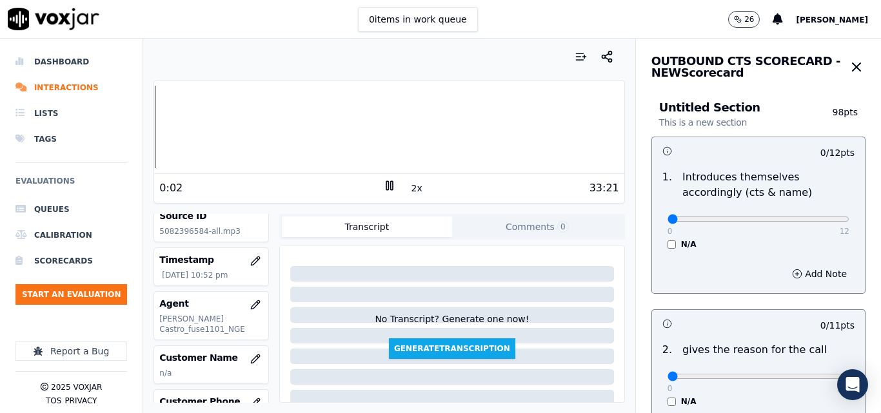
scroll to position [129, 0]
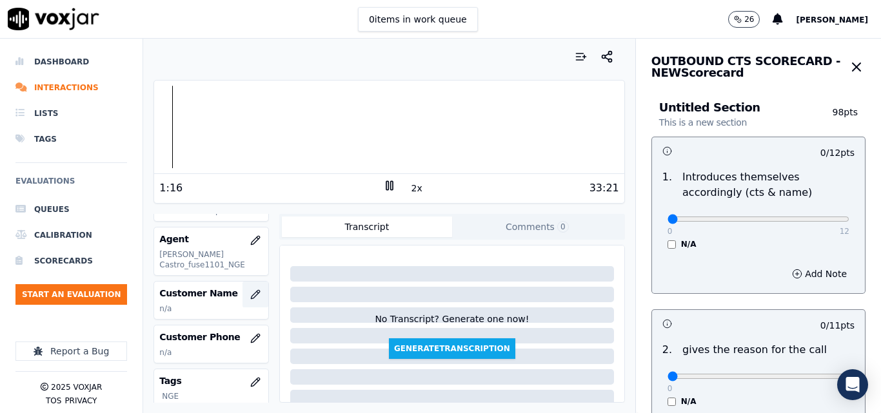
click at [250, 295] on icon "button" at bounding box center [255, 294] width 10 height 10
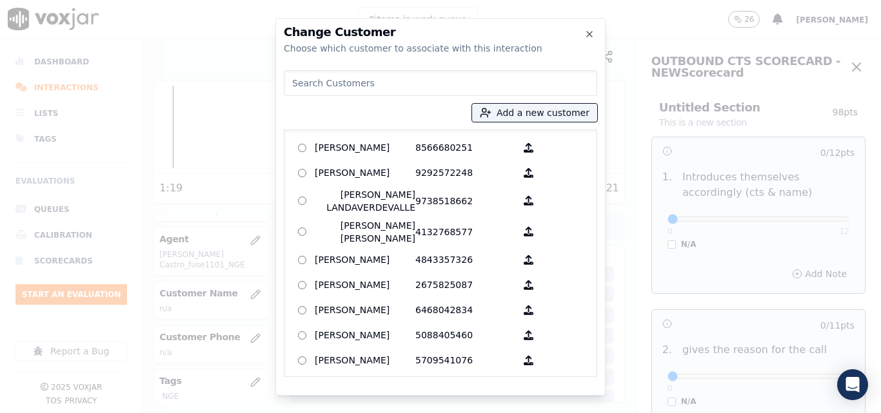
click at [383, 90] on input at bounding box center [440, 83] width 313 height 26
type input "[PERSON_NAME]"
click at [511, 110] on button "Add a new customer" at bounding box center [534, 113] width 125 height 18
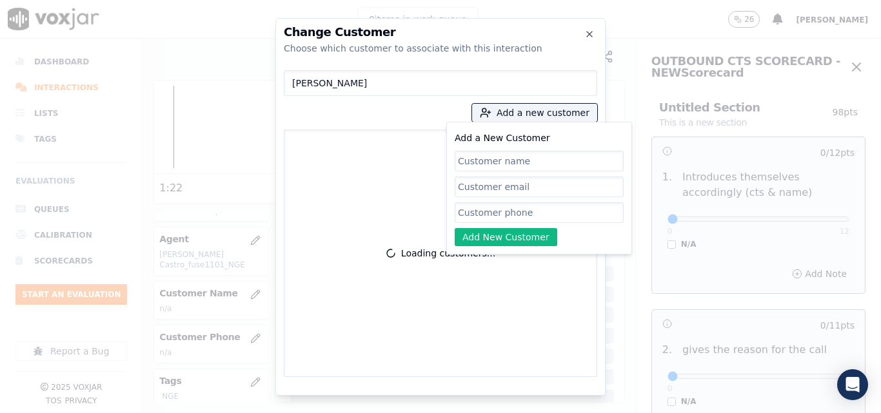
click at [498, 159] on input "Add a New Customer" at bounding box center [538, 161] width 169 height 21
type input "[PERSON_NAME]"
click at [521, 211] on input "Add a New Customer" at bounding box center [538, 212] width 169 height 21
paste input "5082396584"
type input "5082396584"
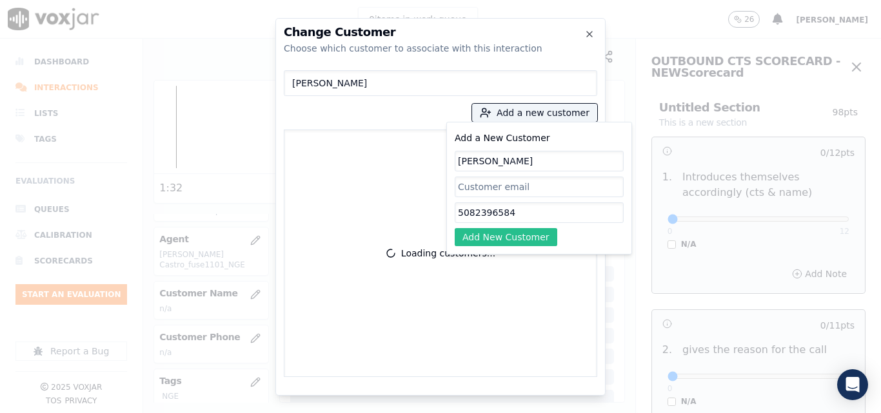
click at [523, 234] on button "Add New Customer" at bounding box center [505, 237] width 102 height 18
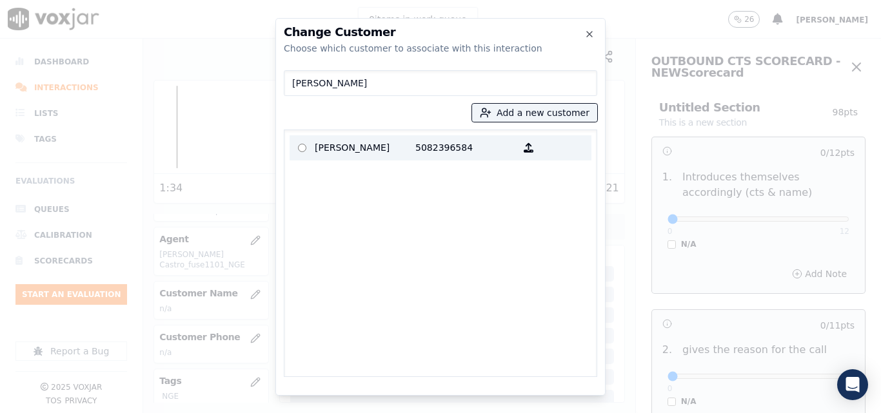
click at [401, 141] on p "[PERSON_NAME]" at bounding box center [365, 148] width 101 height 20
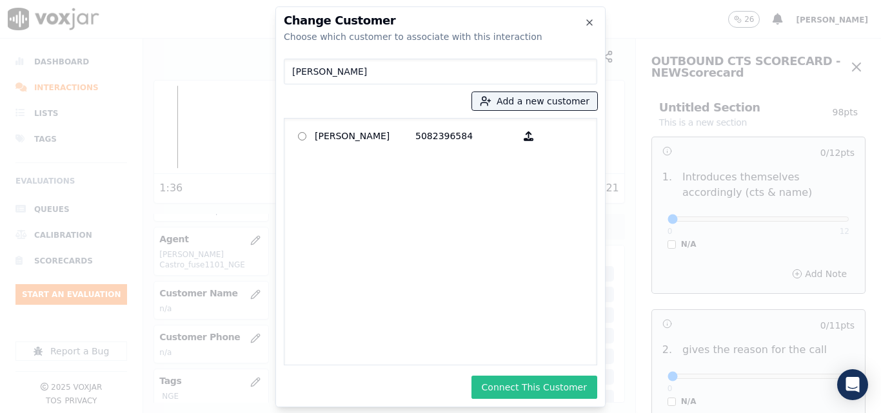
click at [585, 387] on button "Connect This Customer" at bounding box center [534, 387] width 126 height 23
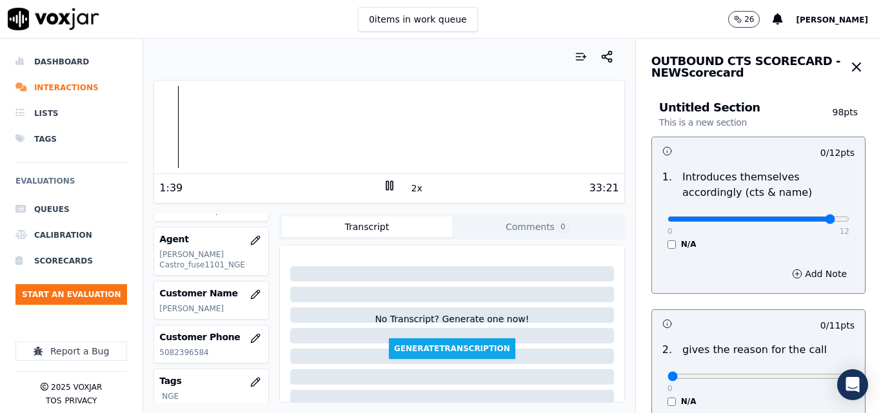
click at [805, 219] on input "range" at bounding box center [758, 219] width 182 height 5
type input "10"
click at [795, 217] on input "range" at bounding box center [758, 219] width 182 height 5
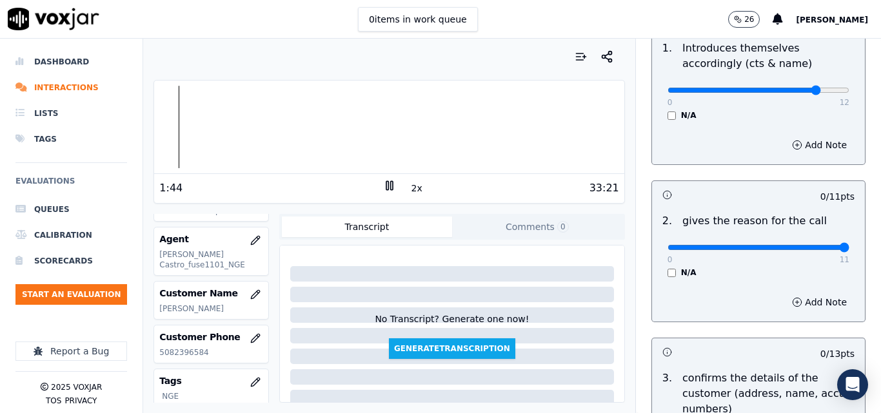
type input "11"
click at [817, 93] on input "range" at bounding box center [758, 90] width 182 height 5
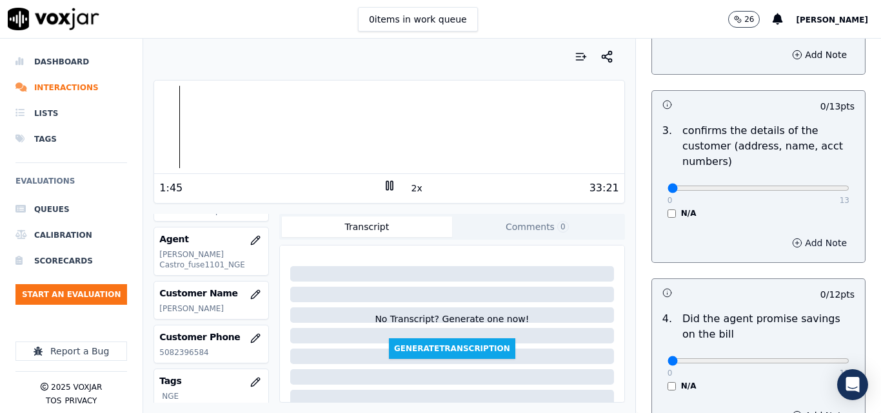
scroll to position [387, 0]
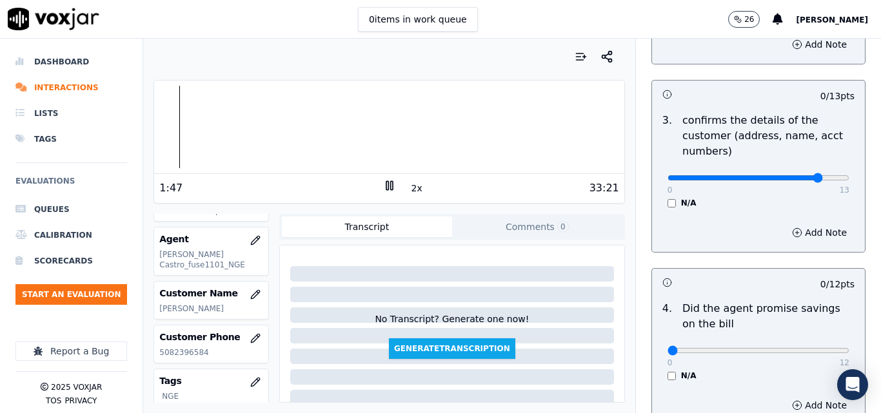
drag, startPoint x: 801, startPoint y: 182, endPoint x: 808, endPoint y: 182, distance: 7.8
type input "12"
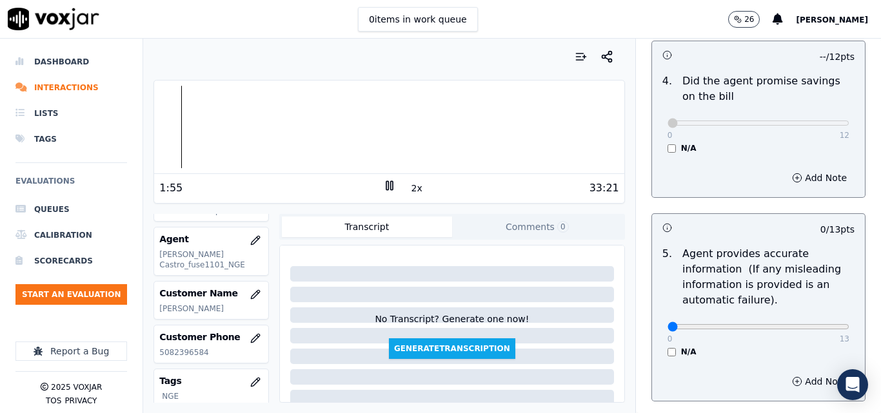
scroll to position [645, 0]
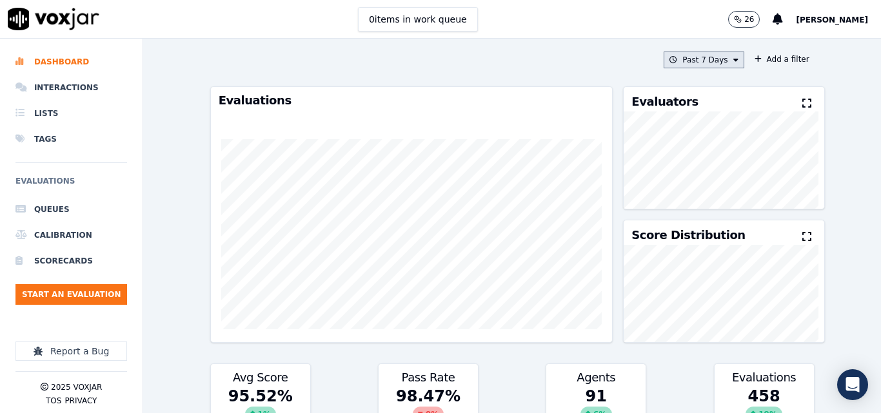
click at [701, 54] on button "Past 7 Days" at bounding box center [703, 60] width 80 height 17
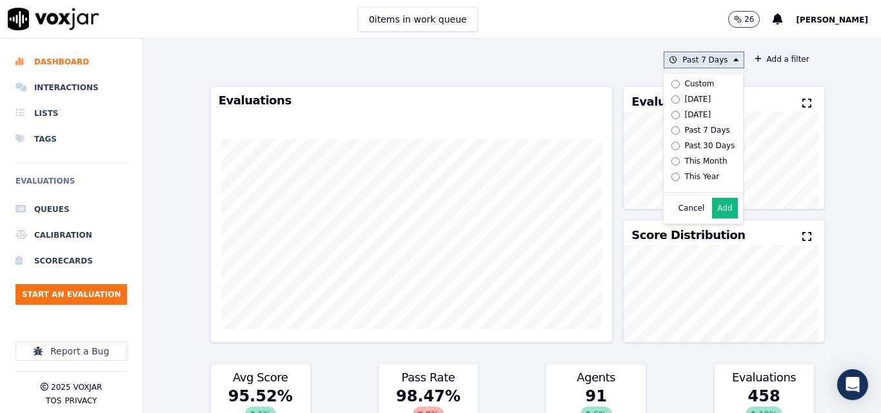
click at [713, 214] on button "Add" at bounding box center [724, 208] width 25 height 21
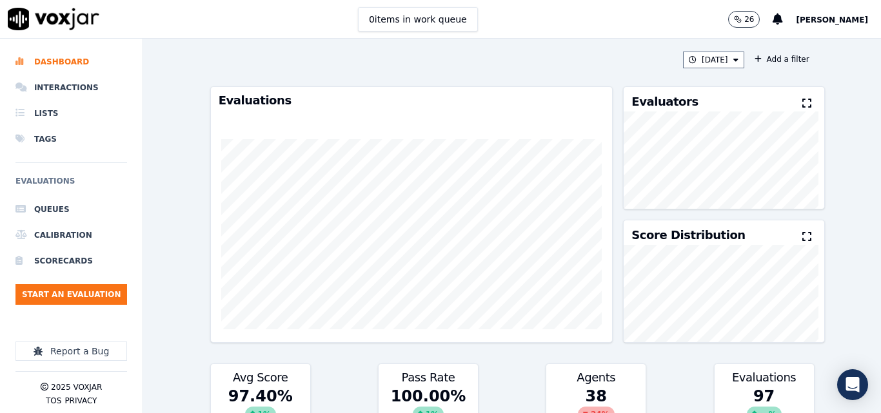
click at [802, 103] on button at bounding box center [809, 103] width 14 height 15
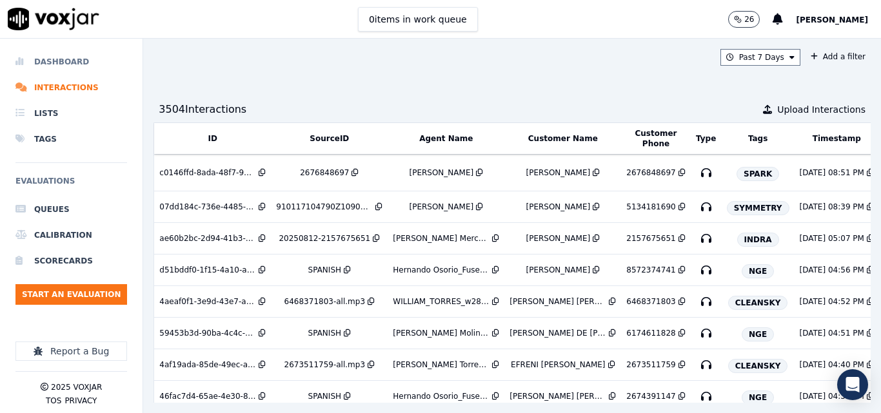
click at [55, 61] on li "Dashboard" at bounding box center [71, 62] width 112 height 26
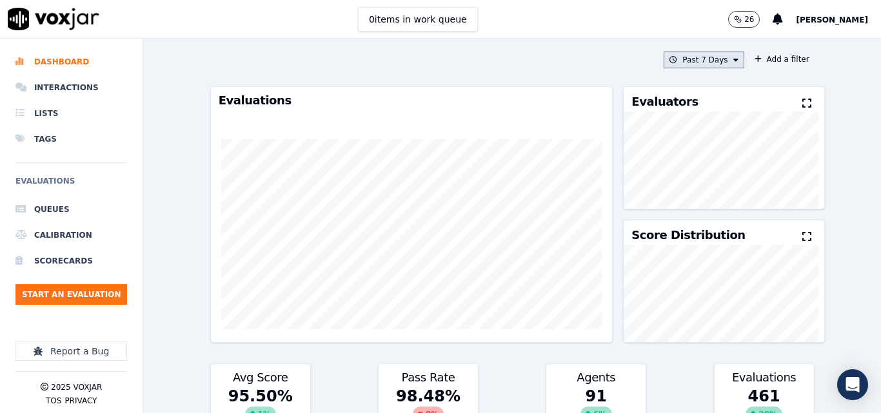
click at [663, 67] on button "Past 7 Days" at bounding box center [703, 60] width 80 height 17
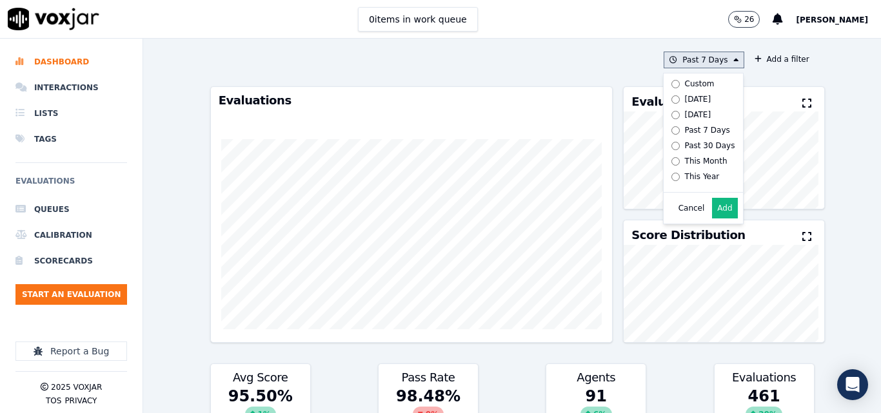
click at [666, 91] on label "Custom" at bounding box center [700, 83] width 69 height 15
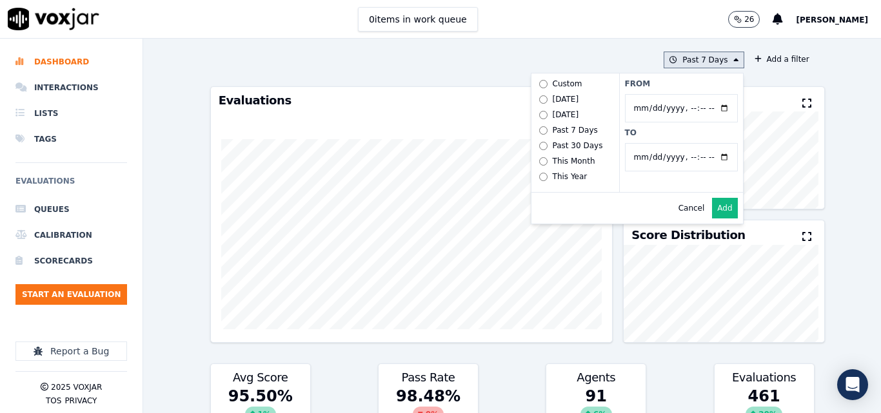
click at [675, 63] on button "Past 7 Days Custom Today Yesterday Past 7 Days Past 30 Days This Month This Yea…" at bounding box center [703, 60] width 80 height 17
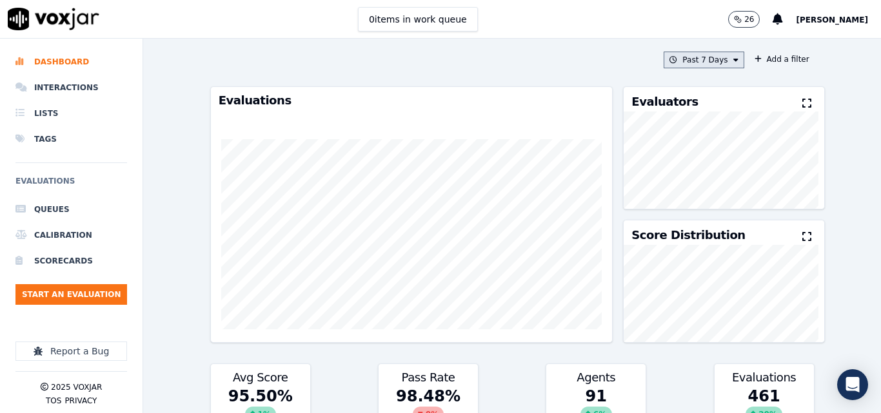
click at [678, 54] on button "Past 7 Days" at bounding box center [703, 60] width 80 height 17
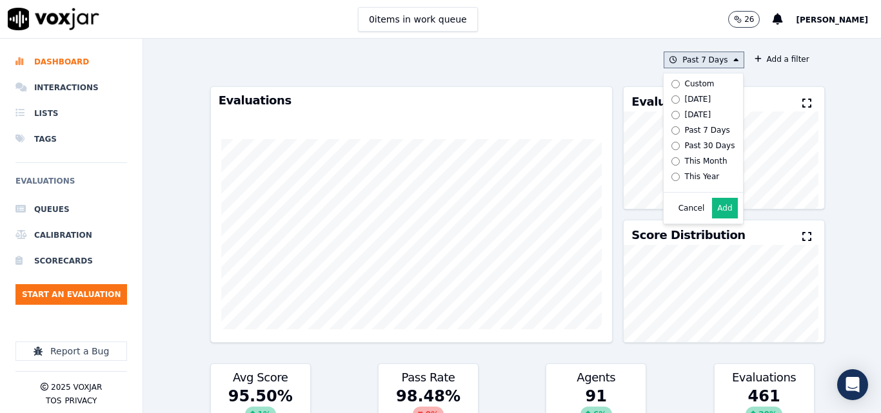
click at [712, 219] on button "Add" at bounding box center [724, 208] width 25 height 21
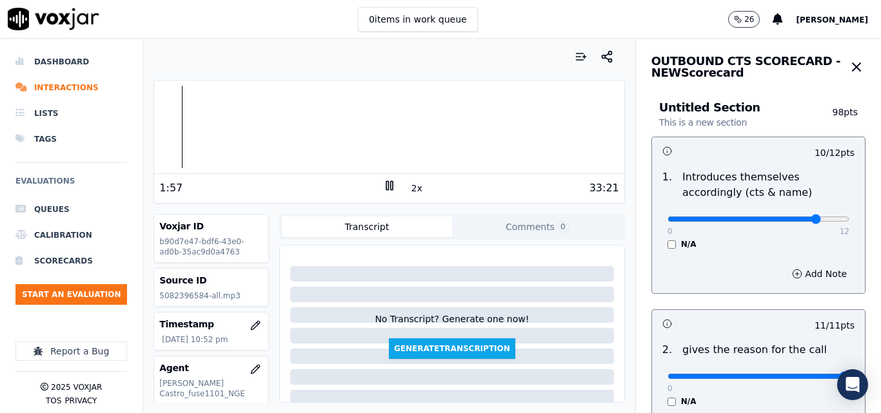
scroll to position [645, 0]
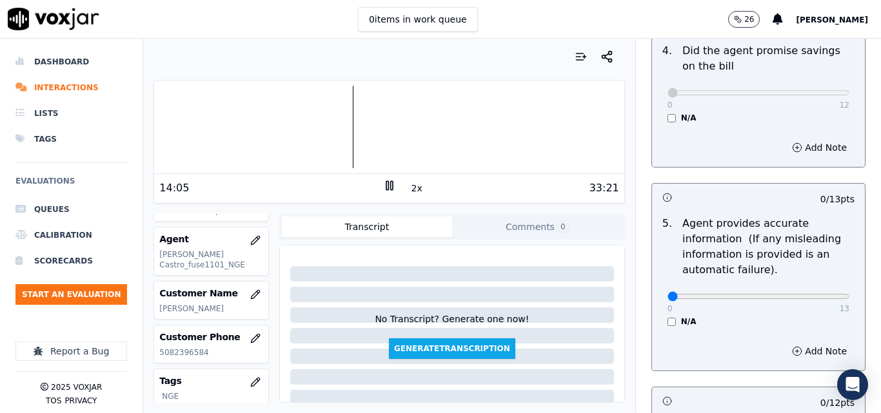
click at [280, 115] on div at bounding box center [388, 127] width 469 height 83
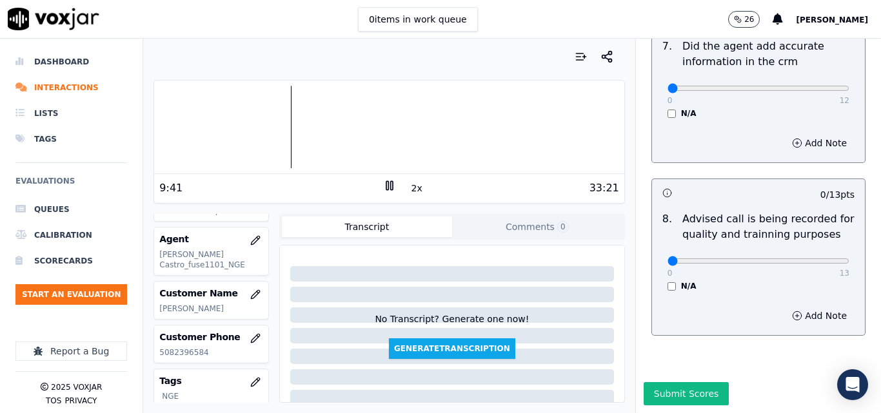
scroll to position [1243, 0]
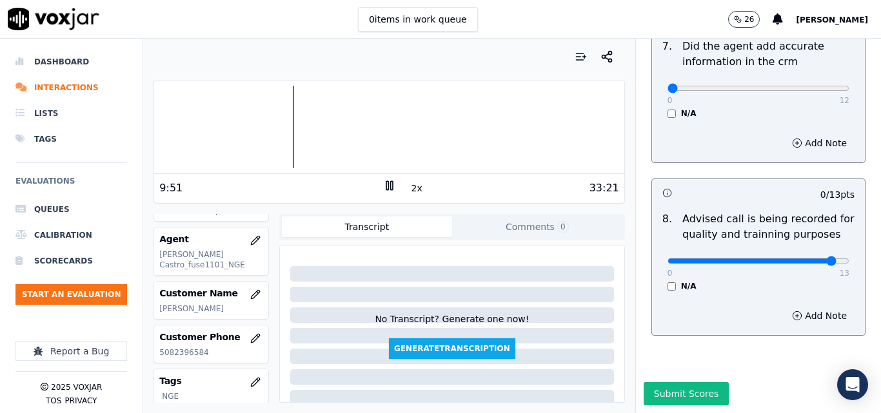
type input "13"
click at [304, 49] on div at bounding box center [388, 57] width 471 height 26
click at [284, 115] on div at bounding box center [388, 127] width 469 height 83
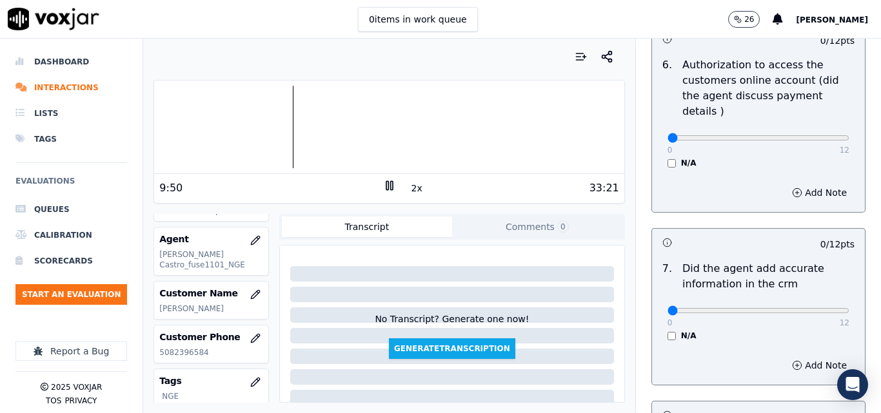
scroll to position [985, 0]
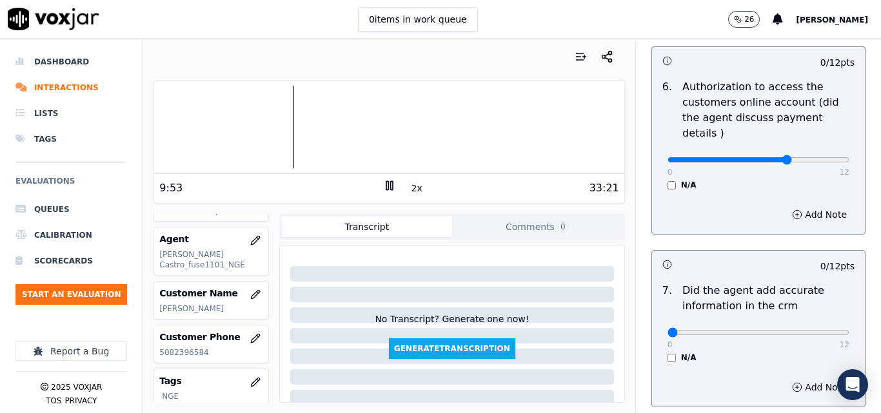
drag, startPoint x: 784, startPoint y: 148, endPoint x: 804, endPoint y: 142, distance: 20.4
type input "11"
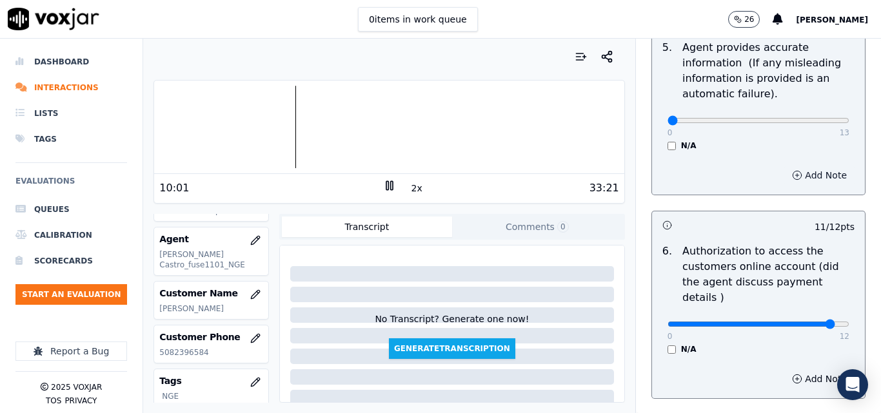
scroll to position [792, 0]
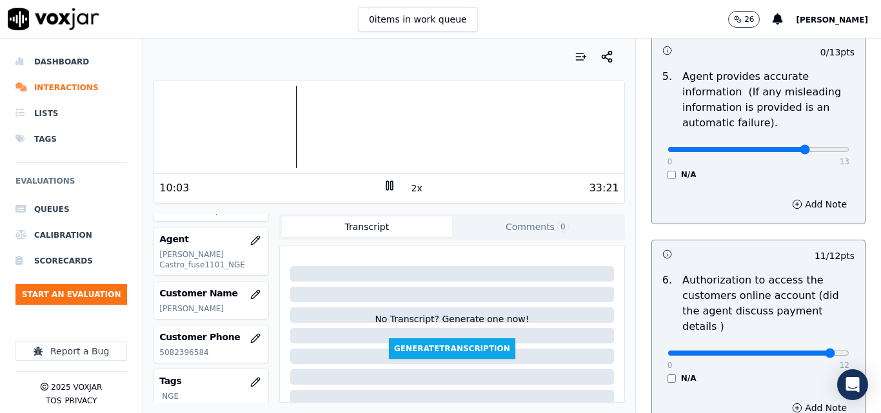
type input "10"
click at [792, 207] on icon "button" at bounding box center [797, 204] width 10 height 10
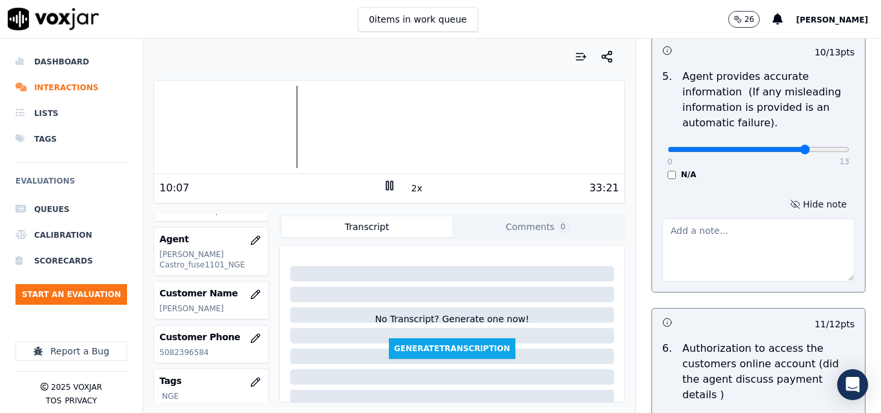
drag, startPoint x: 722, startPoint y: 249, endPoint x: 724, endPoint y: 231, distance: 18.2
click at [721, 249] on textarea at bounding box center [758, 250] width 192 height 63
click at [261, 101] on div at bounding box center [388, 127] width 469 height 83
click at [289, 109] on div at bounding box center [388, 127] width 469 height 83
type textarea "SPITCH"
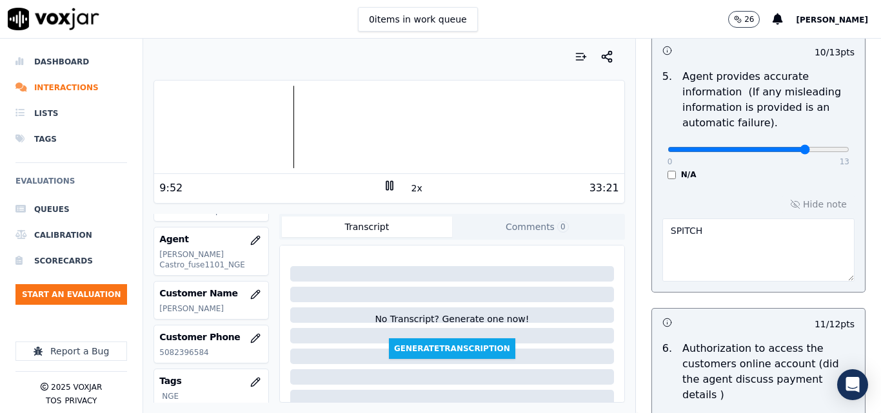
click at [409, 188] on button "2x" at bounding box center [417, 188] width 16 height 18
click at [409, 188] on button "1x" at bounding box center [417, 188] width 16 height 18
click at [231, 41] on div "Your browser does not support the audio element. 10:23 2x 33:21 Voxjar ID b90d7…" at bounding box center [388, 226] width 491 height 375
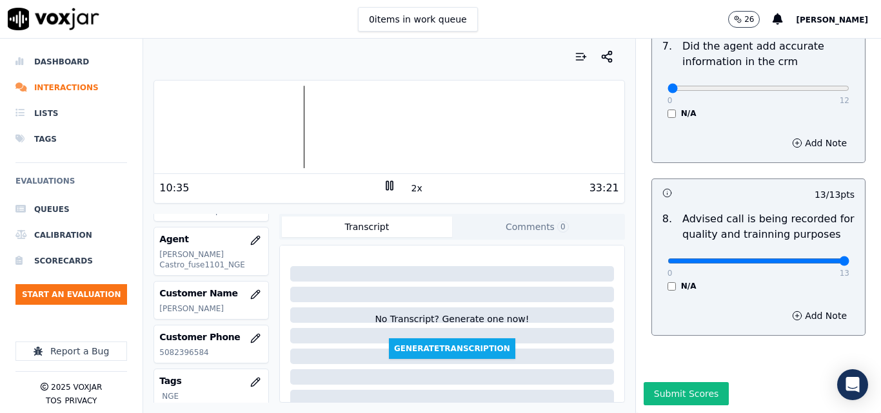
scroll to position [1311, 0]
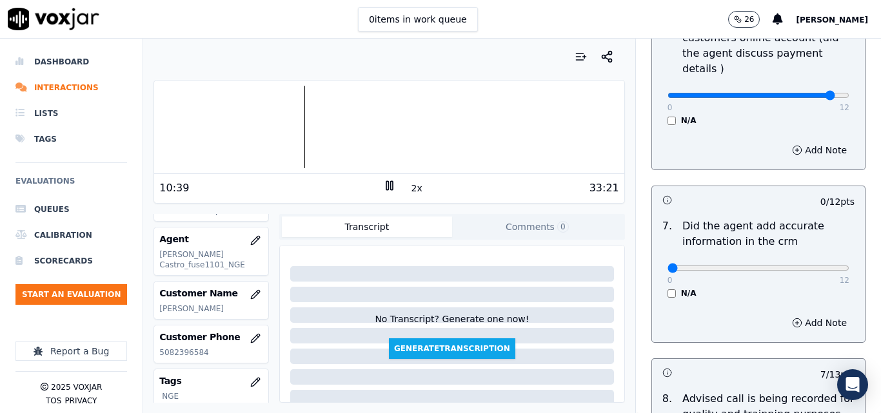
scroll to position [1247, 0]
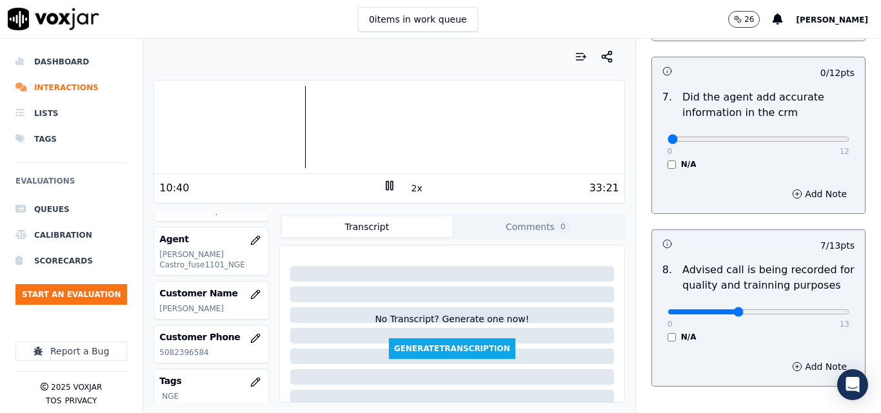
type input "5"
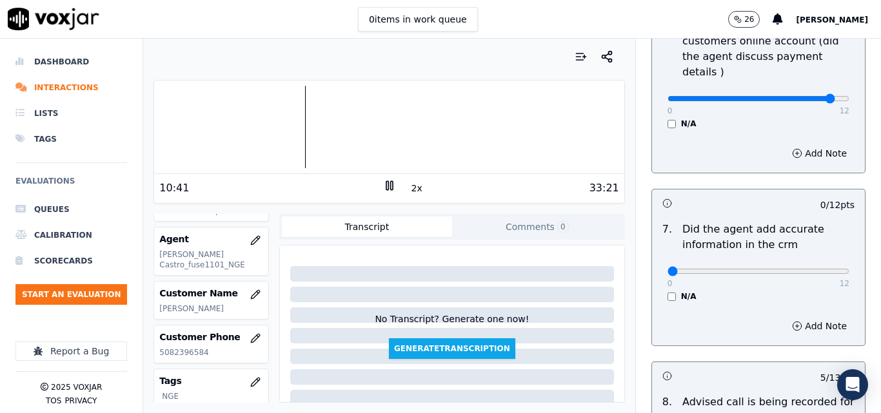
scroll to position [1053, 0]
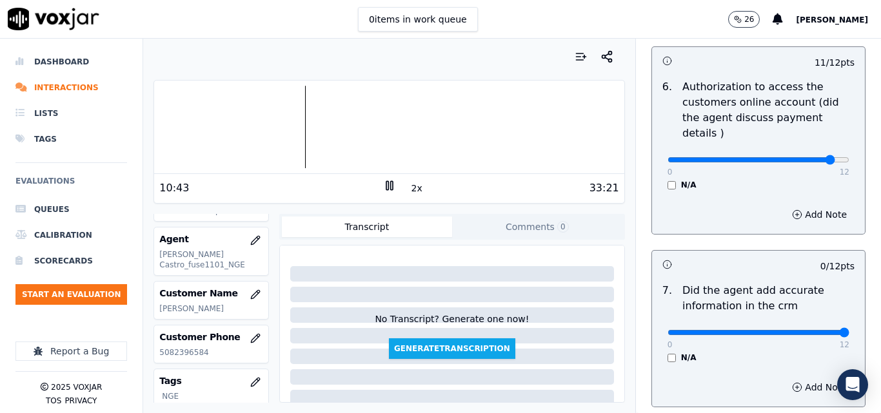
type input "12"
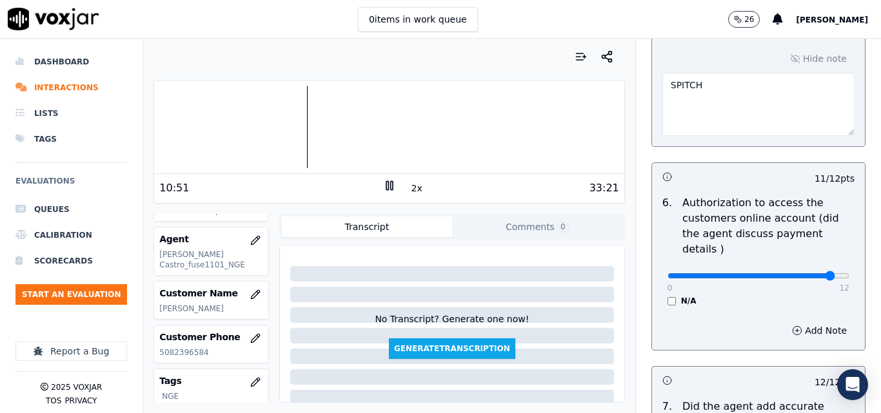
scroll to position [1311, 0]
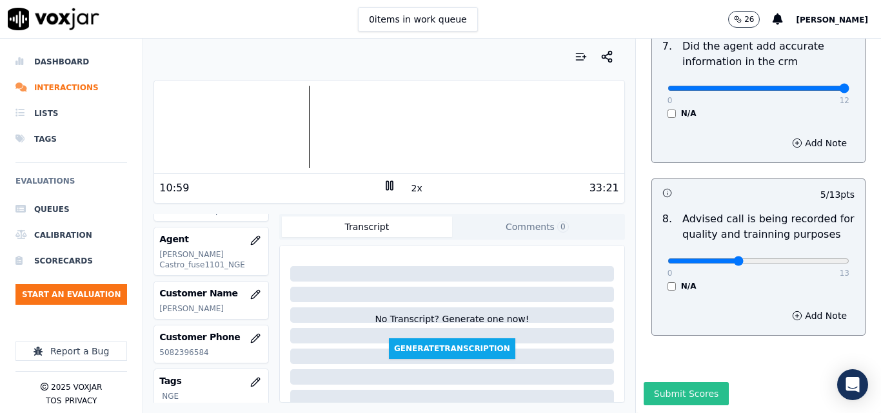
click at [674, 382] on button "Submit Scores" at bounding box center [686, 393] width 86 height 23
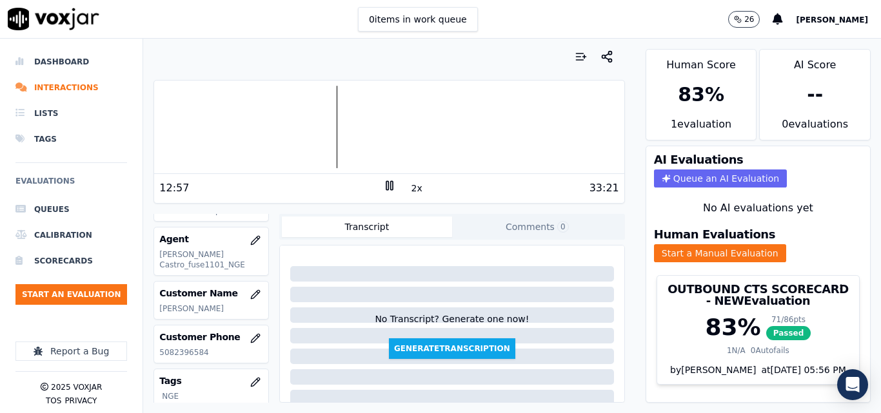
click at [424, 48] on div at bounding box center [388, 57] width 471 height 26
click at [63, 60] on li "Dashboard" at bounding box center [71, 62] width 112 height 26
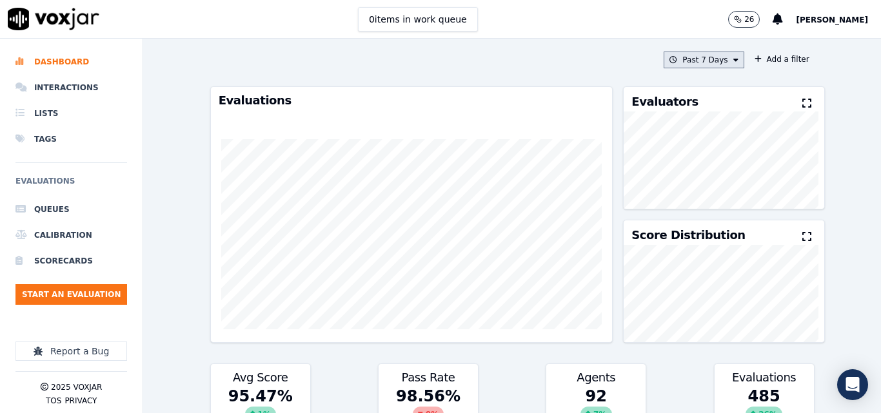
click at [700, 61] on button "Past 7 Days" at bounding box center [703, 60] width 80 height 17
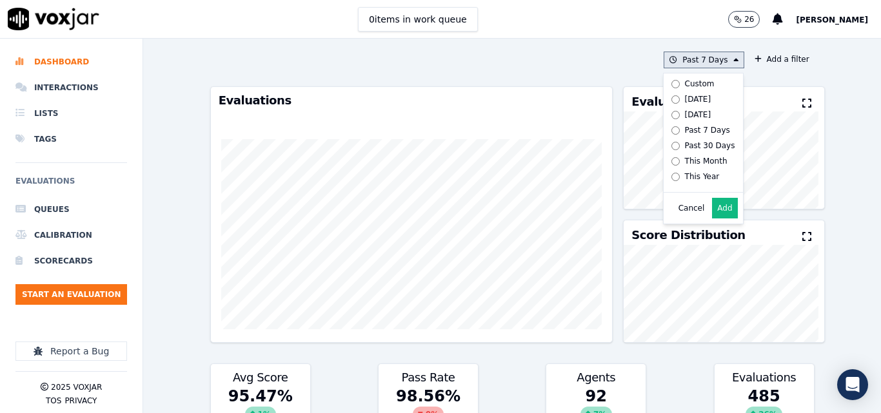
click at [685, 99] on div "[DATE]" at bounding box center [698, 99] width 26 height 10
click at [720, 215] on button "Add" at bounding box center [724, 208] width 25 height 21
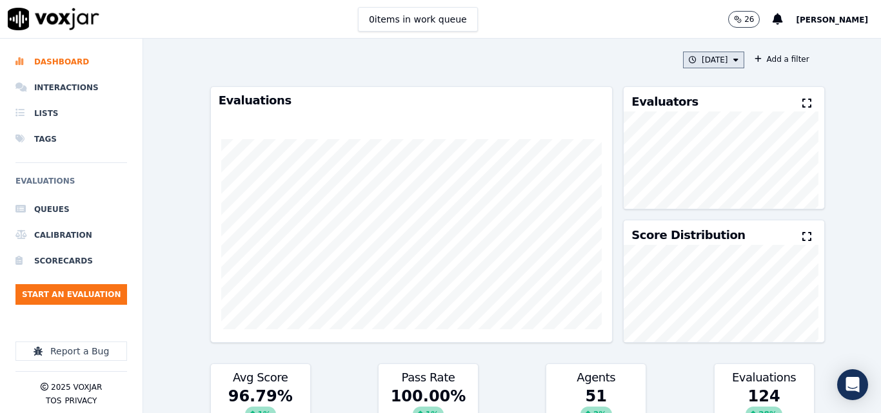
click at [705, 68] on button "[DATE]" at bounding box center [713, 60] width 61 height 17
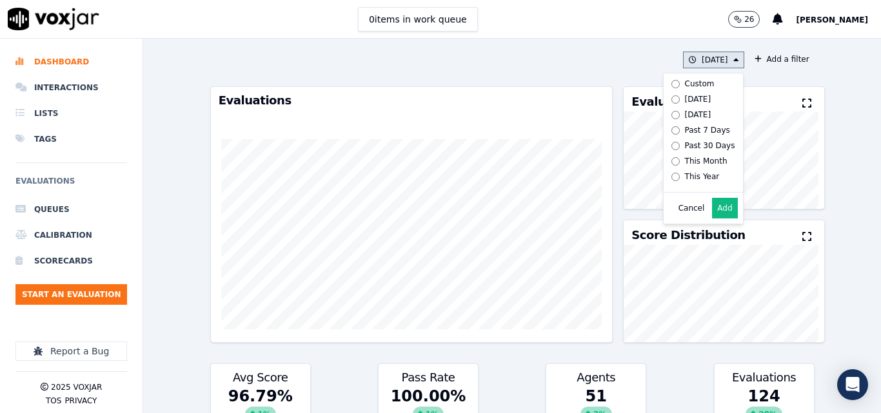
click at [712, 217] on button "Add" at bounding box center [724, 208] width 25 height 21
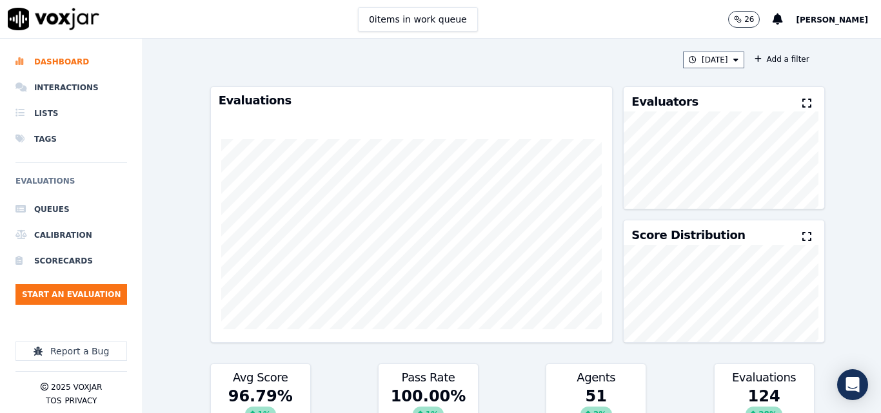
click at [802, 101] on icon at bounding box center [806, 103] width 9 height 10
